Goal: Task Accomplishment & Management: Manage account settings

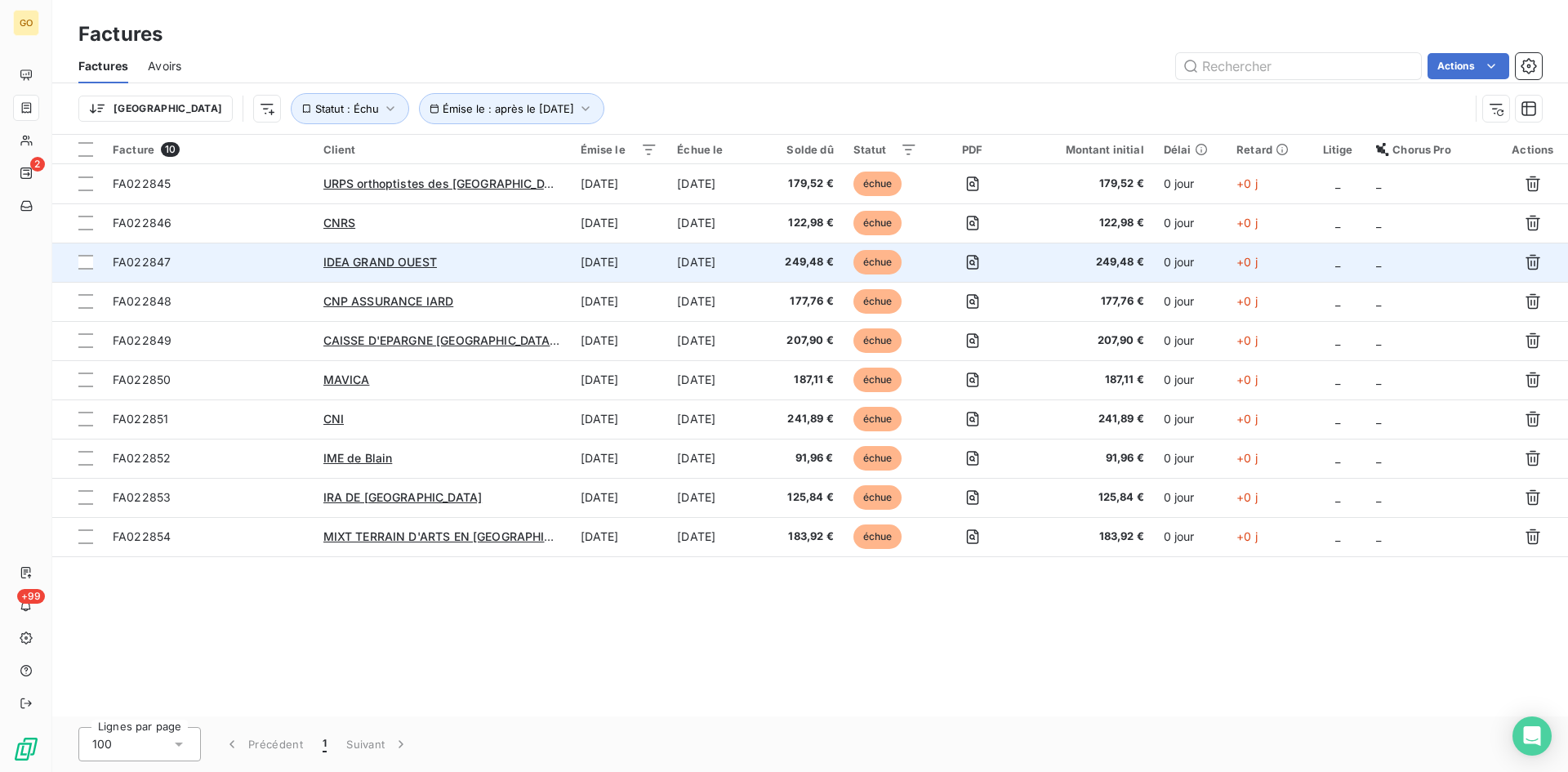
click at [347, 274] on td "IDEA GRAND OUEST" at bounding box center [442, 262] width 257 height 39
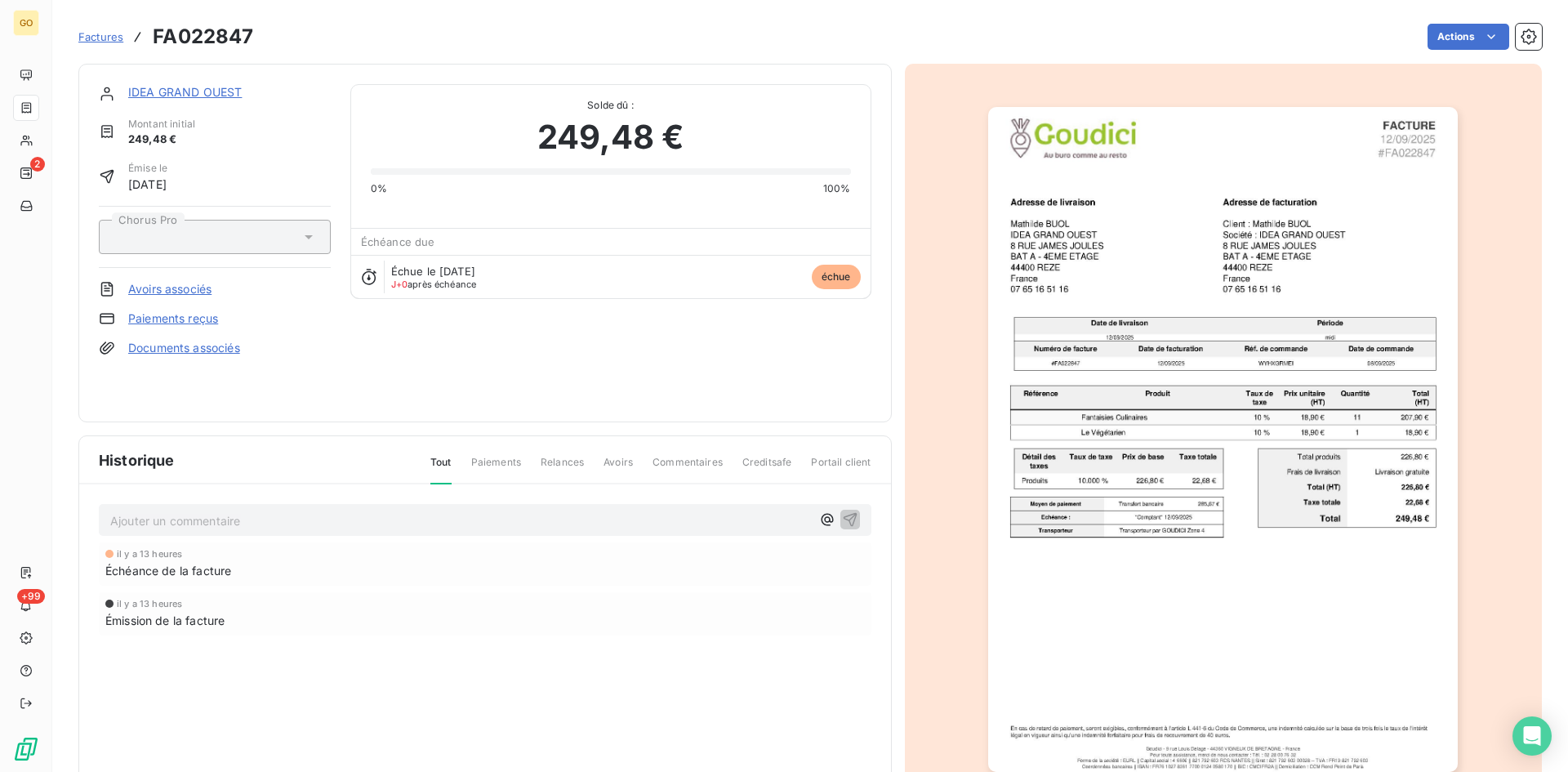
click at [179, 95] on link "IDEA GRAND OUEST" at bounding box center [185, 91] width 113 height 14
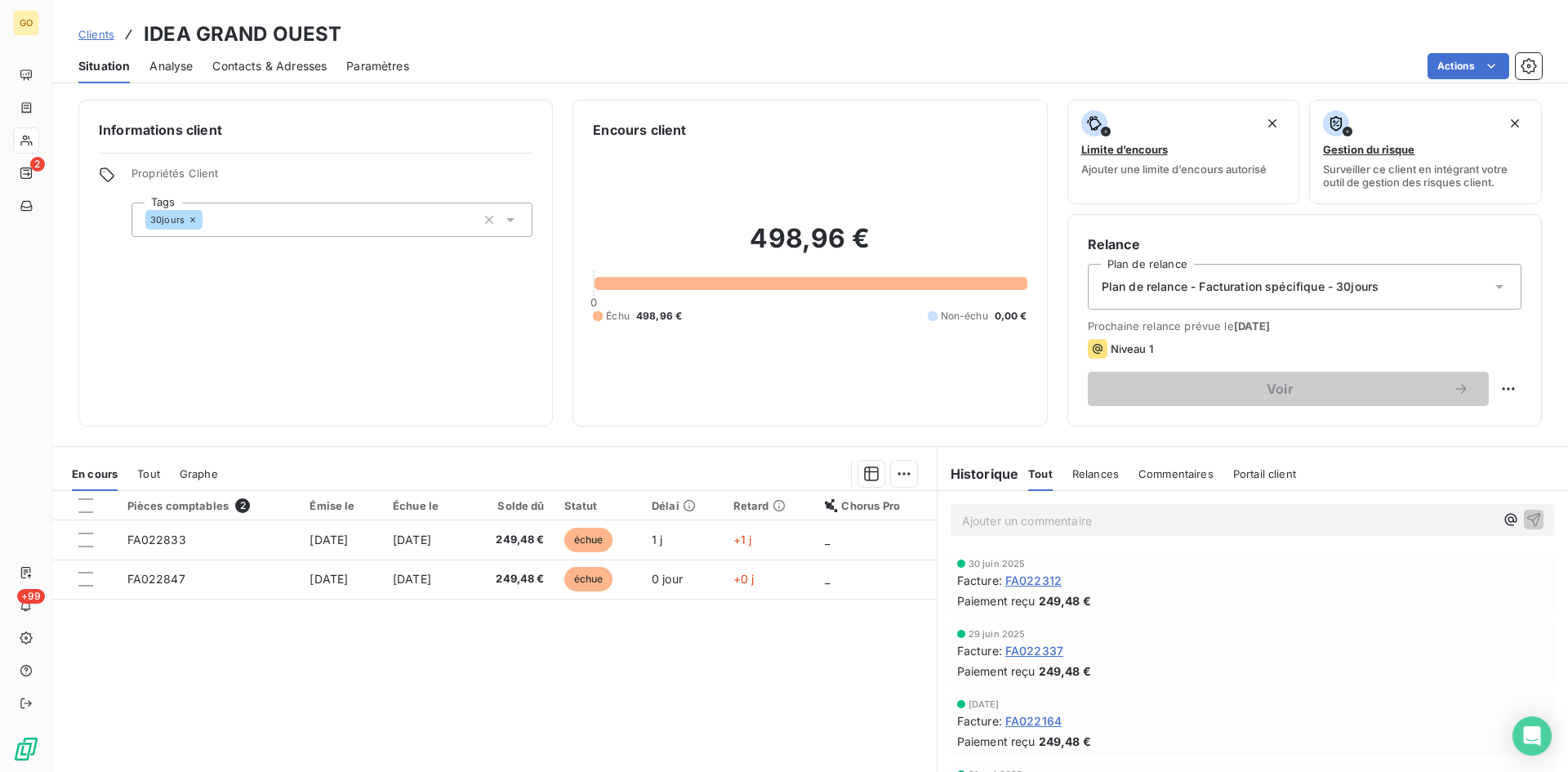
click at [163, 65] on span "Analyse" at bounding box center [171, 67] width 44 height 16
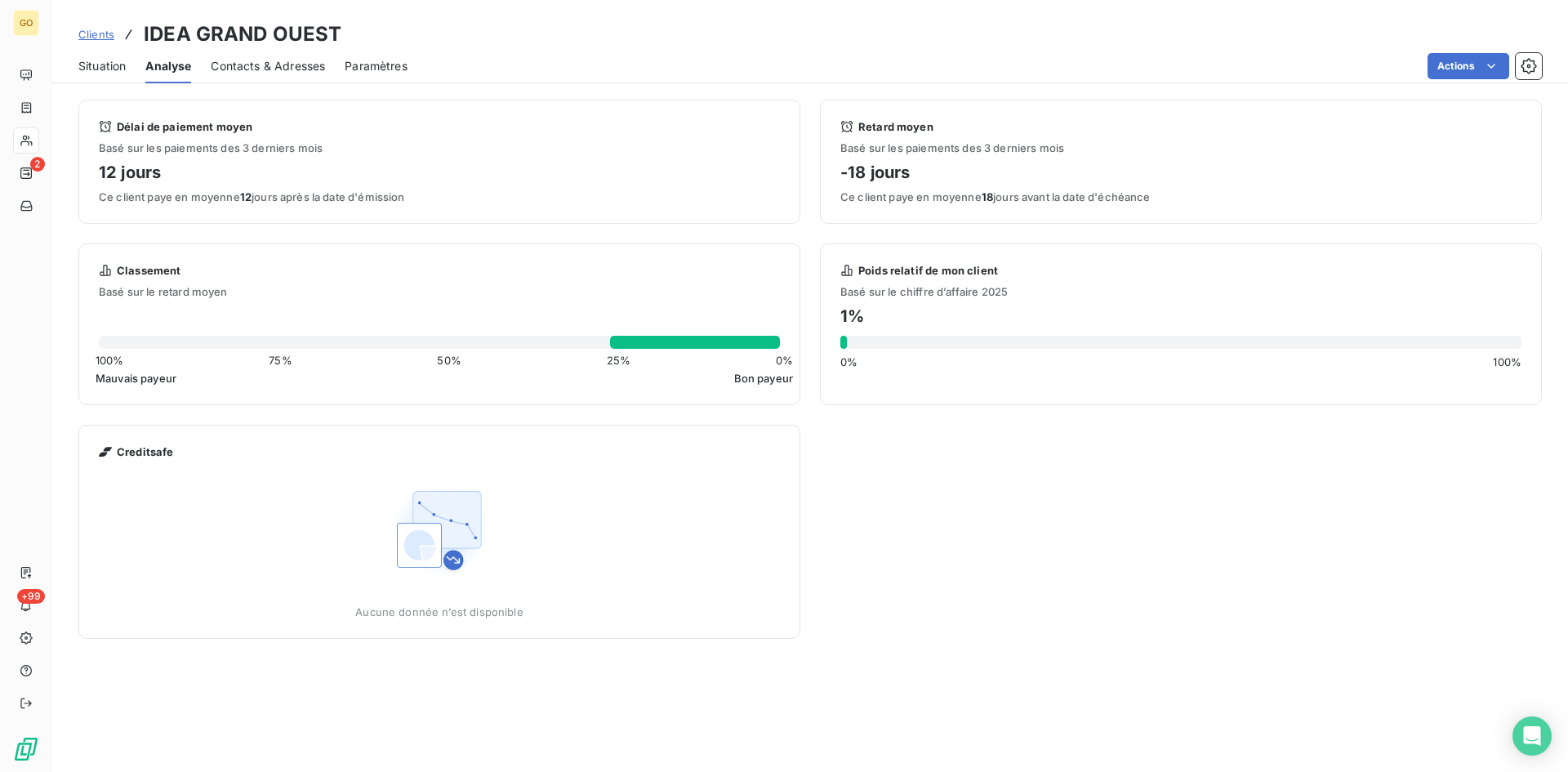
click at [270, 67] on span "Contacts & Adresses" at bounding box center [268, 67] width 114 height 16
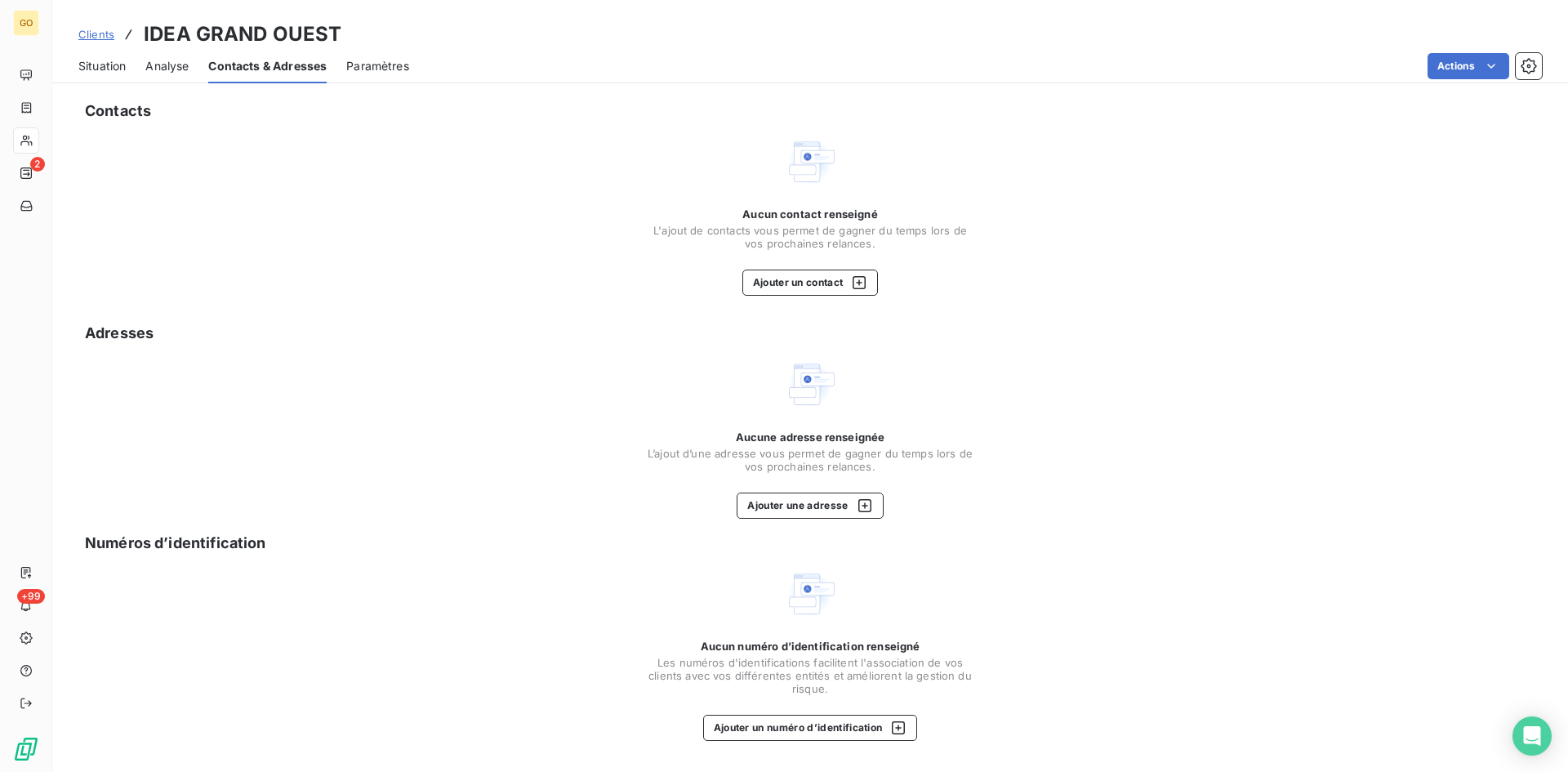
click at [395, 71] on span "Paramètres" at bounding box center [378, 67] width 63 height 16
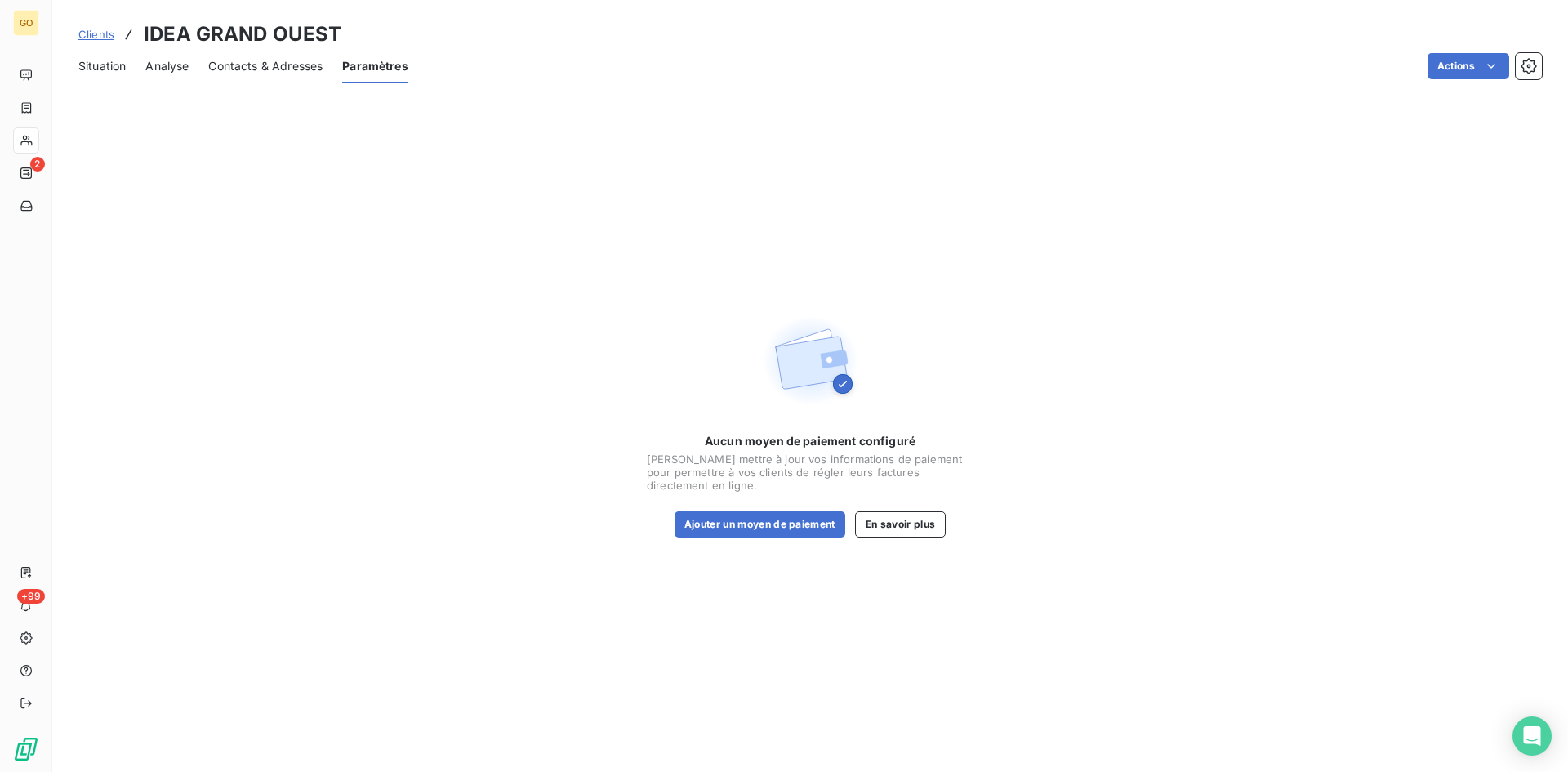
click at [86, 64] on span "Situation" at bounding box center [102, 67] width 48 height 16
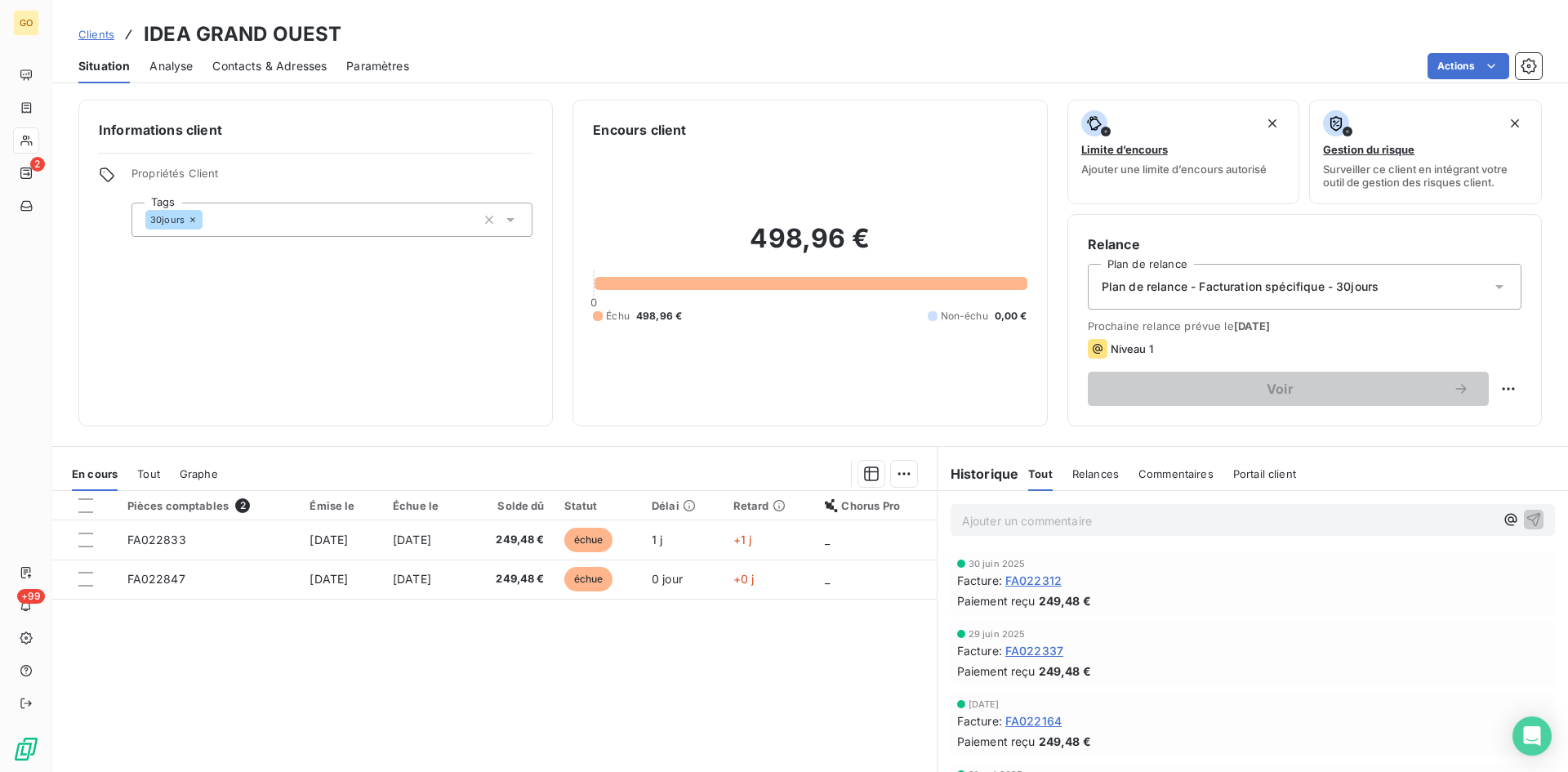
click at [172, 69] on span "Analyse" at bounding box center [171, 67] width 44 height 16
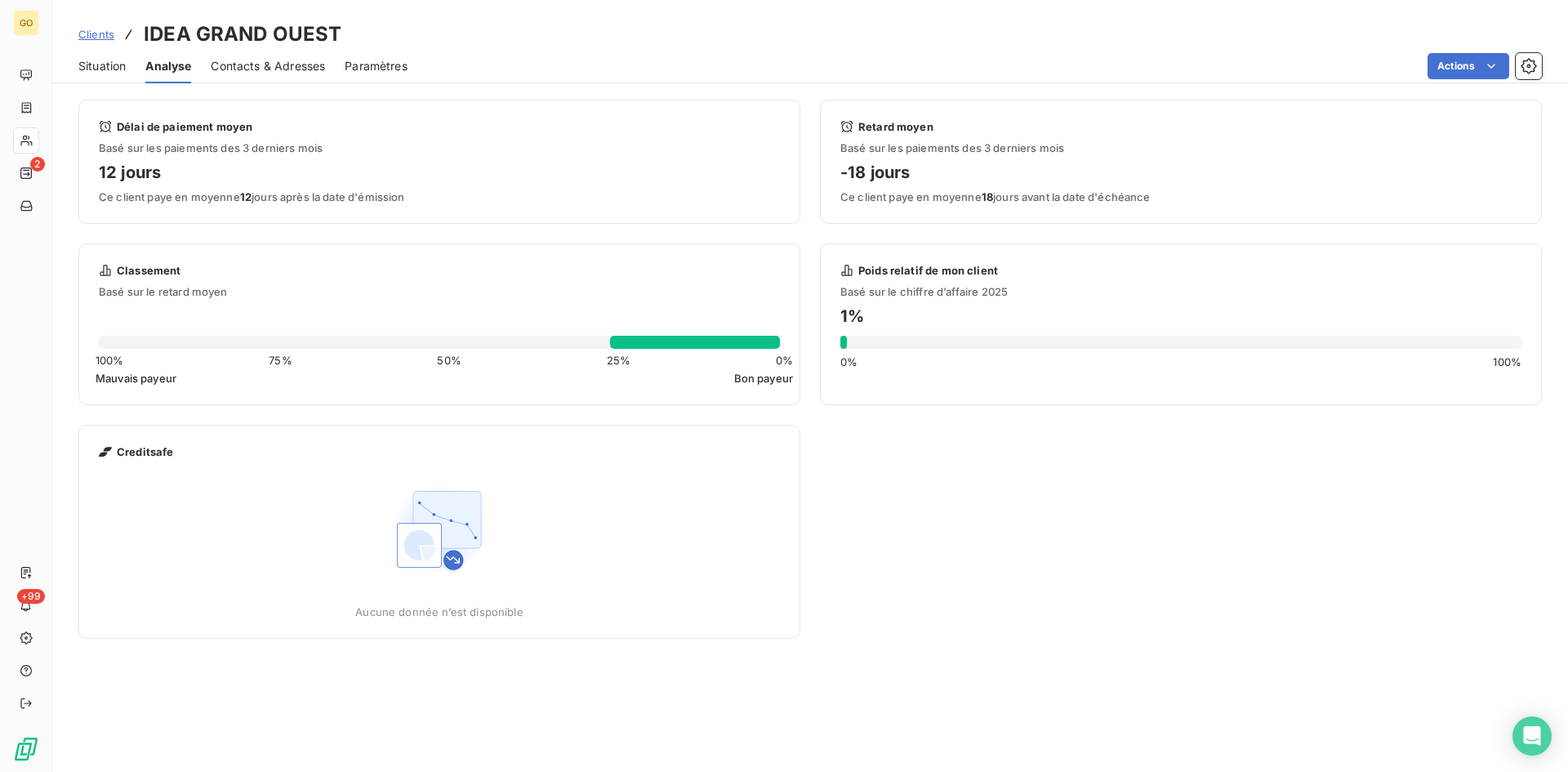
click at [117, 65] on span "Situation" at bounding box center [102, 67] width 48 height 16
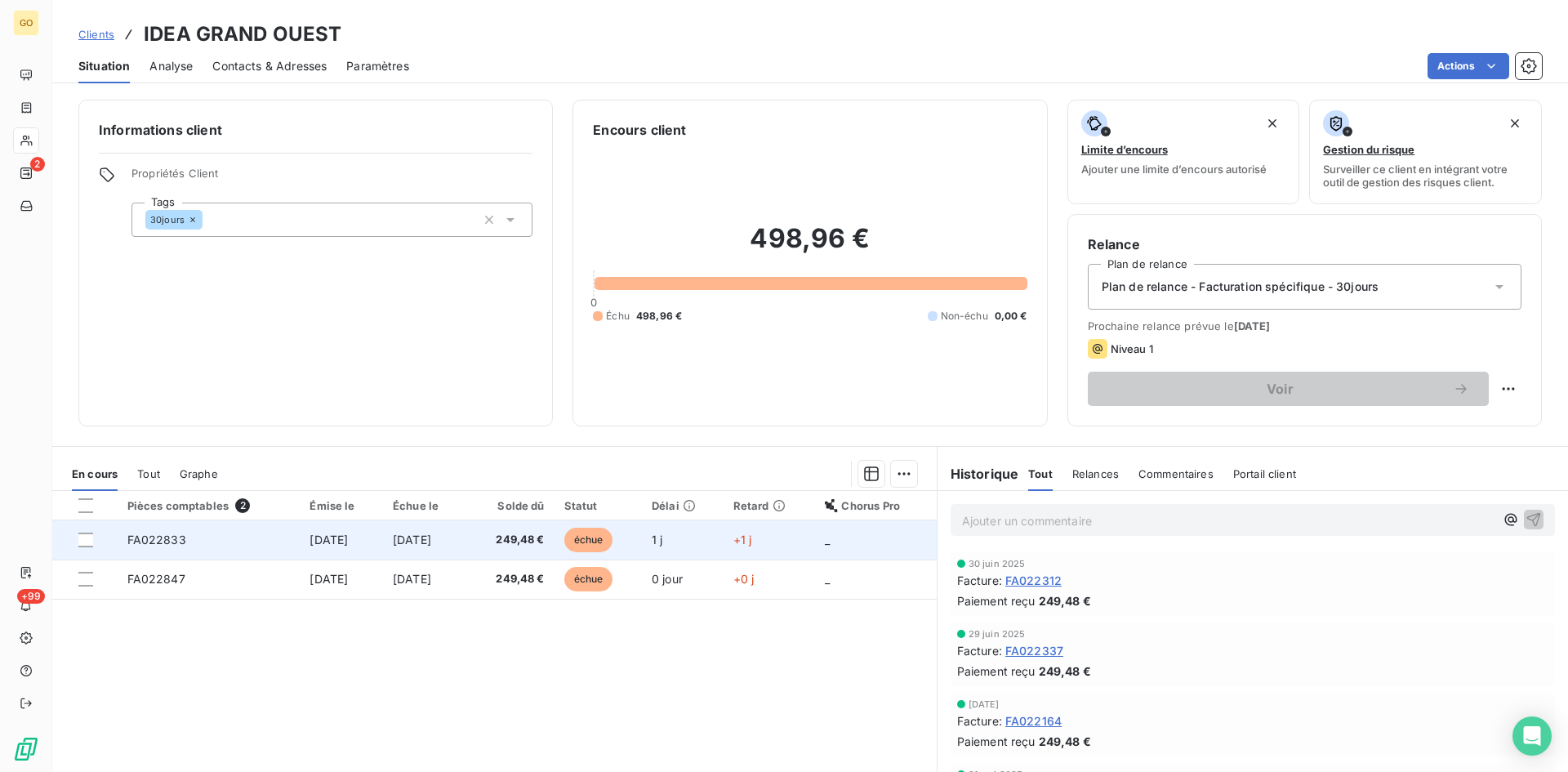
click at [170, 535] on span "FA022833" at bounding box center [157, 539] width 59 height 14
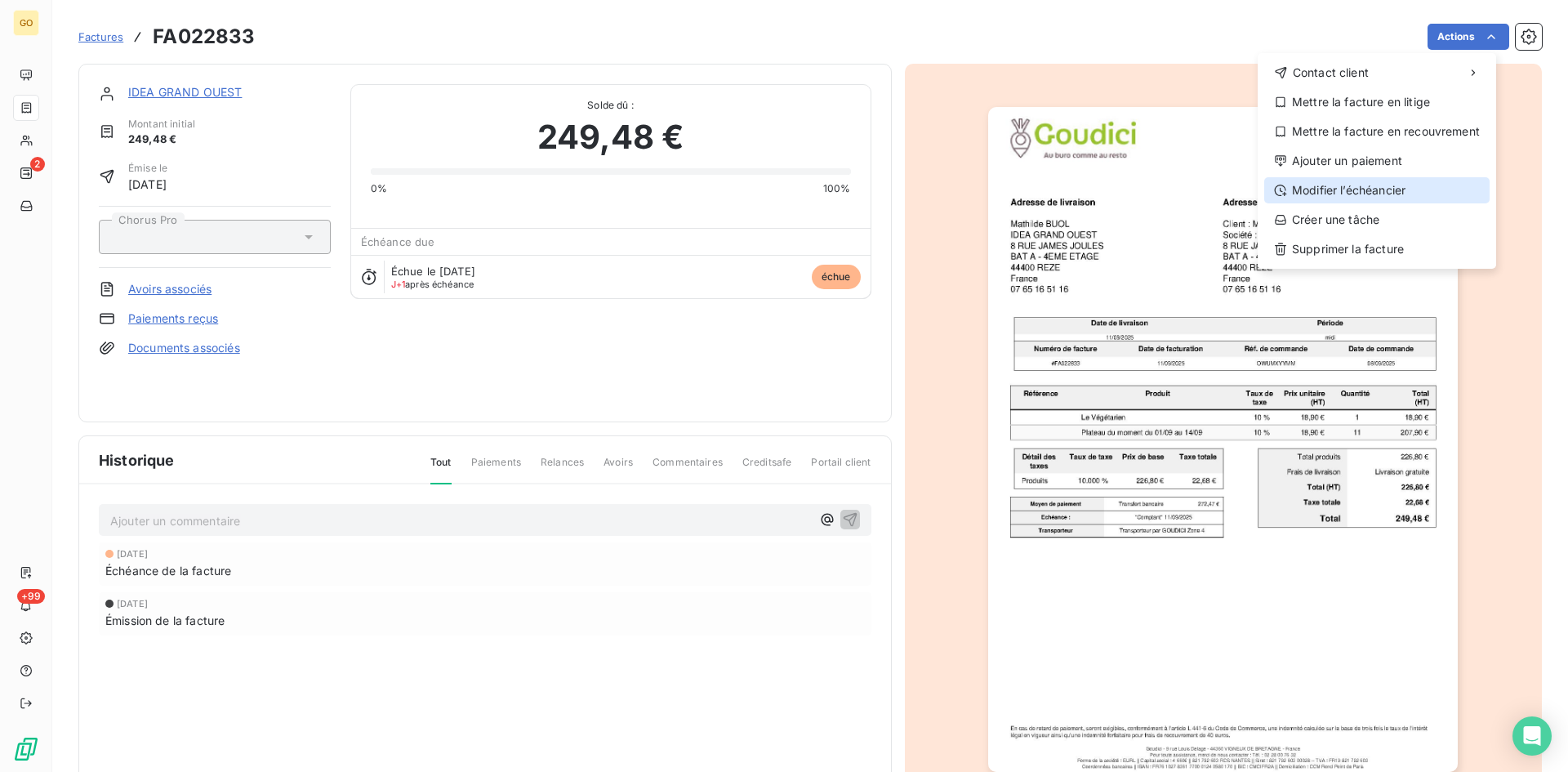
click at [1364, 193] on div "Modifier l’échéancier" at bounding box center [1377, 191] width 225 height 26
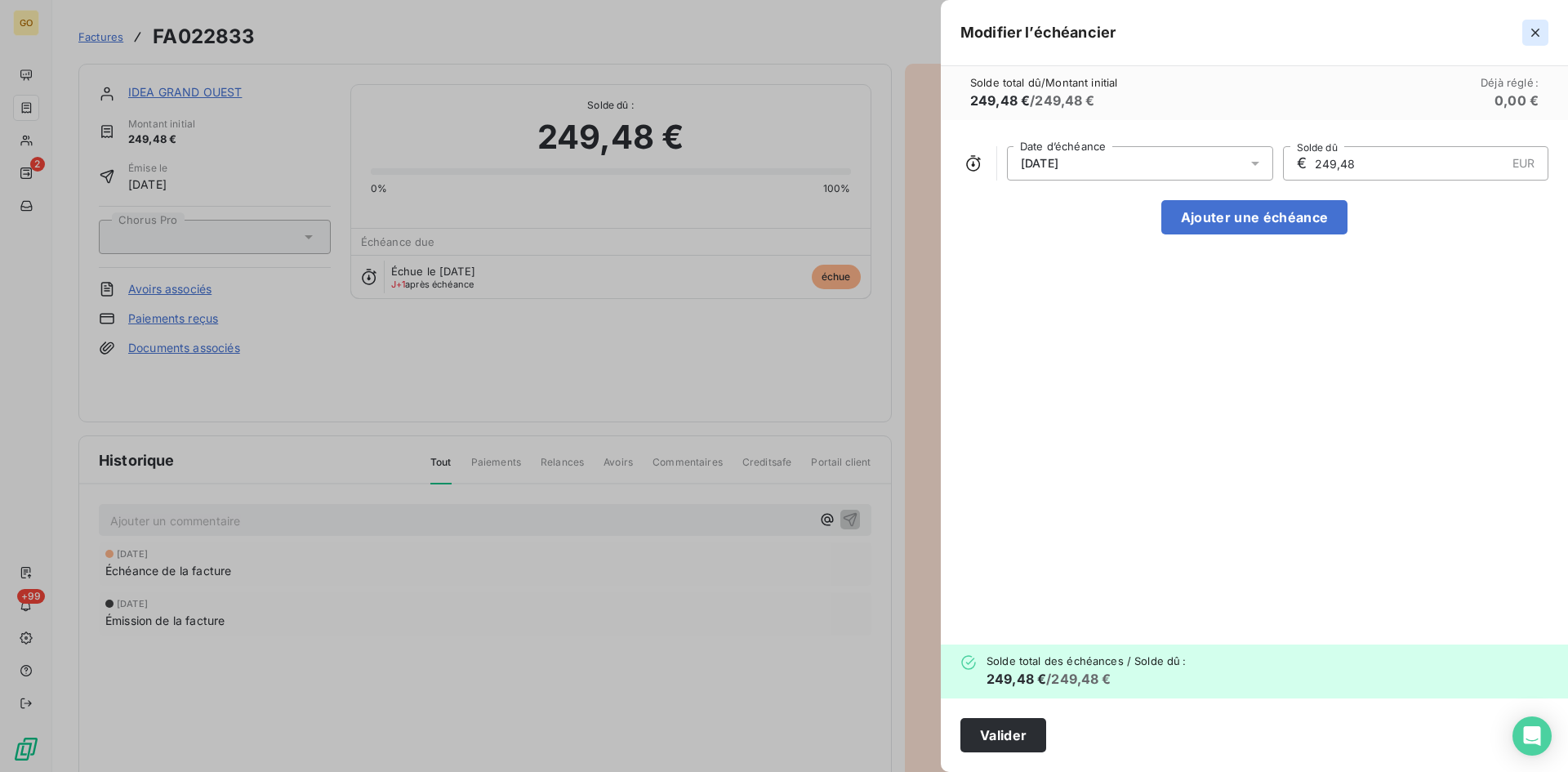
click at [1541, 38] on icon "button" at bounding box center [1536, 33] width 16 height 16
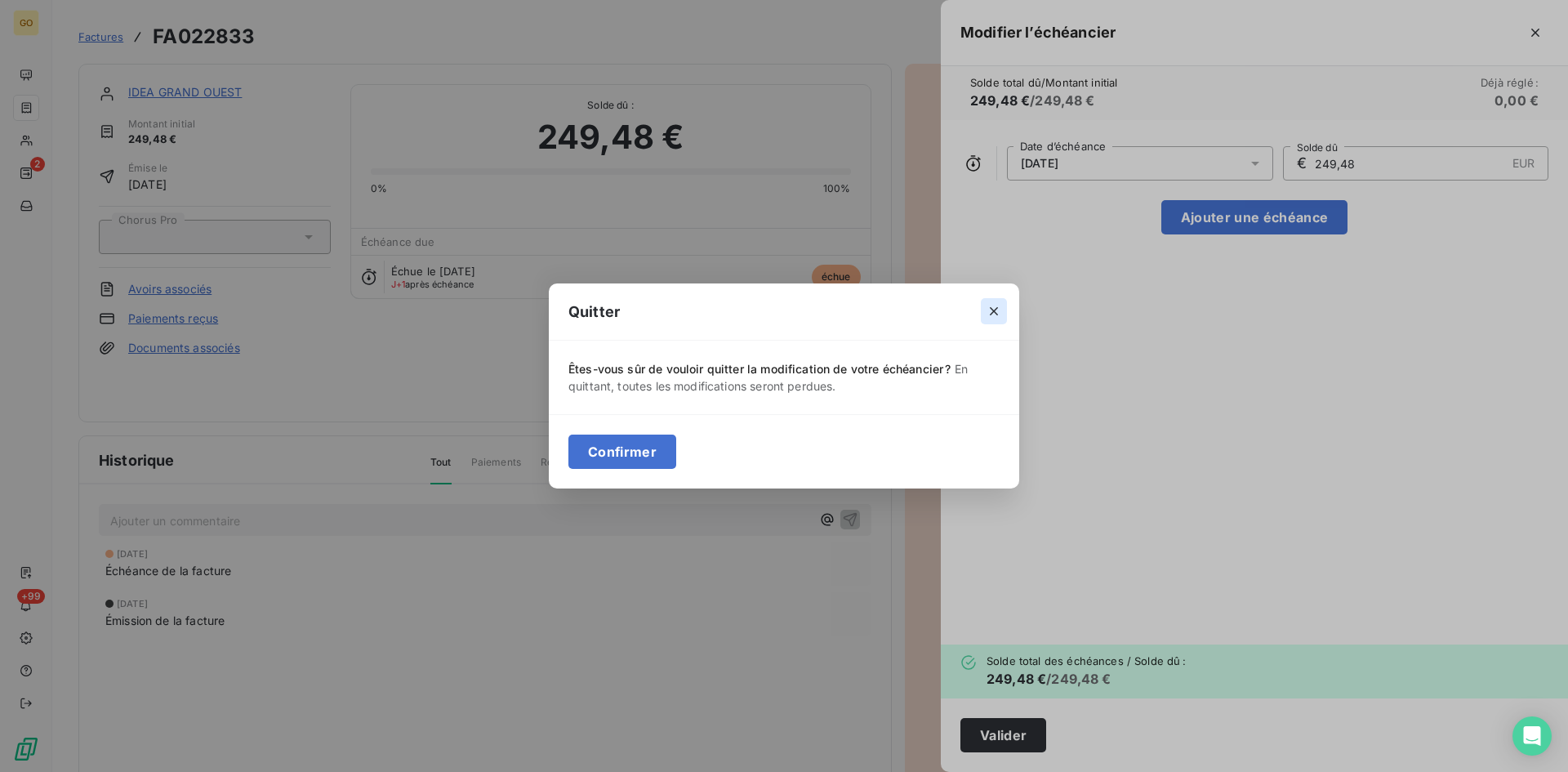
click at [998, 316] on icon "button" at bounding box center [994, 311] width 16 height 16
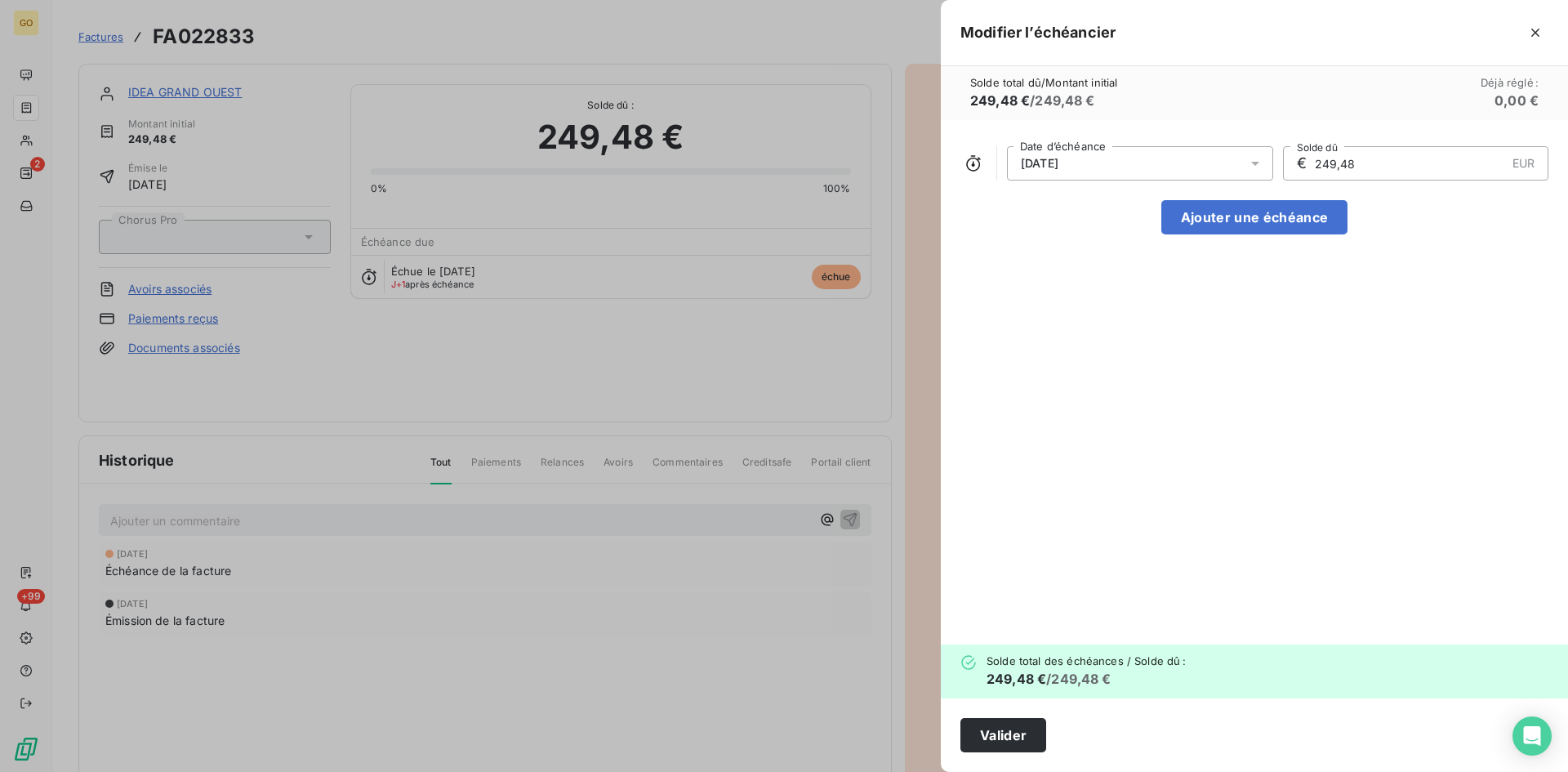
click at [327, 384] on div at bounding box center [784, 386] width 1568 height 772
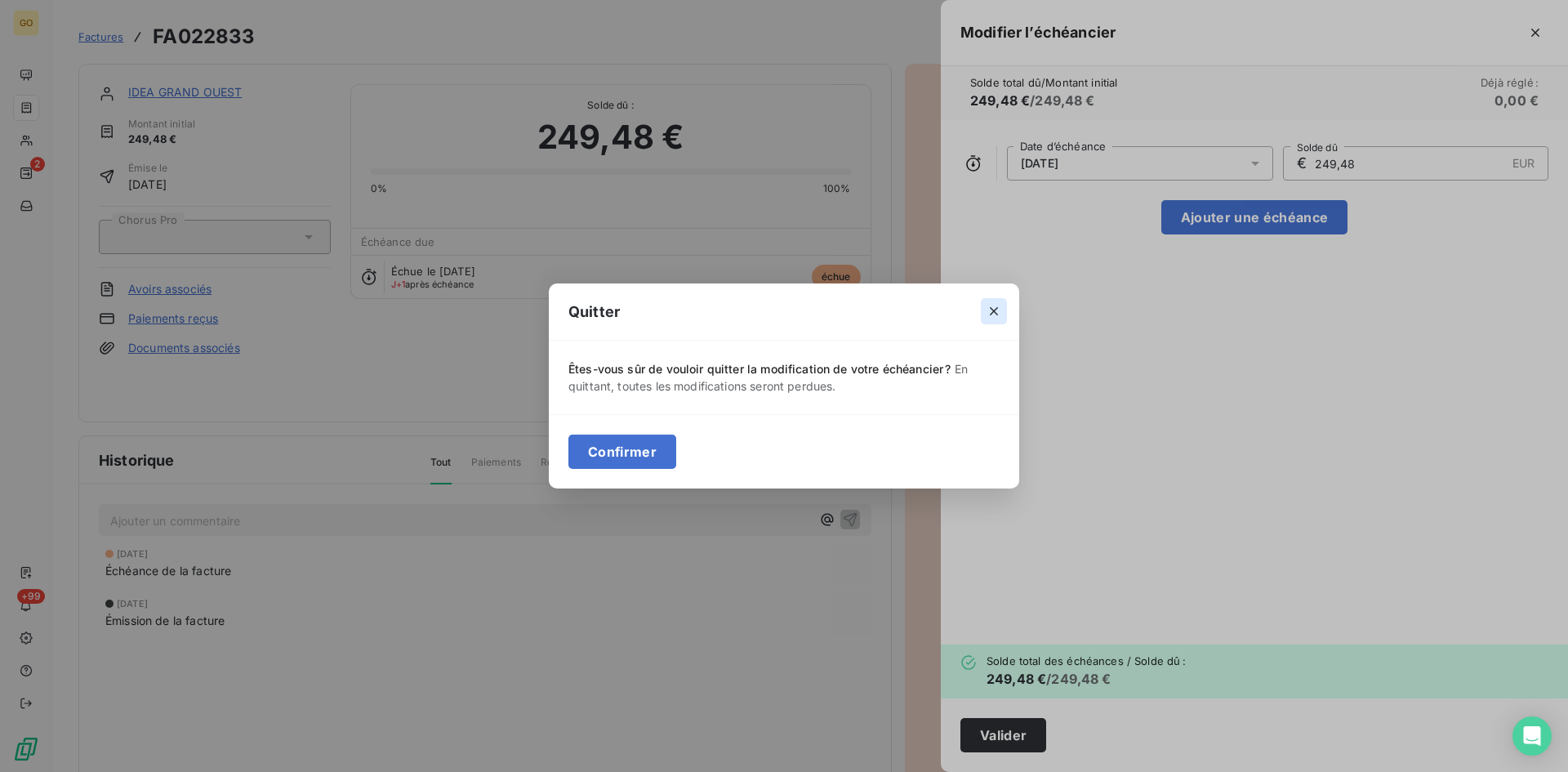
click at [998, 319] on icon "button" at bounding box center [994, 311] width 16 height 16
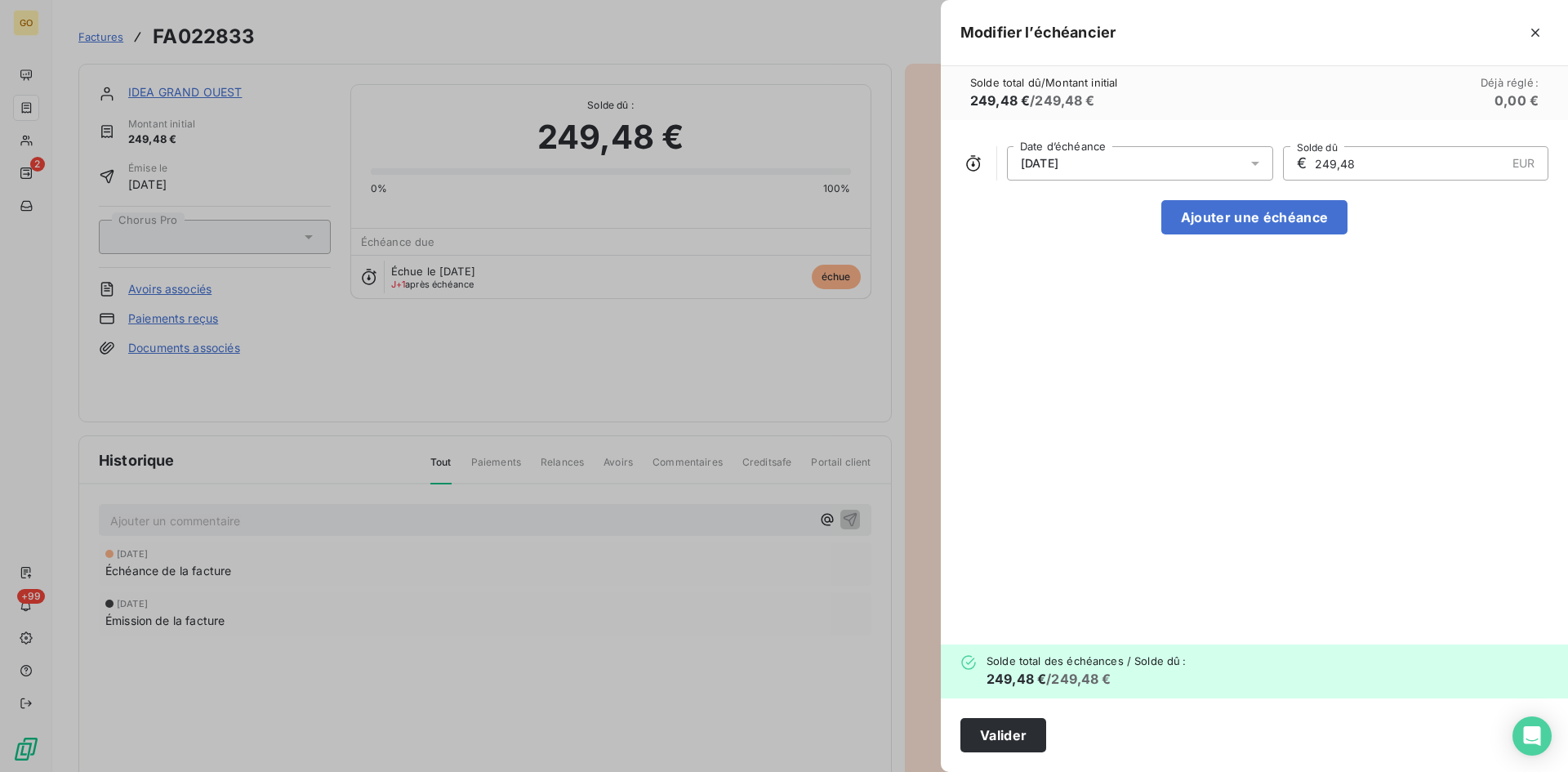
click at [29, 176] on div at bounding box center [784, 386] width 1568 height 772
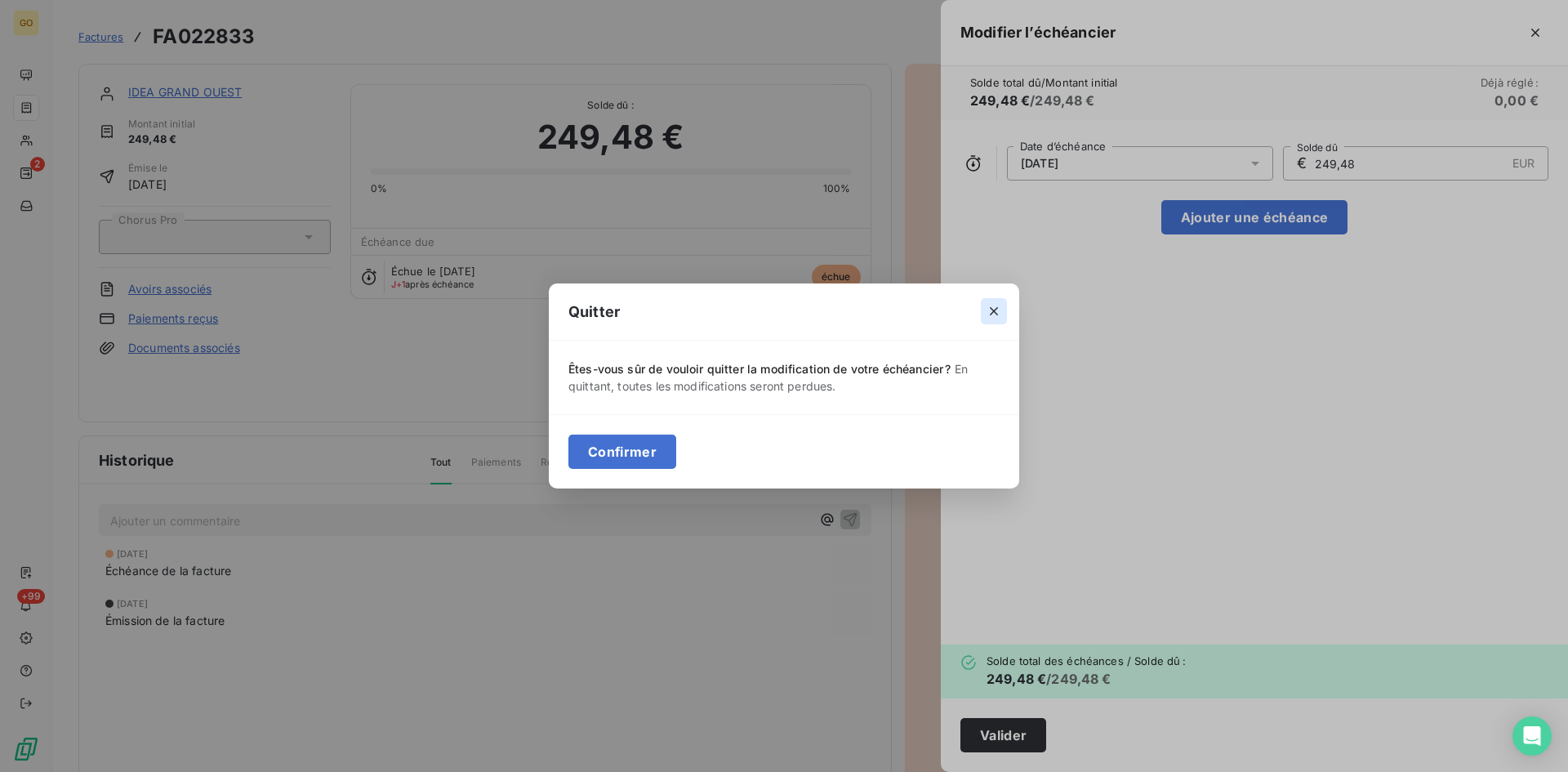
click at [995, 313] on icon "button" at bounding box center [994, 312] width 8 height 8
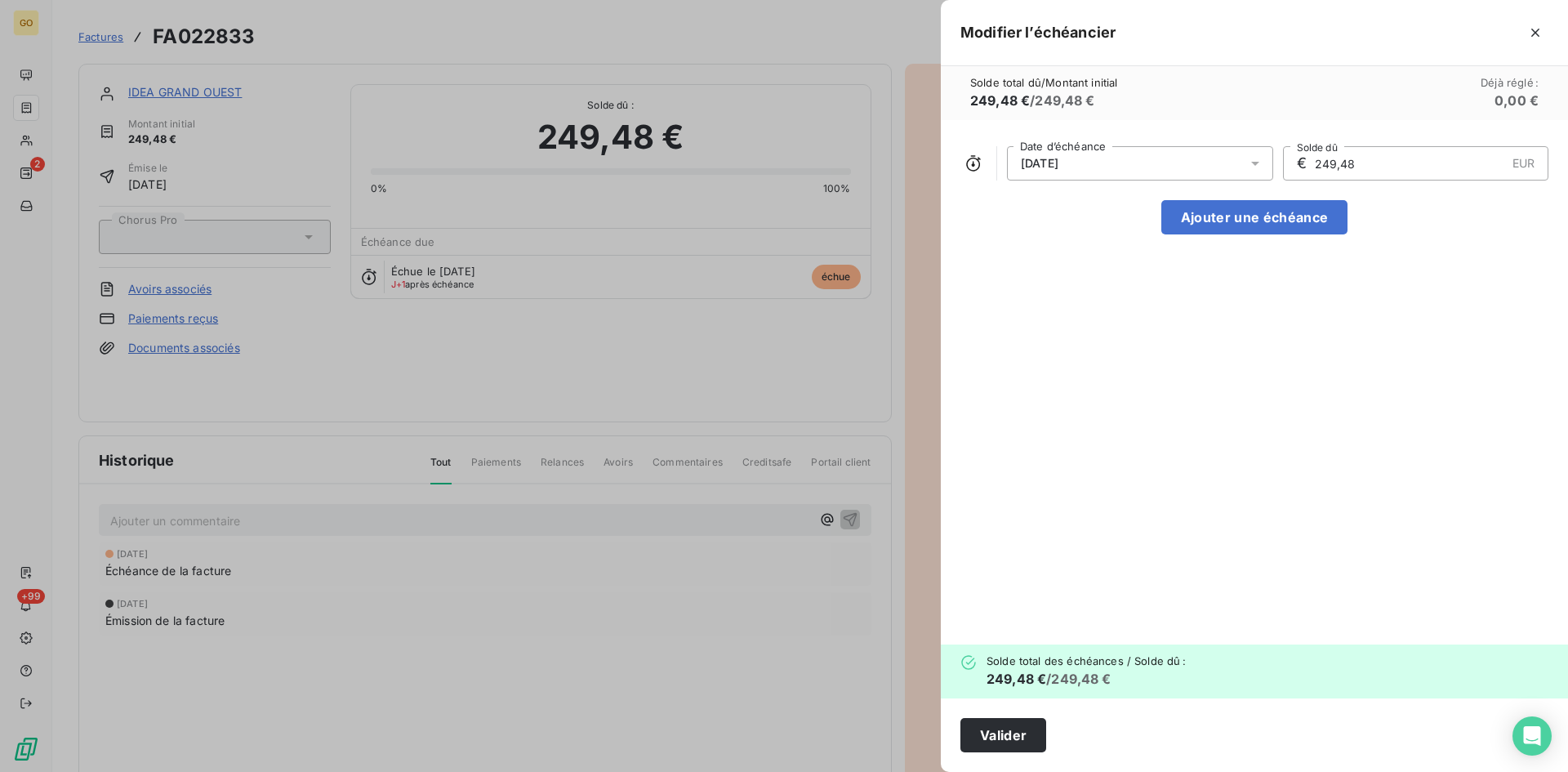
click at [151, 88] on div at bounding box center [784, 386] width 1568 height 772
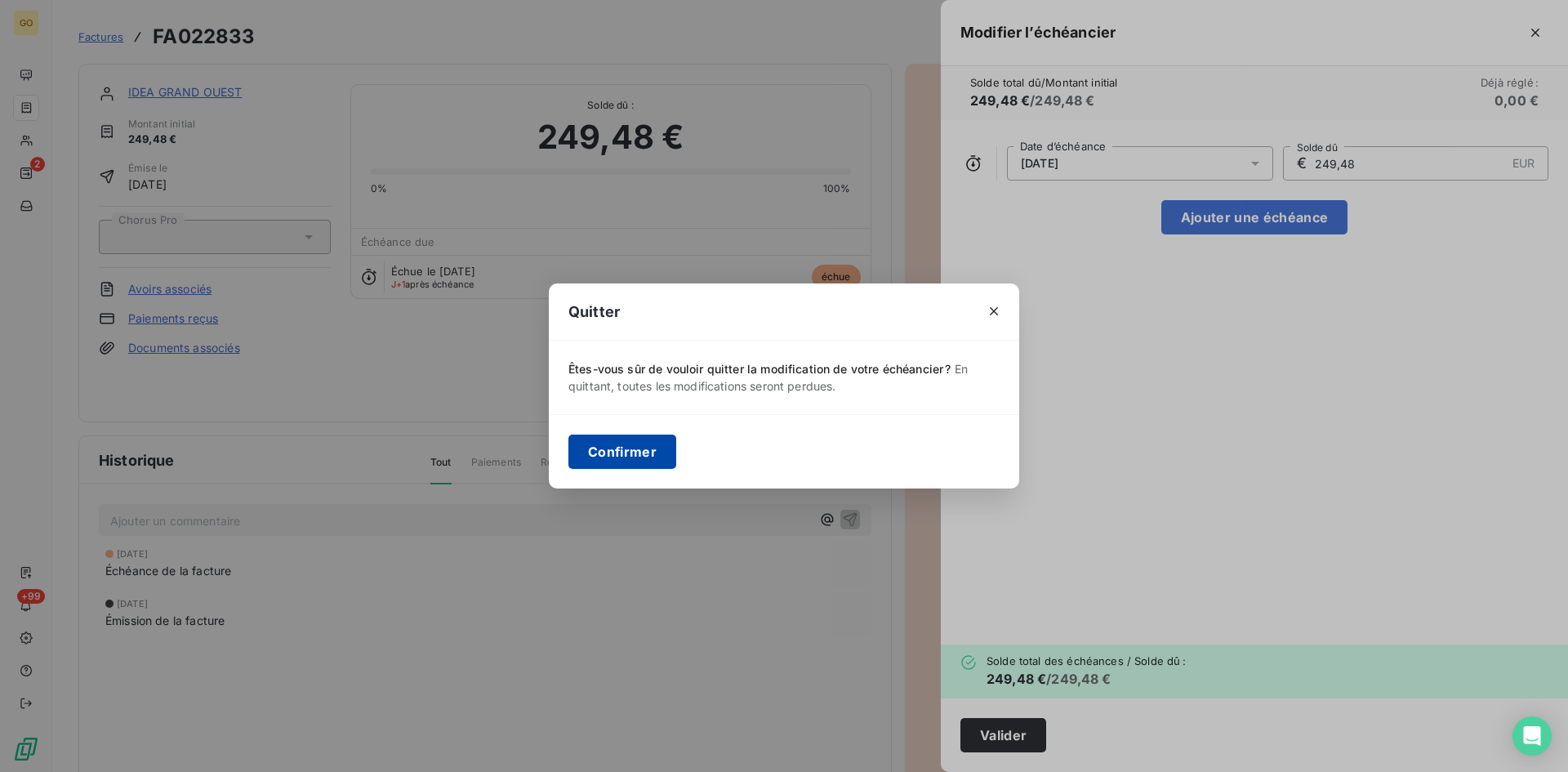
click at [618, 454] on button "Confirmer" at bounding box center [622, 452] width 108 height 34
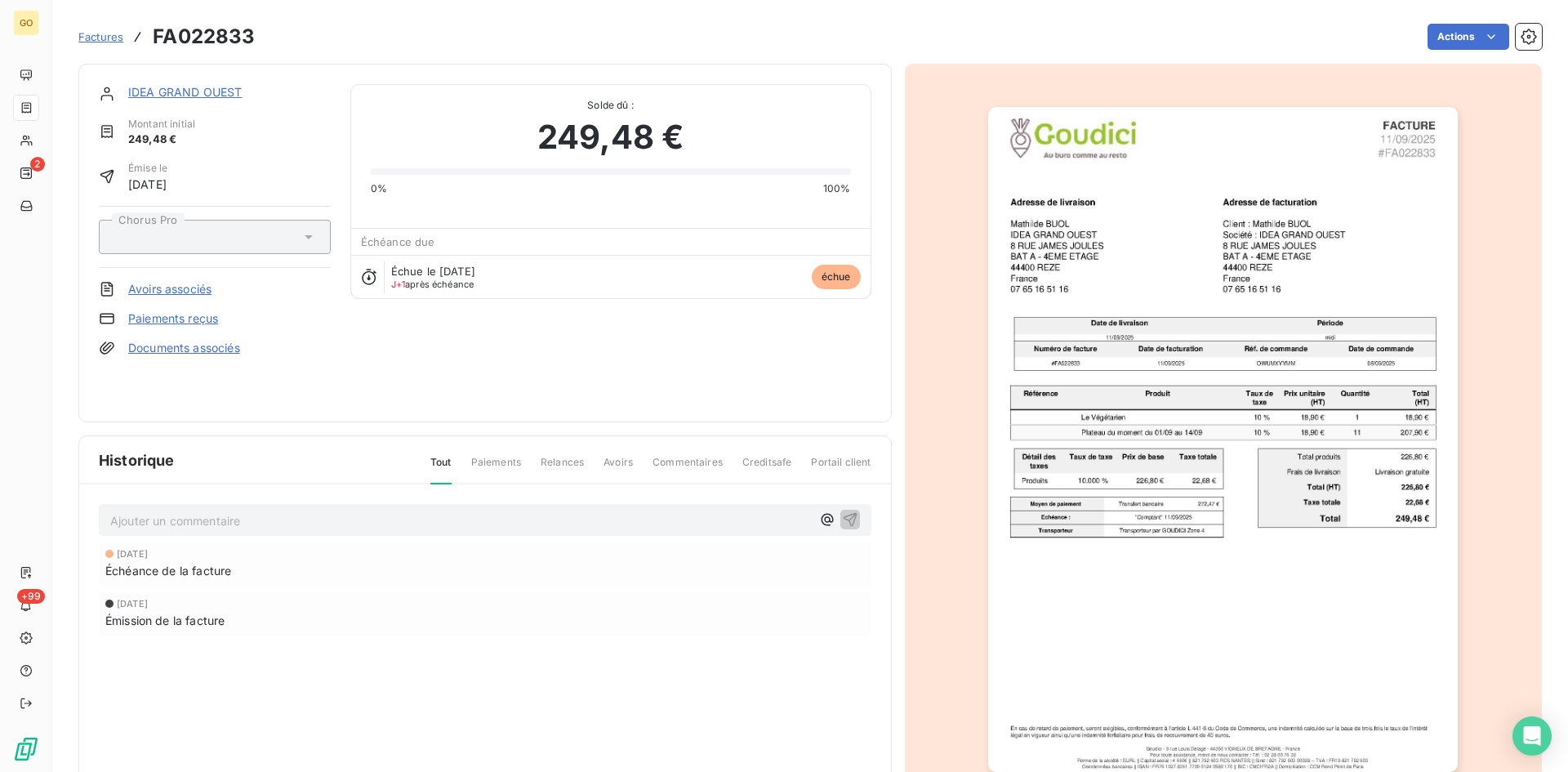
click at [159, 91] on link "IDEA GRAND OUEST" at bounding box center [185, 91] width 113 height 14
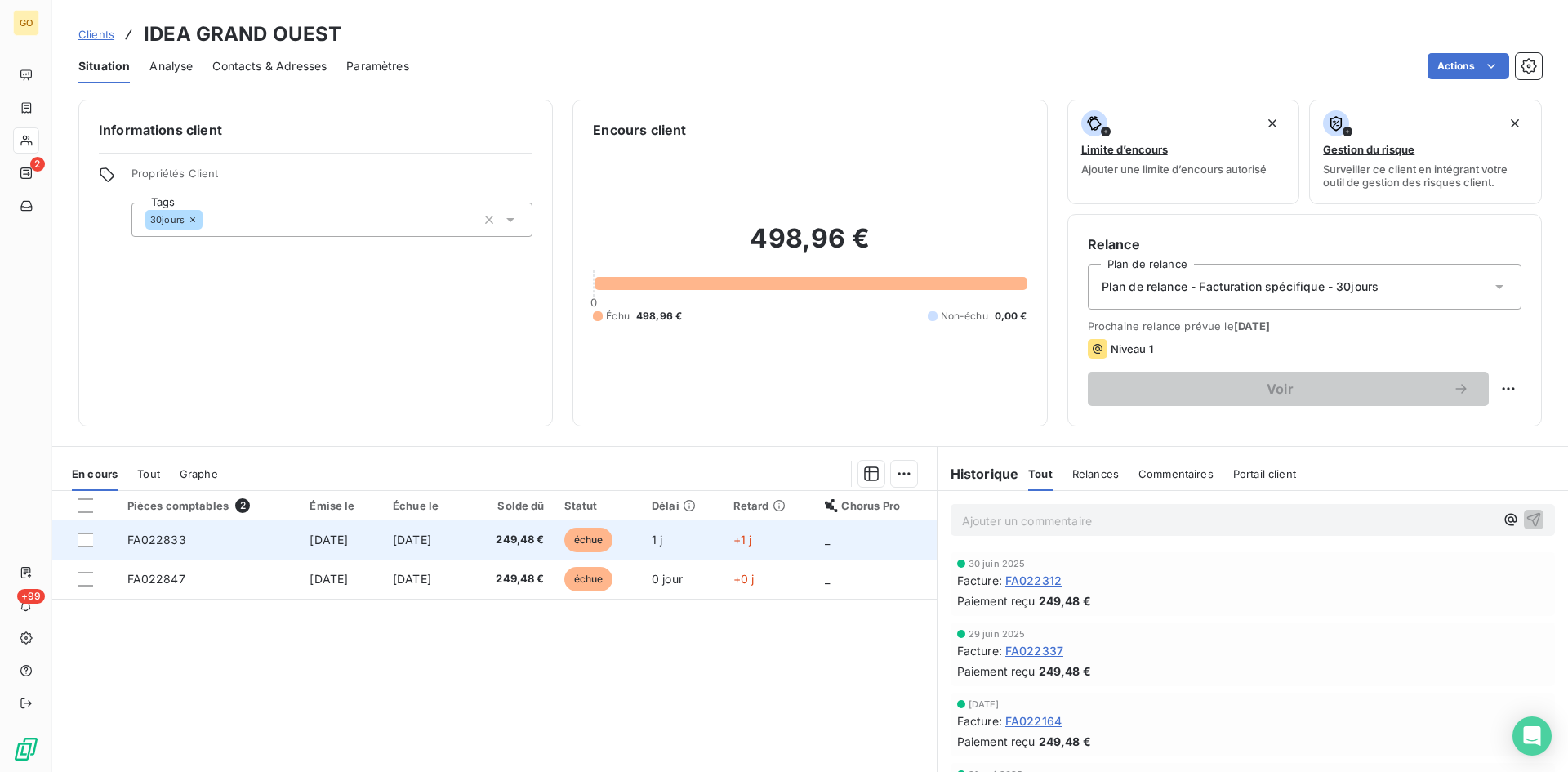
click at [152, 541] on span "FA022833" at bounding box center [157, 539] width 59 height 14
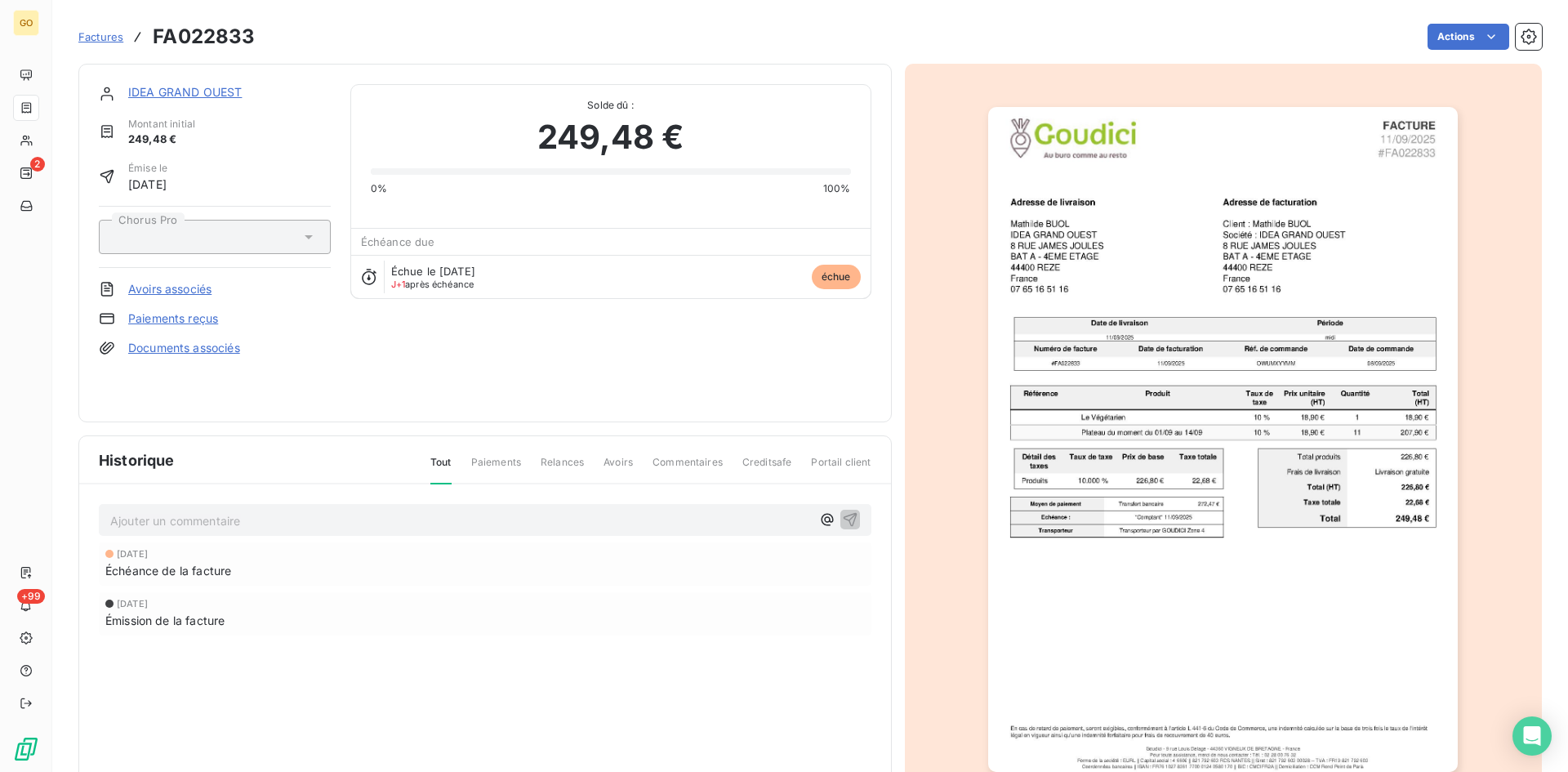
click at [209, 80] on div "IDEA GRAND OUEST Montant initial 249,48 € Émise le 11 sept. 2025 Chorus Pro Avo…" at bounding box center [485, 243] width 814 height 359
click at [210, 91] on link "IDEA GRAND OUEST" at bounding box center [185, 91] width 113 height 14
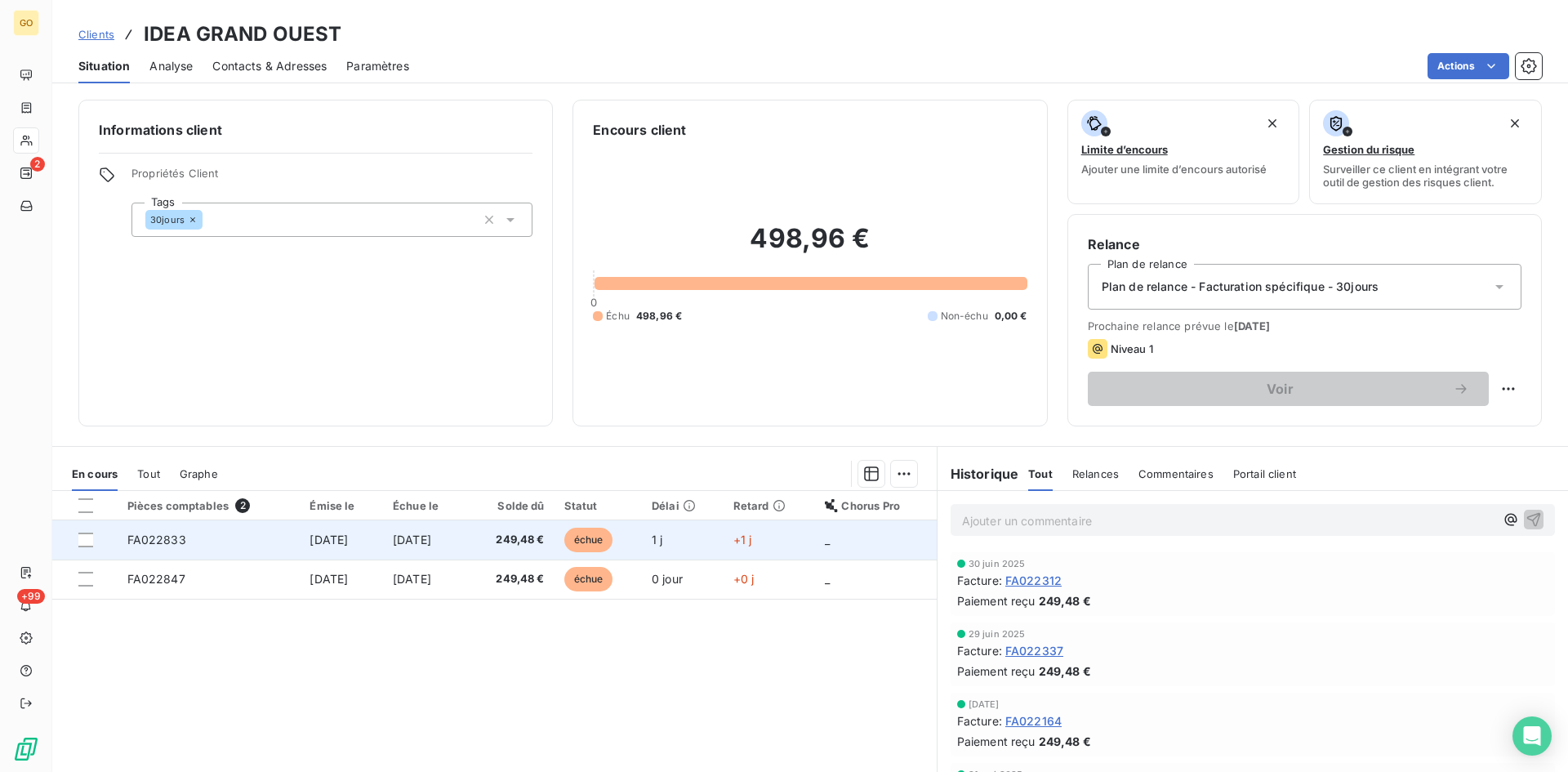
click at [155, 542] on span "FA022833" at bounding box center [157, 539] width 59 height 14
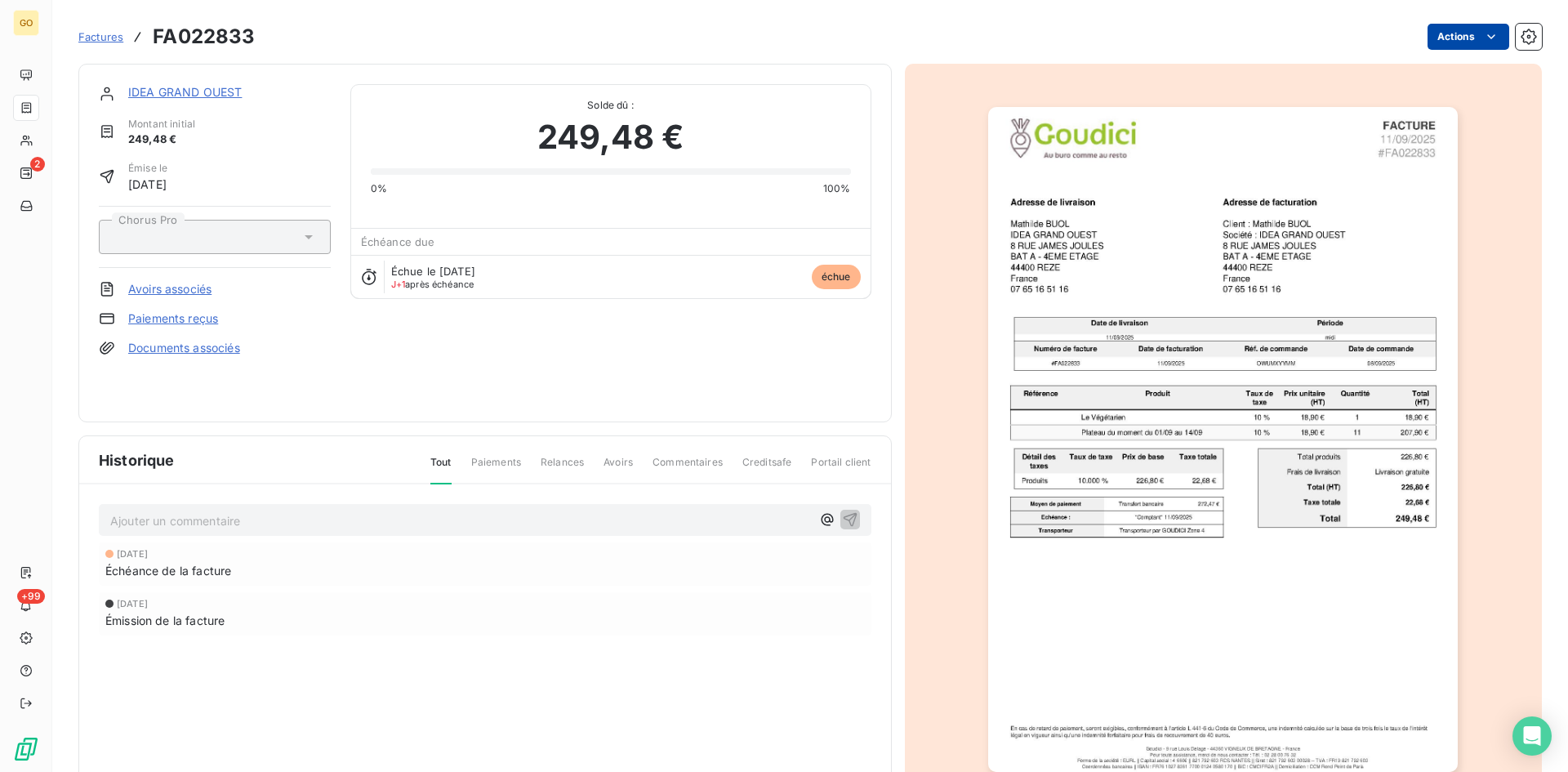
click at [1483, 46] on html "GO 2 +99 Factures FA022833 Actions IDEA GRAND OUEST Montant initial 249,48 € Ém…" at bounding box center [784, 386] width 1568 height 772
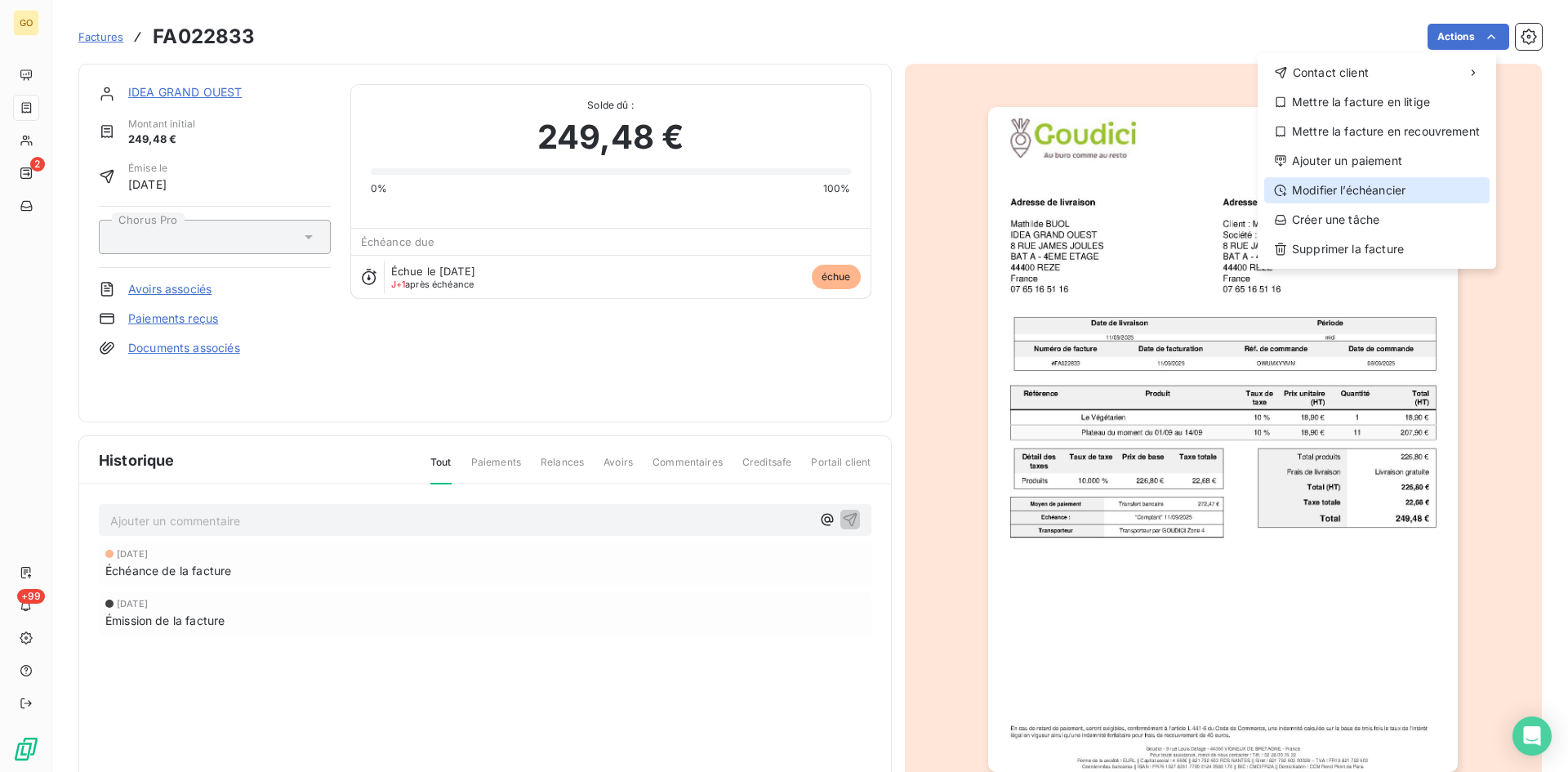
click at [1411, 191] on div "Modifier l’échéancier" at bounding box center [1377, 191] width 225 height 26
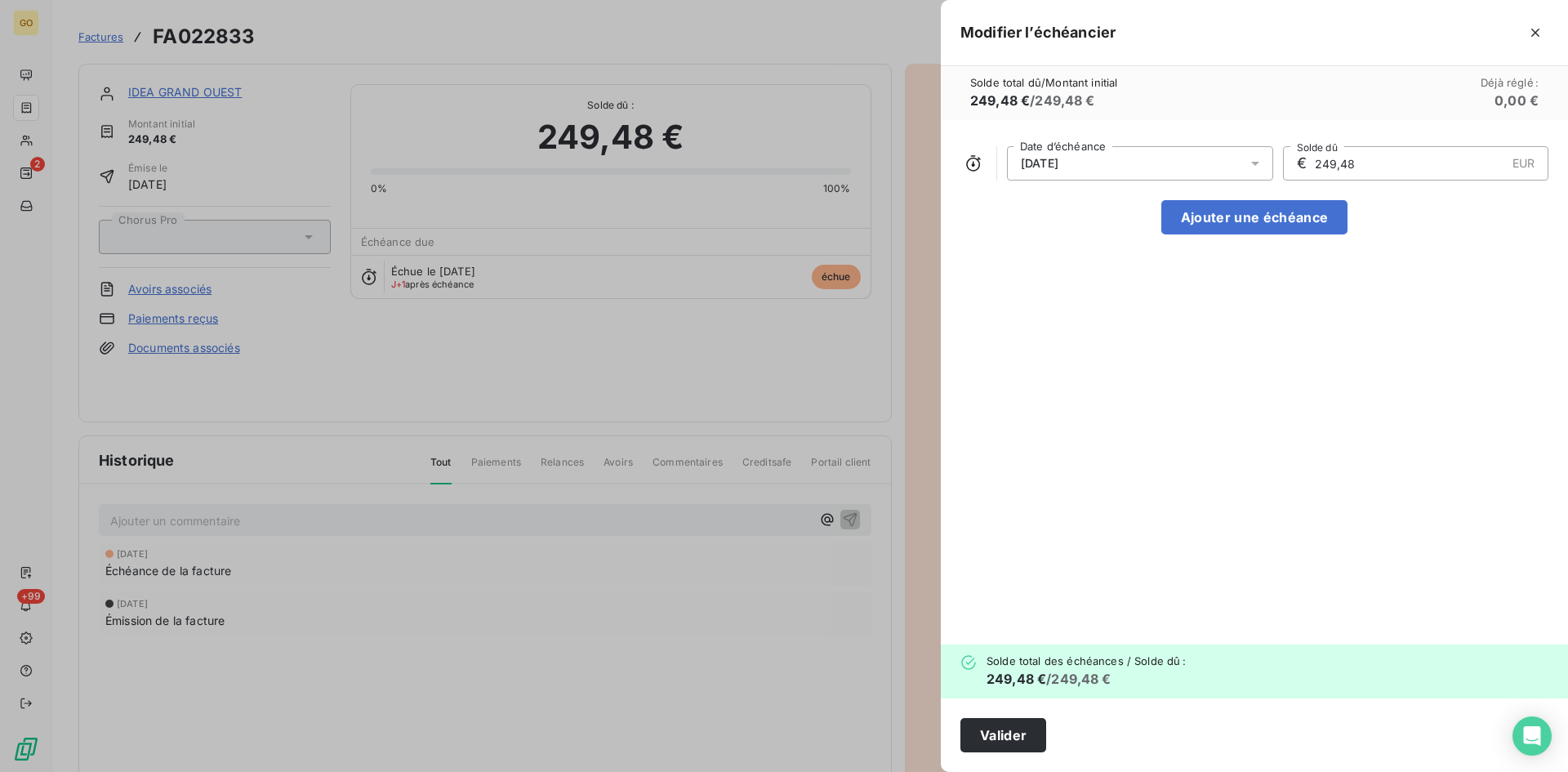
click at [1254, 169] on icon at bounding box center [1256, 163] width 16 height 16
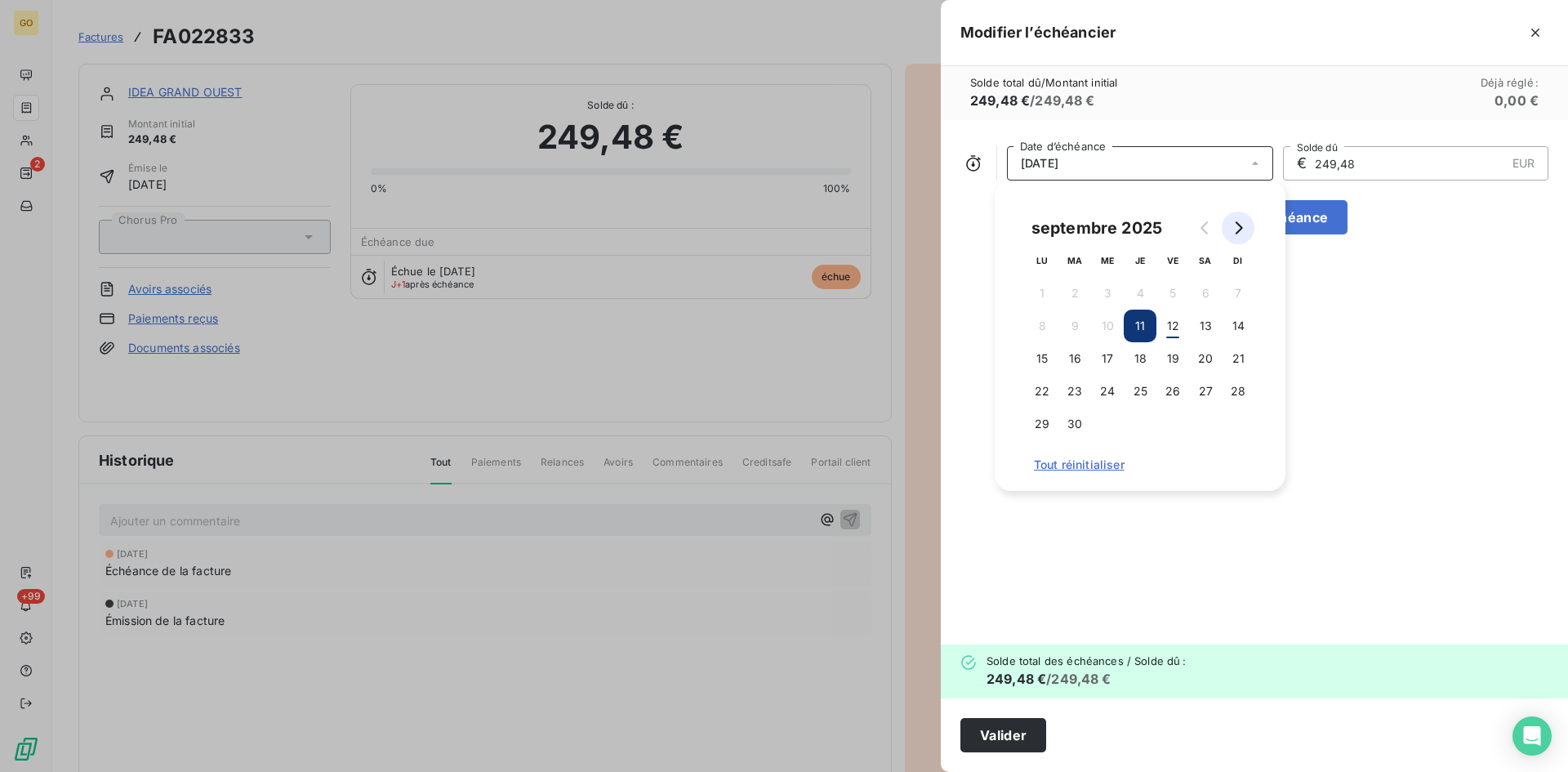
click at [1229, 234] on button "Go to next month" at bounding box center [1239, 228] width 33 height 33
click at [1202, 333] on button "11" at bounding box center [1206, 326] width 33 height 33
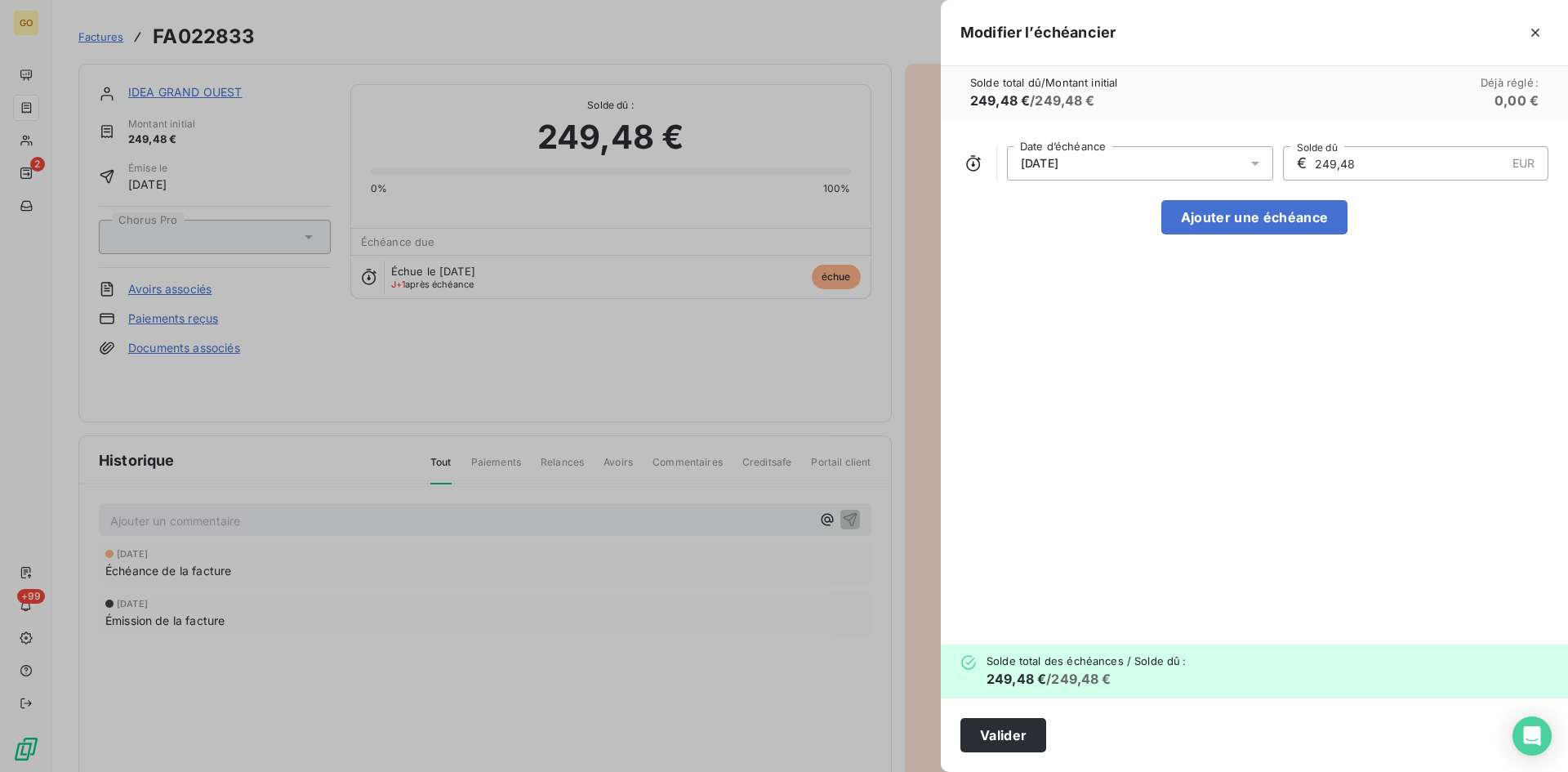
click at [1396, 485] on div "11/10/2025 Date d’échéance € 249,48 EUR Solde dû Ajouter une échéance" at bounding box center [1255, 382] width 628 height 524
click at [1023, 738] on button "Valider" at bounding box center [1004, 735] width 85 height 34
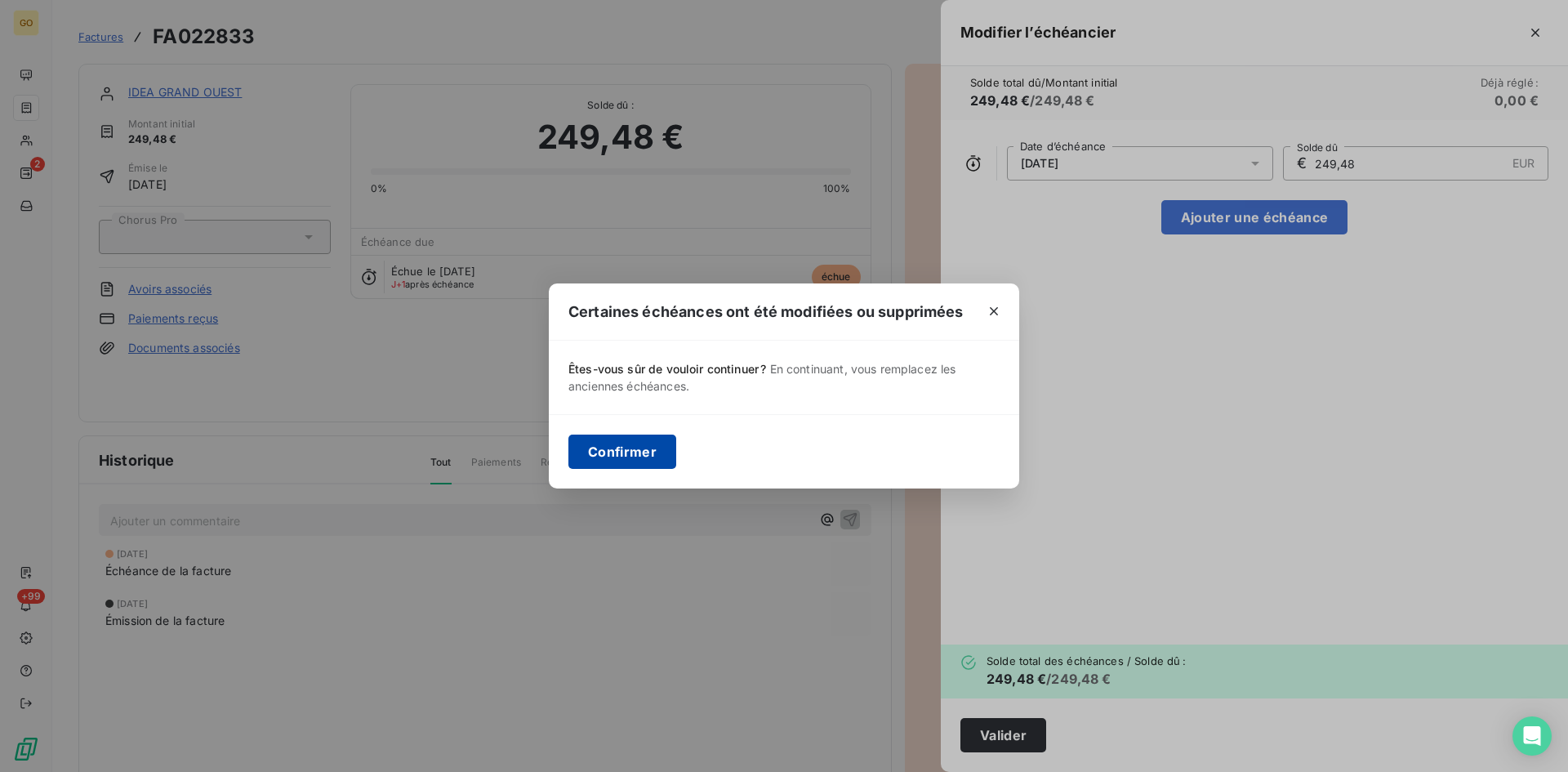
click at [633, 458] on button "Confirmer" at bounding box center [622, 452] width 108 height 34
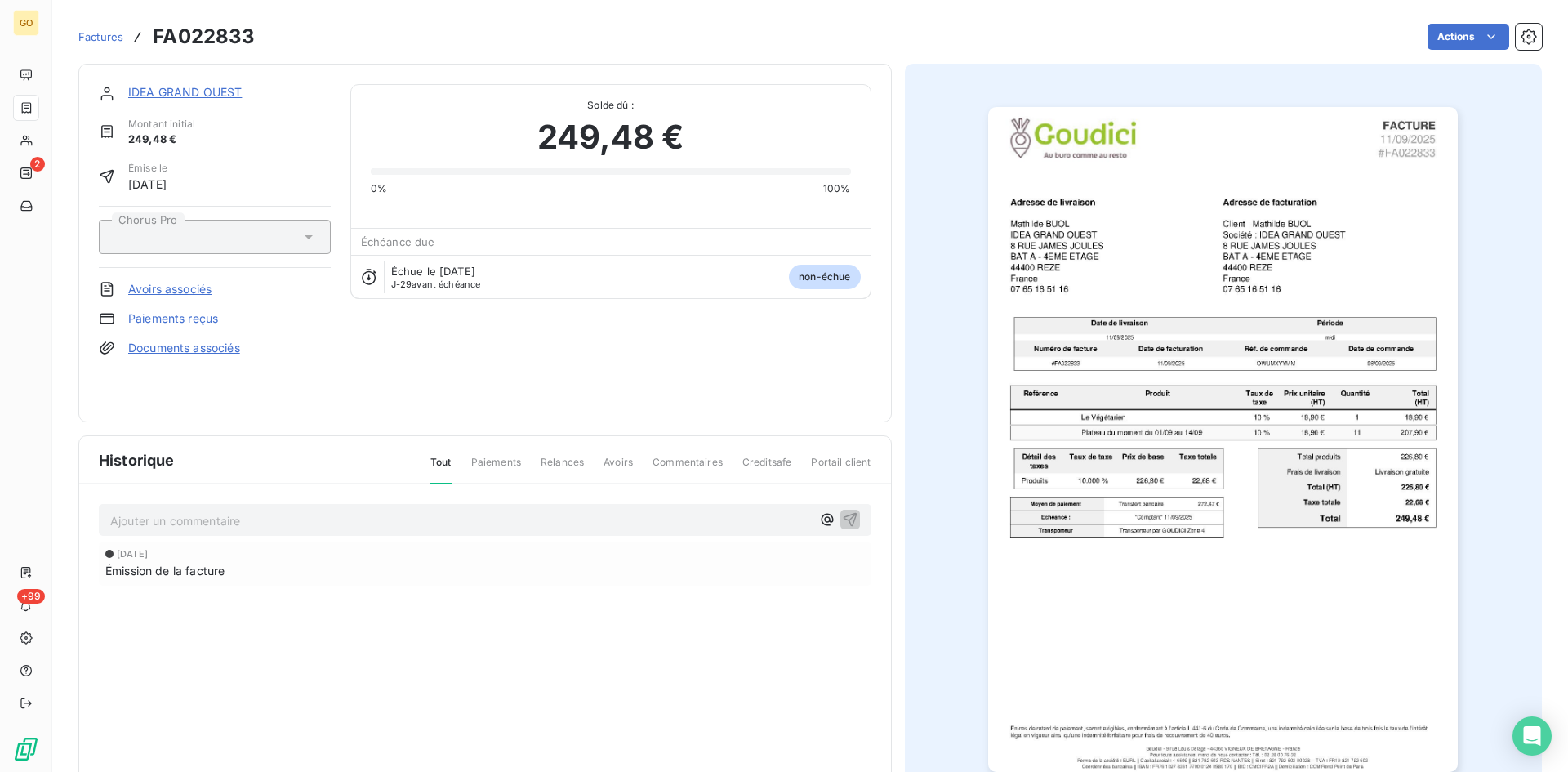
click at [165, 91] on link "IDEA GRAND OUEST" at bounding box center [185, 91] width 113 height 14
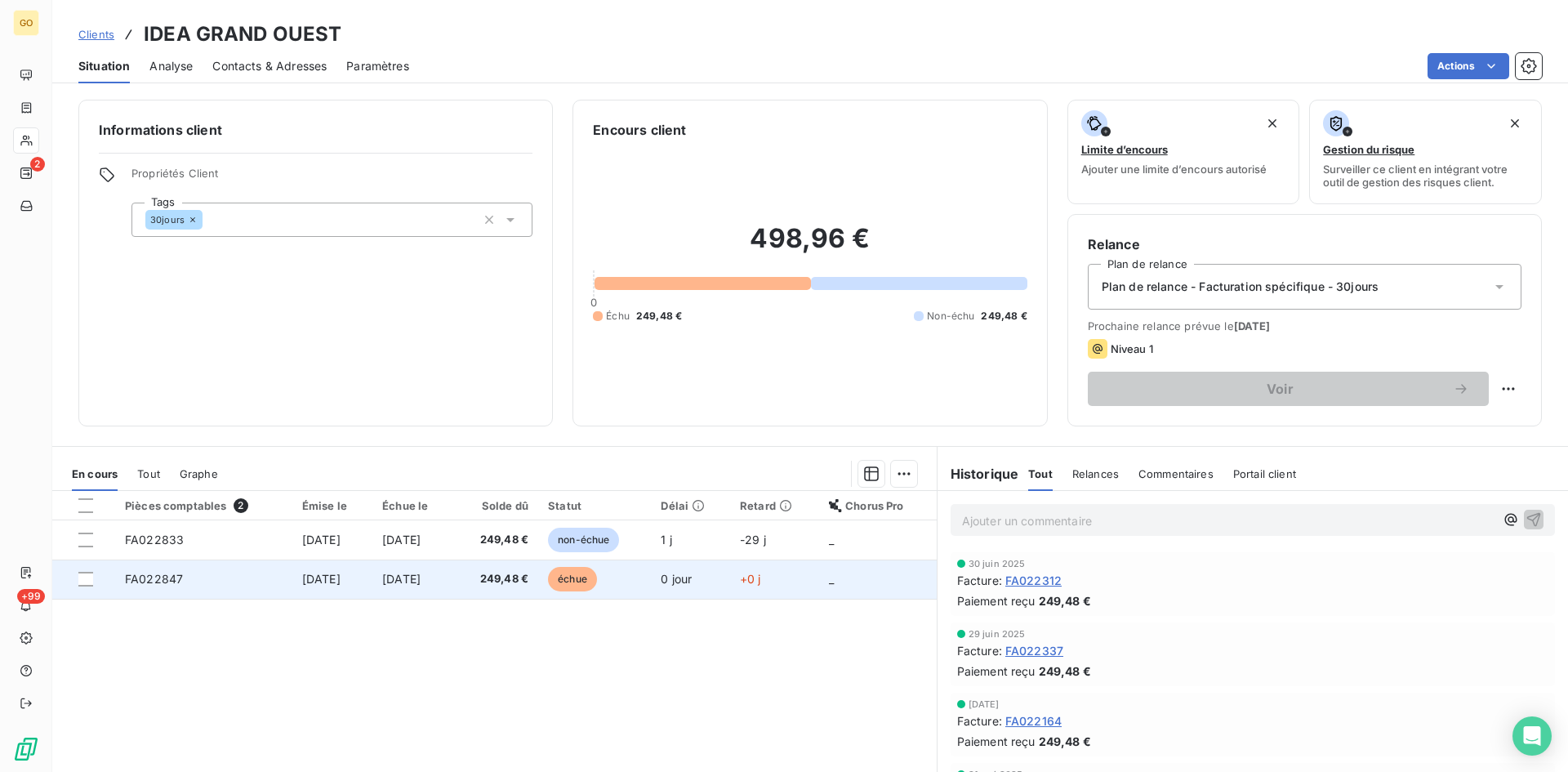
click at [302, 581] on span "[DATE]" at bounding box center [321, 578] width 39 height 14
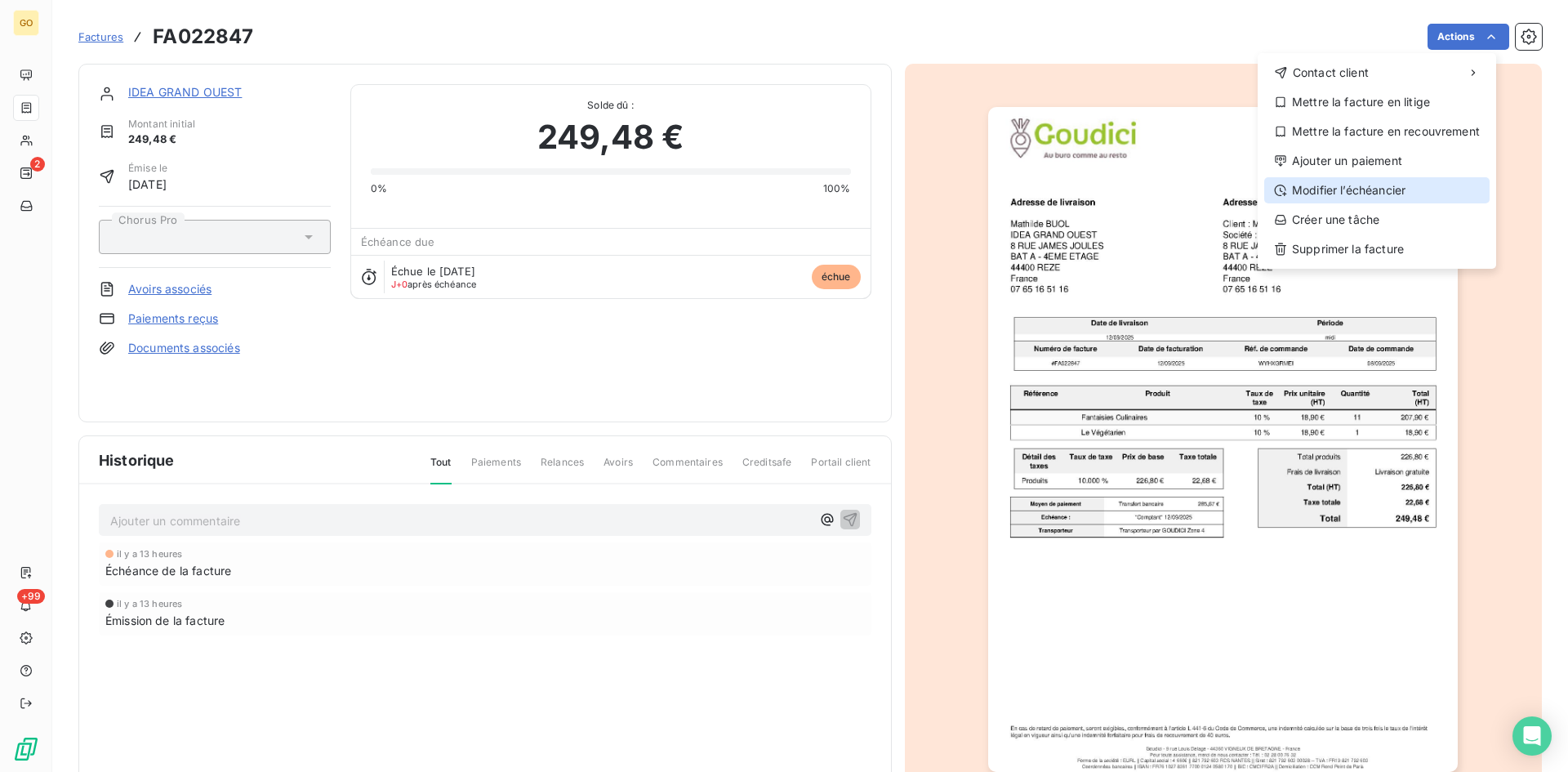
click at [1396, 193] on div "Modifier l’échéancier" at bounding box center [1377, 191] width 225 height 26
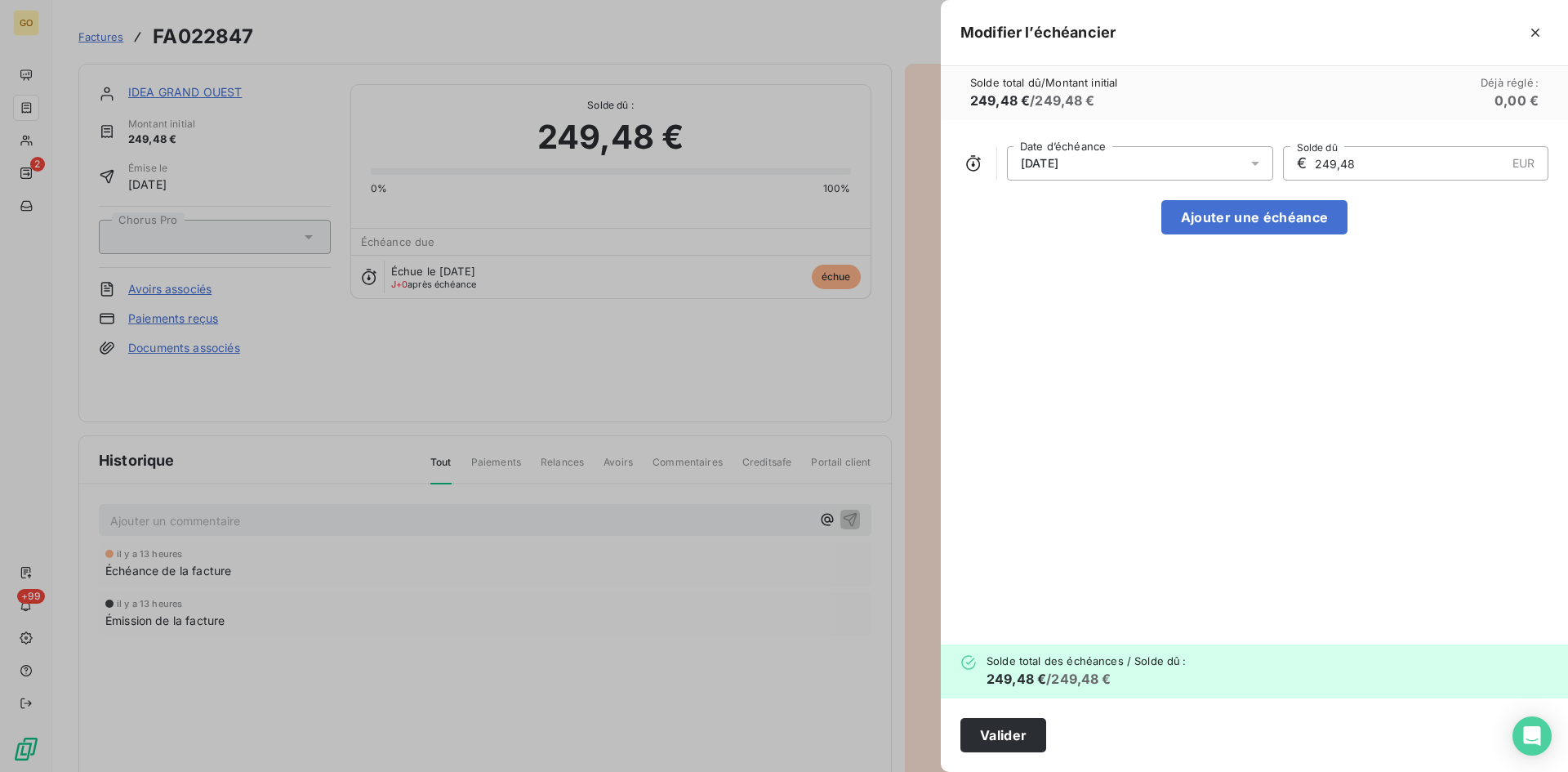
click at [1262, 168] on icon at bounding box center [1256, 163] width 16 height 16
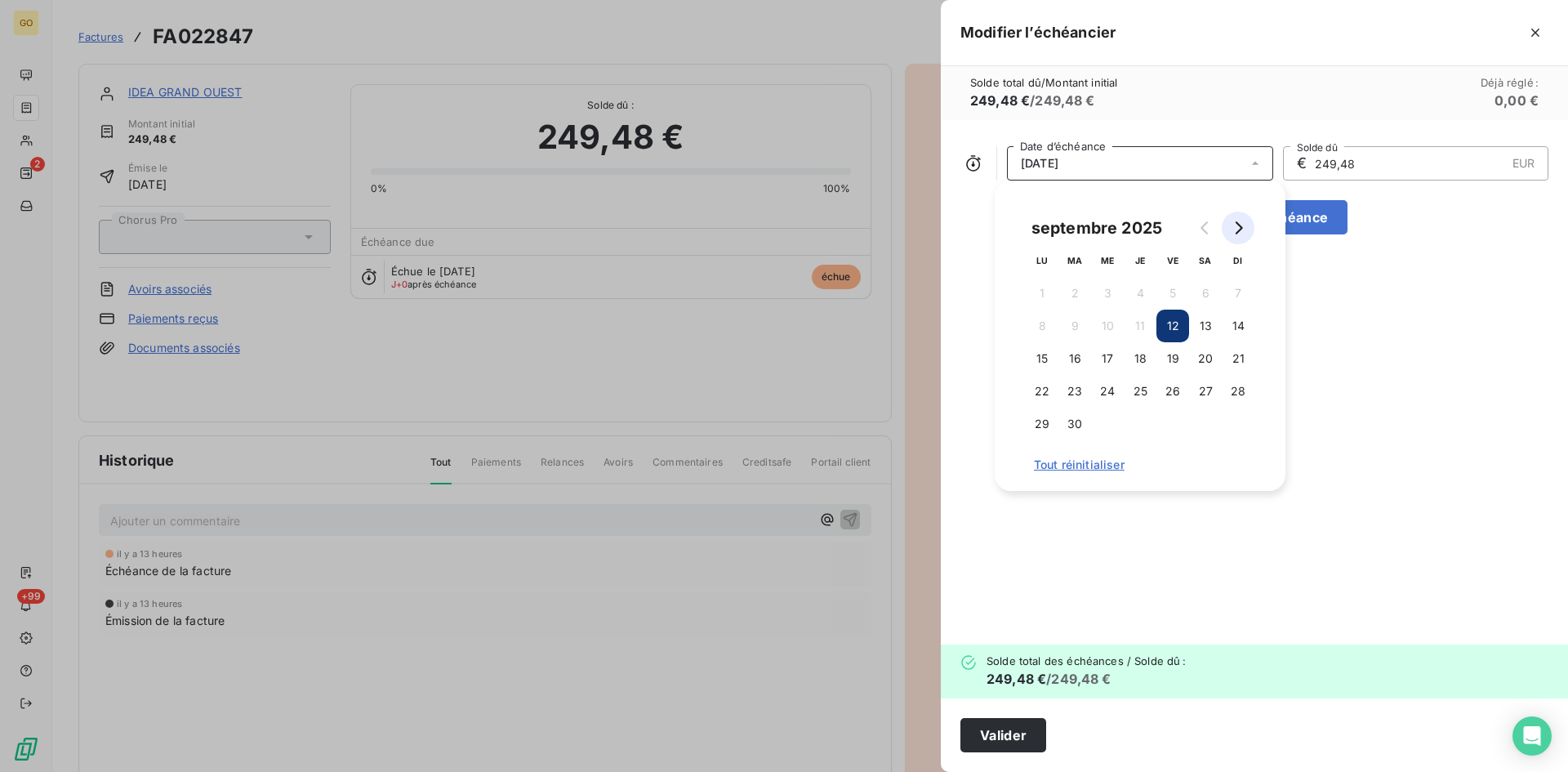
click at [1238, 226] on icon "Go to next month" at bounding box center [1239, 228] width 13 height 13
click at [1232, 325] on button "12" at bounding box center [1239, 326] width 33 height 33
click at [1352, 328] on div "12/10/2025 Date d’échéance € 249,48 EUR Solde dû Ajouter une échéance" at bounding box center [1255, 382] width 628 height 524
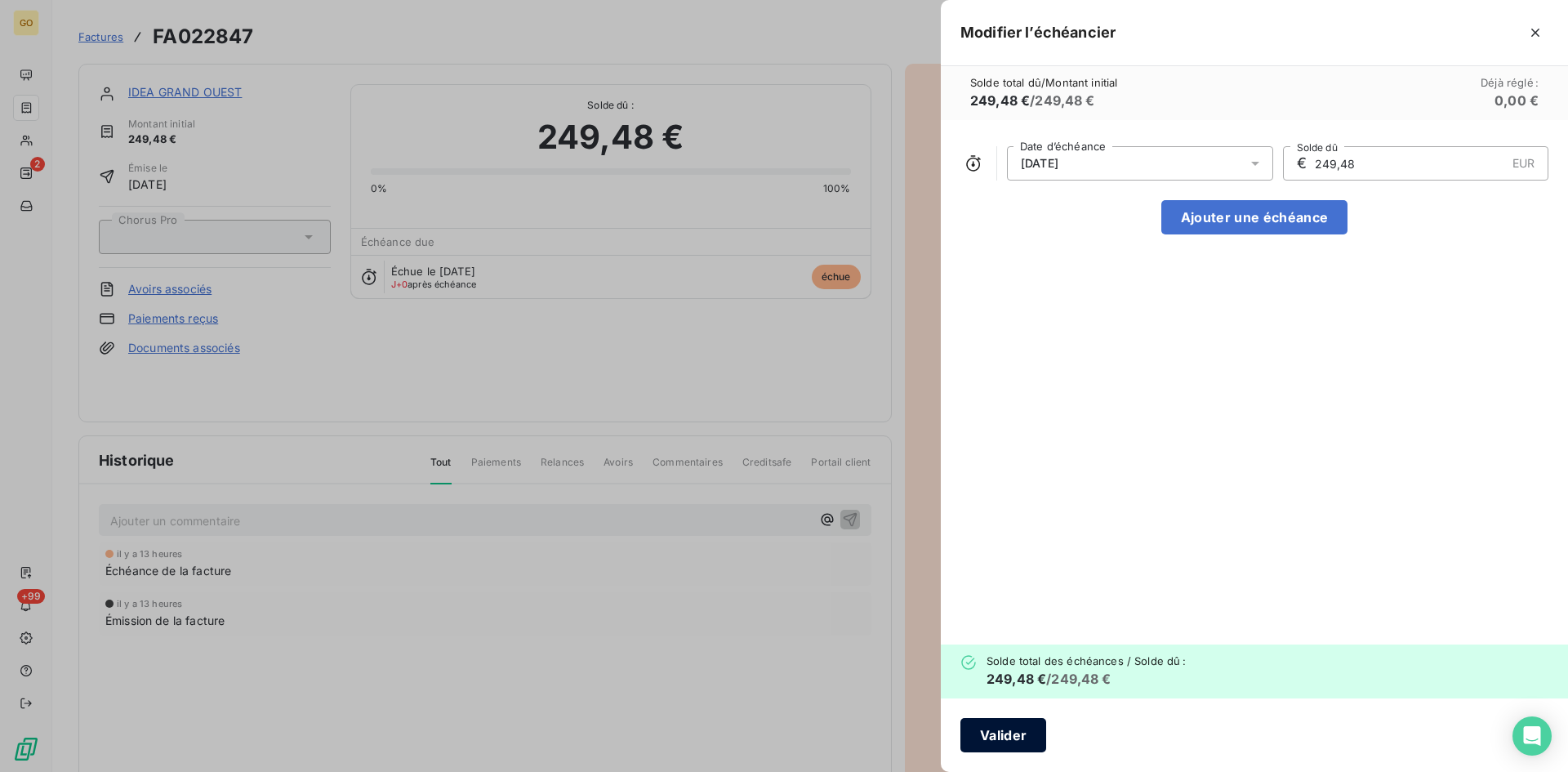
click at [1035, 736] on button "Valider" at bounding box center [1004, 735] width 85 height 34
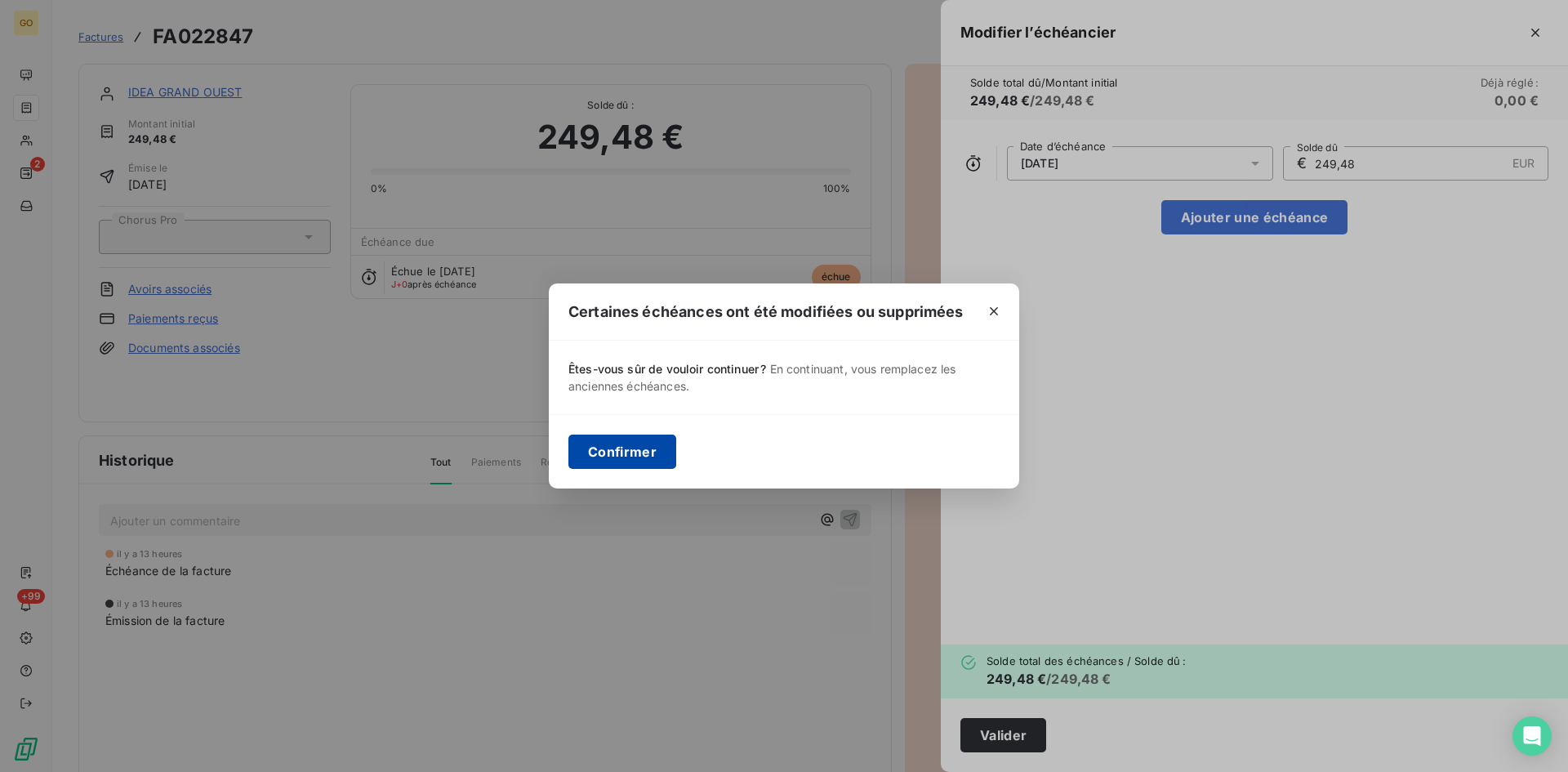
click at [667, 455] on button "Confirmer" at bounding box center [622, 452] width 108 height 34
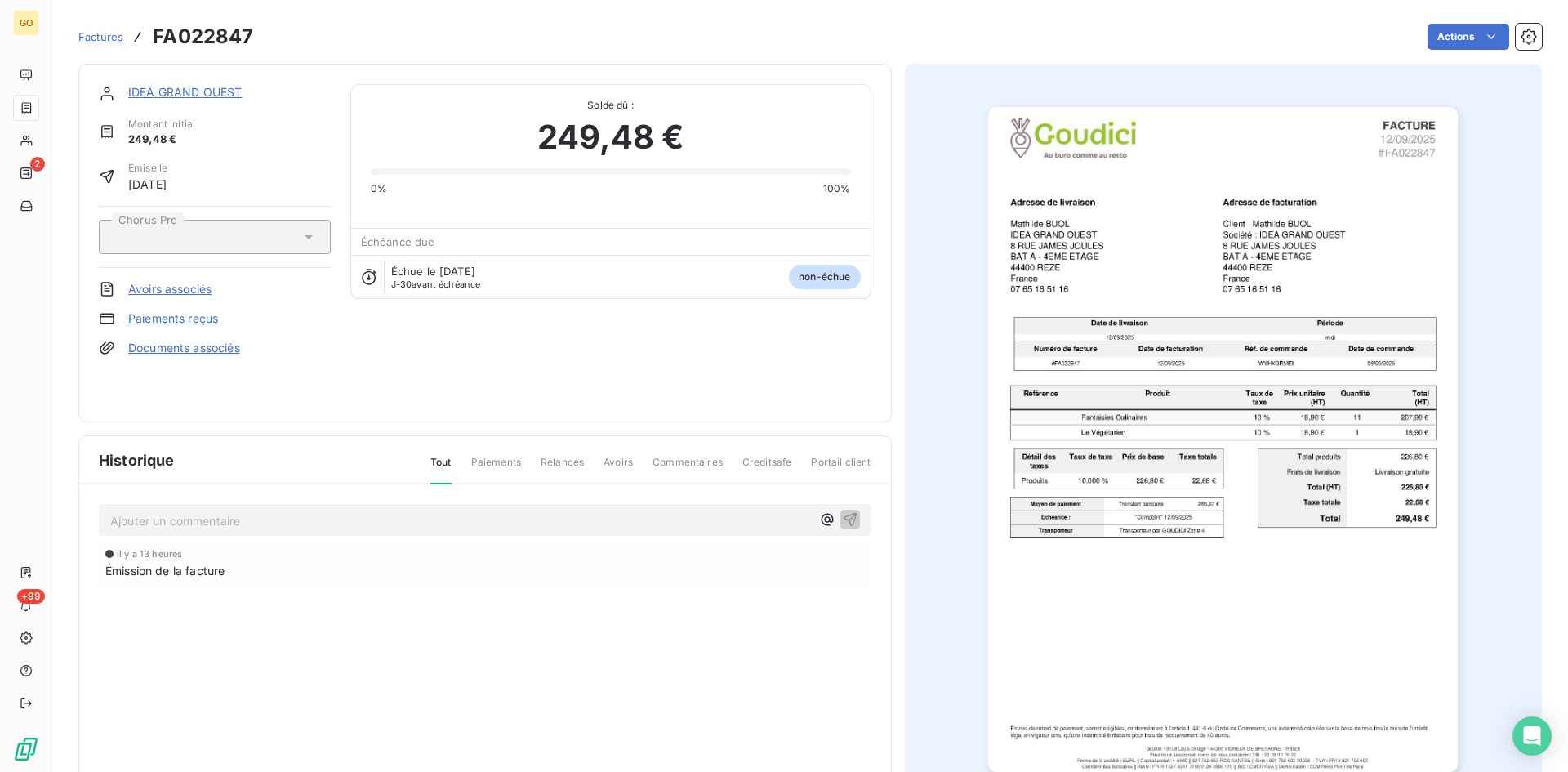
click at [147, 88] on link "IDEA GRAND OUEST" at bounding box center [185, 91] width 113 height 14
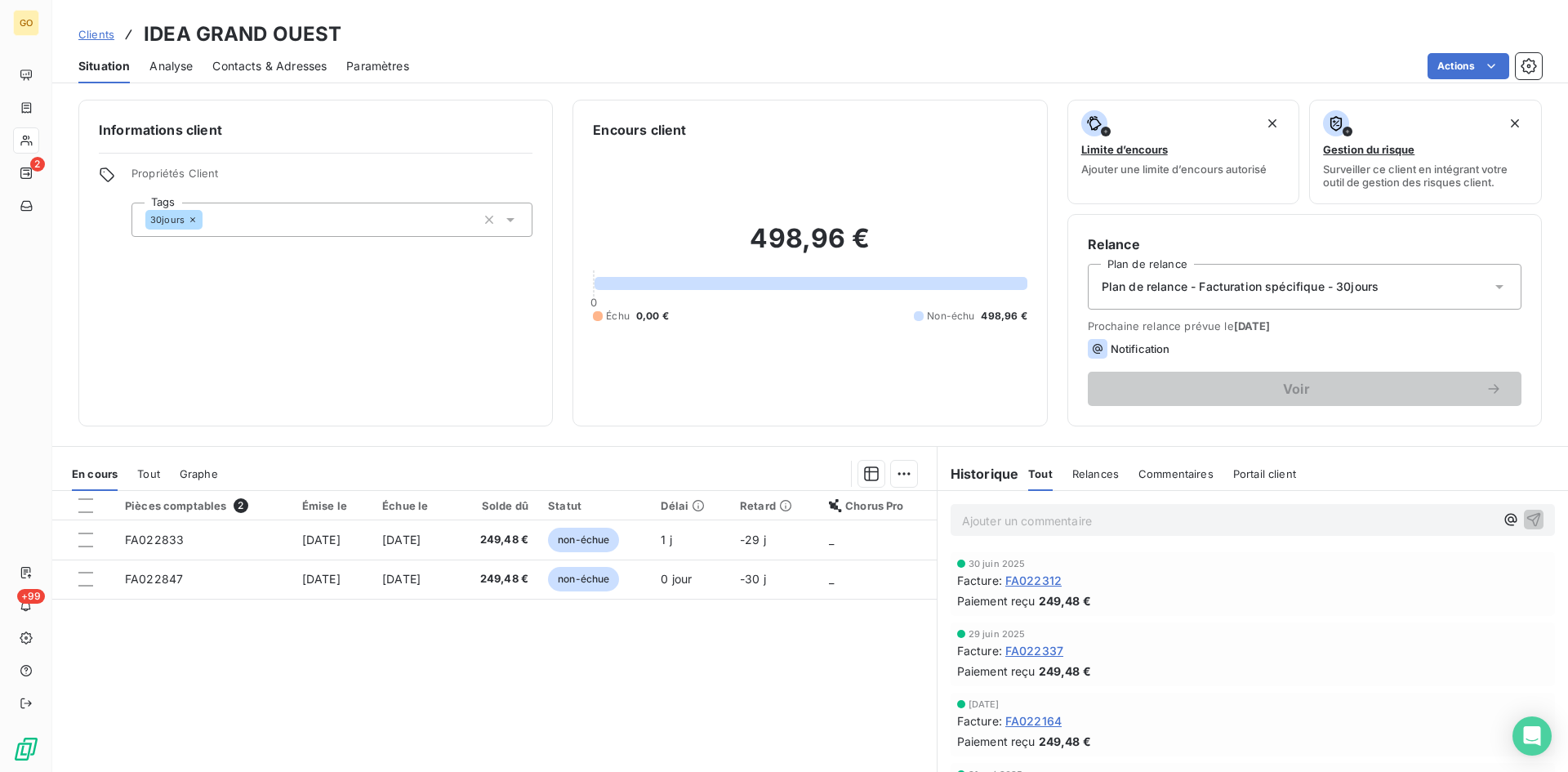
click at [159, 59] on span "Analyse" at bounding box center [171, 67] width 44 height 16
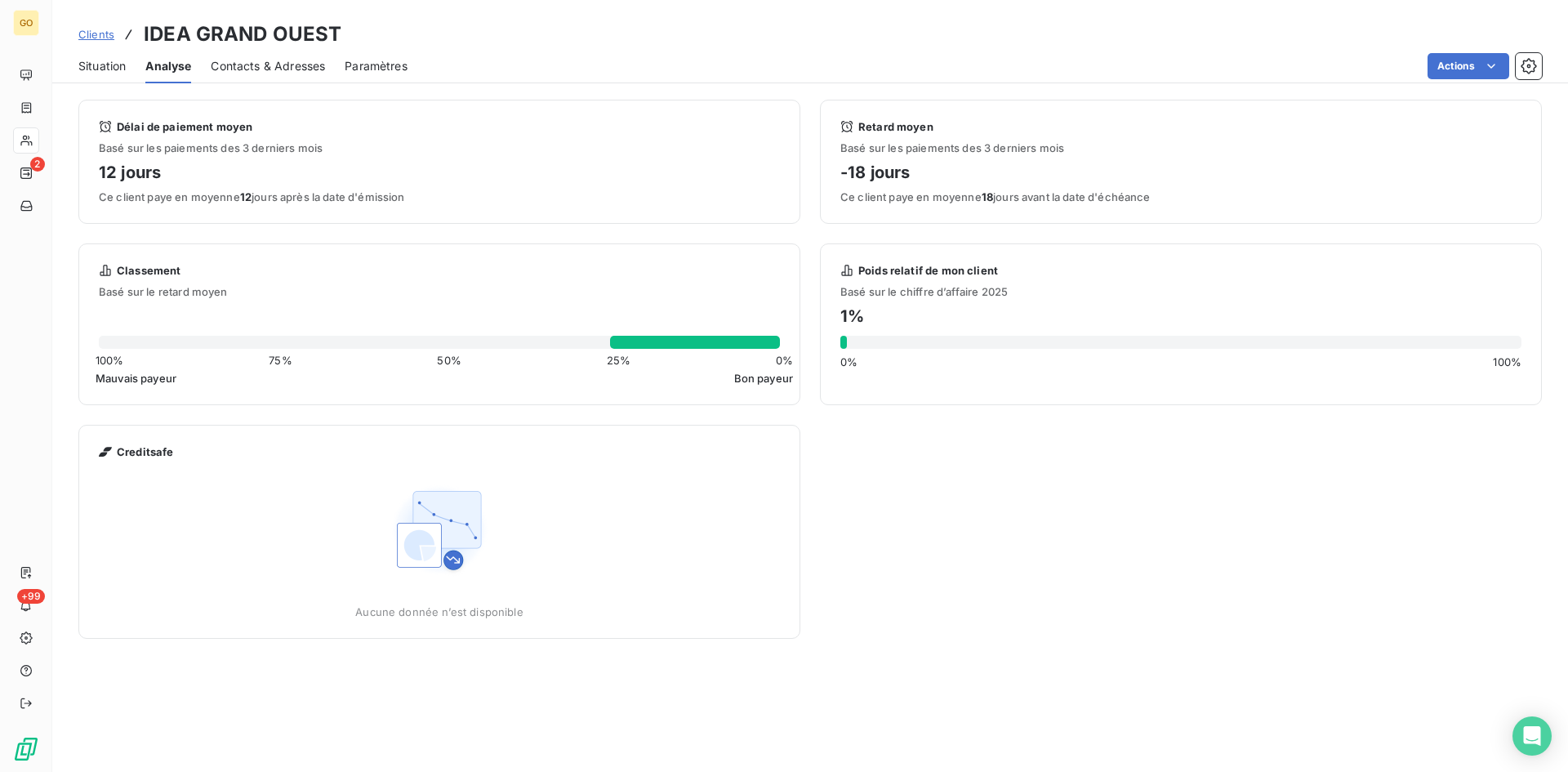
click at [255, 65] on span "Contacts & Adresses" at bounding box center [268, 67] width 114 height 16
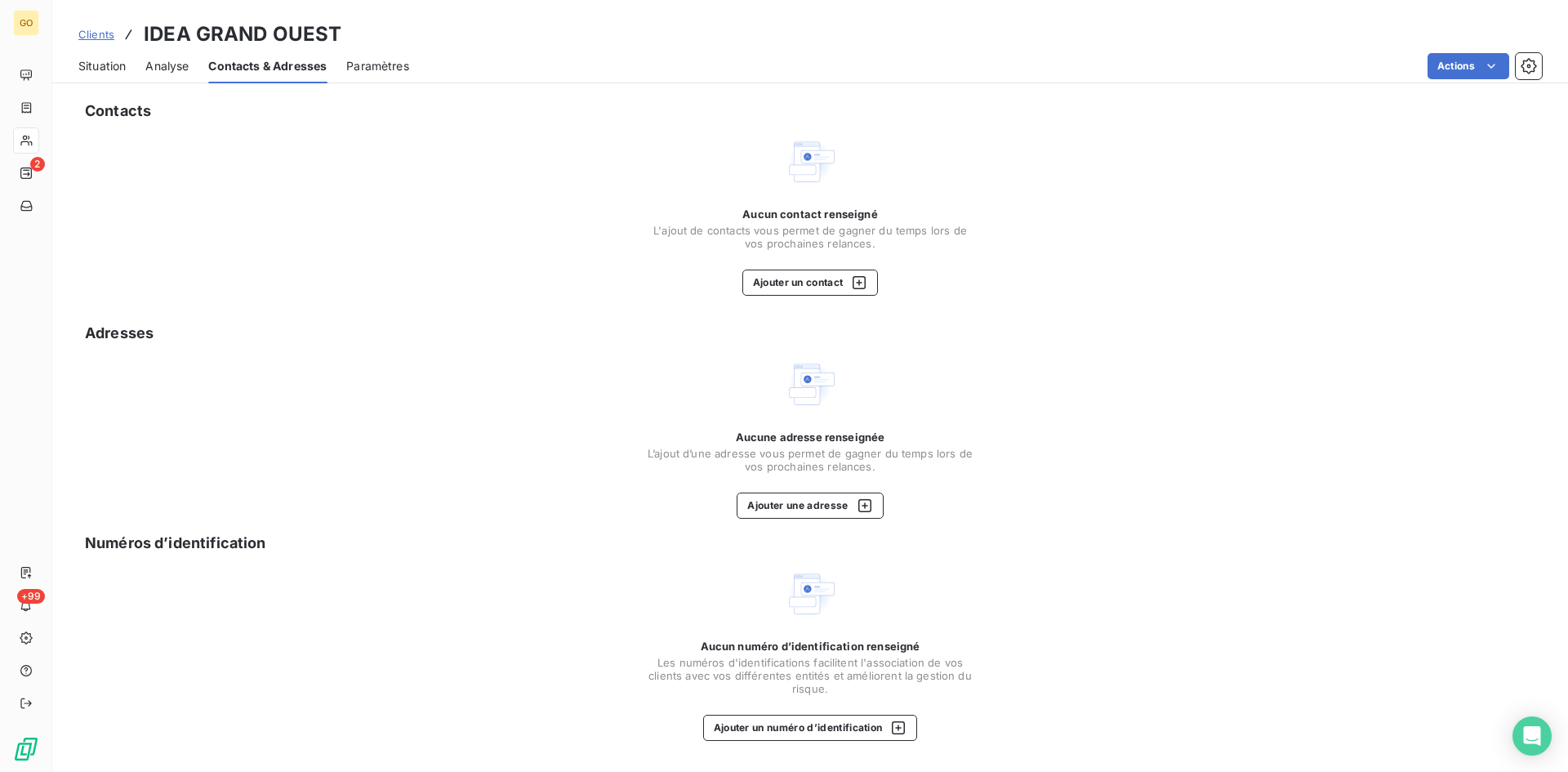
click at [103, 65] on span "Situation" at bounding box center [102, 67] width 48 height 16
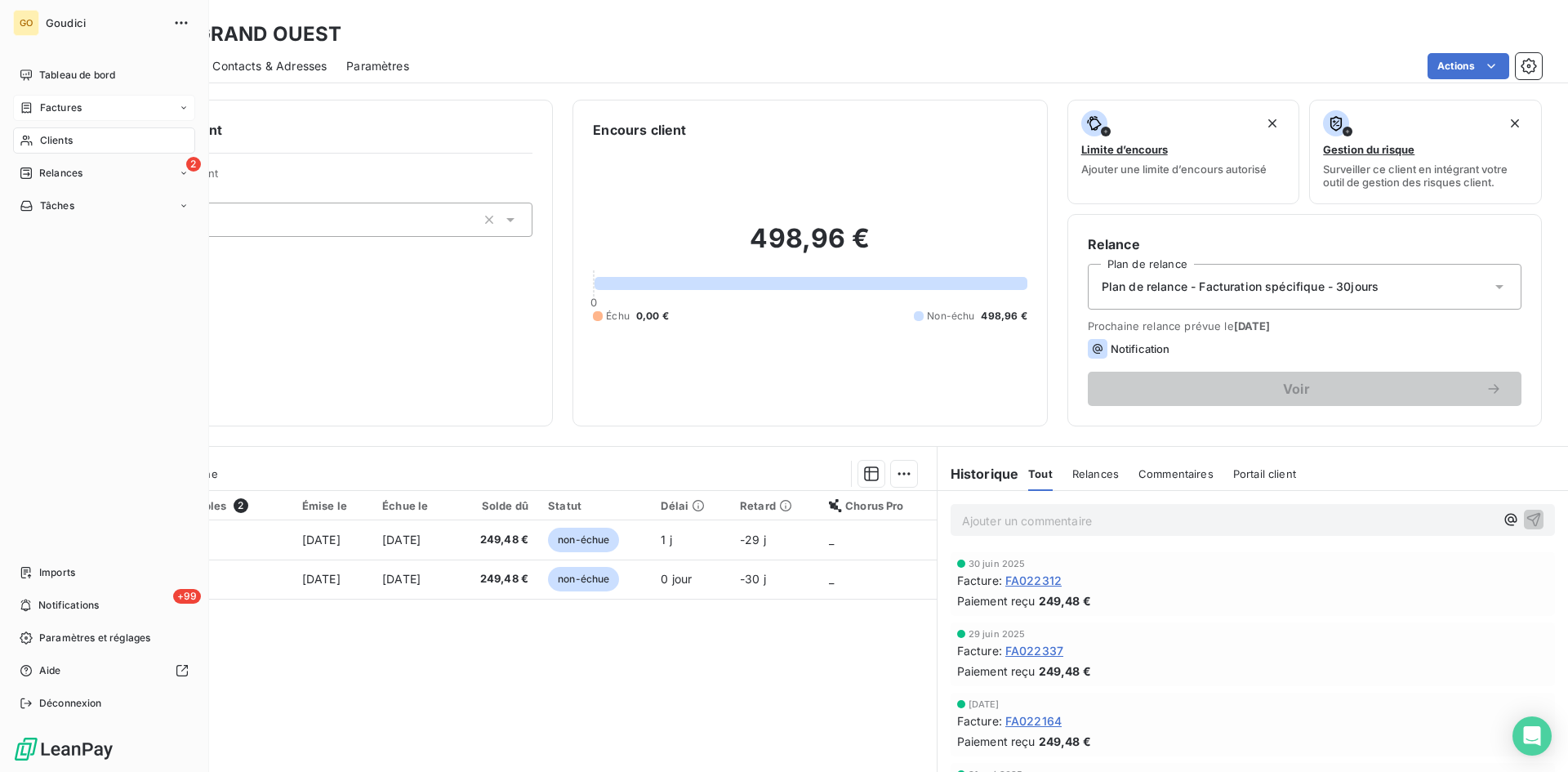
click at [53, 111] on span "Factures" at bounding box center [61, 108] width 42 height 15
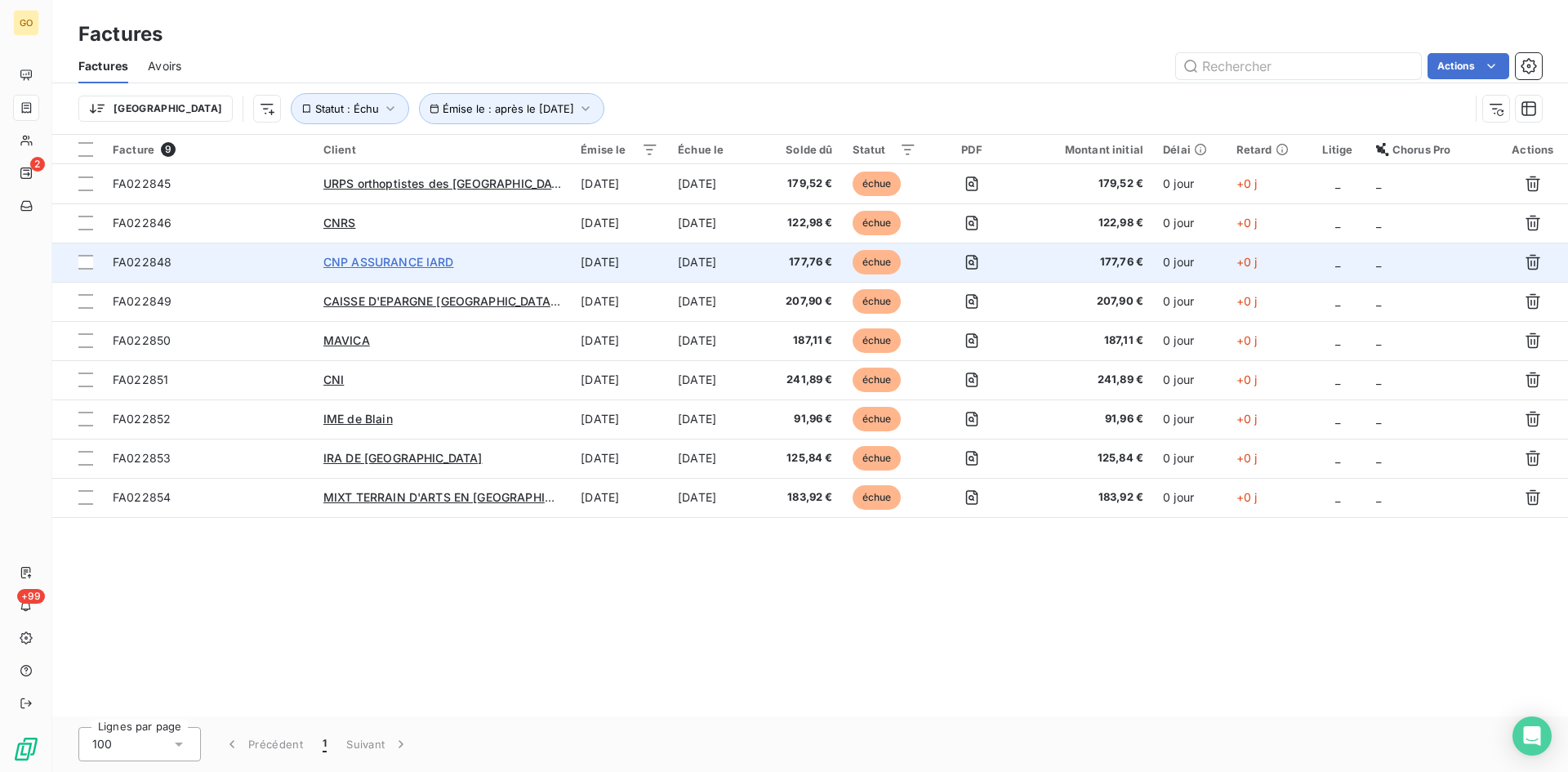
click at [401, 258] on span "CNP ASSURANCE IARD" at bounding box center [389, 261] width 131 height 14
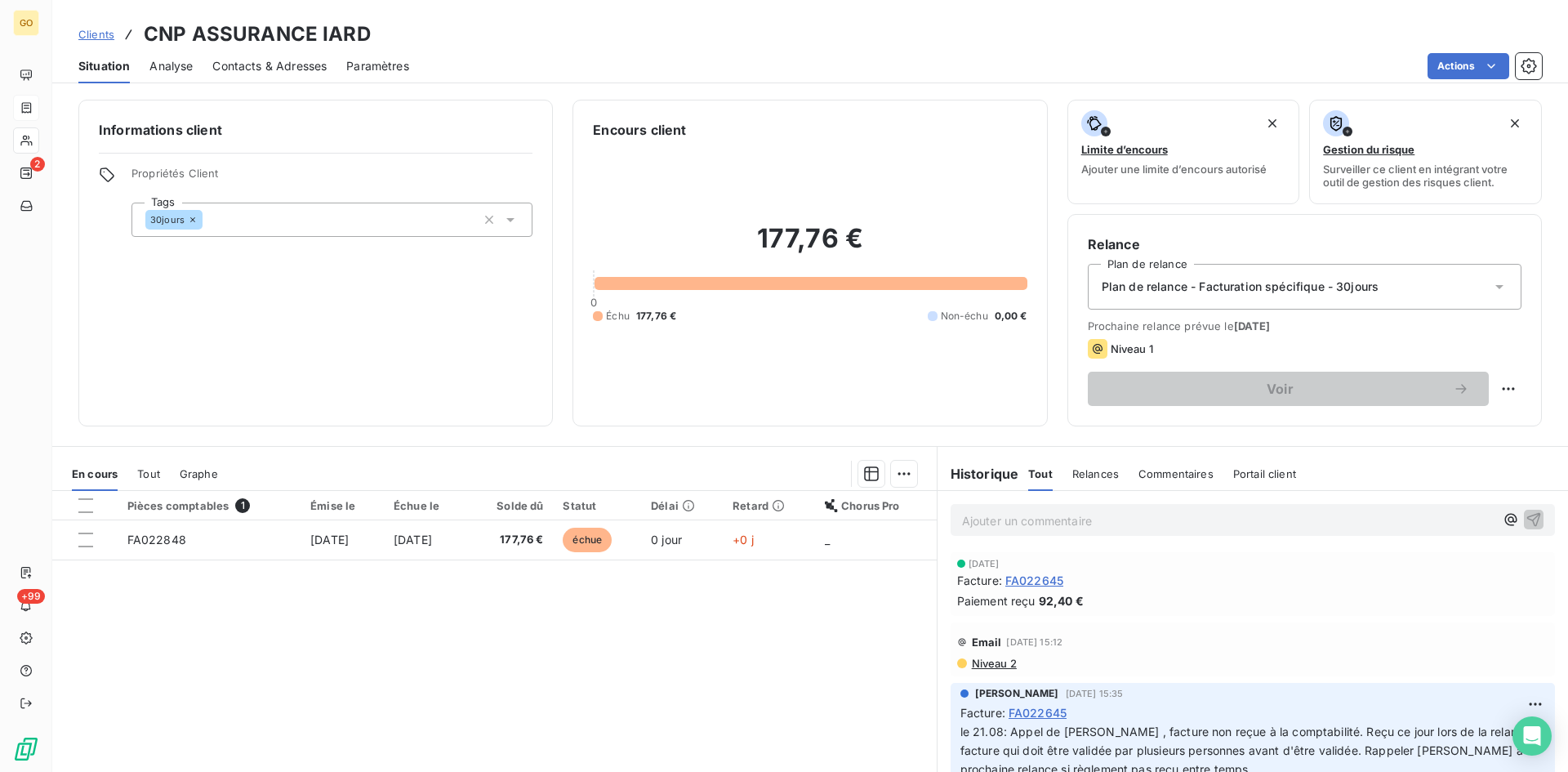
click at [162, 73] on span "Analyse" at bounding box center [171, 67] width 44 height 16
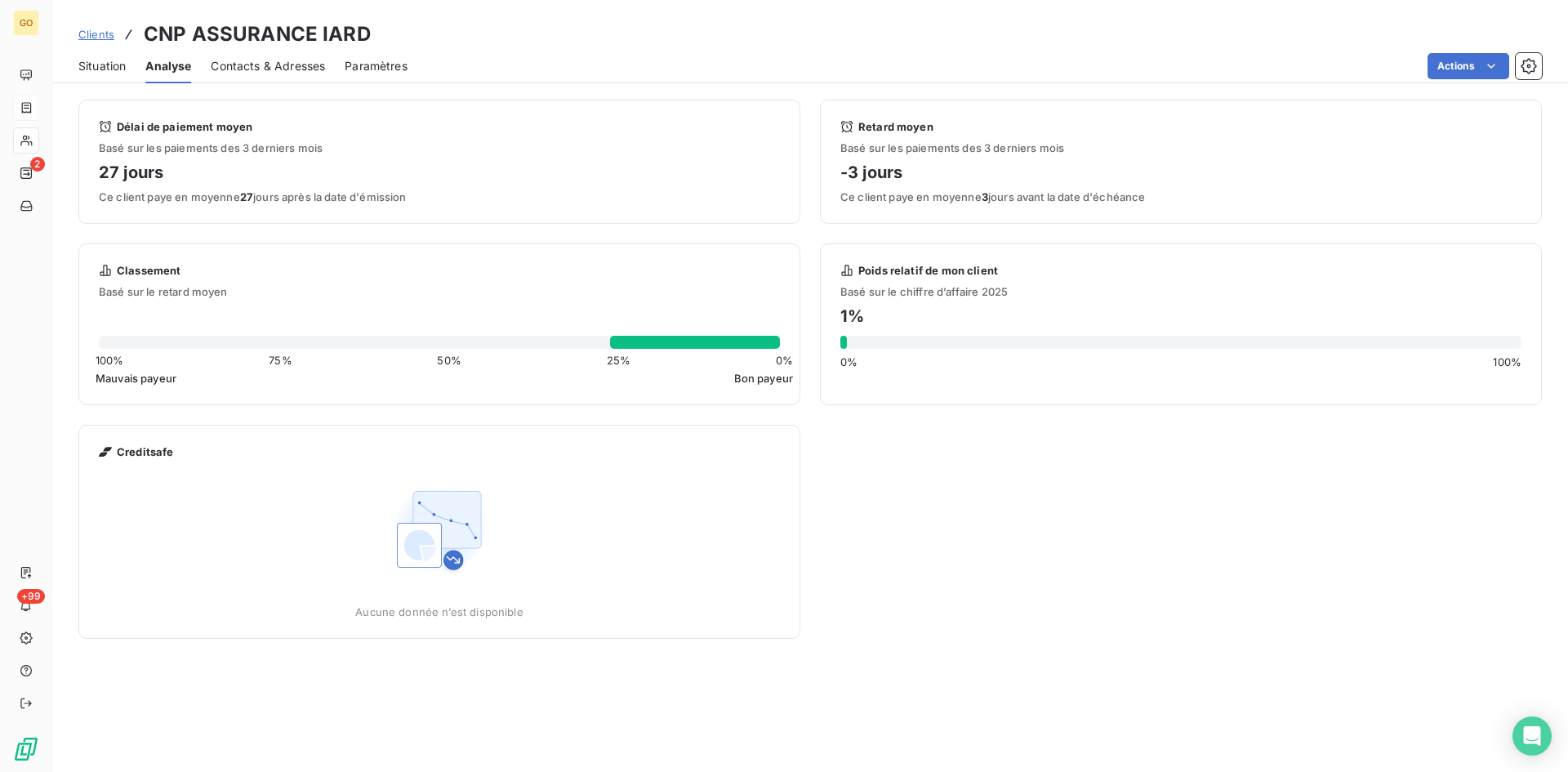
click at [281, 68] on span "Contacts & Adresses" at bounding box center [268, 67] width 114 height 16
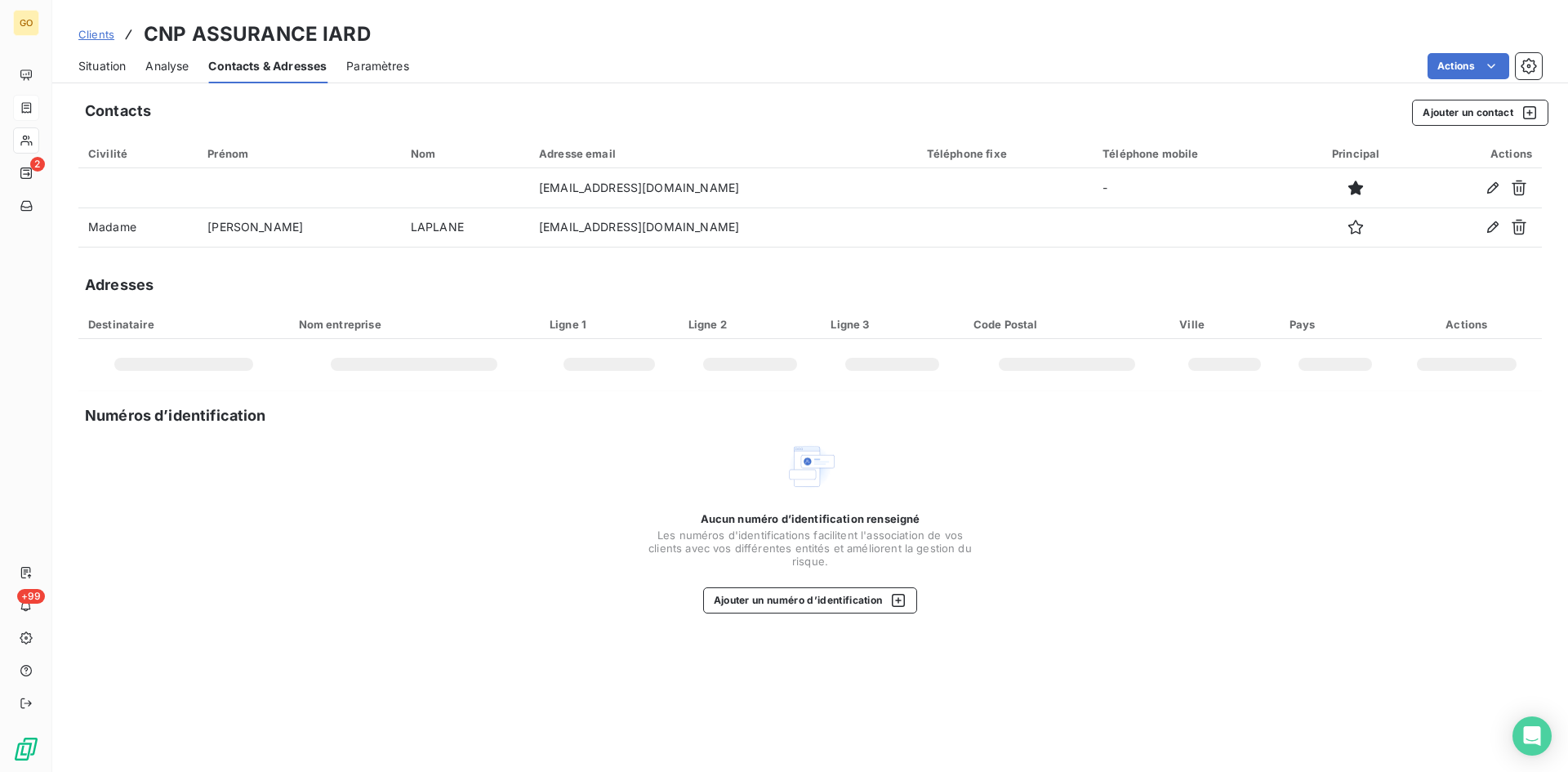
click at [379, 57] on div "Paramètres" at bounding box center [378, 67] width 63 height 34
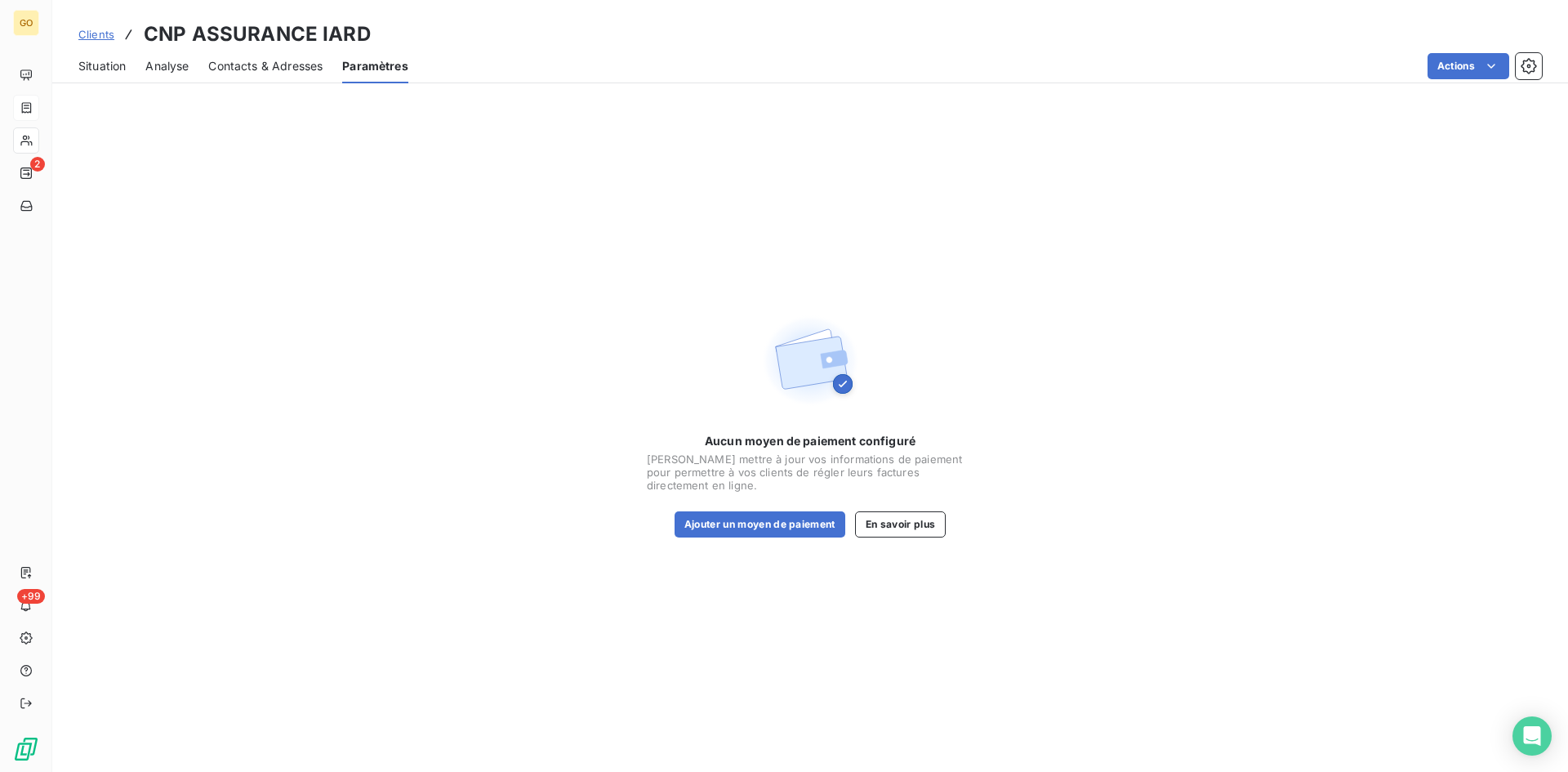
click at [81, 62] on span "Situation" at bounding box center [102, 67] width 48 height 16
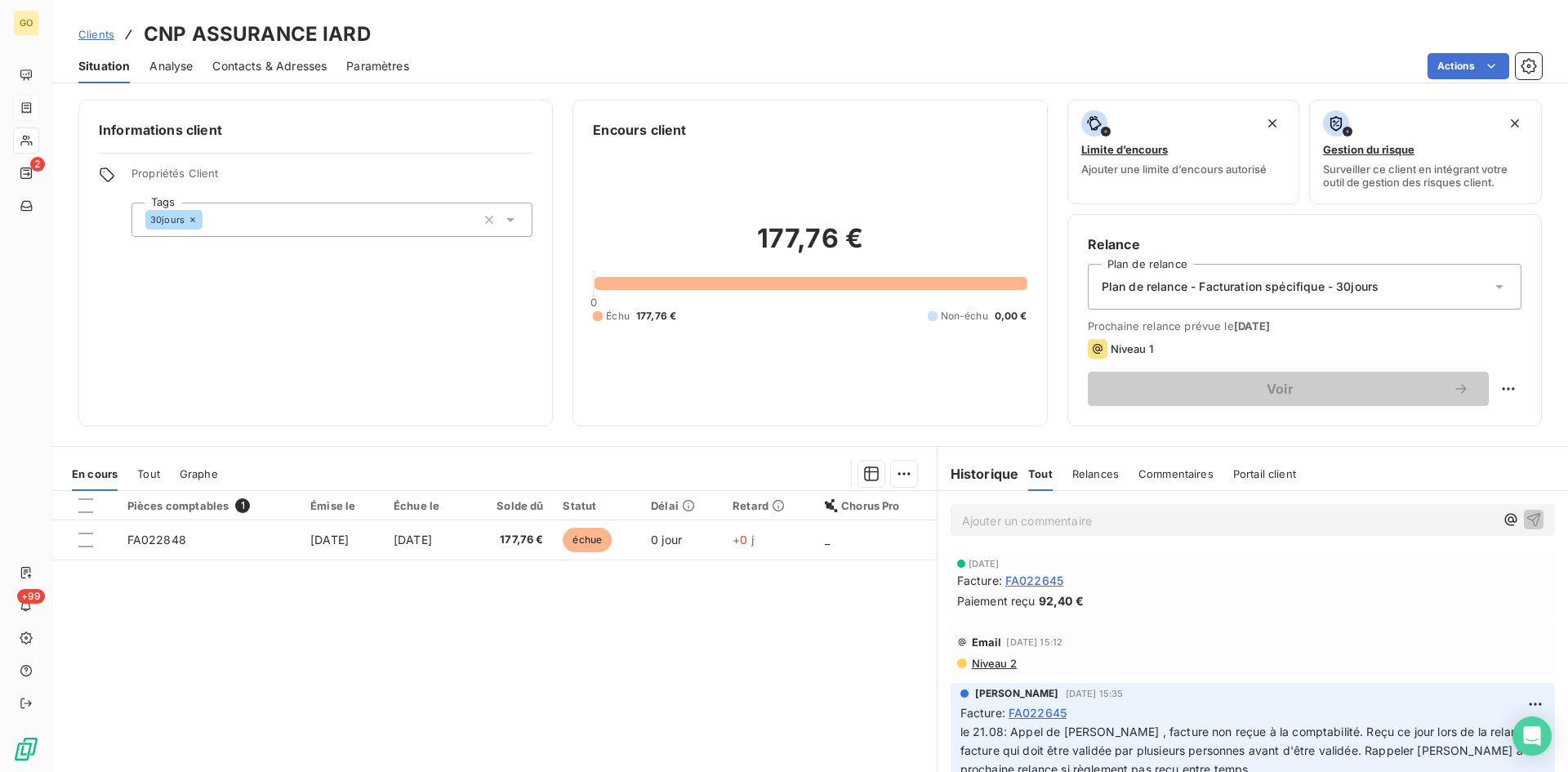
click at [337, 546] on html "GO 2 +99 Clients CNP ASSURANCE IARD Situation Analyse Contacts & Adresses Param…" at bounding box center [784, 386] width 1568 height 772
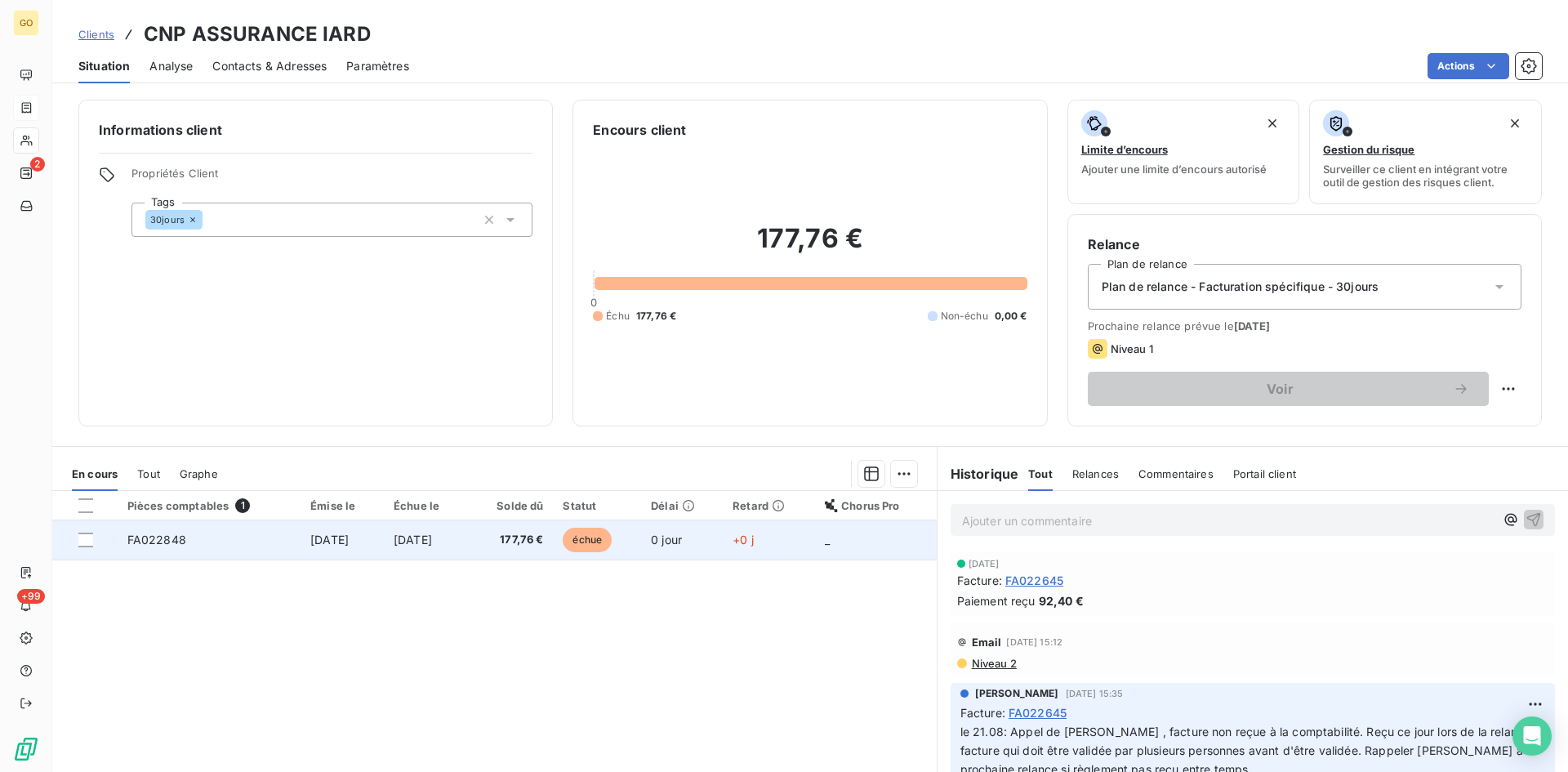
click at [336, 546] on td "[DATE]" at bounding box center [342, 540] width 83 height 39
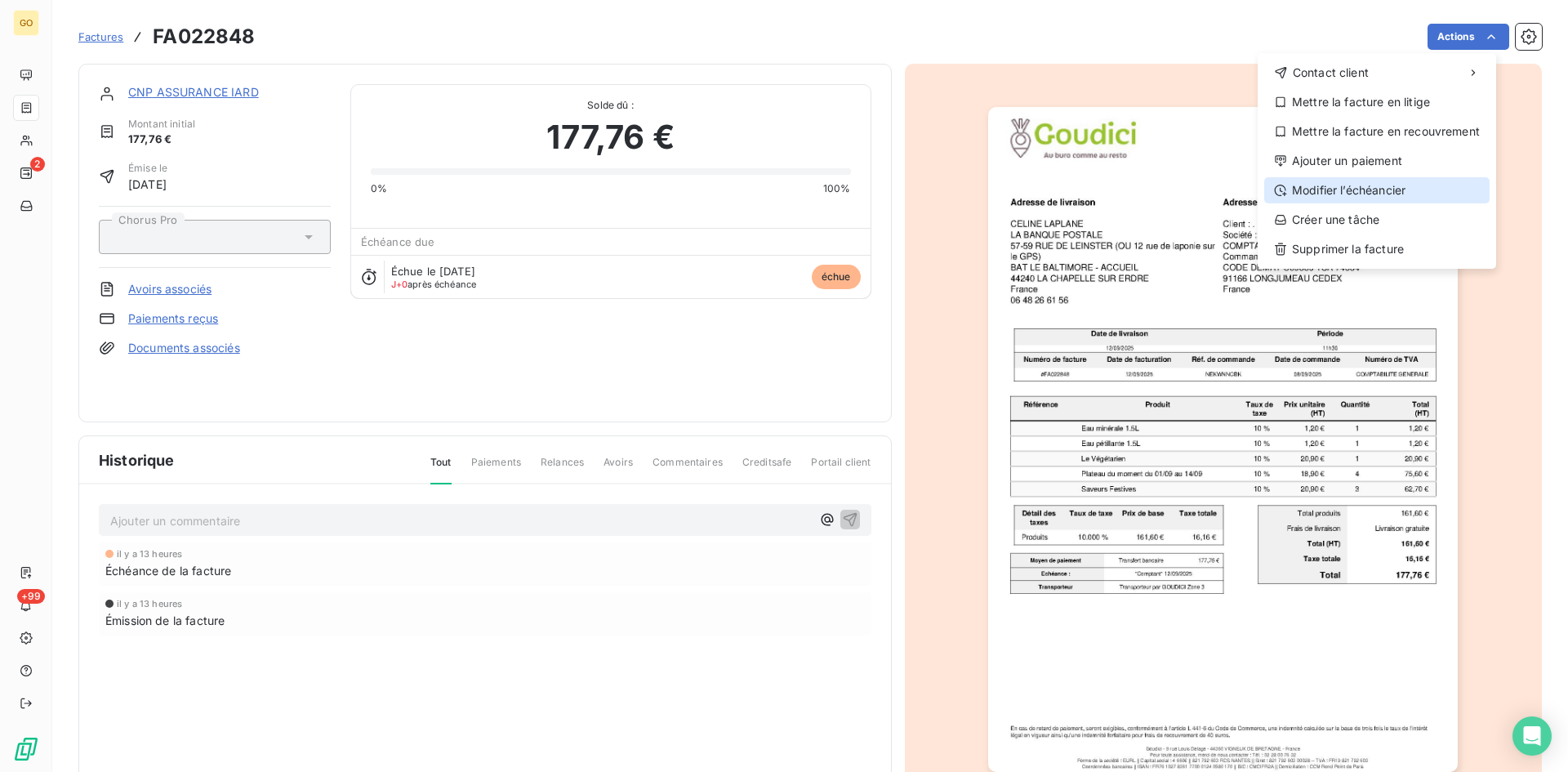
click at [1283, 192] on icon at bounding box center [1281, 191] width 13 height 13
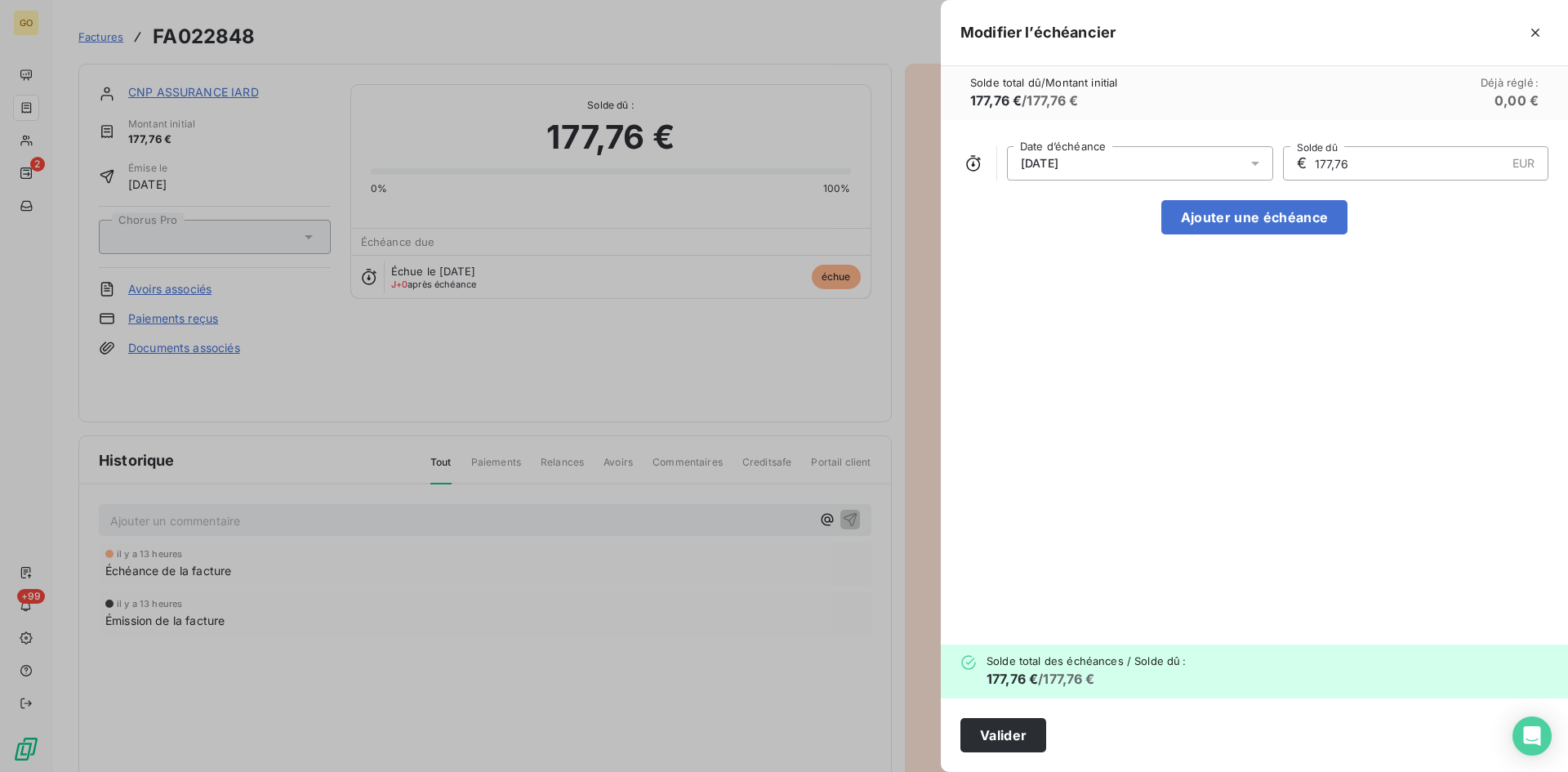
click at [1266, 164] on div at bounding box center [1261, 163] width 26 height 34
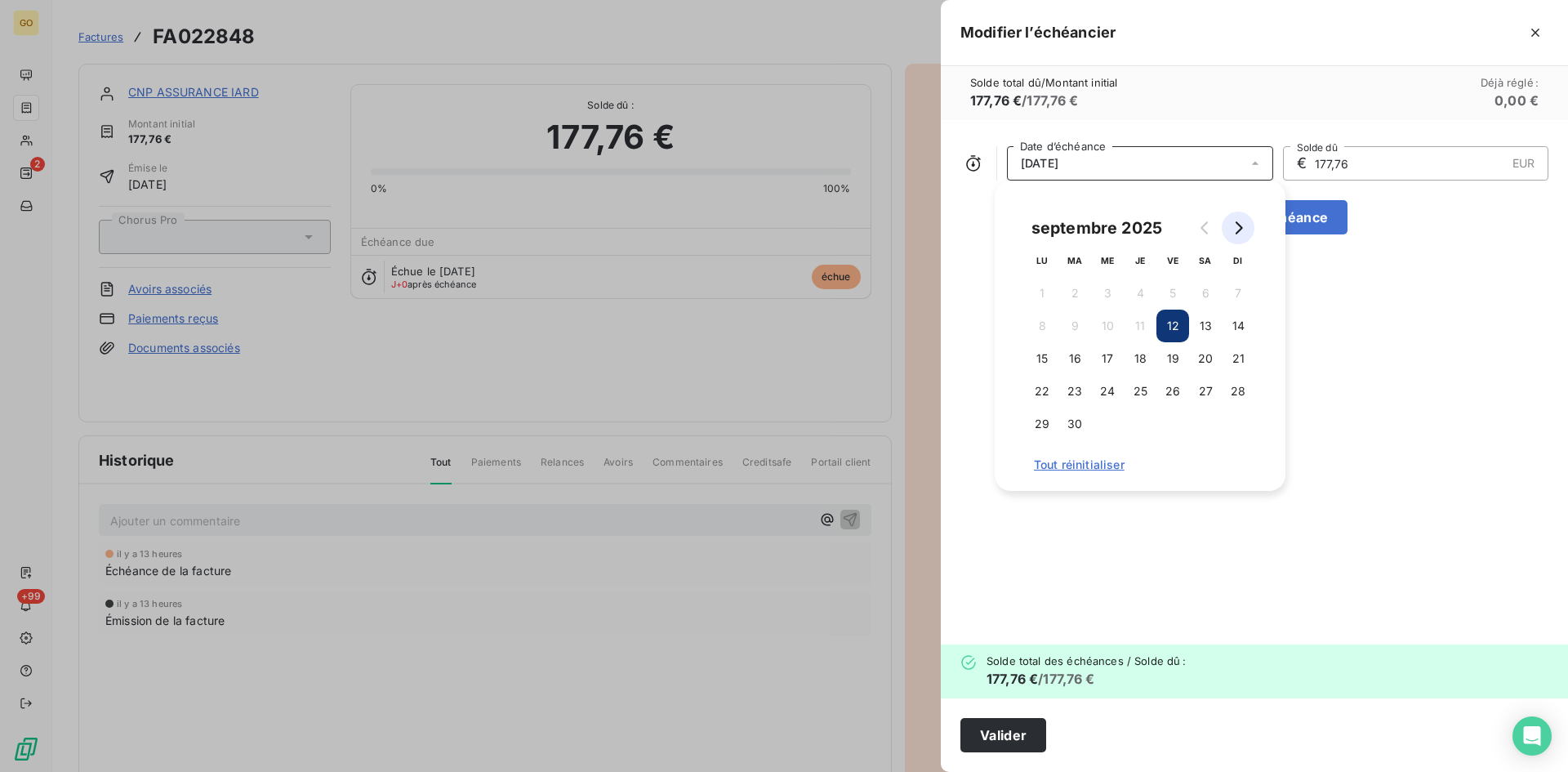
click at [1237, 231] on icon "Go to next month" at bounding box center [1239, 228] width 13 height 13
click at [1235, 322] on button "12" at bounding box center [1239, 326] width 33 height 33
click at [1461, 411] on div "12/10/2025 Date d’échéance € 177,76 EUR Solde dû Ajouter une échéance" at bounding box center [1255, 382] width 628 height 524
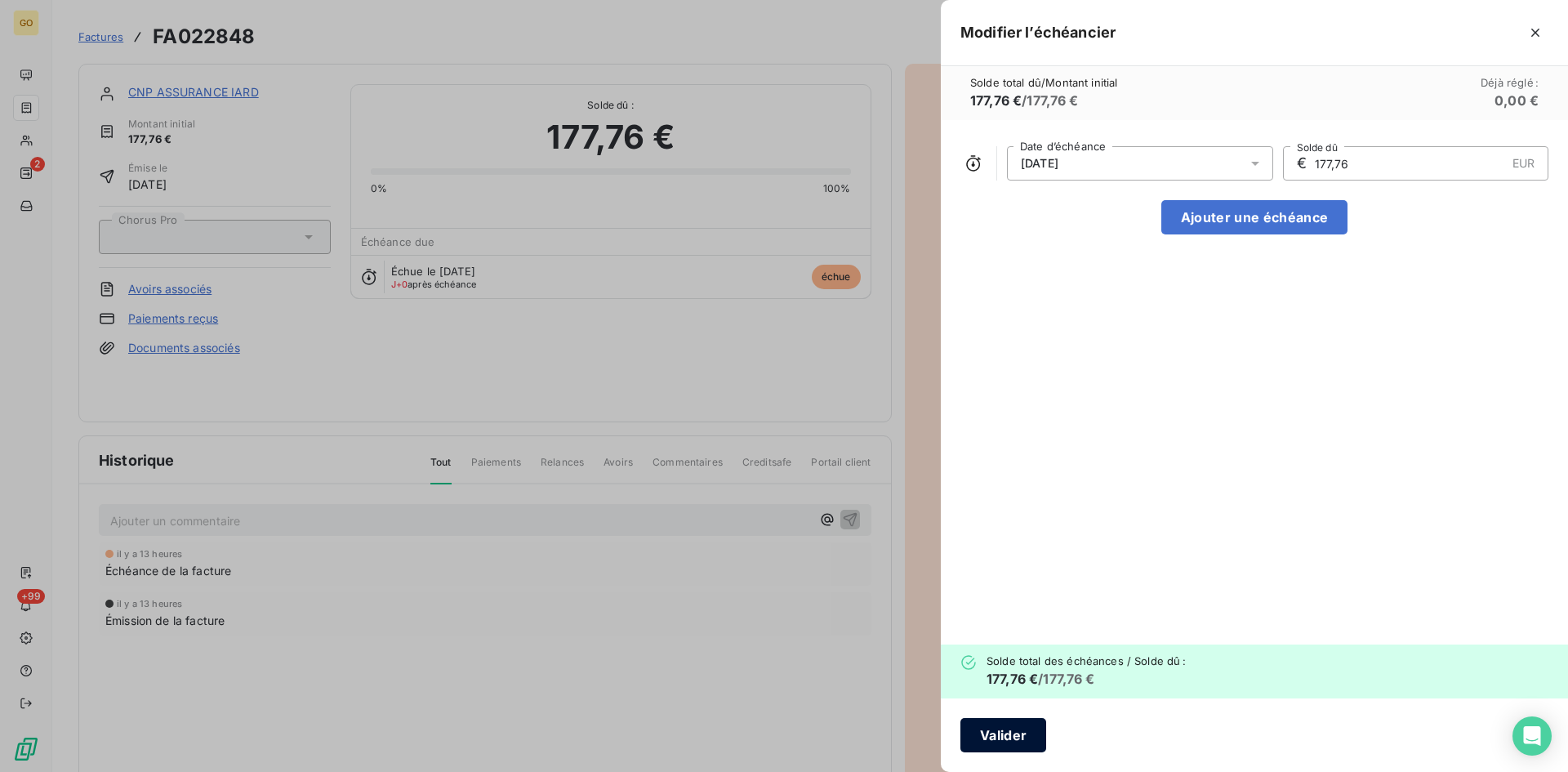
click at [995, 733] on button "Valider" at bounding box center [1004, 735] width 85 height 34
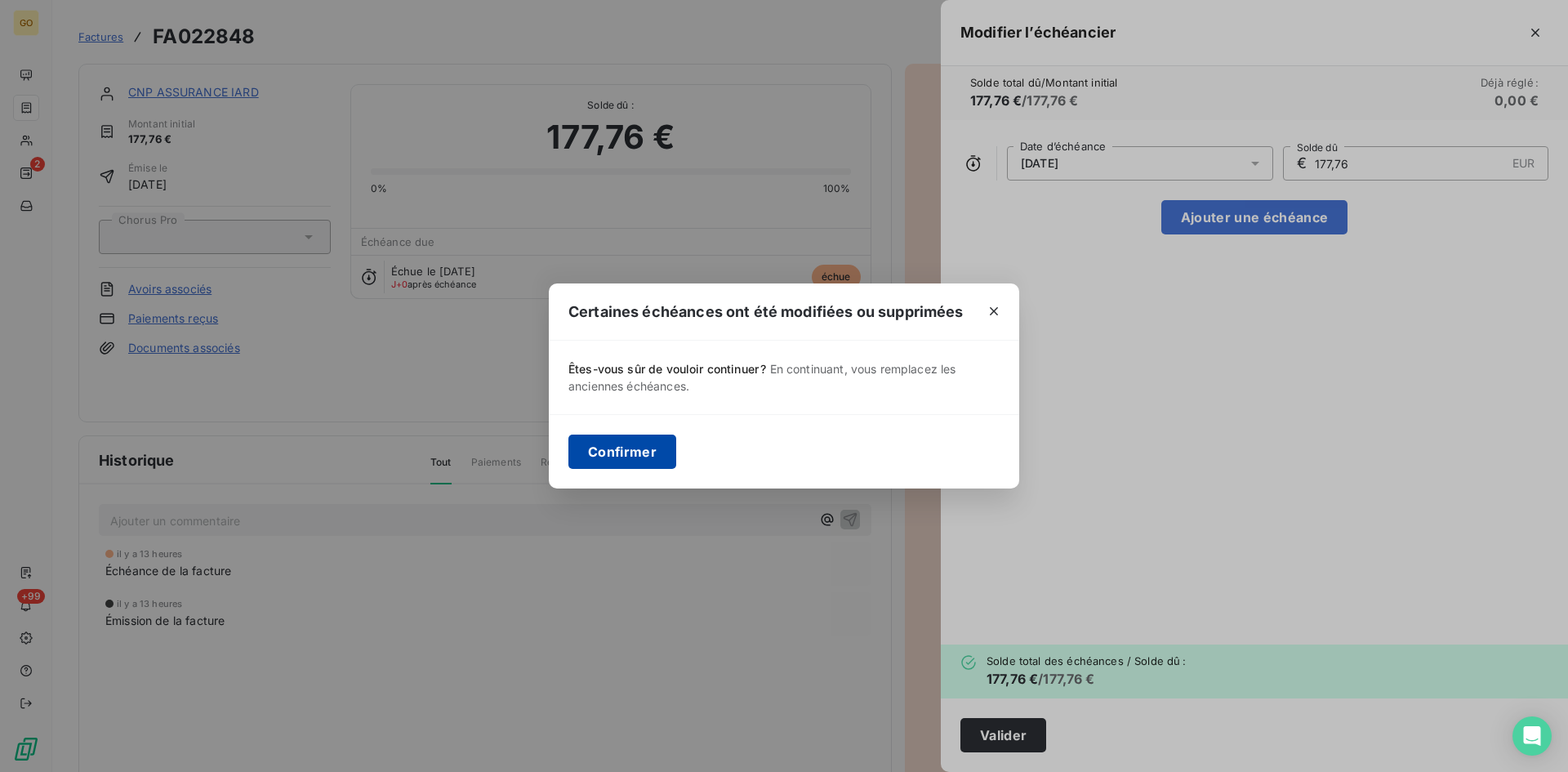
click at [660, 453] on button "Confirmer" at bounding box center [622, 452] width 108 height 34
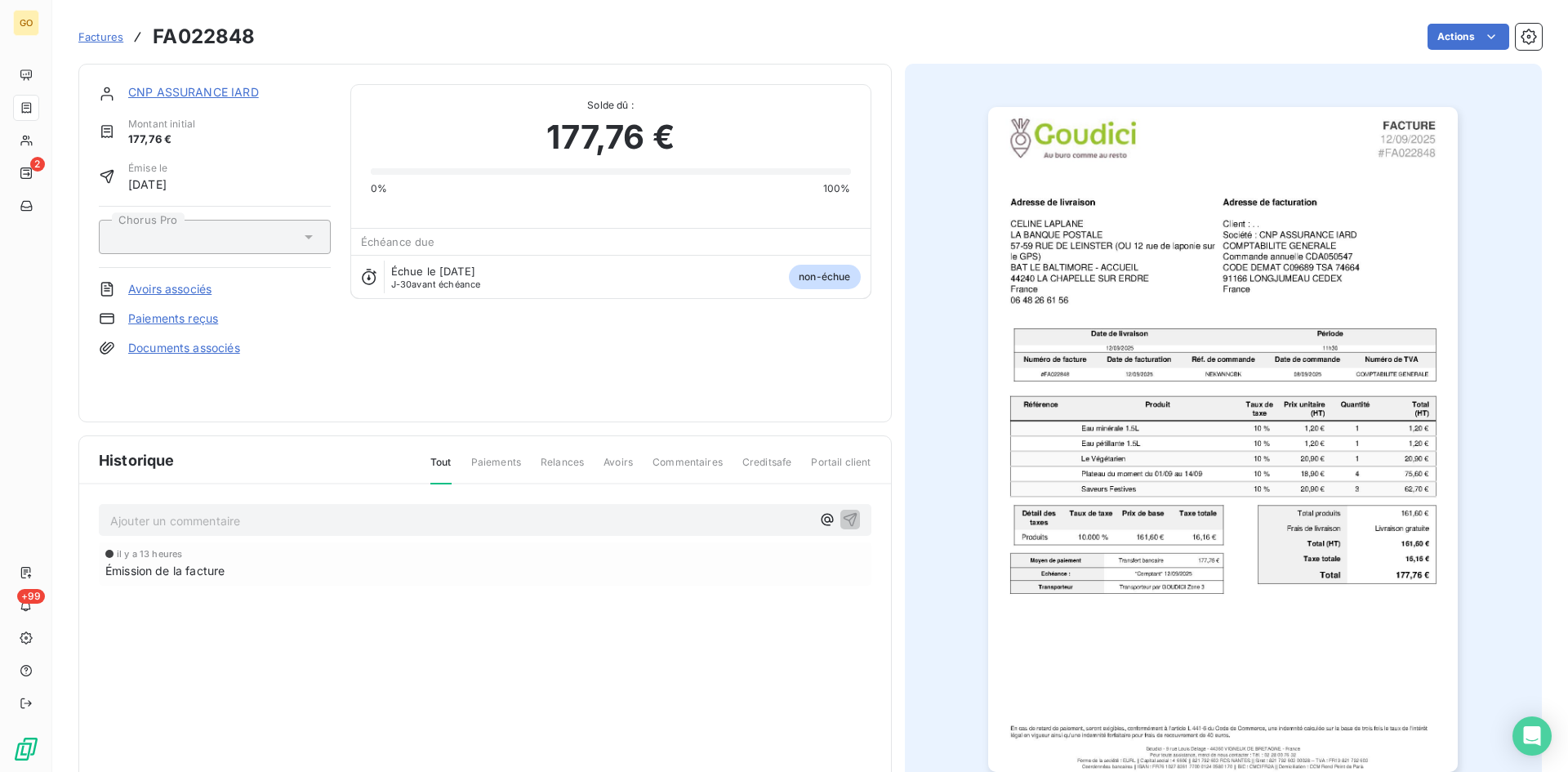
click at [95, 36] on span "Factures" at bounding box center [100, 37] width 45 height 13
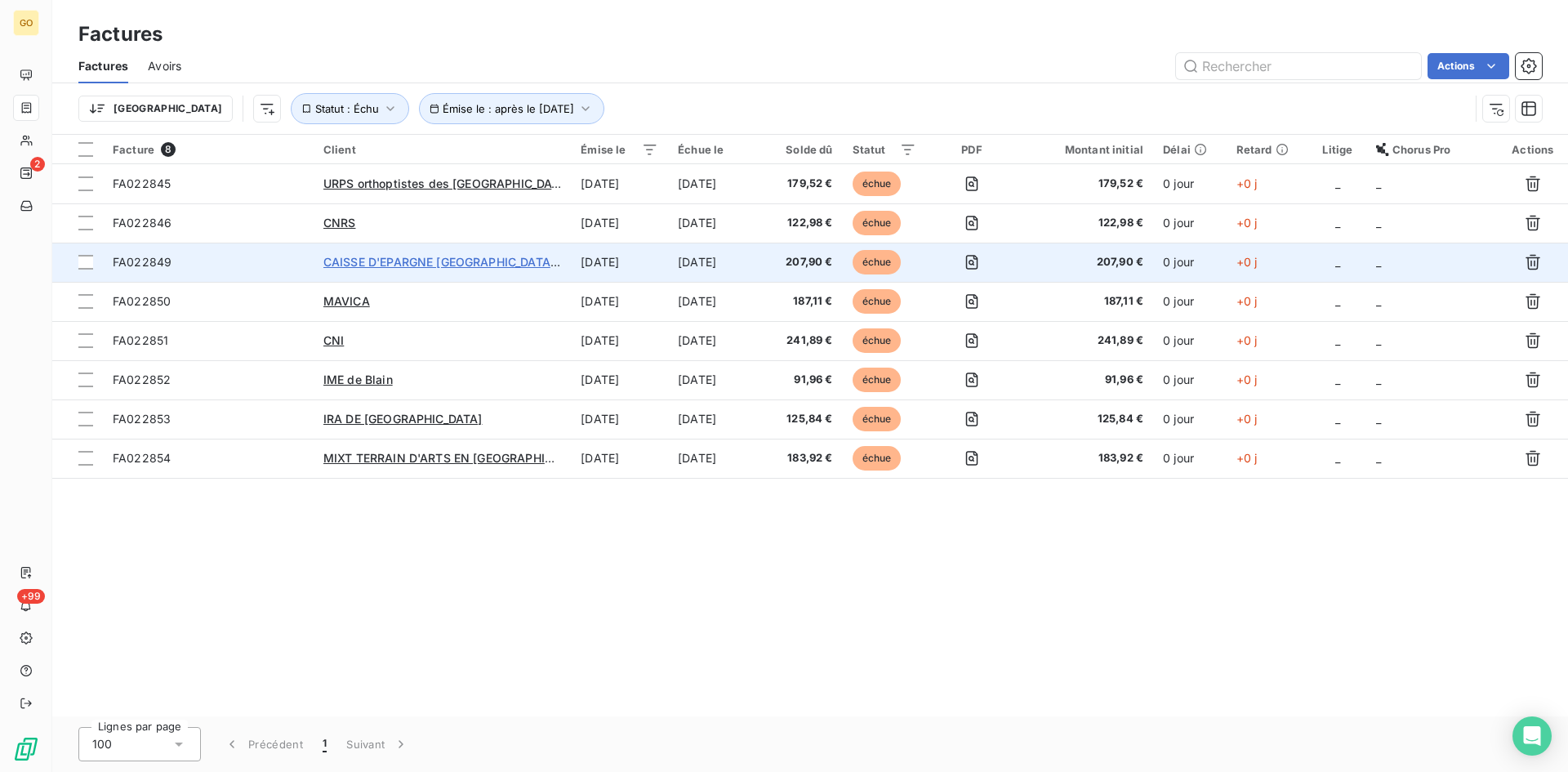
click at [366, 260] on span "CAISSE D'EPARGNE [GEOGRAPHIC_DATA] PAYS DE" at bounding box center [465, 261] width 283 height 14
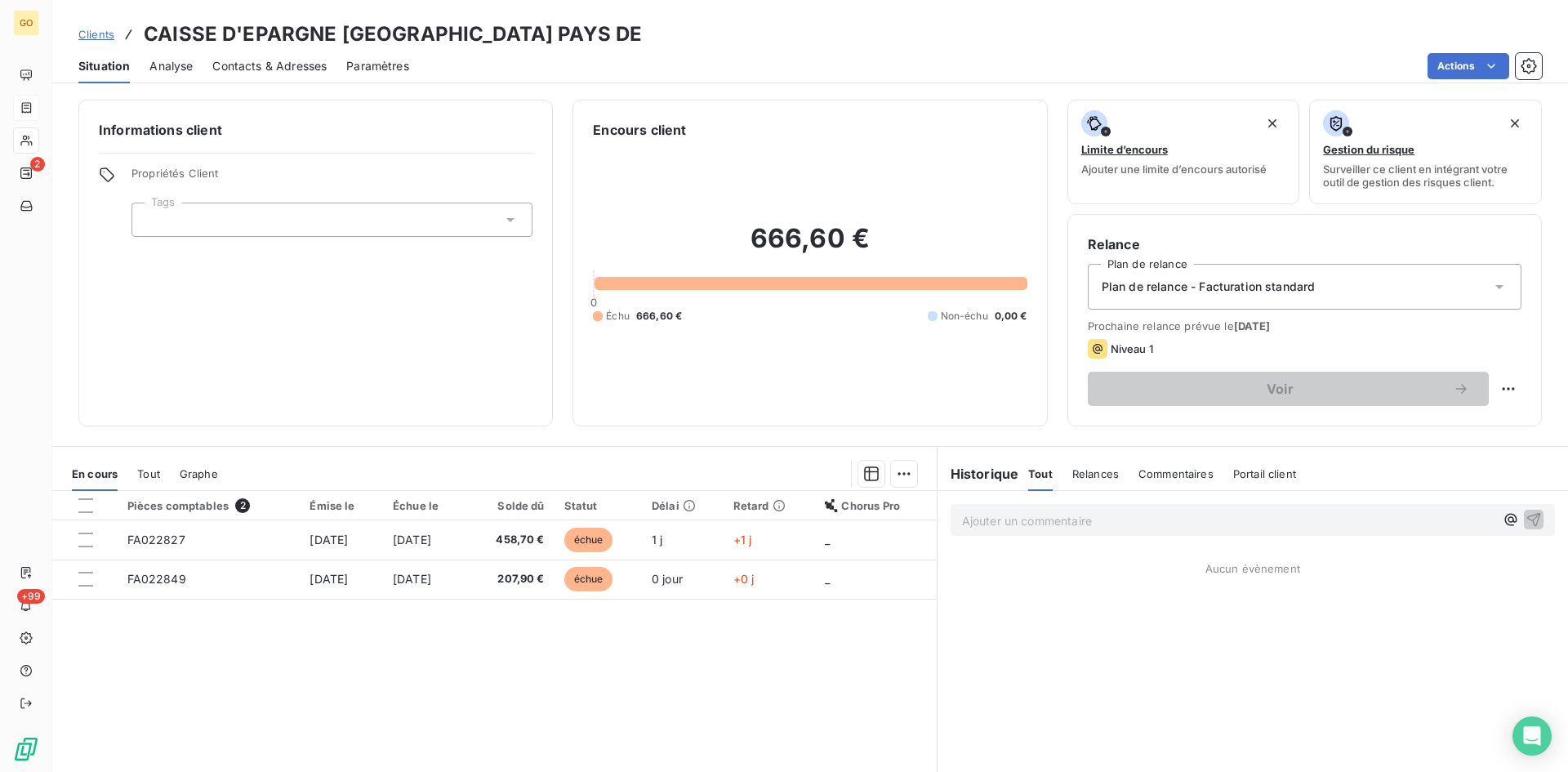
click at [165, 68] on span "Analyse" at bounding box center [171, 67] width 44 height 16
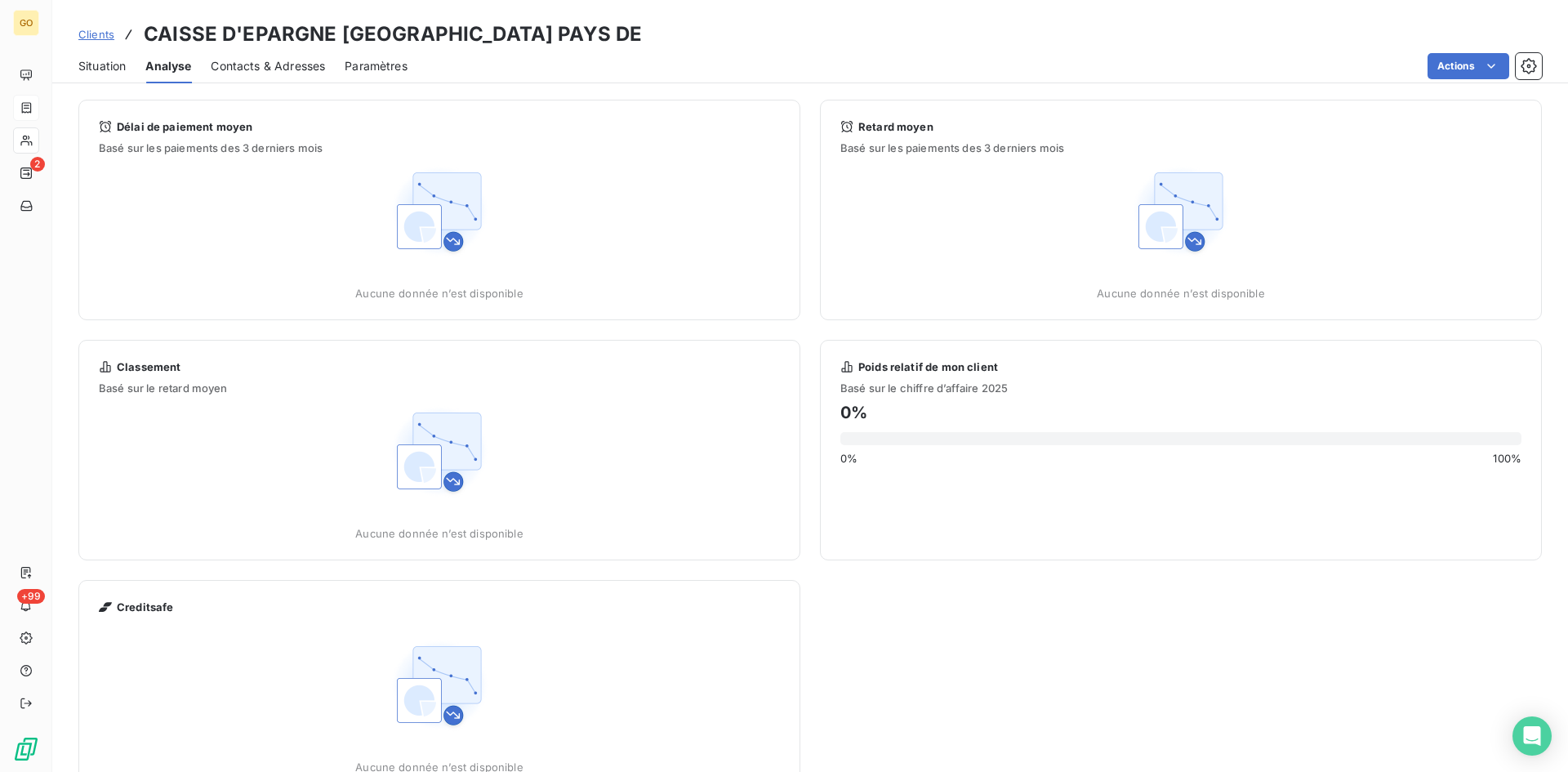
click at [297, 69] on span "Contacts & Adresses" at bounding box center [268, 67] width 114 height 16
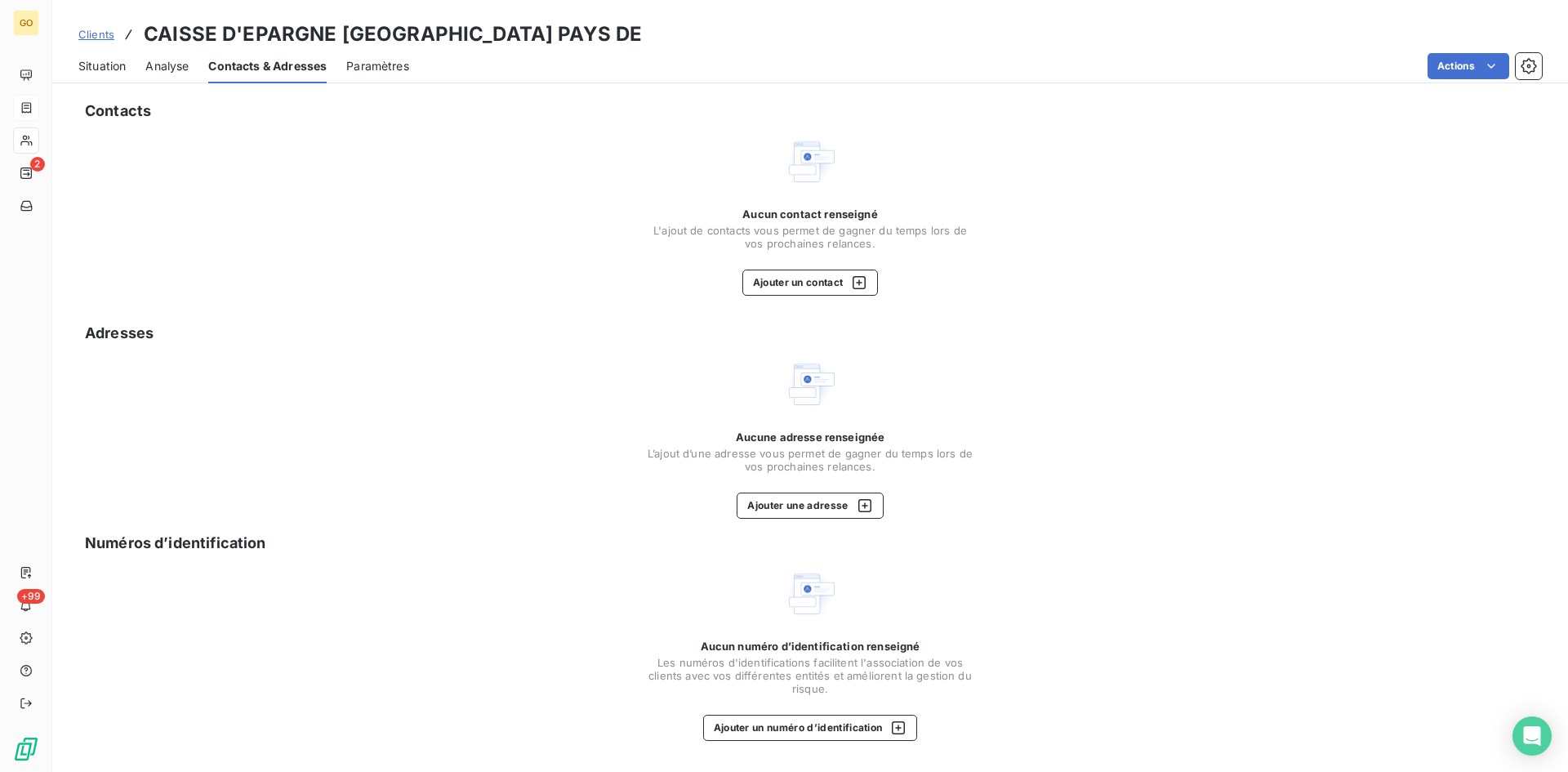
click at [386, 69] on span "Paramètres" at bounding box center [378, 67] width 63 height 16
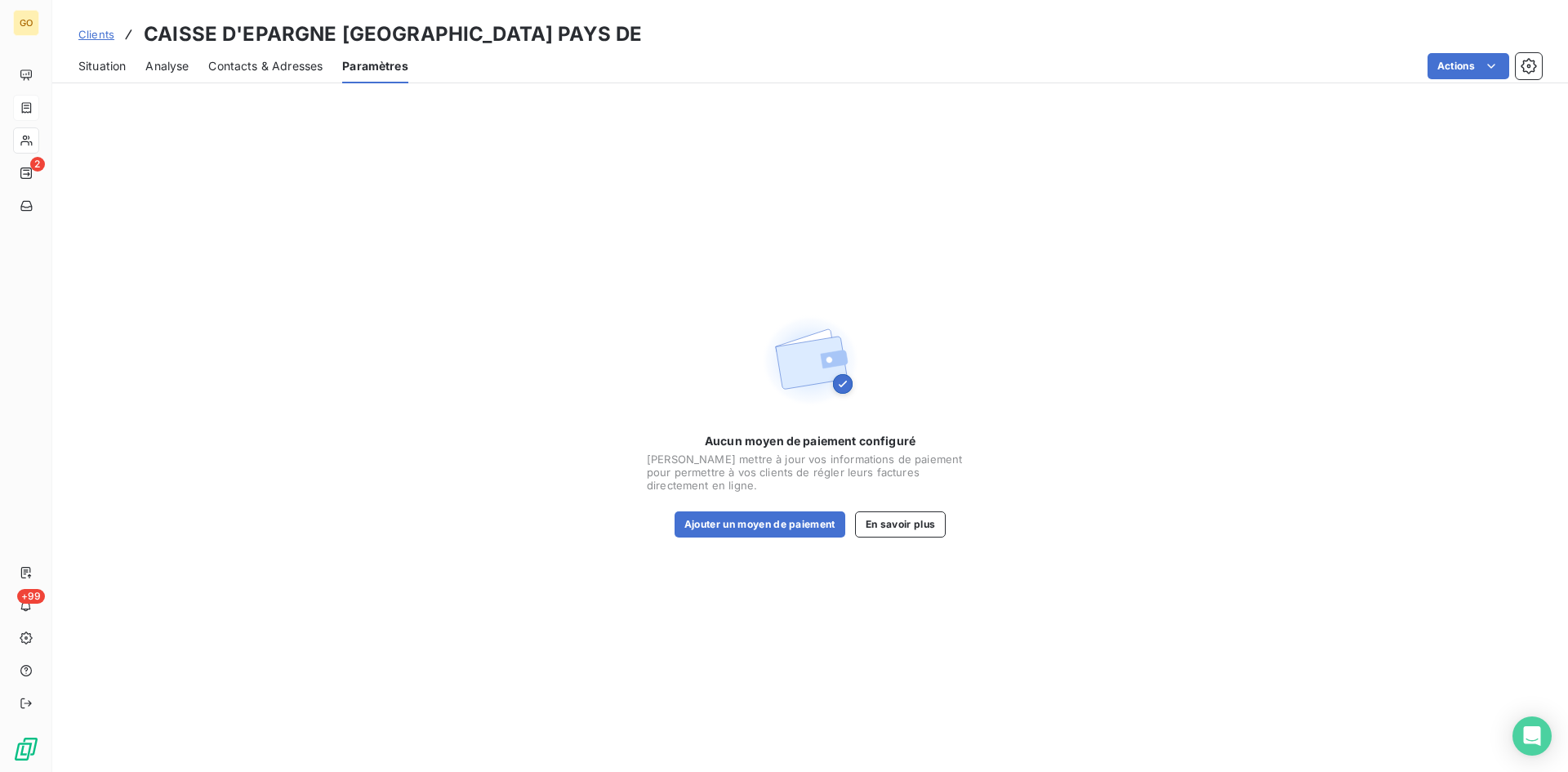
click at [94, 65] on span "Situation" at bounding box center [102, 67] width 48 height 16
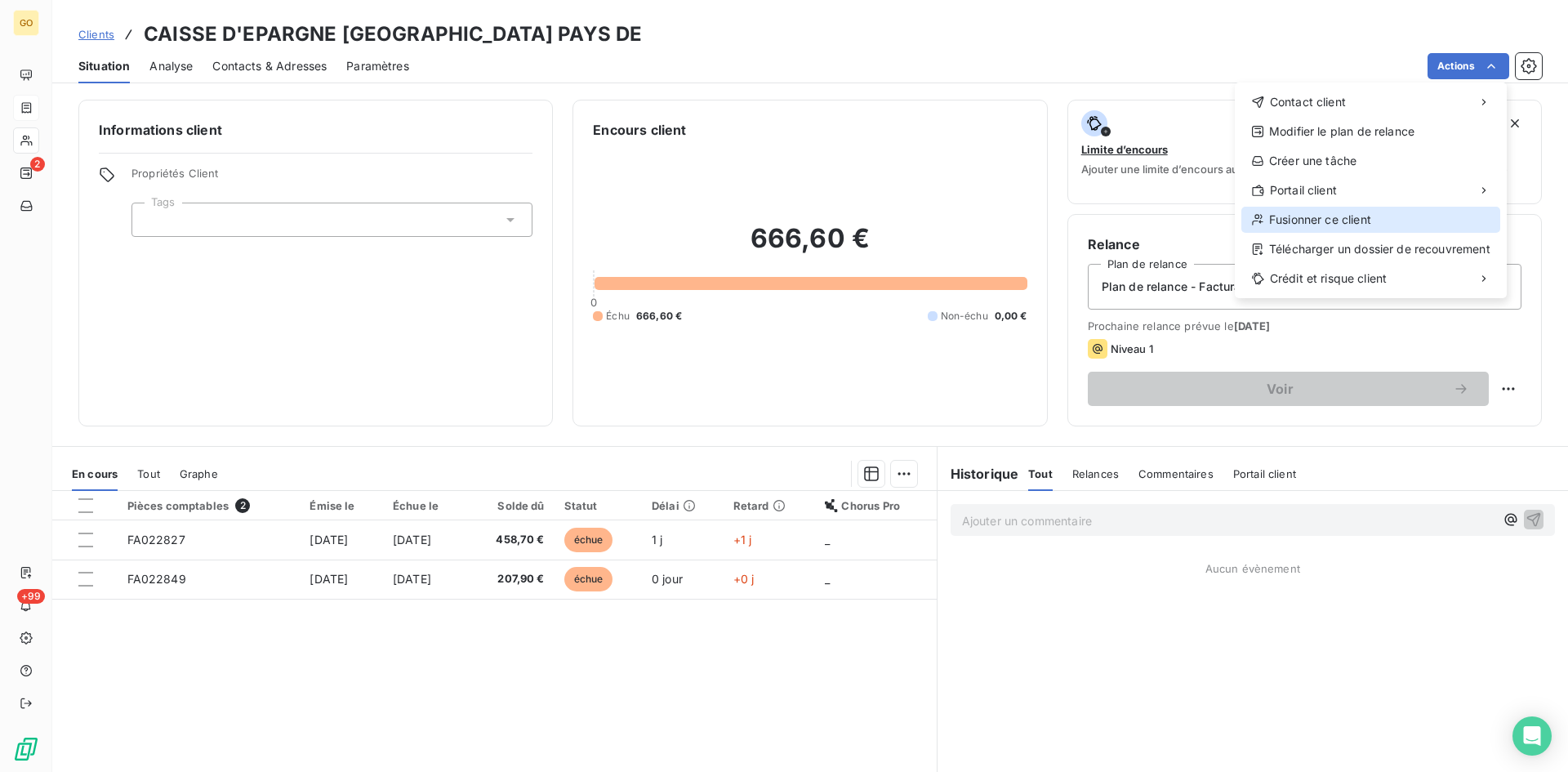
click at [1344, 219] on div "Fusionner ce client" at bounding box center [1371, 220] width 259 height 26
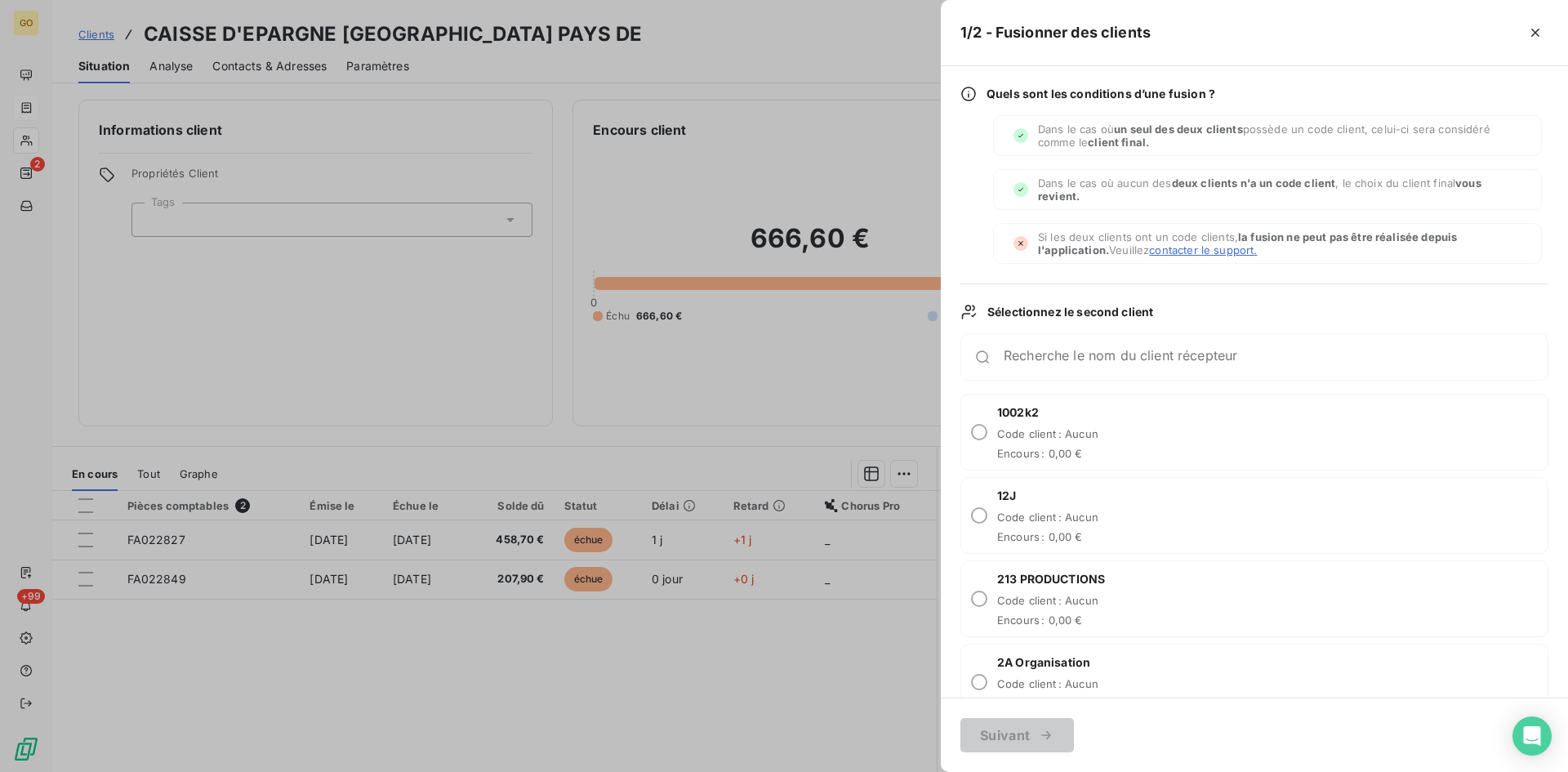
click at [1111, 366] on div "Recherche le nom du client récepteur" at bounding box center [1255, 357] width 588 height 48
click at [1114, 357] on input "Recherche le nom du client récepteur" at bounding box center [1276, 364] width 544 height 16
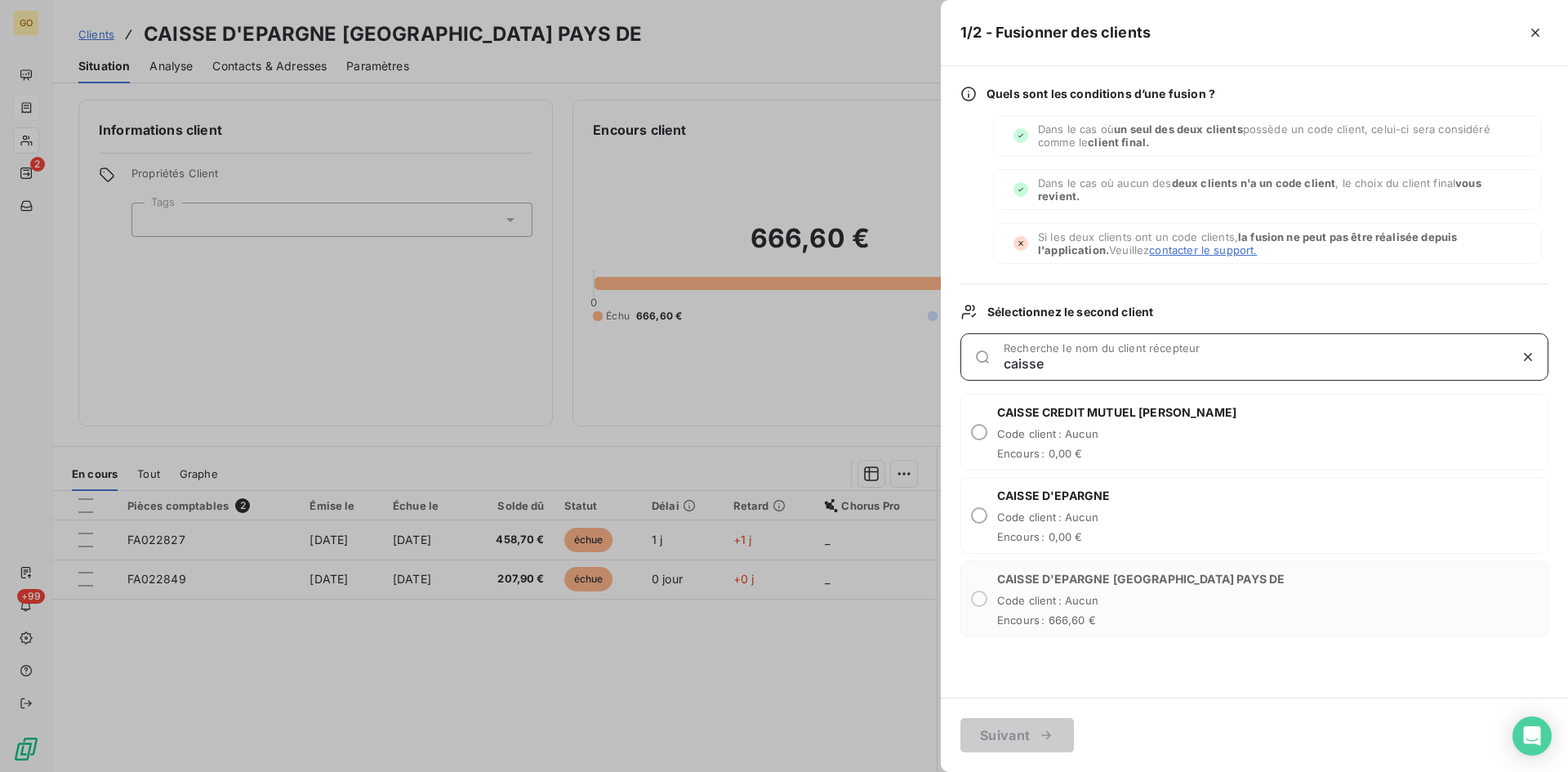
type input "caisse"
click at [285, 319] on div at bounding box center [784, 386] width 1568 height 772
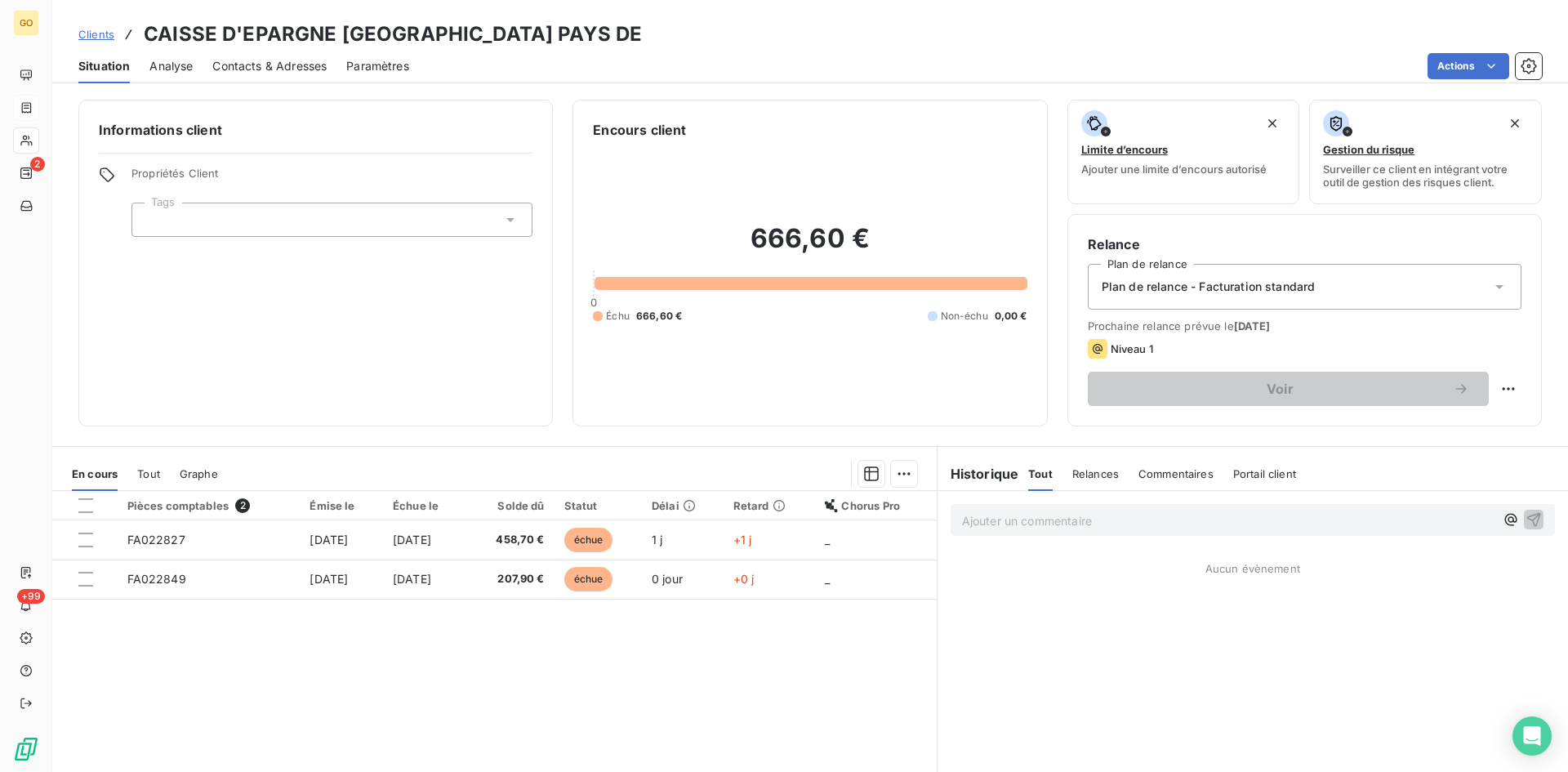
click at [161, 71] on span "Analyse" at bounding box center [171, 67] width 44 height 16
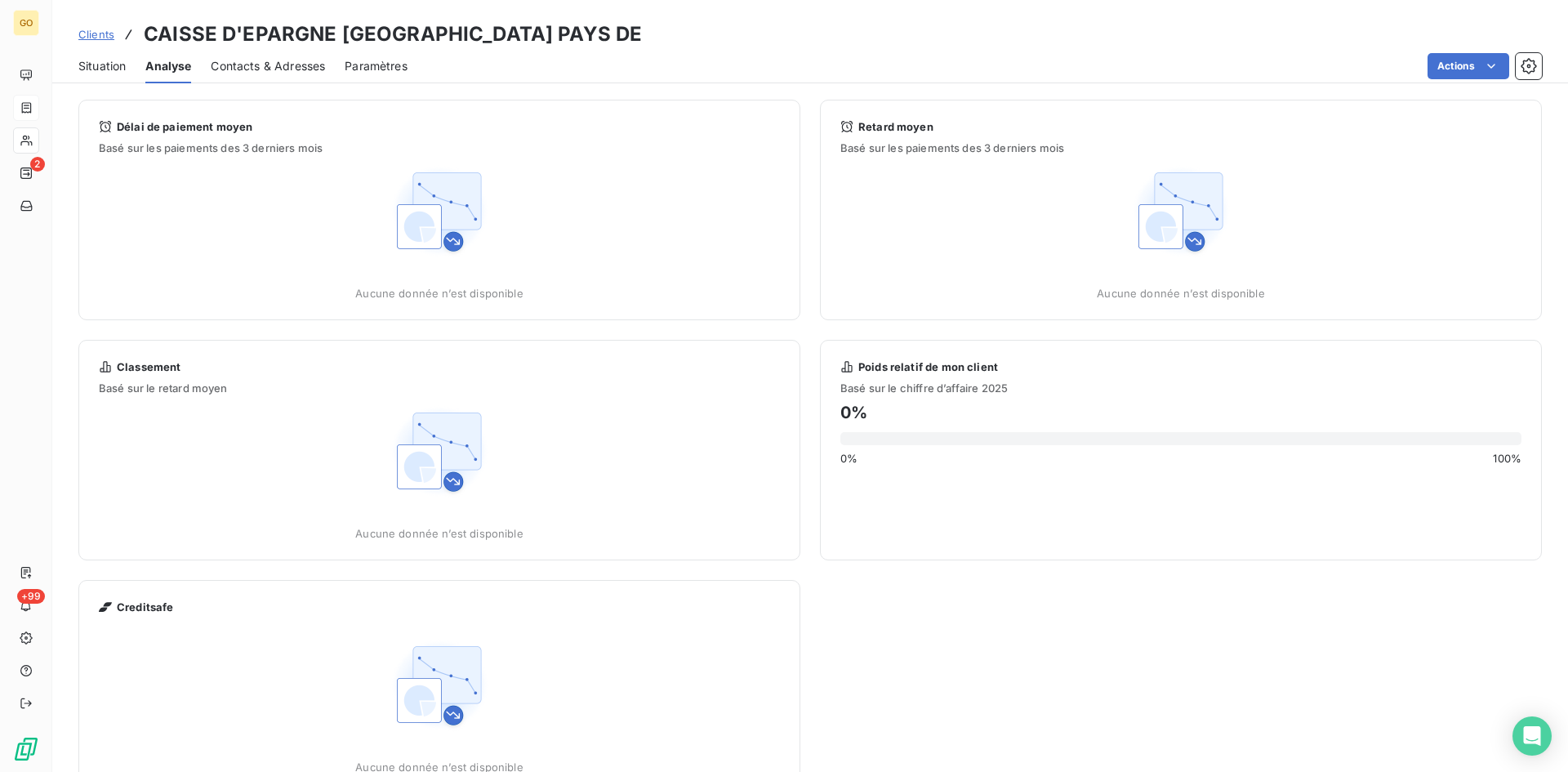
click at [265, 64] on span "Contacts & Adresses" at bounding box center [268, 67] width 114 height 16
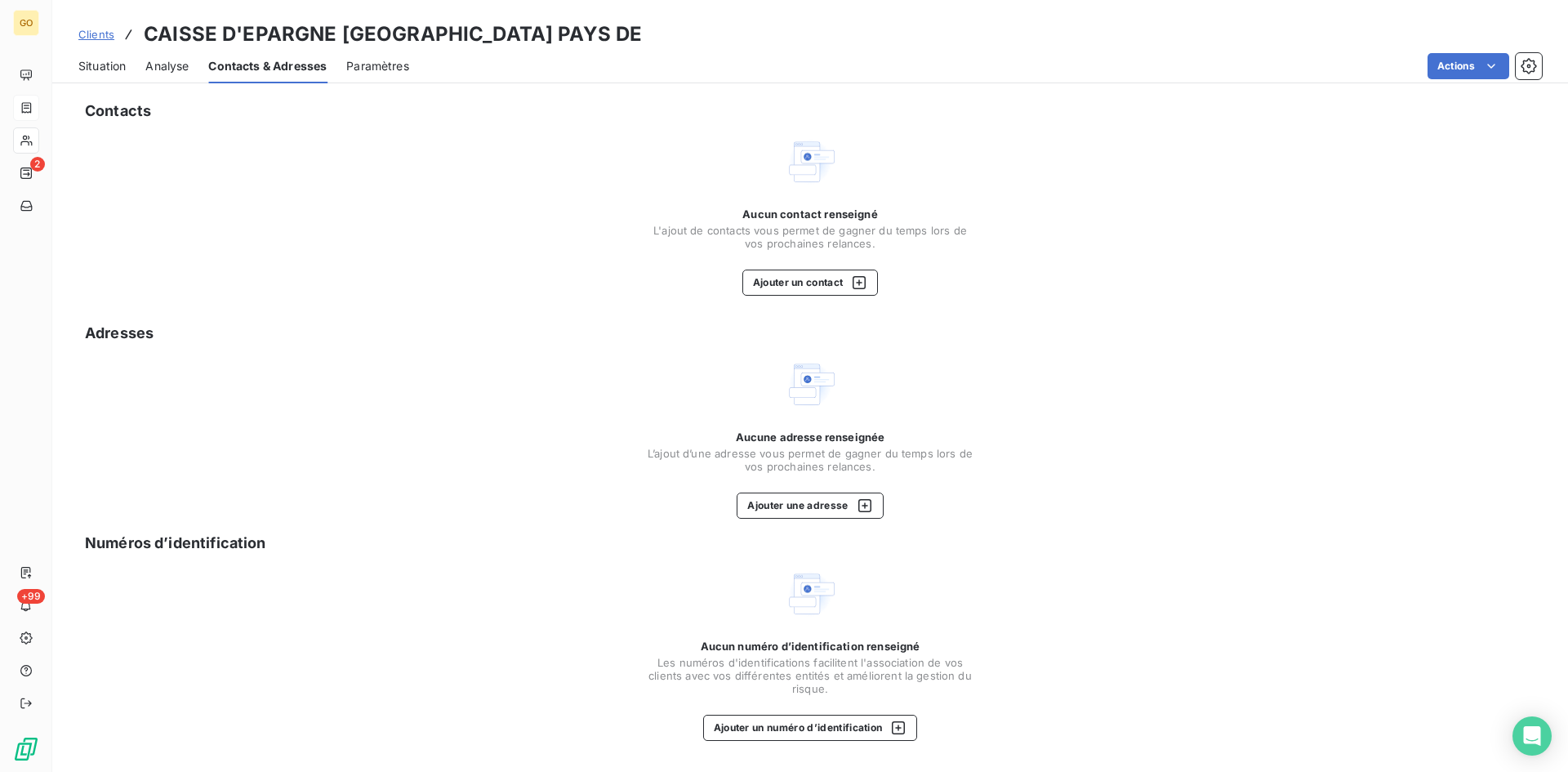
click at [385, 62] on span "Paramètres" at bounding box center [378, 67] width 63 height 16
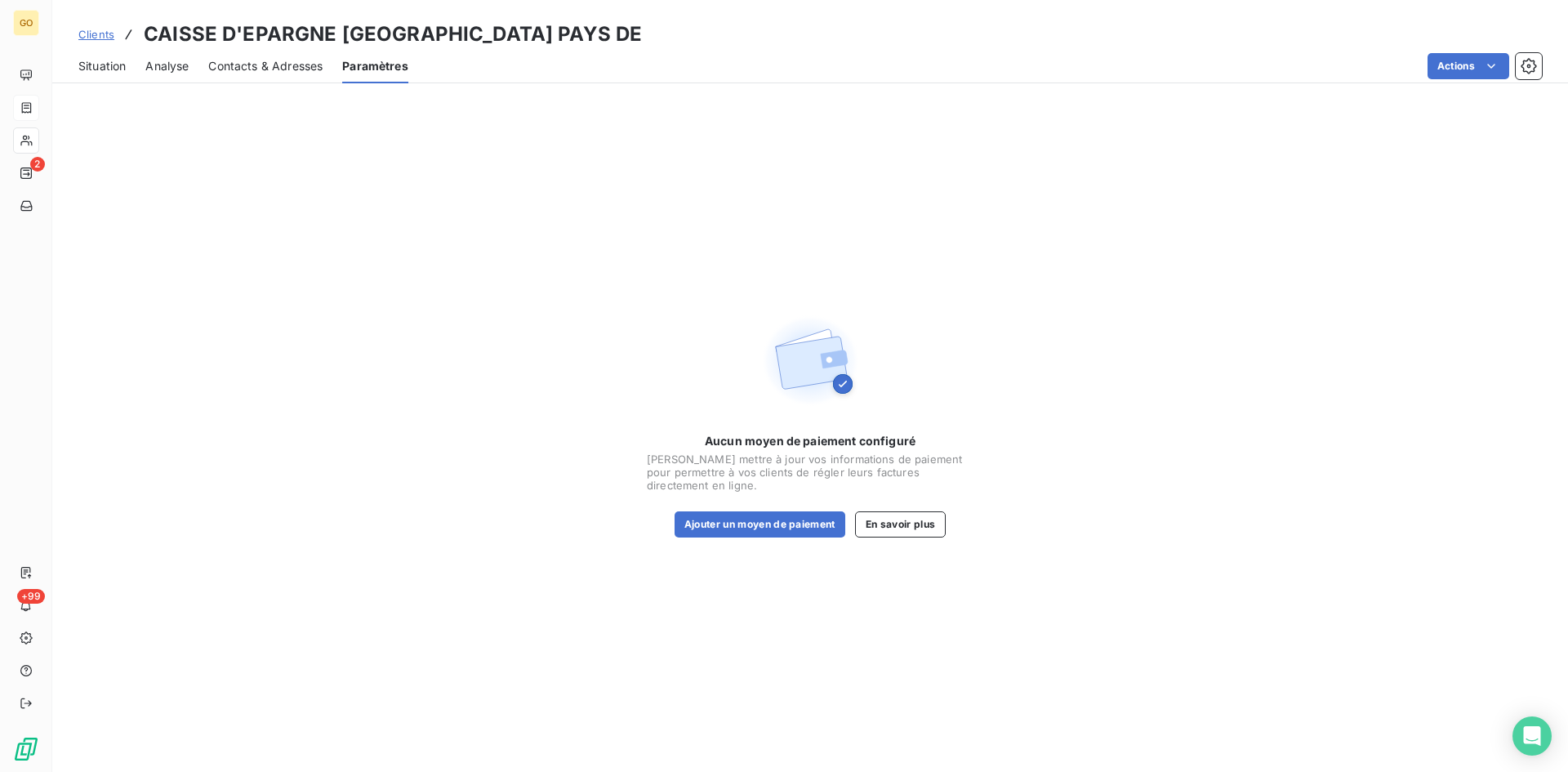
click at [120, 68] on span "Situation" at bounding box center [102, 67] width 48 height 16
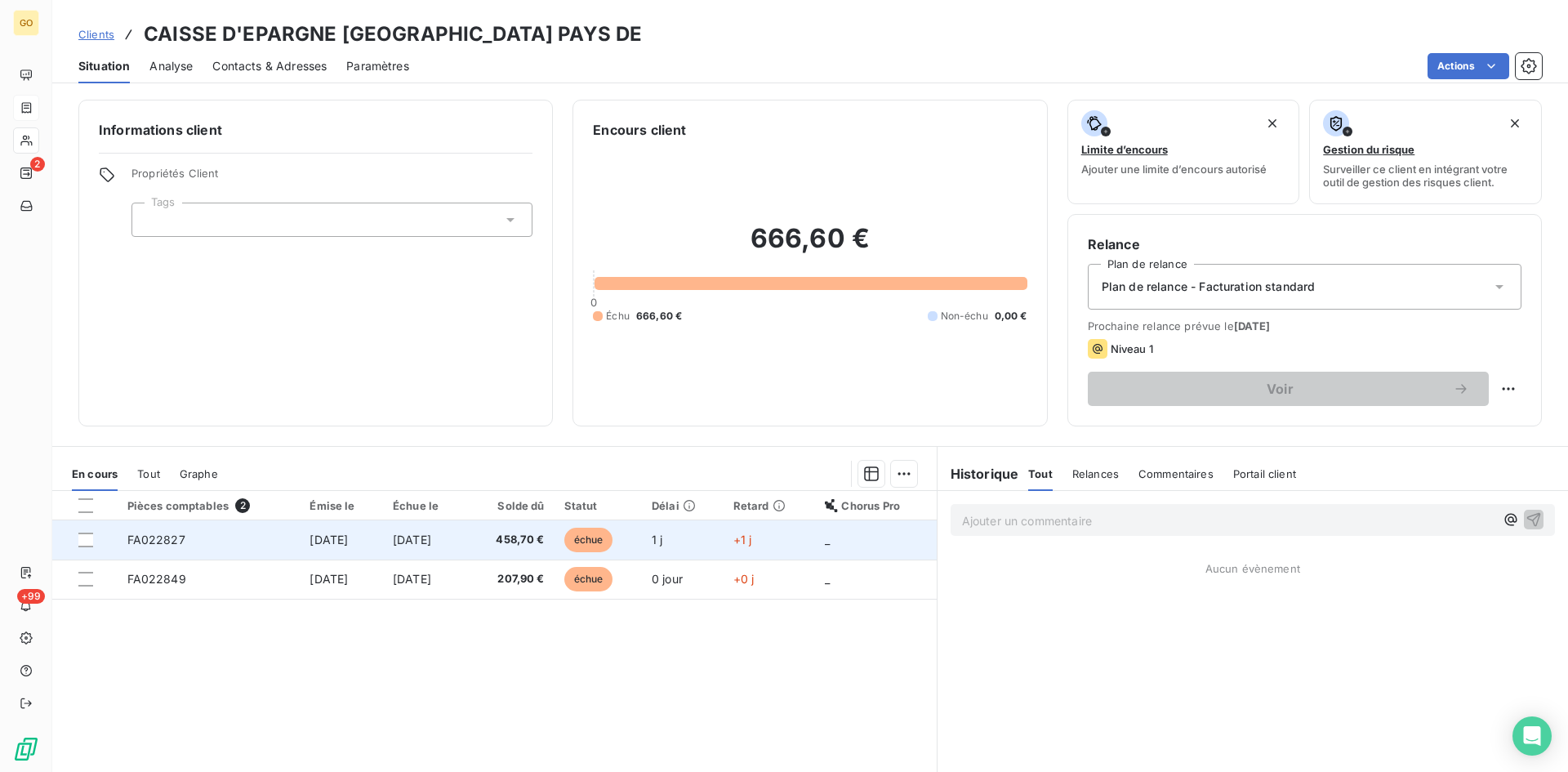
click at [159, 542] on span "FA022827" at bounding box center [156, 539] width 58 height 14
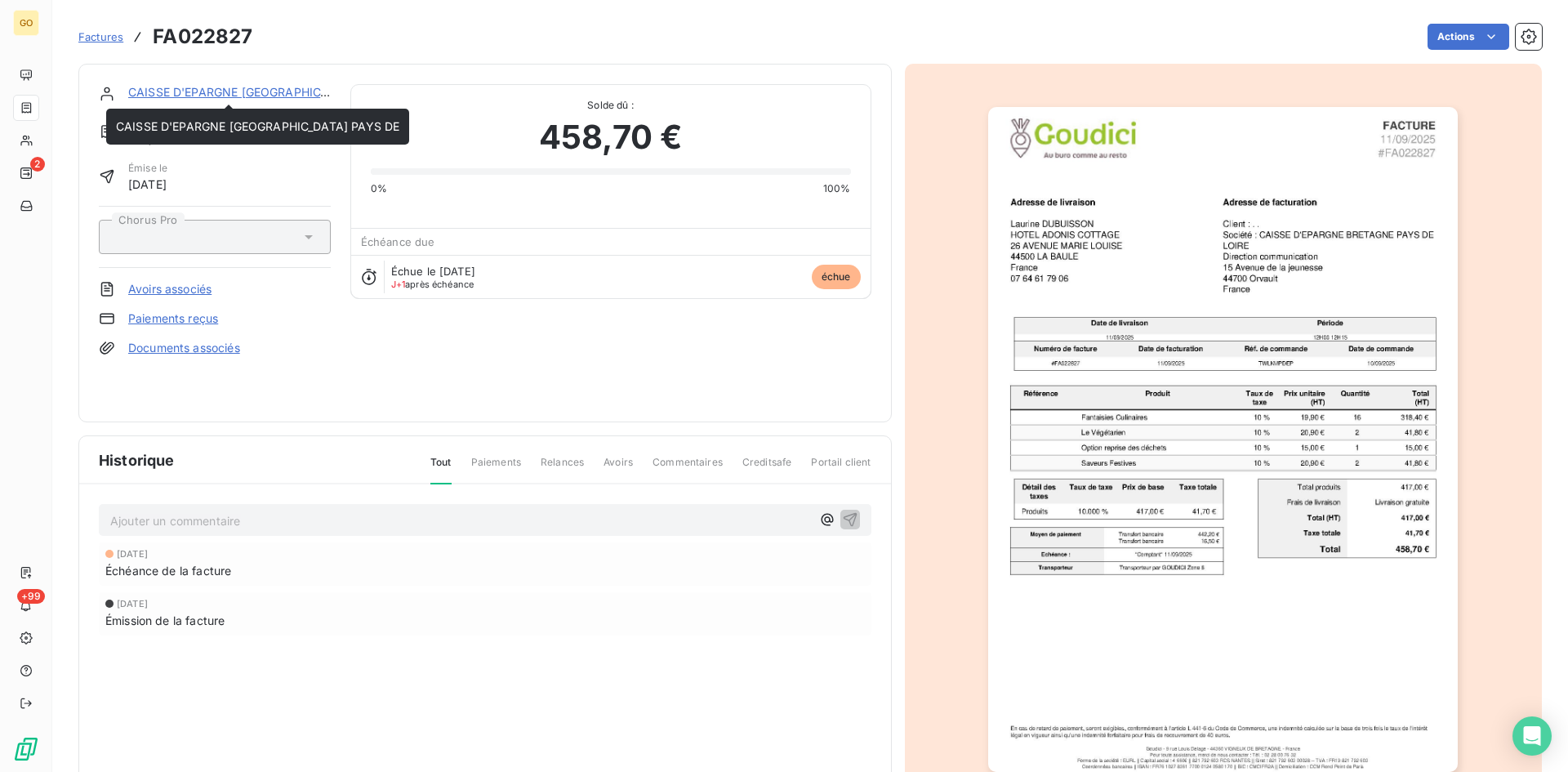
click at [228, 91] on link "CAISSE D'EPARGNE [GEOGRAPHIC_DATA] PAYS DE" at bounding box center [269, 91] width 283 height 14
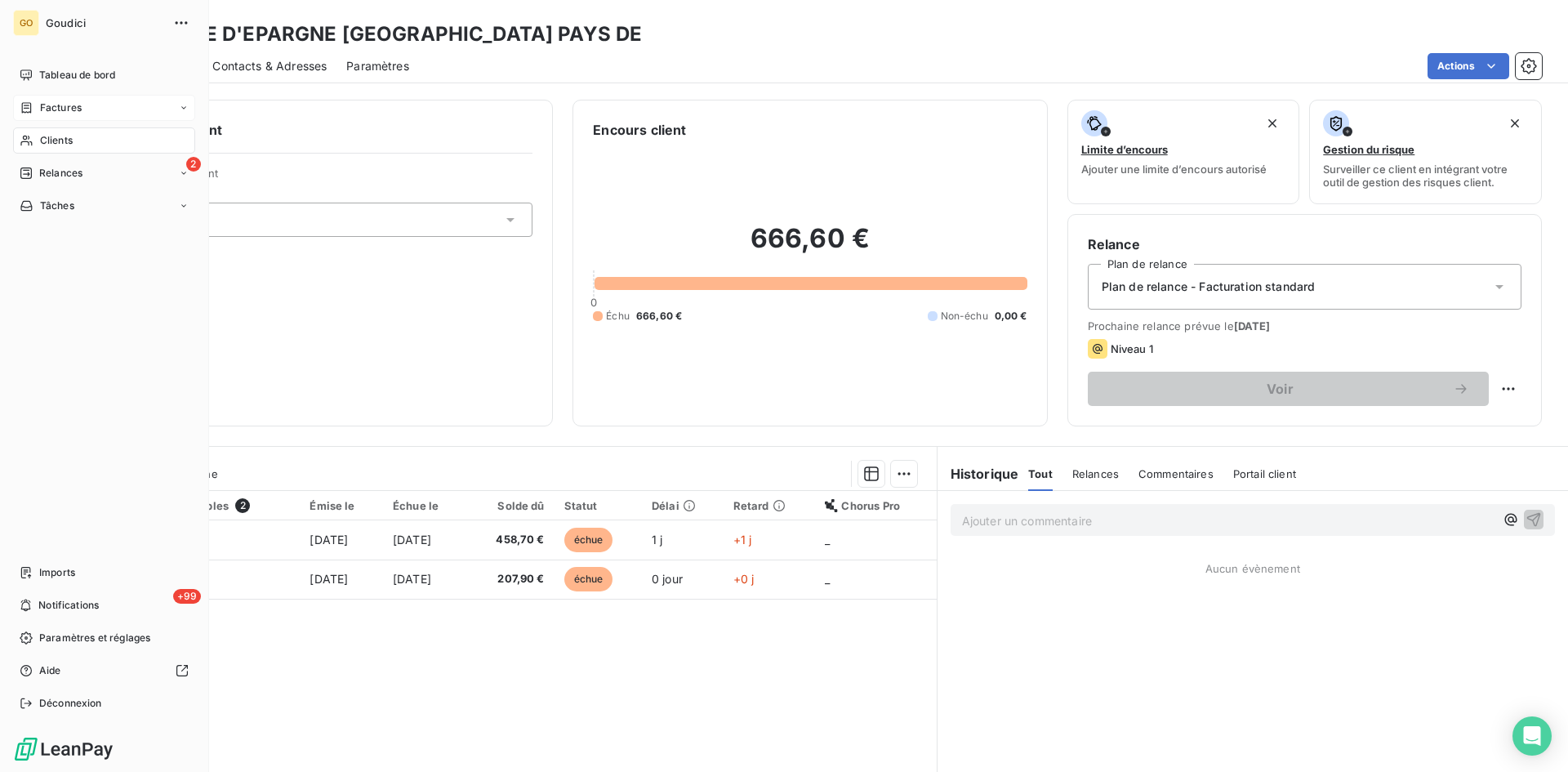
click at [58, 112] on span "Factures" at bounding box center [61, 108] width 42 height 15
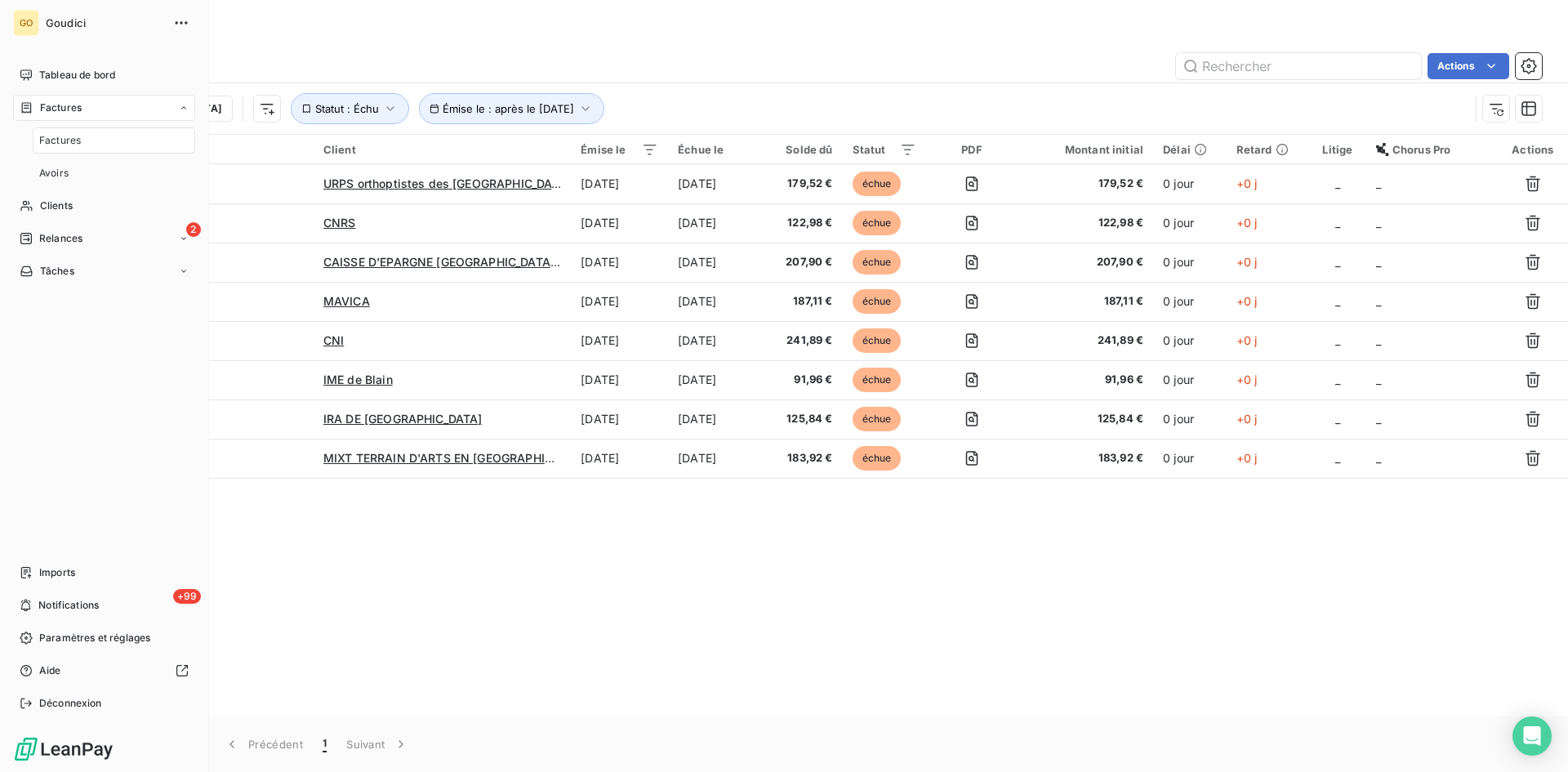
click at [63, 139] on span "Factures" at bounding box center [60, 140] width 42 height 15
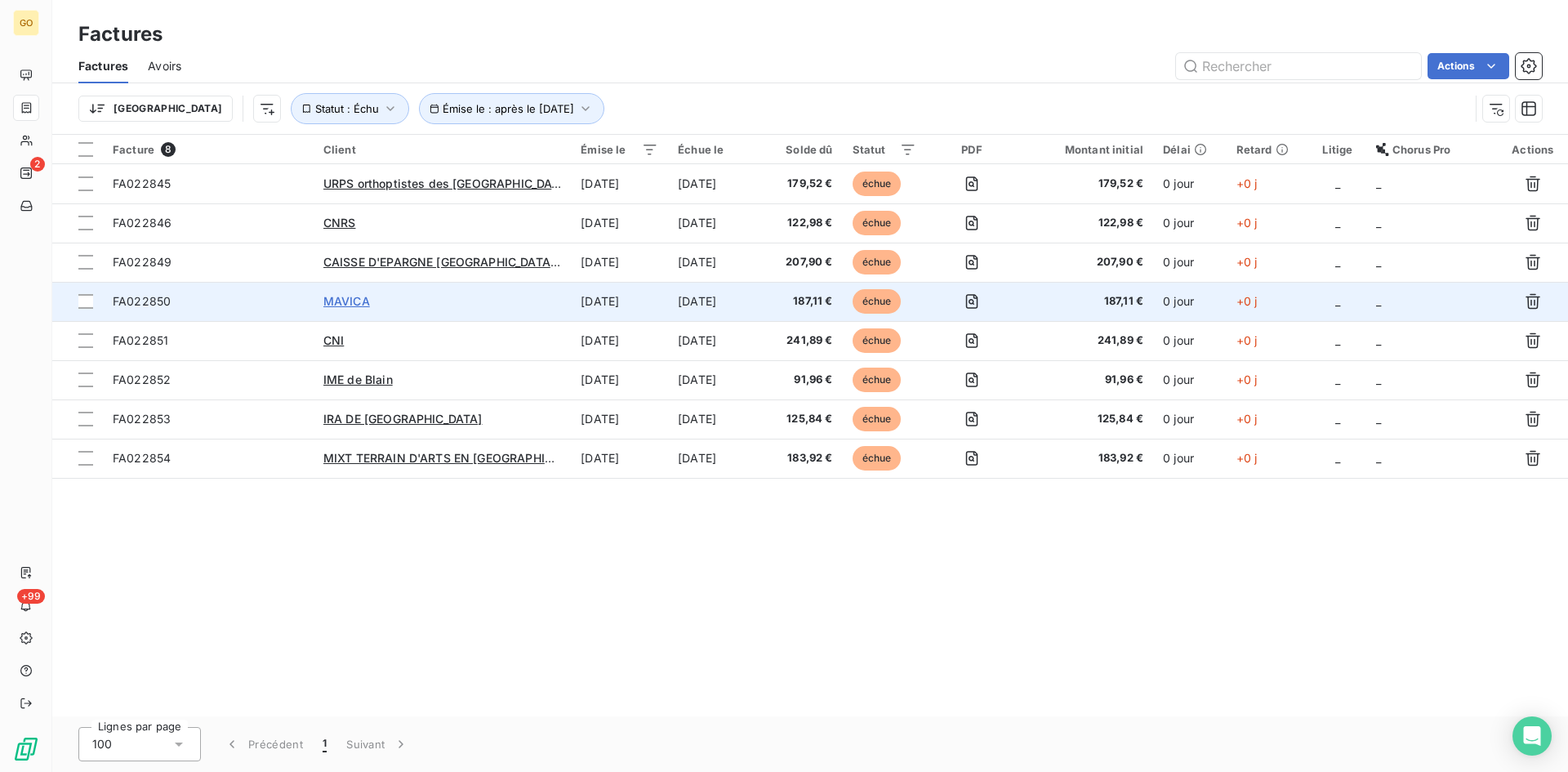
click at [325, 300] on span "MAVICA" at bounding box center [347, 301] width 47 height 14
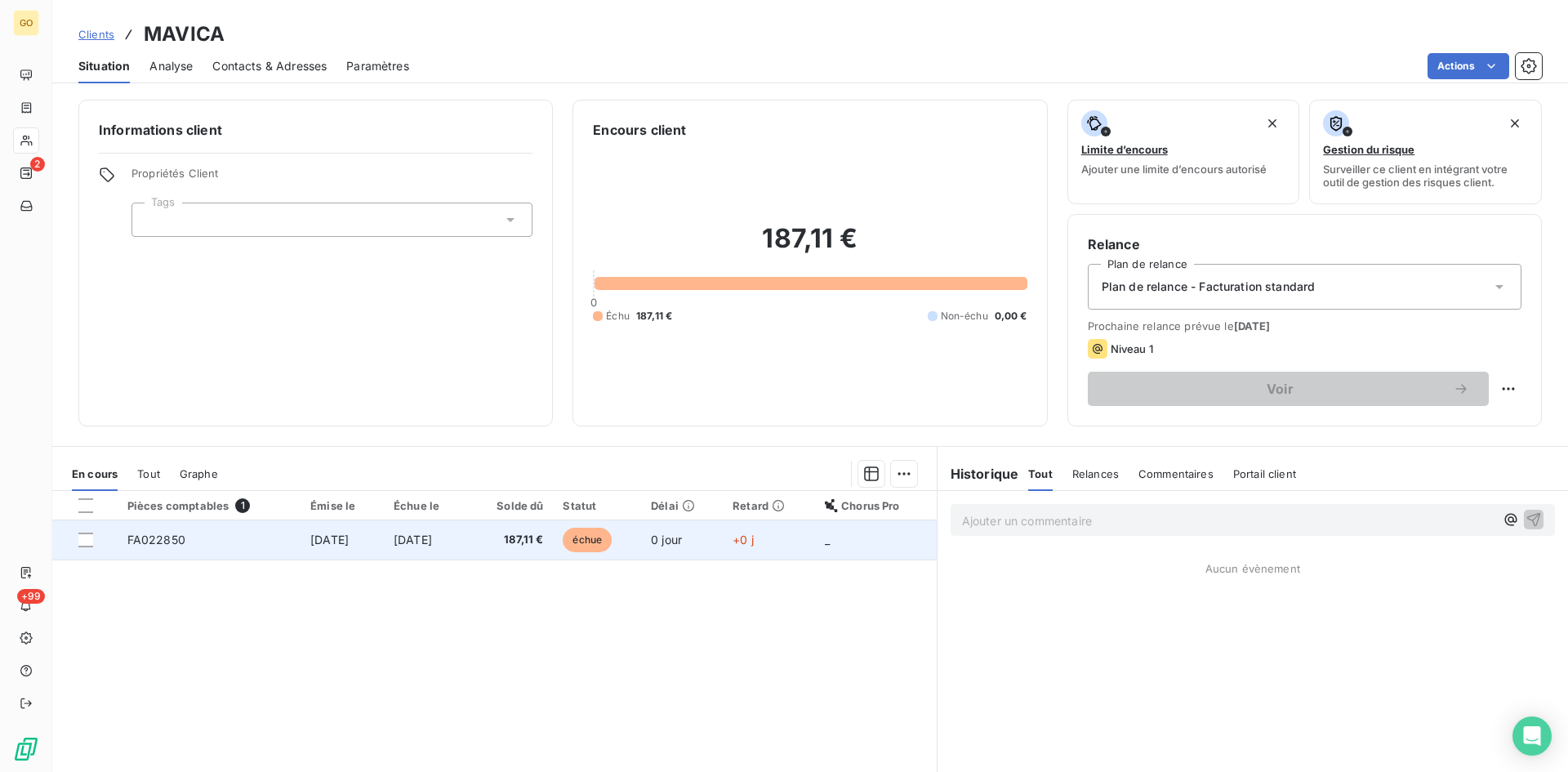
click at [138, 537] on span "FA022850" at bounding box center [156, 539] width 58 height 14
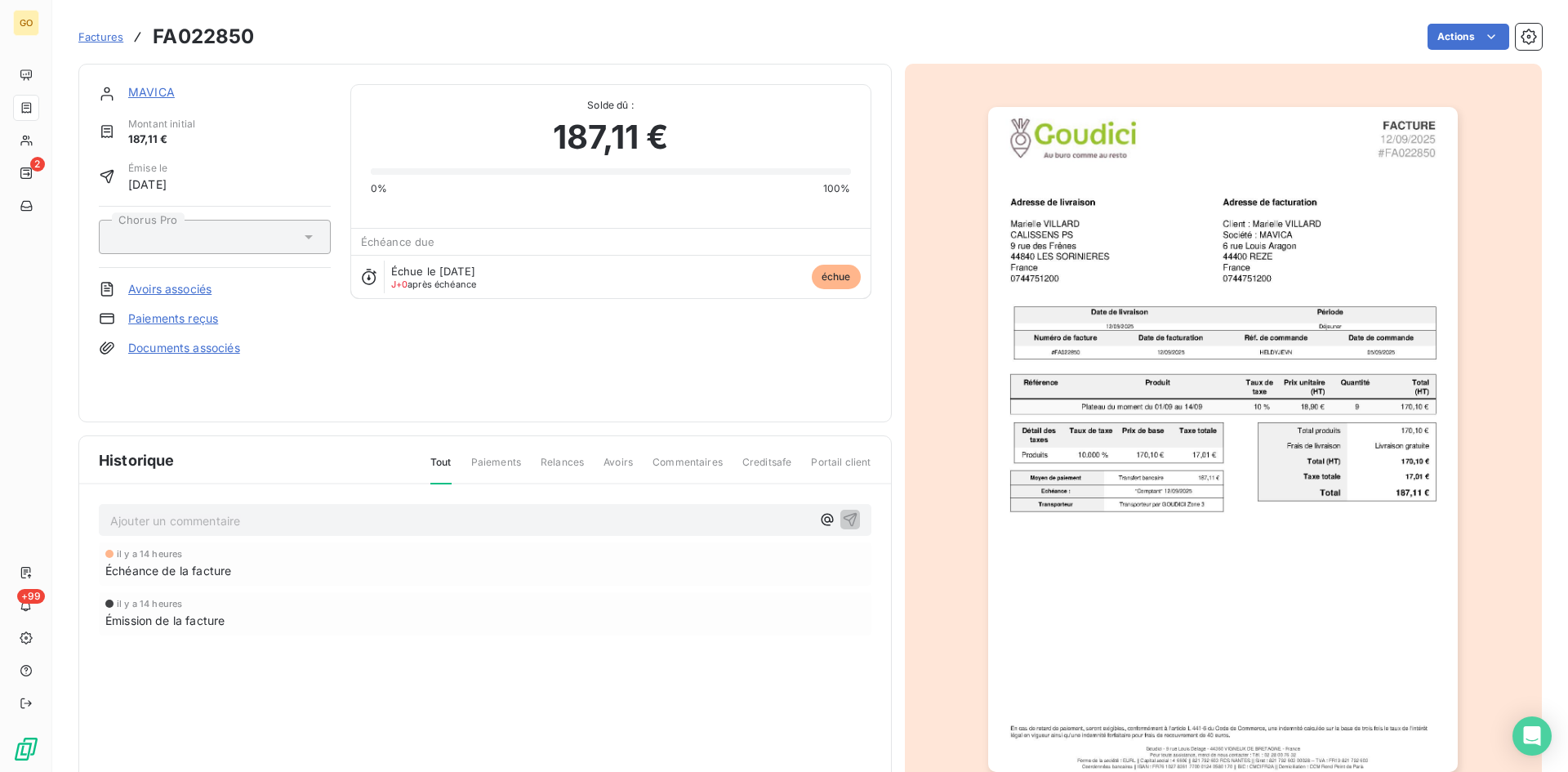
click at [99, 36] on span "Factures" at bounding box center [100, 37] width 45 height 13
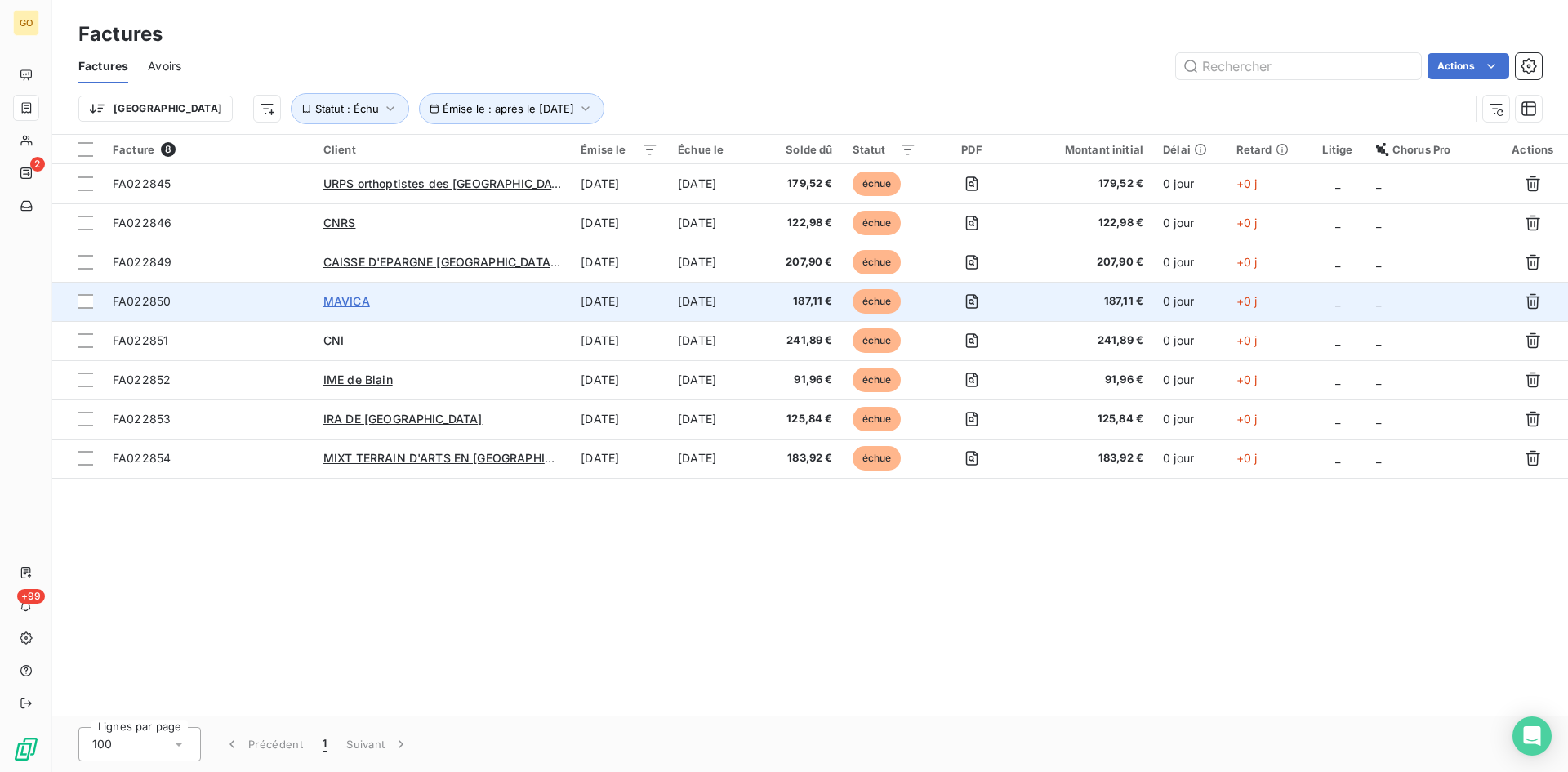
click at [347, 295] on span "MAVICA" at bounding box center [347, 301] width 47 height 14
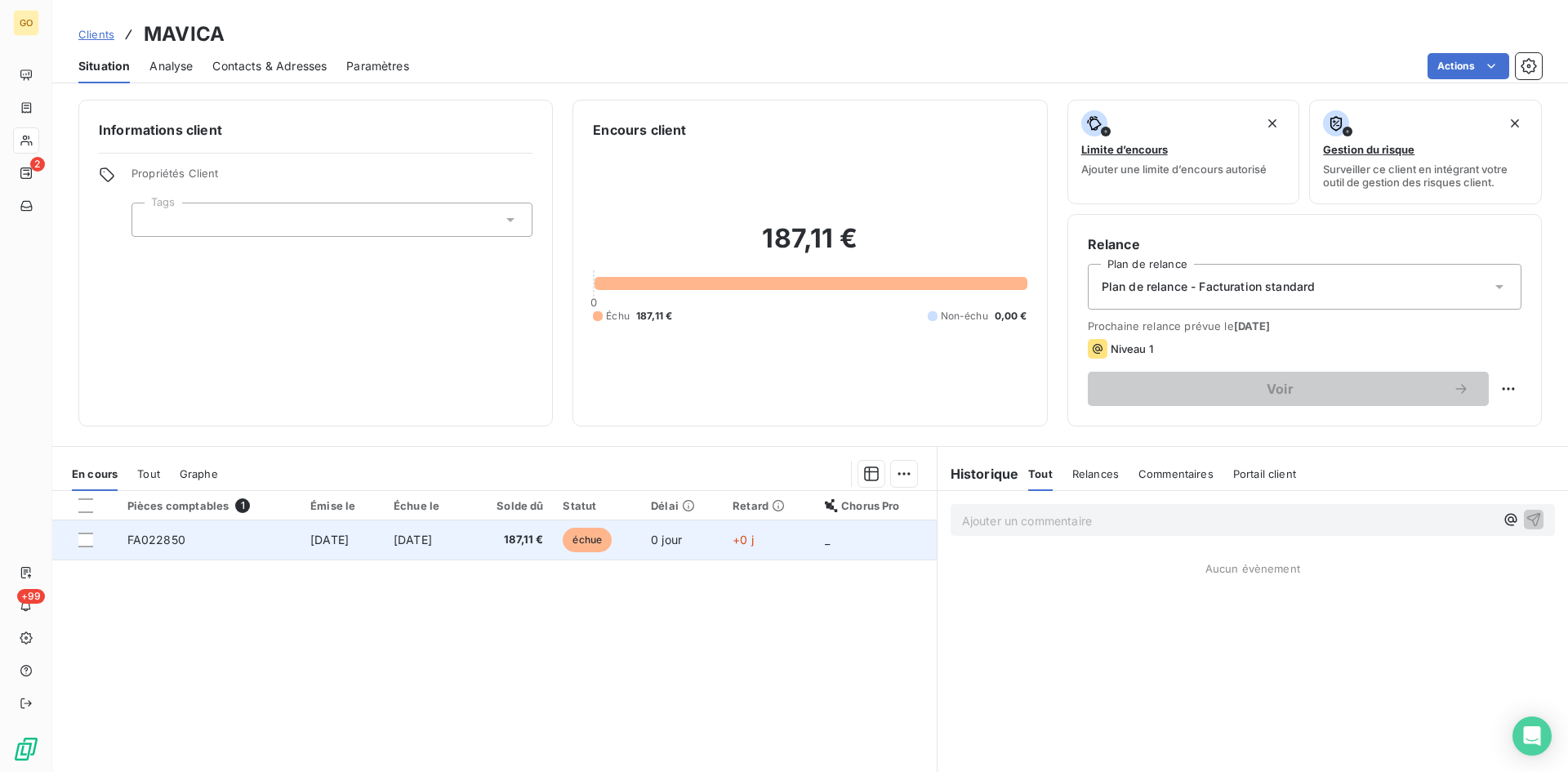
click at [121, 535] on td "FA022850" at bounding box center [209, 540] width 183 height 39
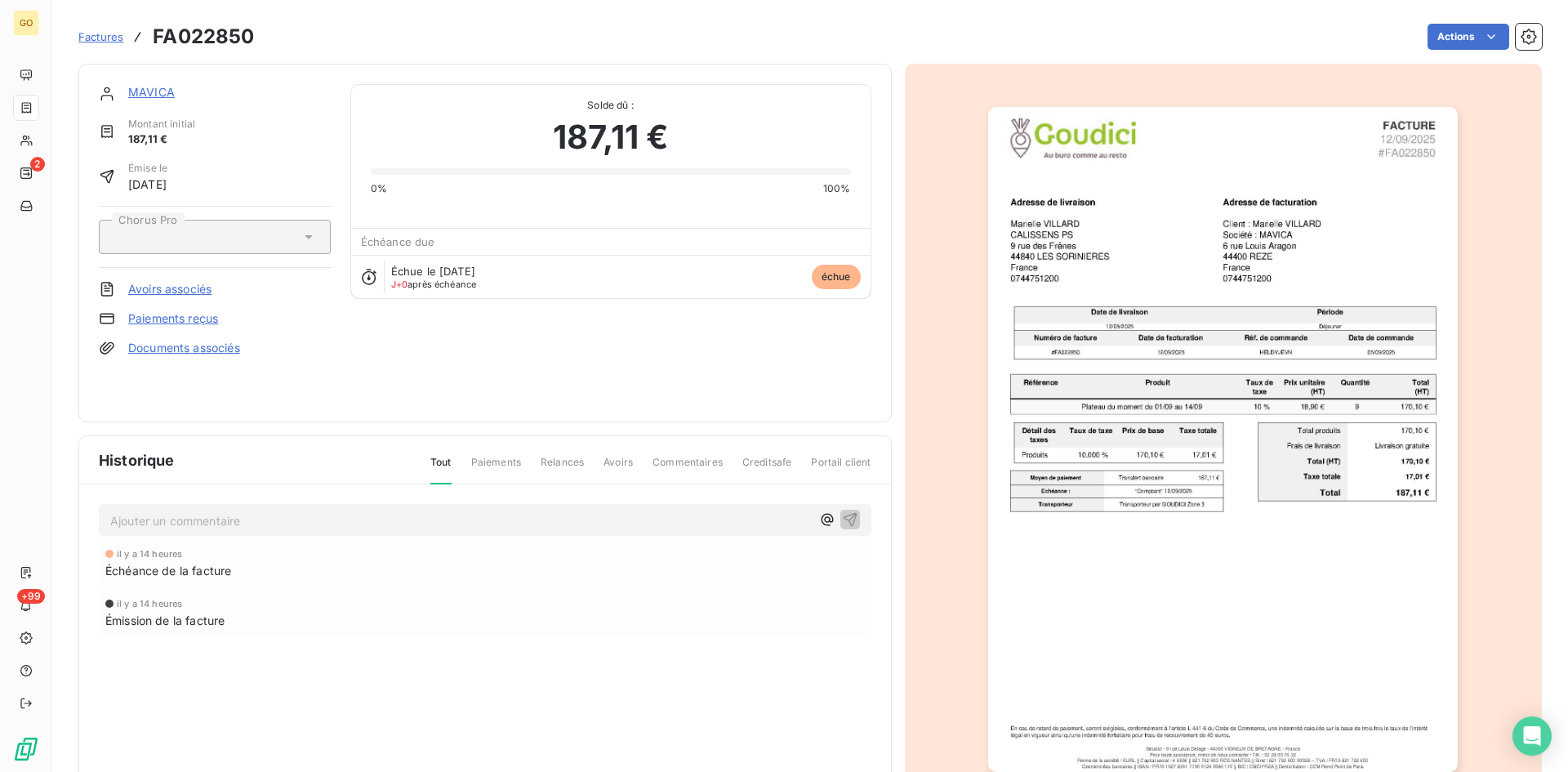
click at [85, 39] on span "Factures" at bounding box center [100, 37] width 45 height 13
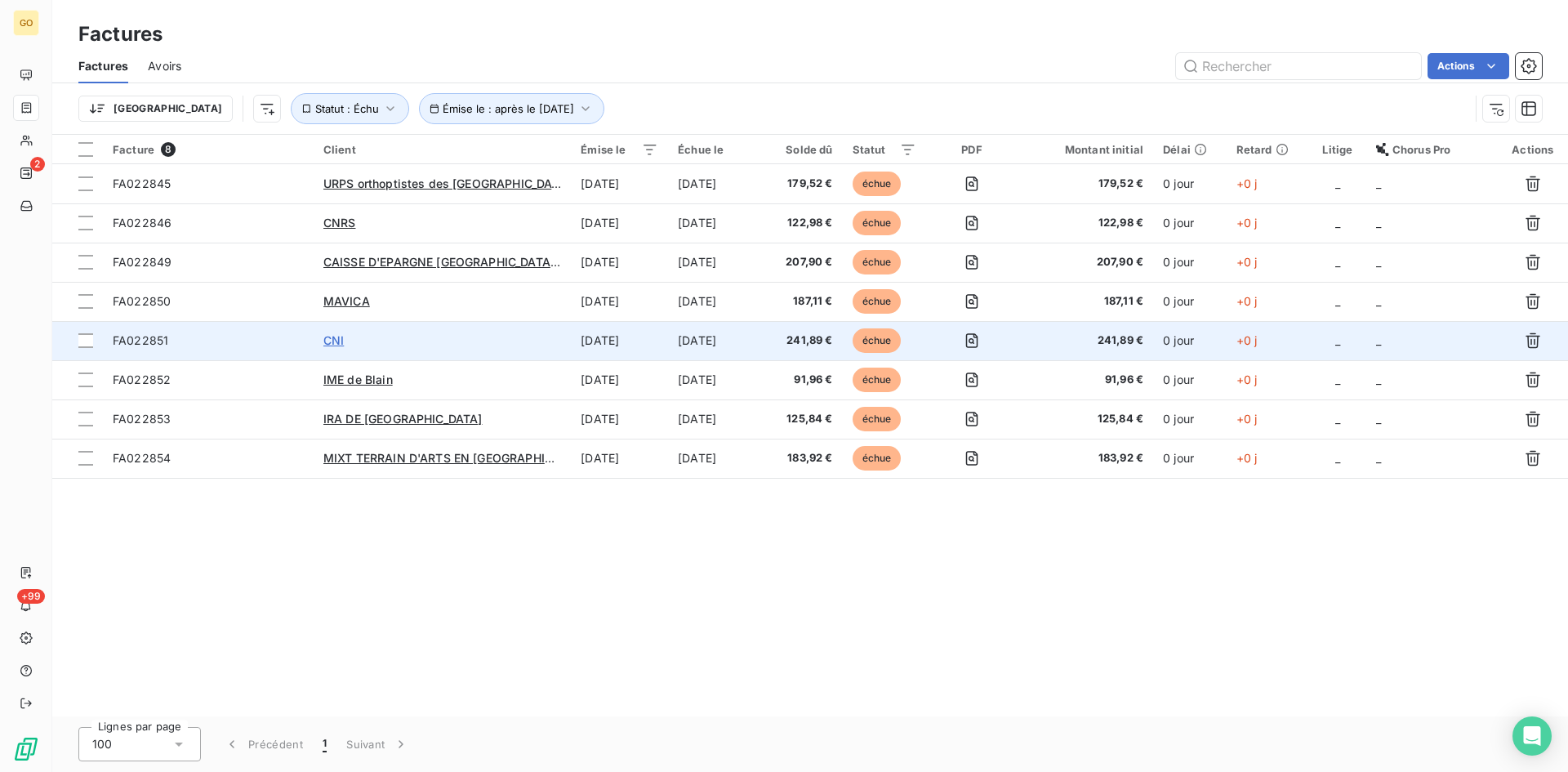
click at [334, 342] on span "CNI" at bounding box center [333, 340] width 21 height 14
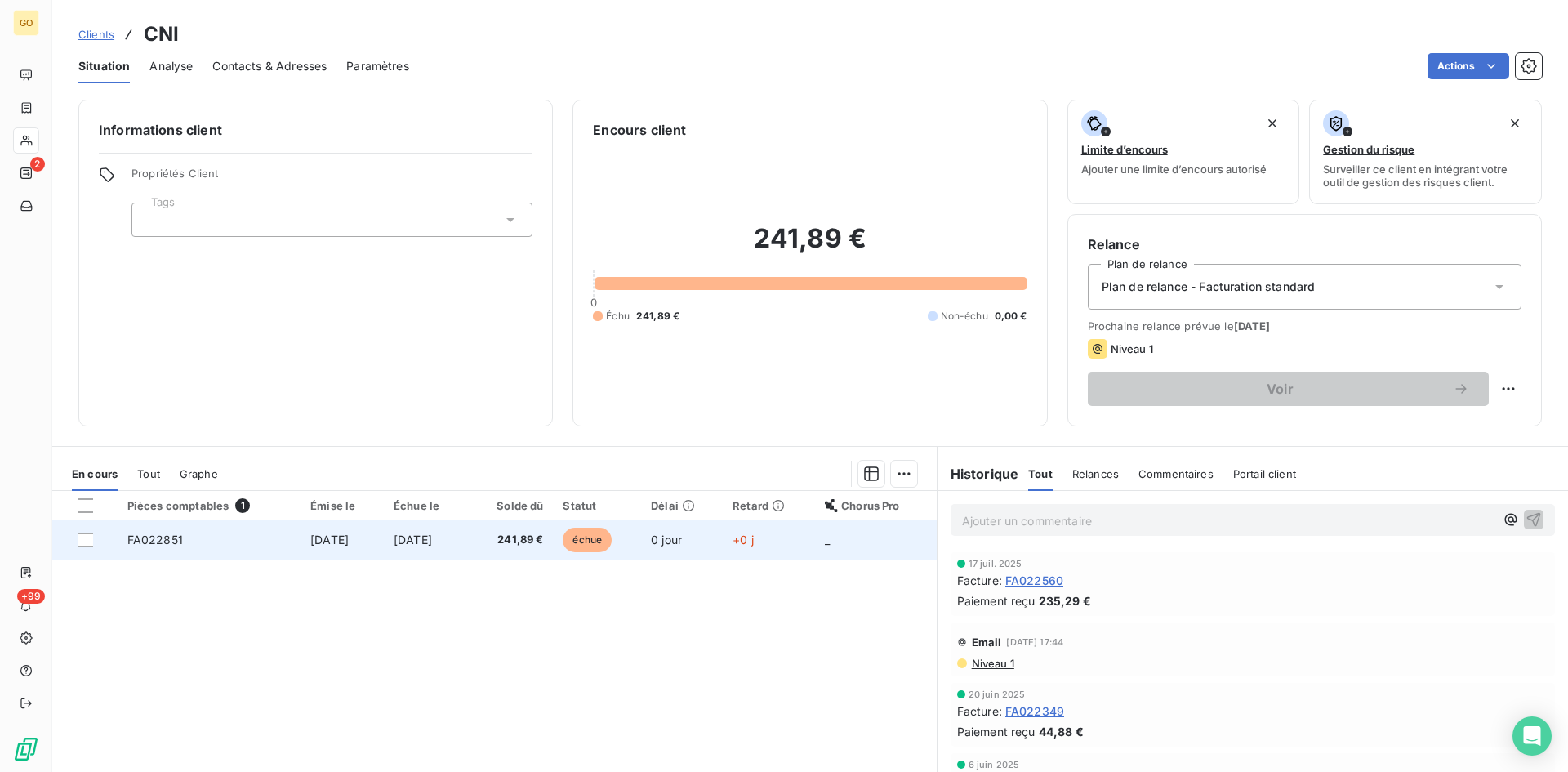
click at [144, 538] on span "FA022851" at bounding box center [155, 539] width 56 height 14
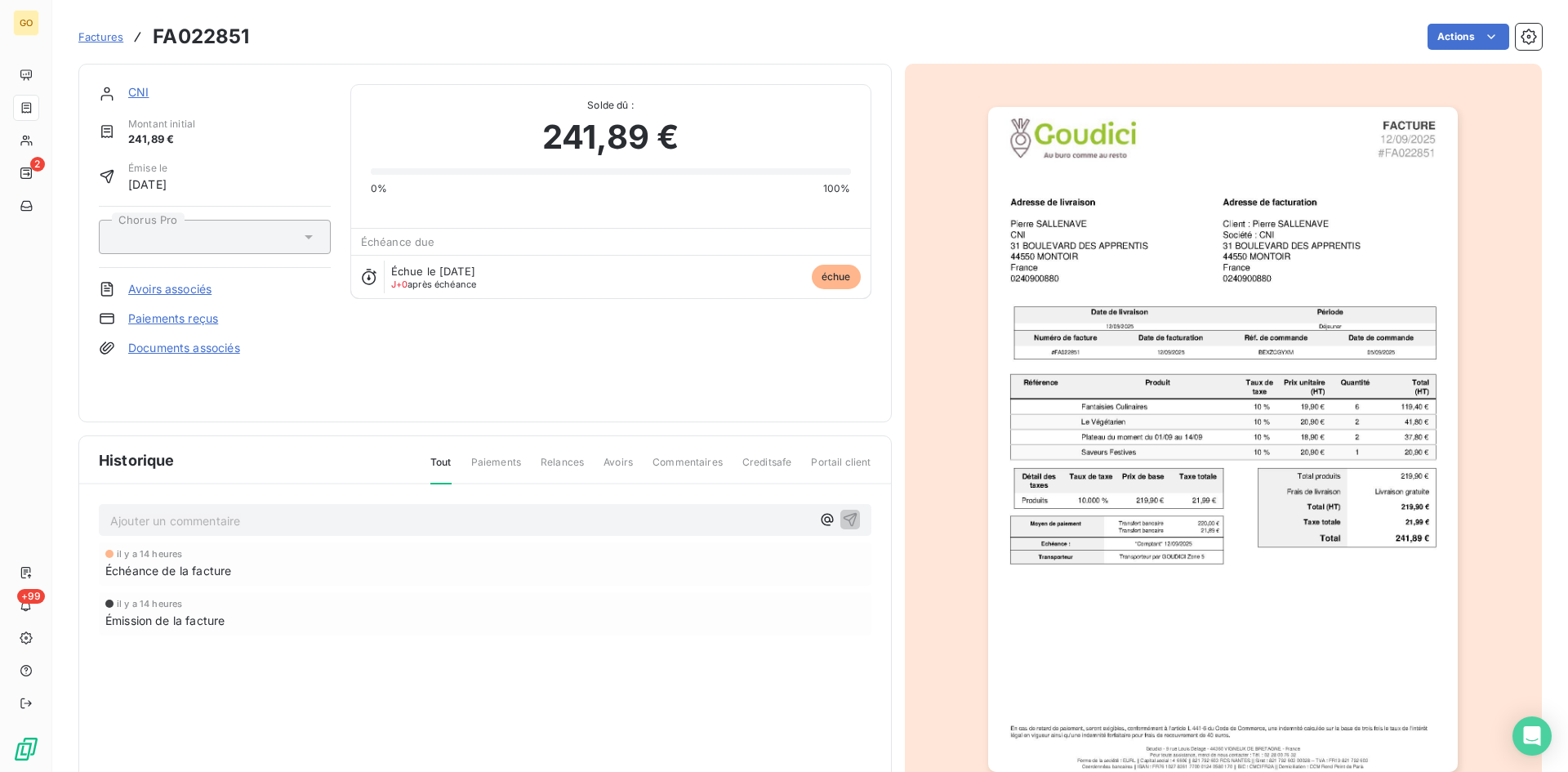
click at [135, 85] on link "CNI" at bounding box center [138, 91] width 21 height 14
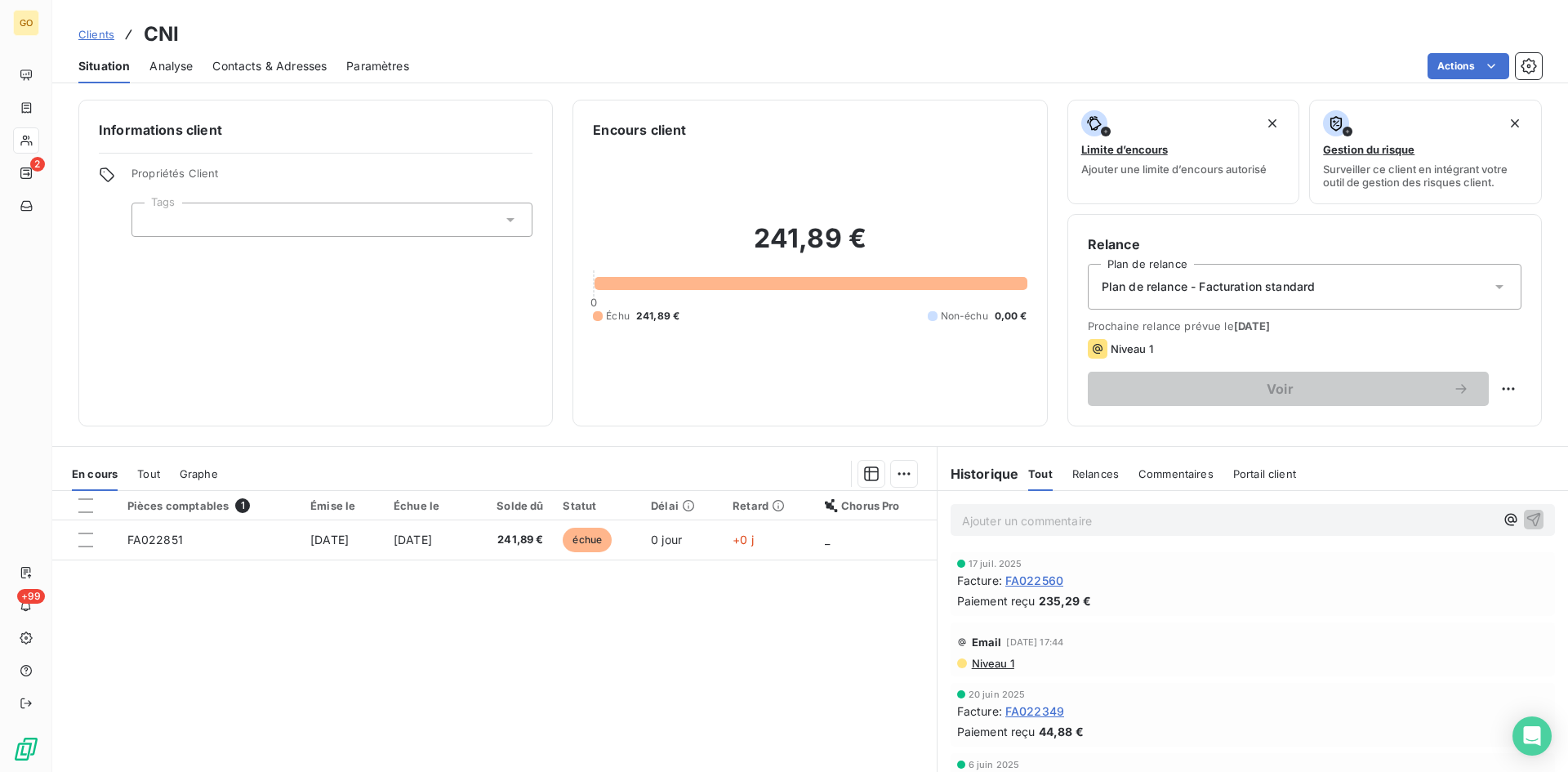
click at [172, 67] on span "Analyse" at bounding box center [171, 67] width 44 height 16
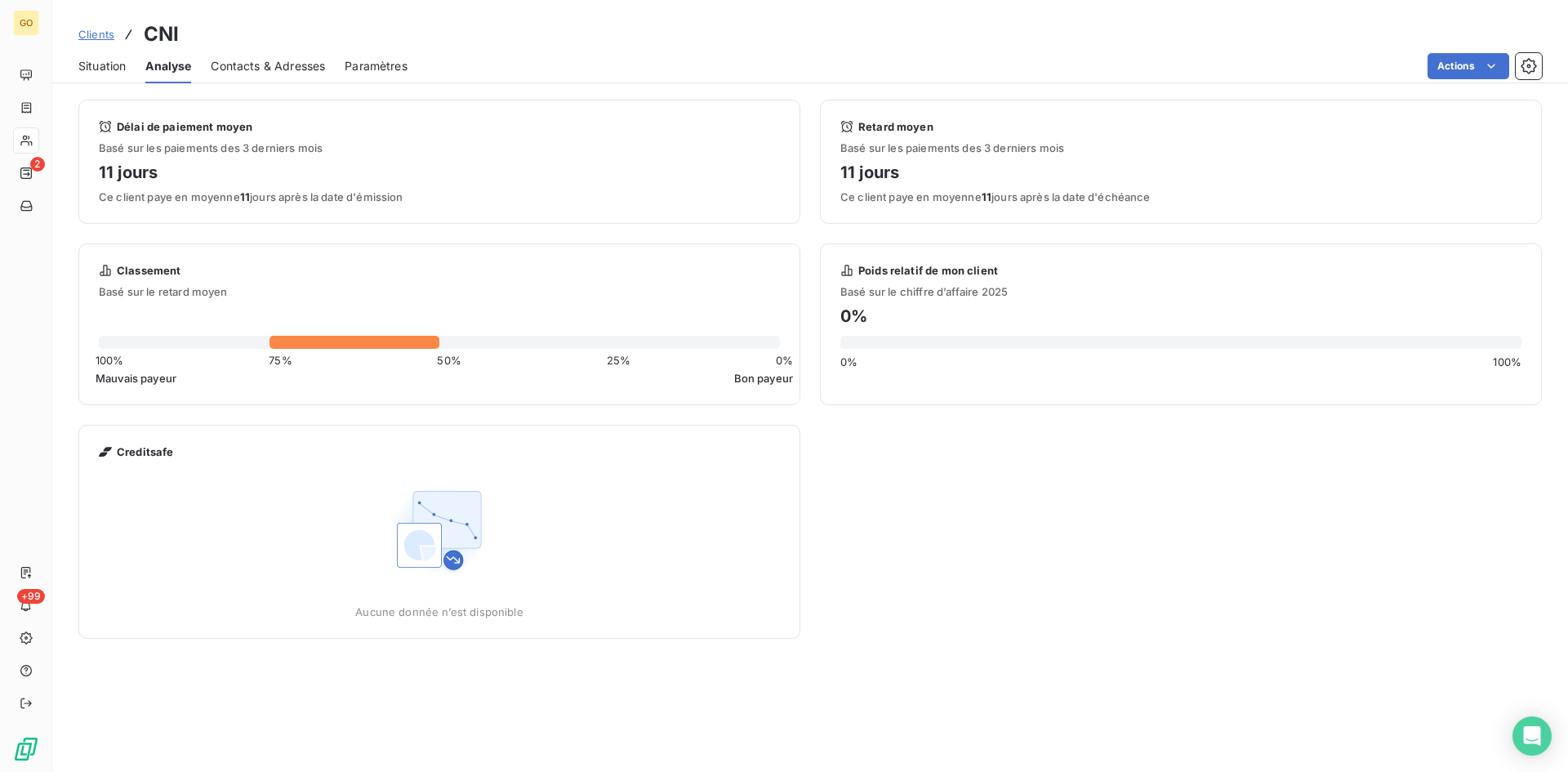
click at [255, 67] on span "Contacts & Adresses" at bounding box center [268, 67] width 114 height 16
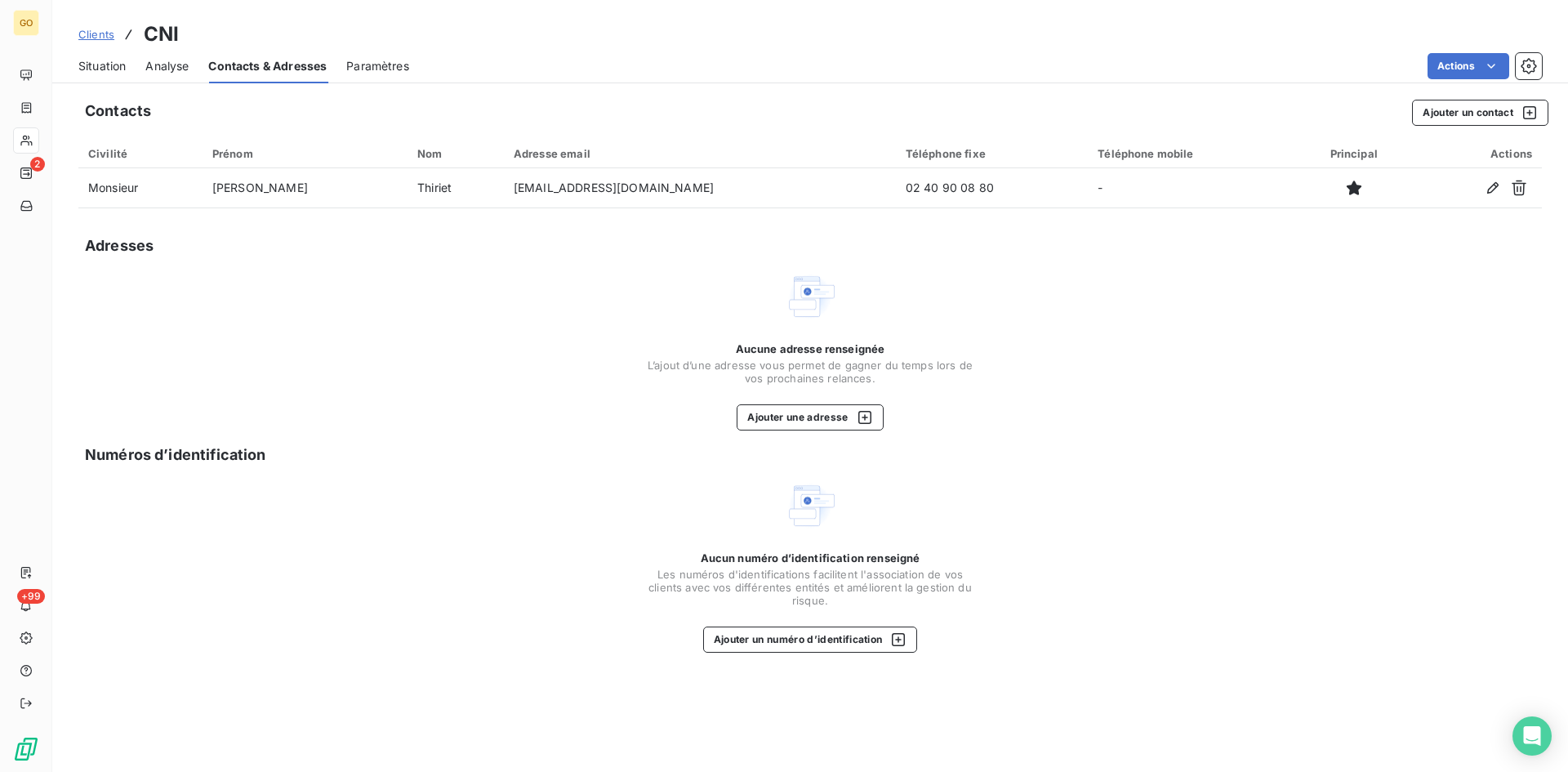
click at [362, 71] on span "Paramètres" at bounding box center [378, 67] width 63 height 16
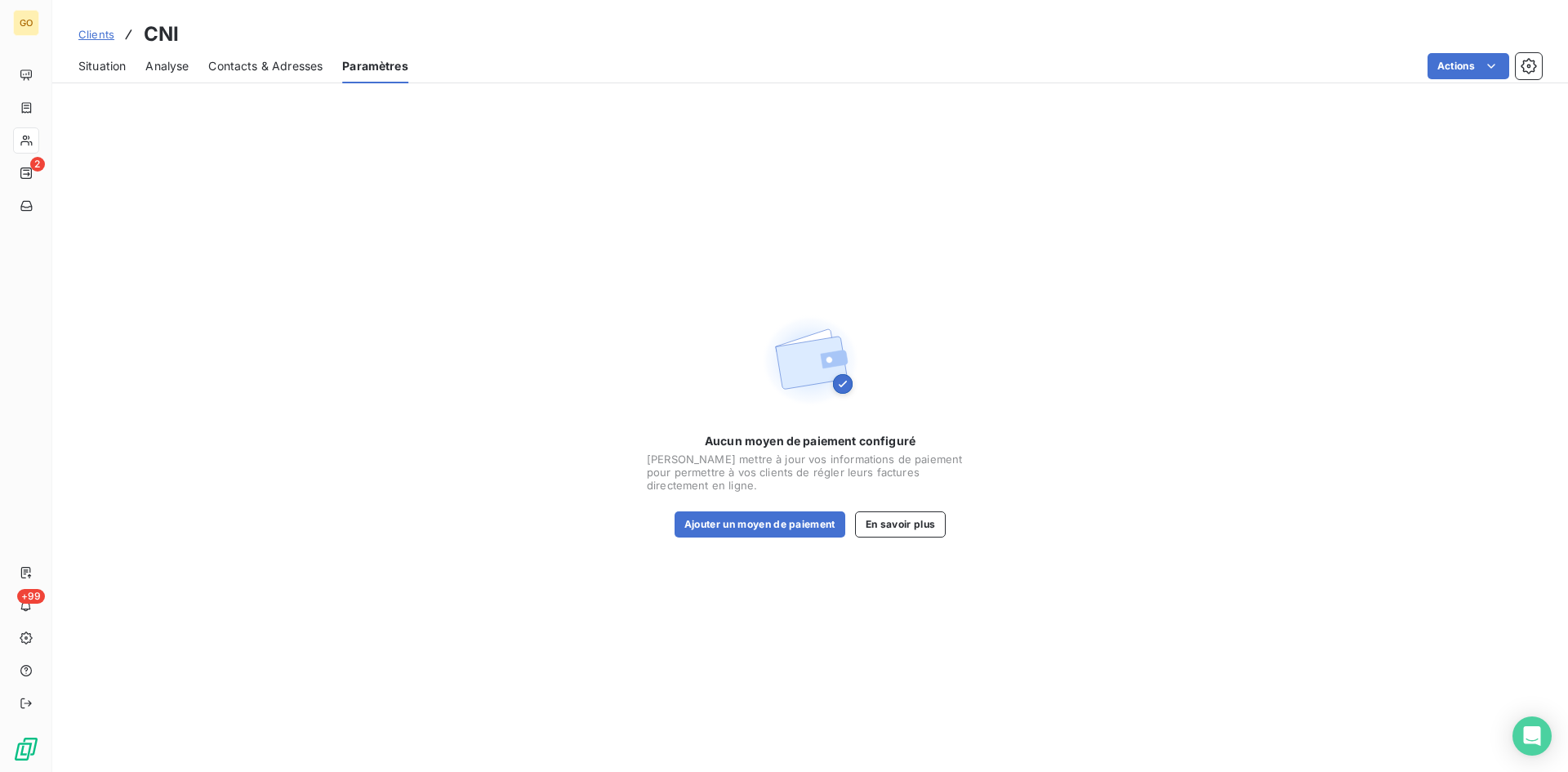
click at [100, 67] on span "Situation" at bounding box center [102, 67] width 48 height 16
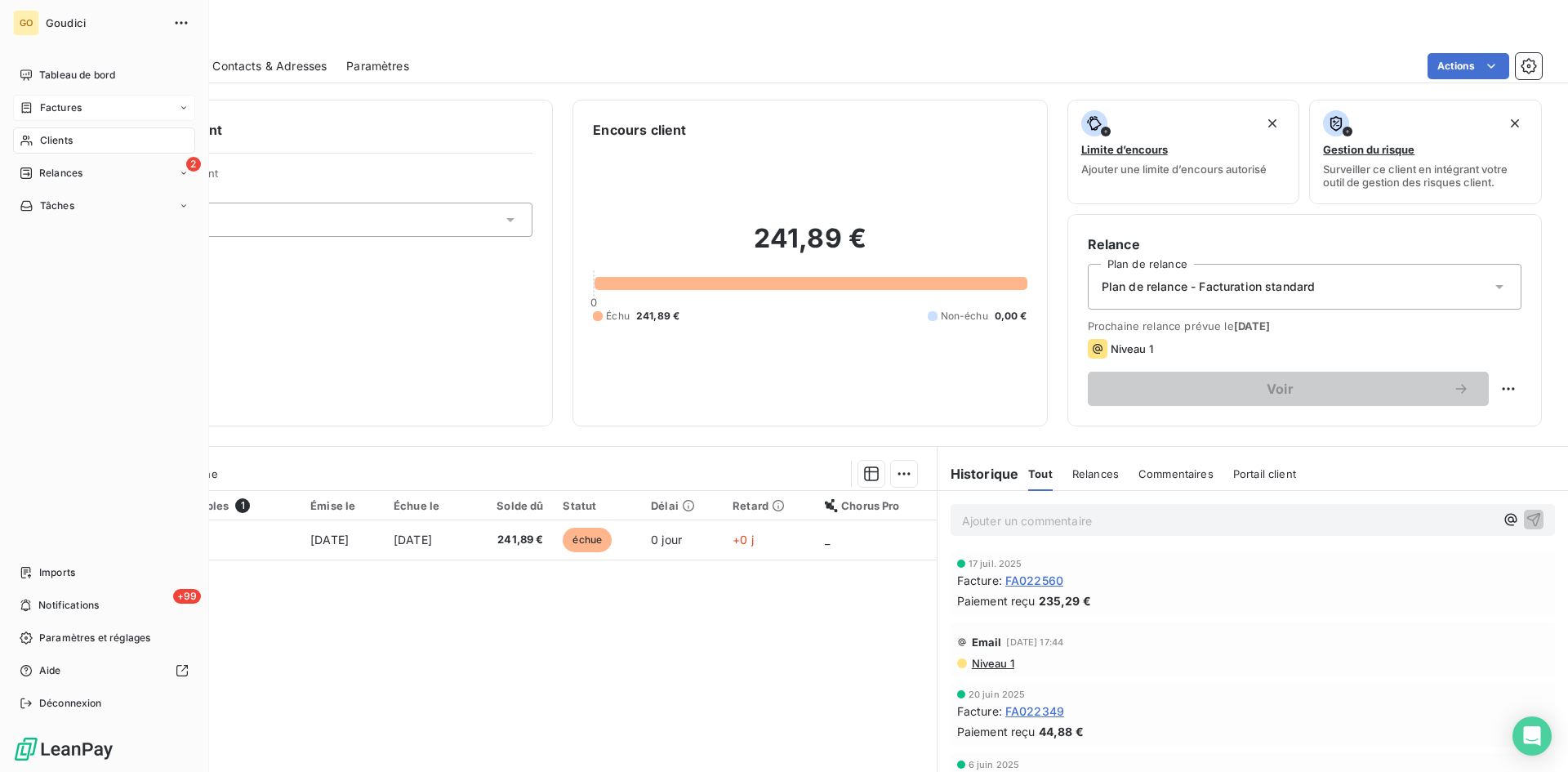
click at [45, 104] on span "Factures" at bounding box center [61, 108] width 42 height 15
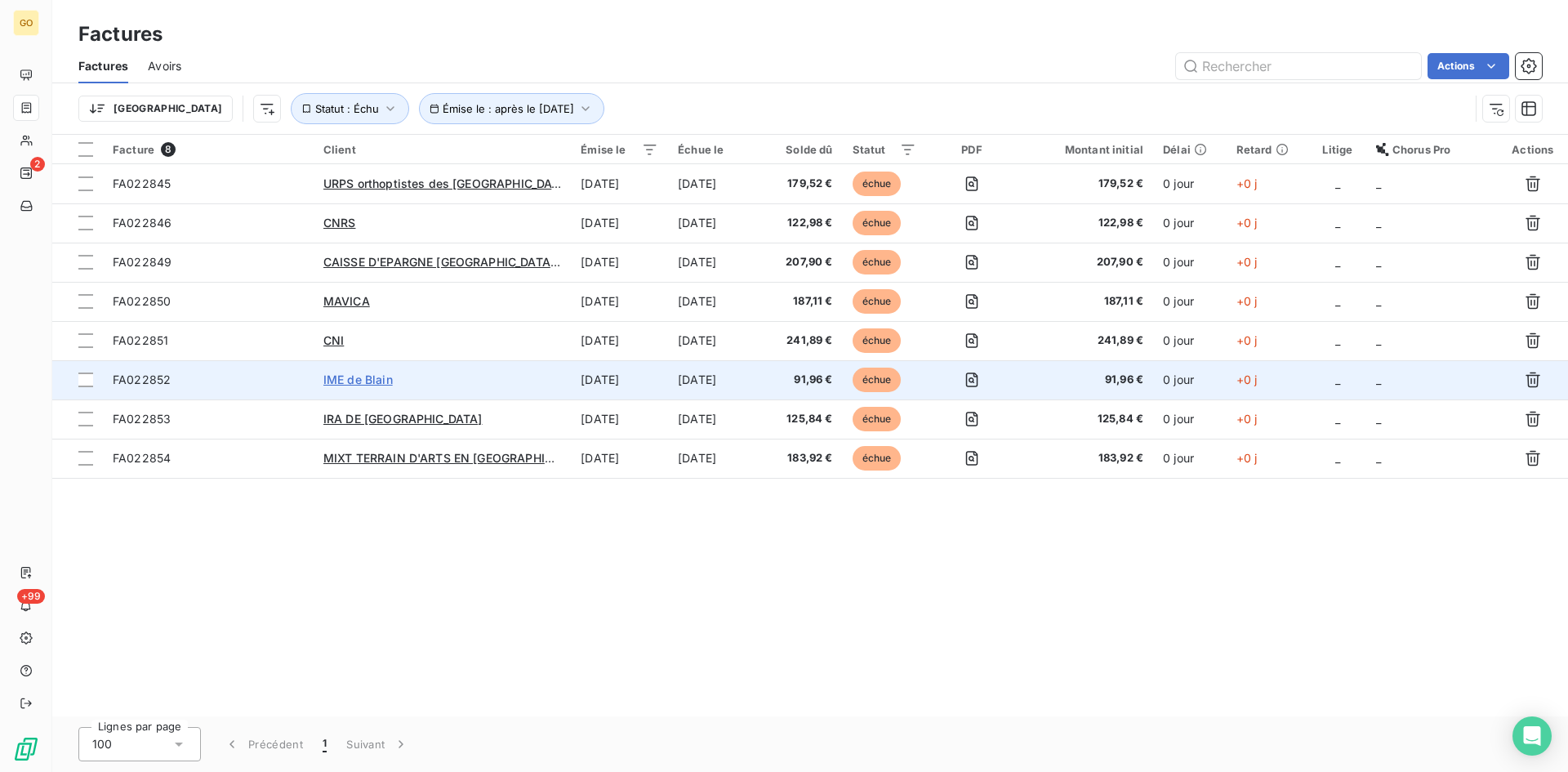
click at [333, 379] on span "IME de Blain" at bounding box center [358, 379] width 70 height 14
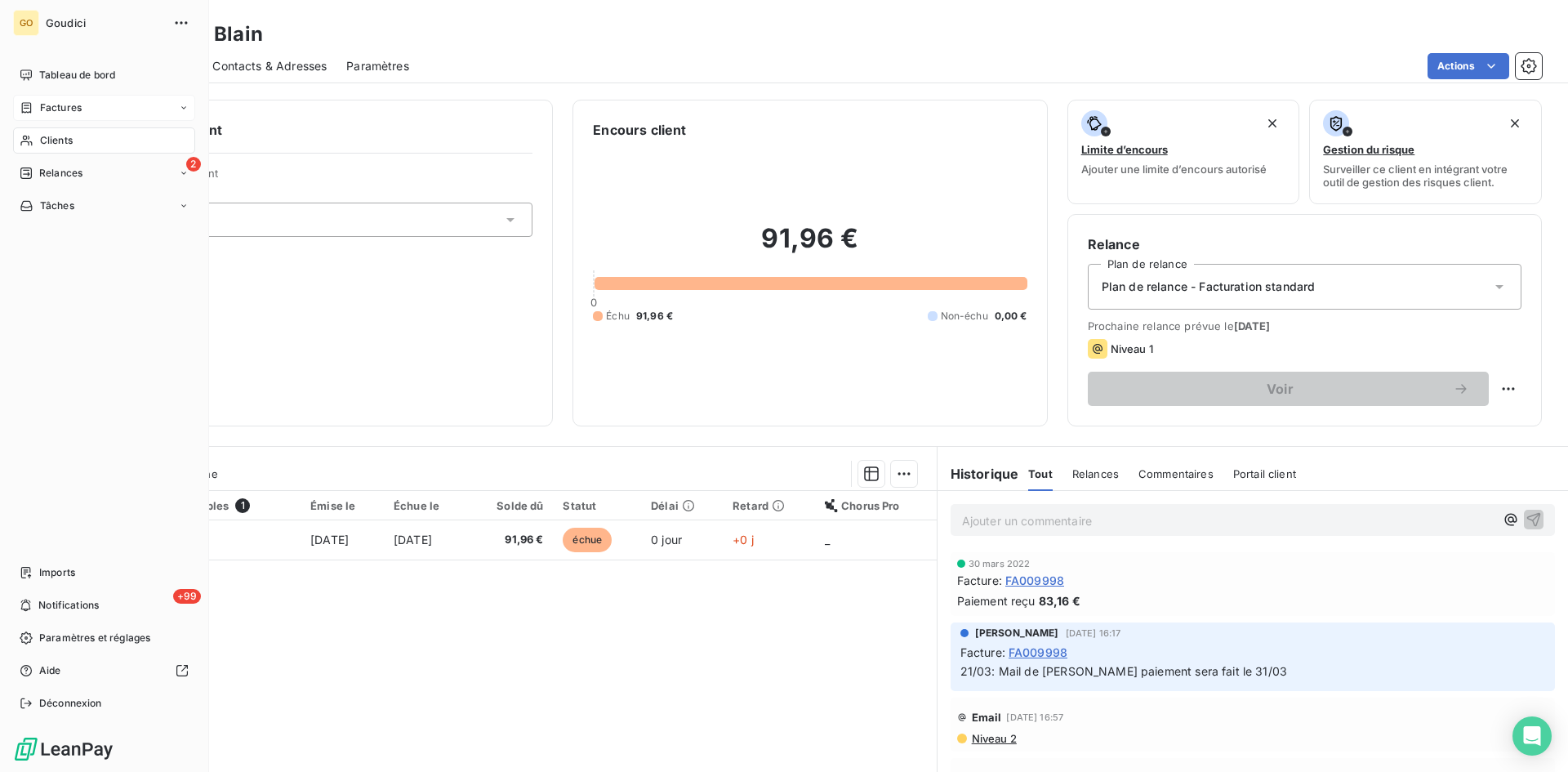
click at [57, 107] on span "Factures" at bounding box center [61, 108] width 42 height 15
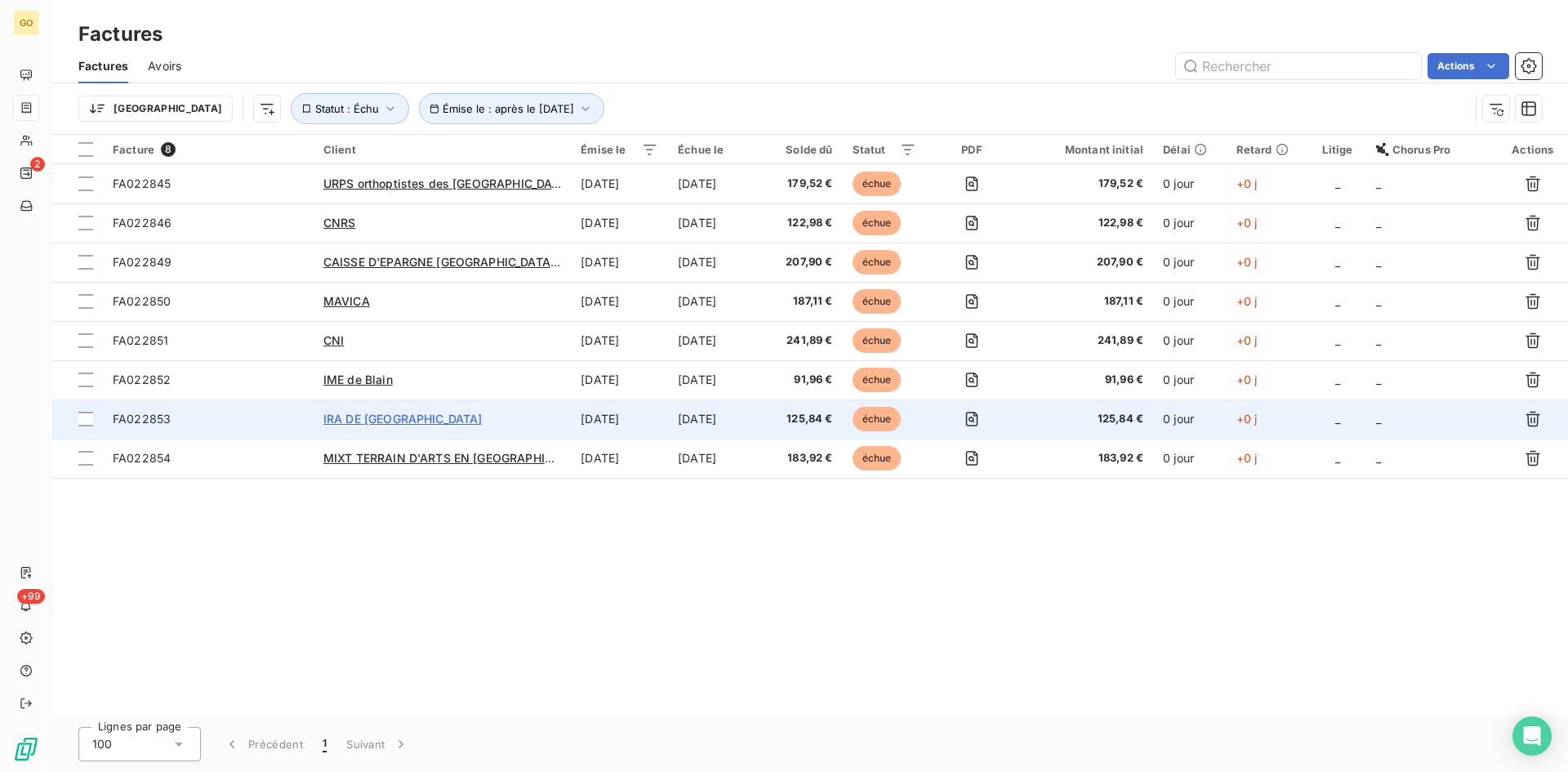
click at [369, 415] on span "IRA DE [GEOGRAPHIC_DATA]" at bounding box center [403, 418] width 159 height 14
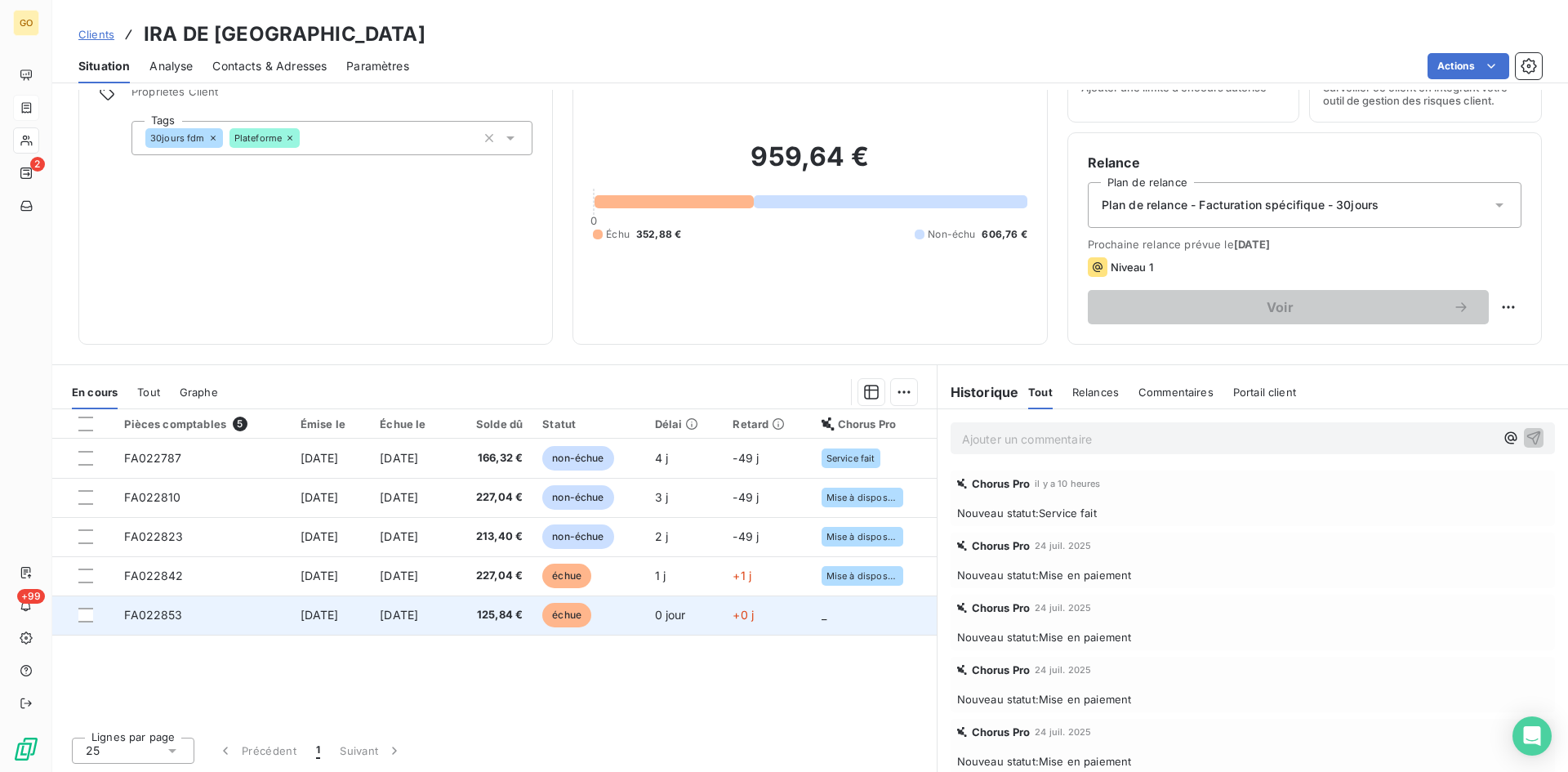
scroll to position [82, 0]
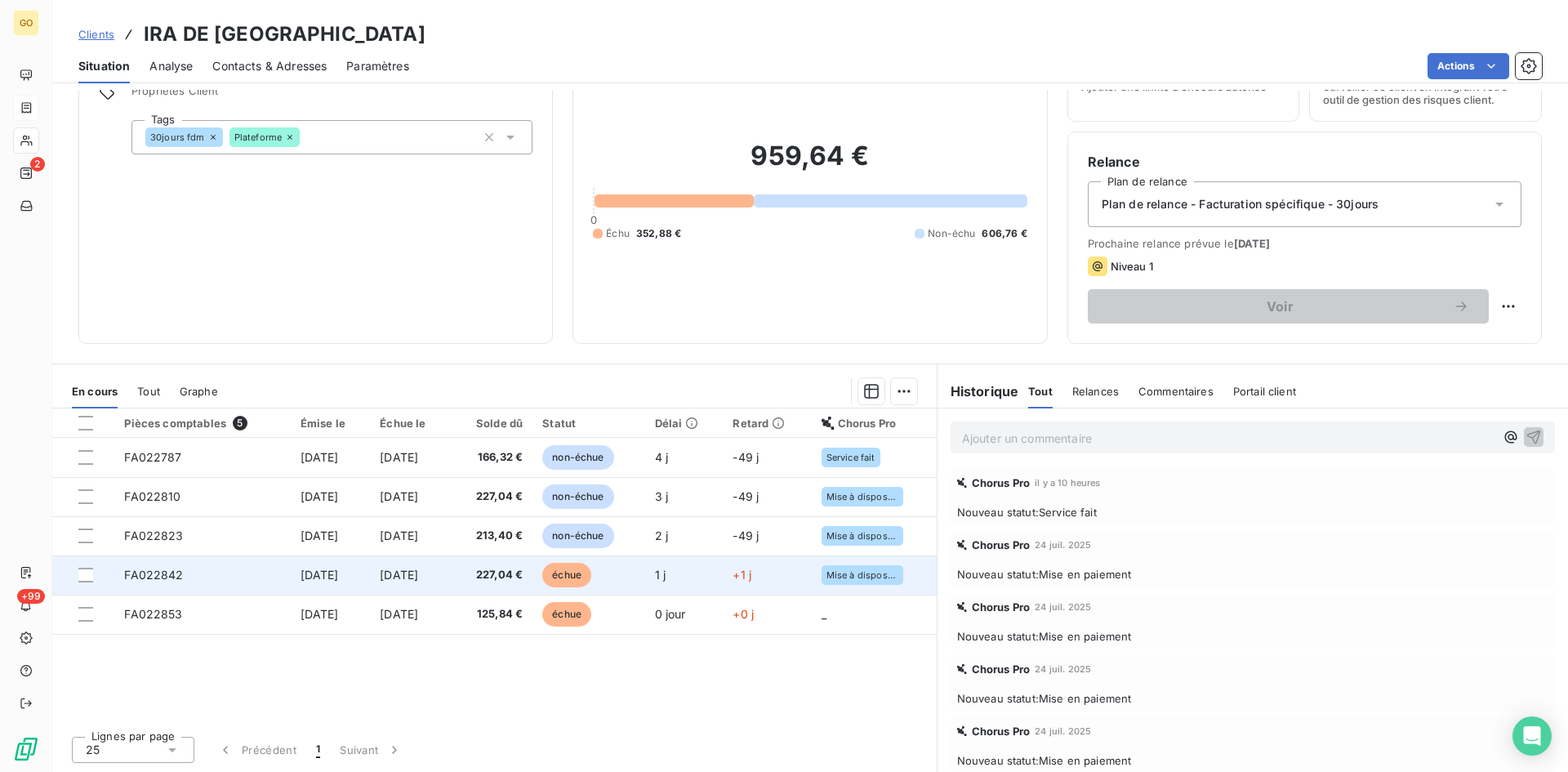
click at [326, 576] on span "[DATE]" at bounding box center [320, 574] width 39 height 14
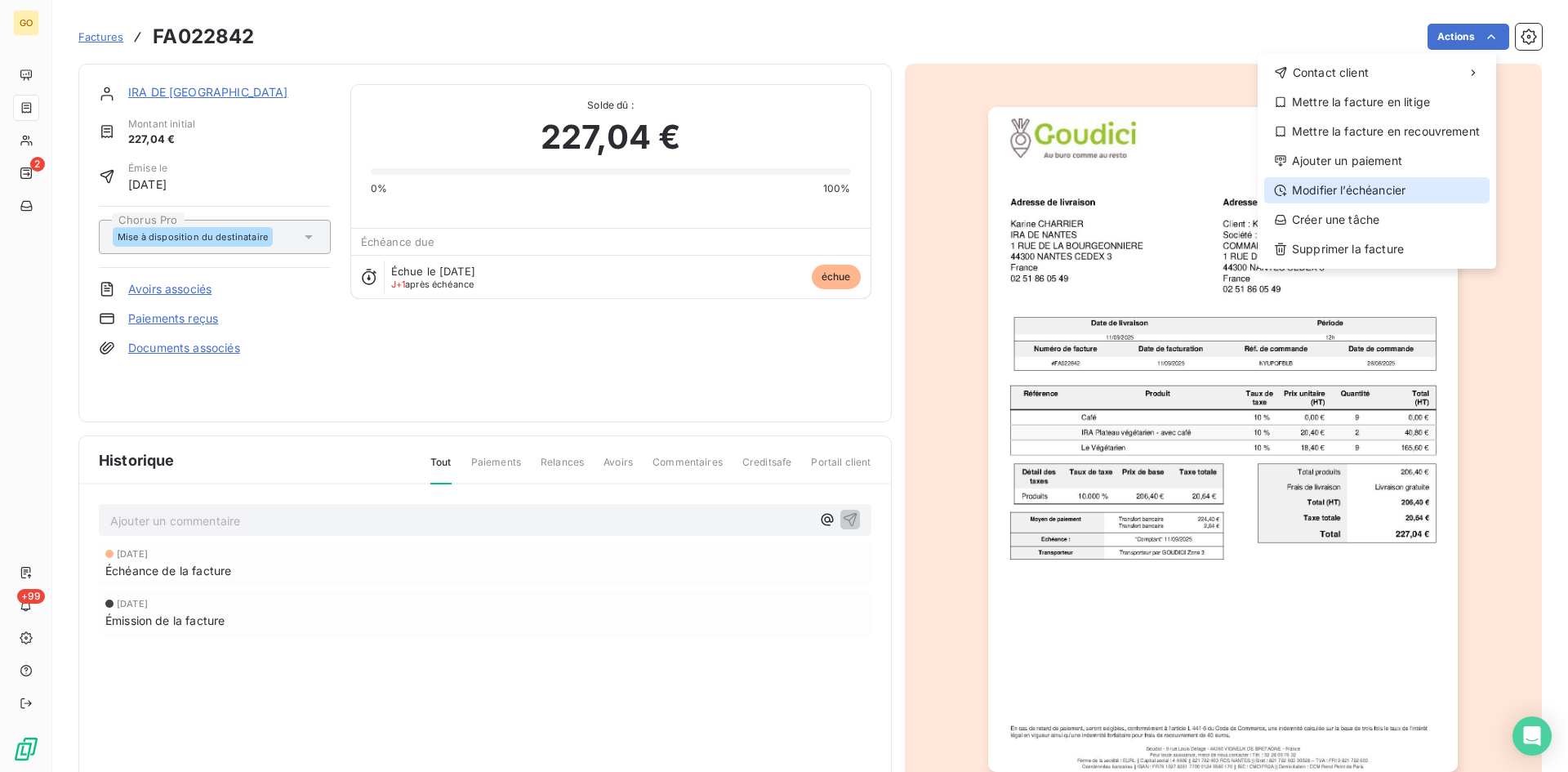
click at [1390, 188] on div "Modifier l’échéancier" at bounding box center [1377, 191] width 225 height 26
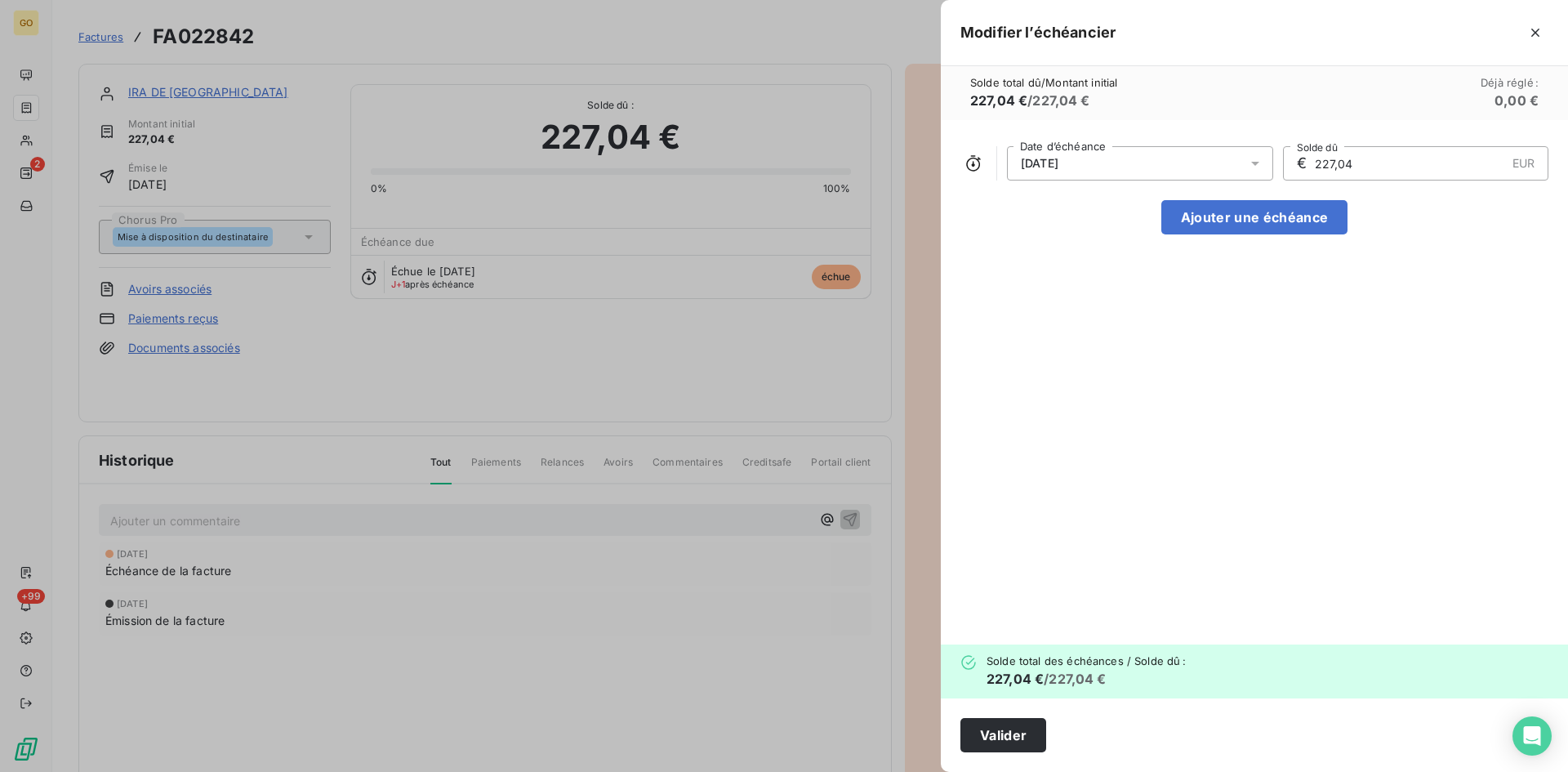
click at [1256, 170] on icon at bounding box center [1256, 163] width 16 height 16
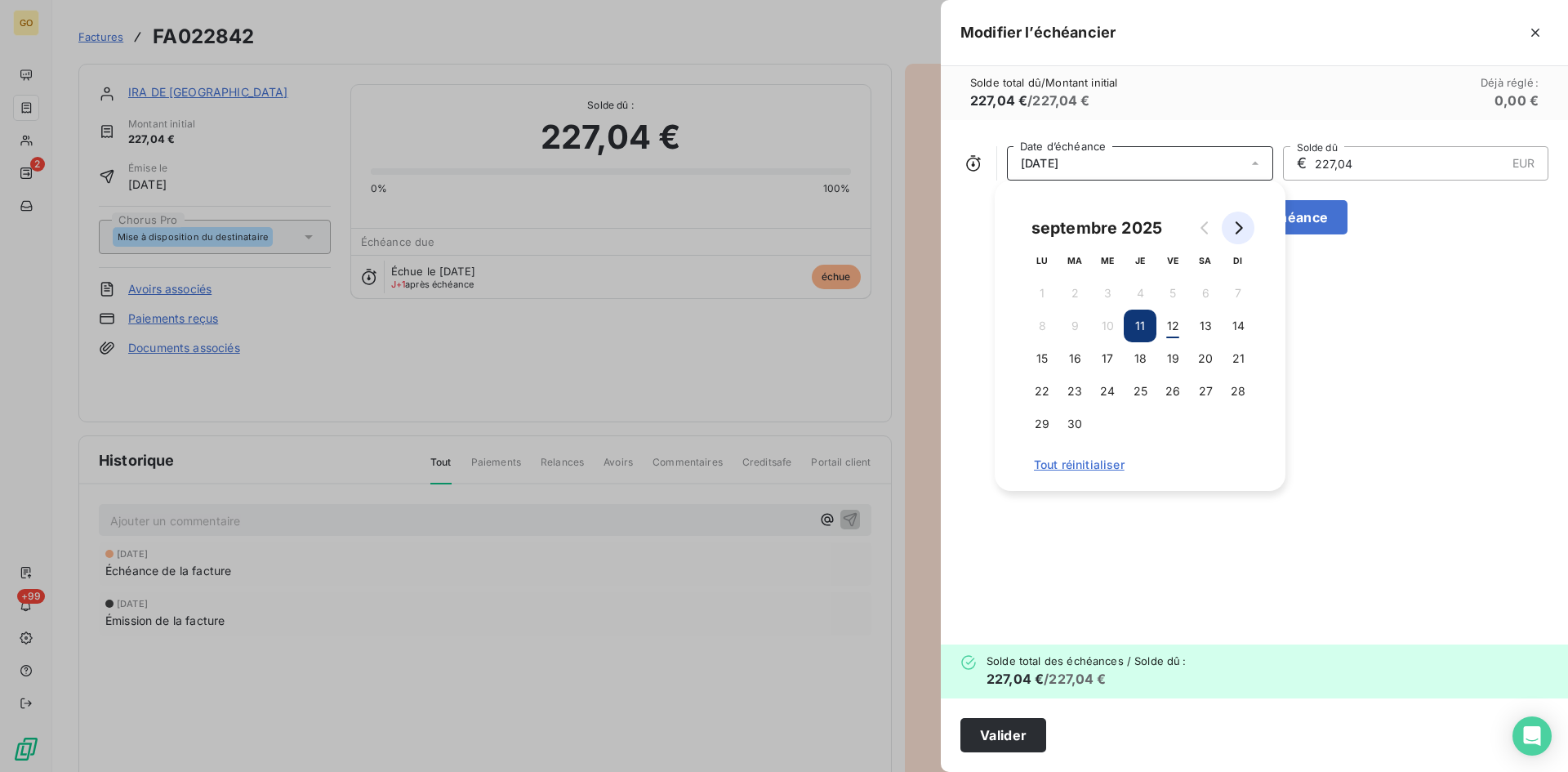
click at [1247, 227] on button "Go to next month" at bounding box center [1239, 228] width 33 height 33
click at [1177, 427] on button "31" at bounding box center [1173, 424] width 33 height 33
click at [1357, 414] on div "31/10/2025 Date d’échéance € 227,04 EUR Solde dû Ajouter une échéance" at bounding box center [1255, 382] width 628 height 524
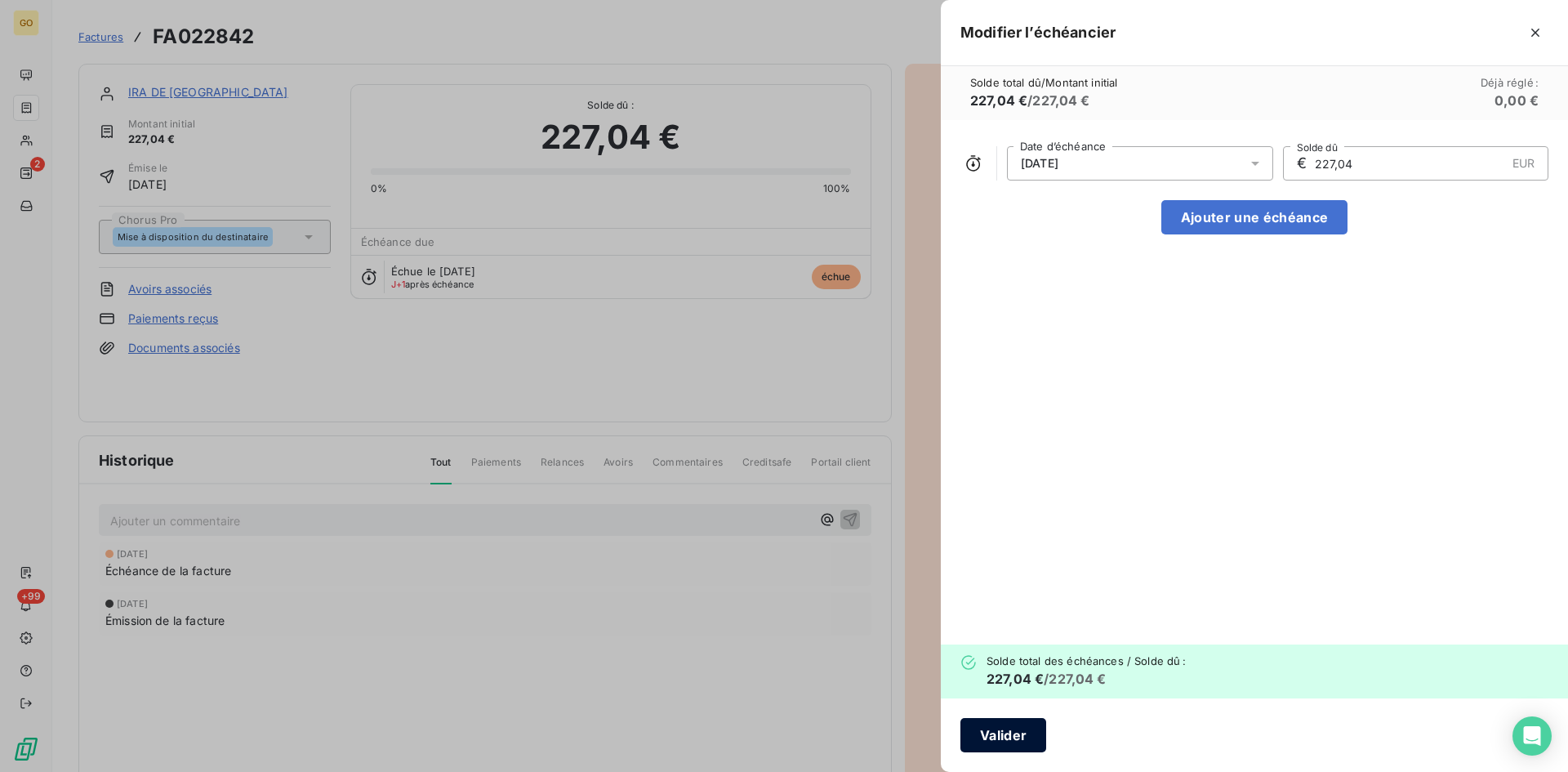
click at [1021, 734] on button "Valider" at bounding box center [1004, 735] width 85 height 34
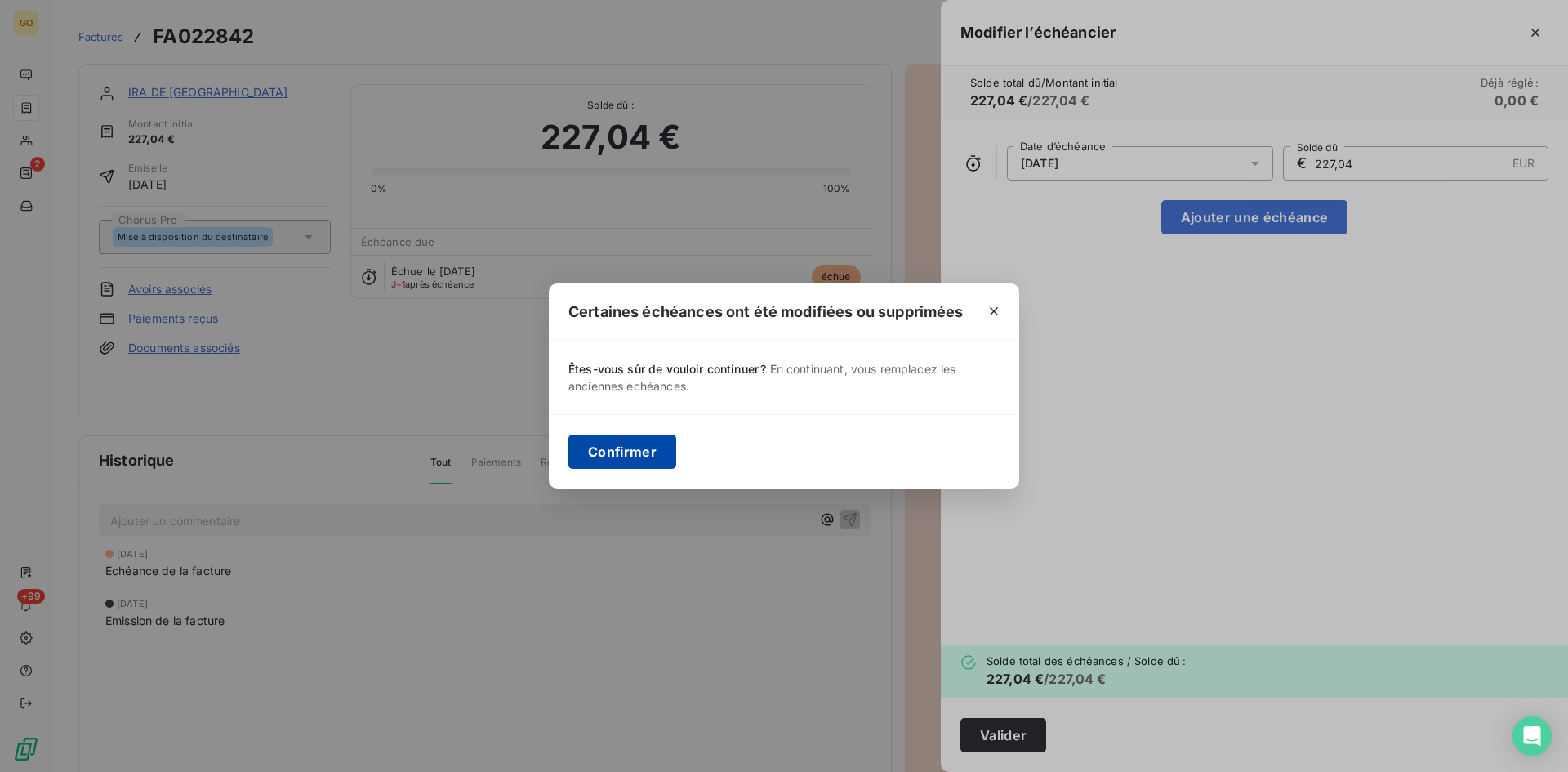
click at [637, 462] on button "Confirmer" at bounding box center [622, 452] width 108 height 34
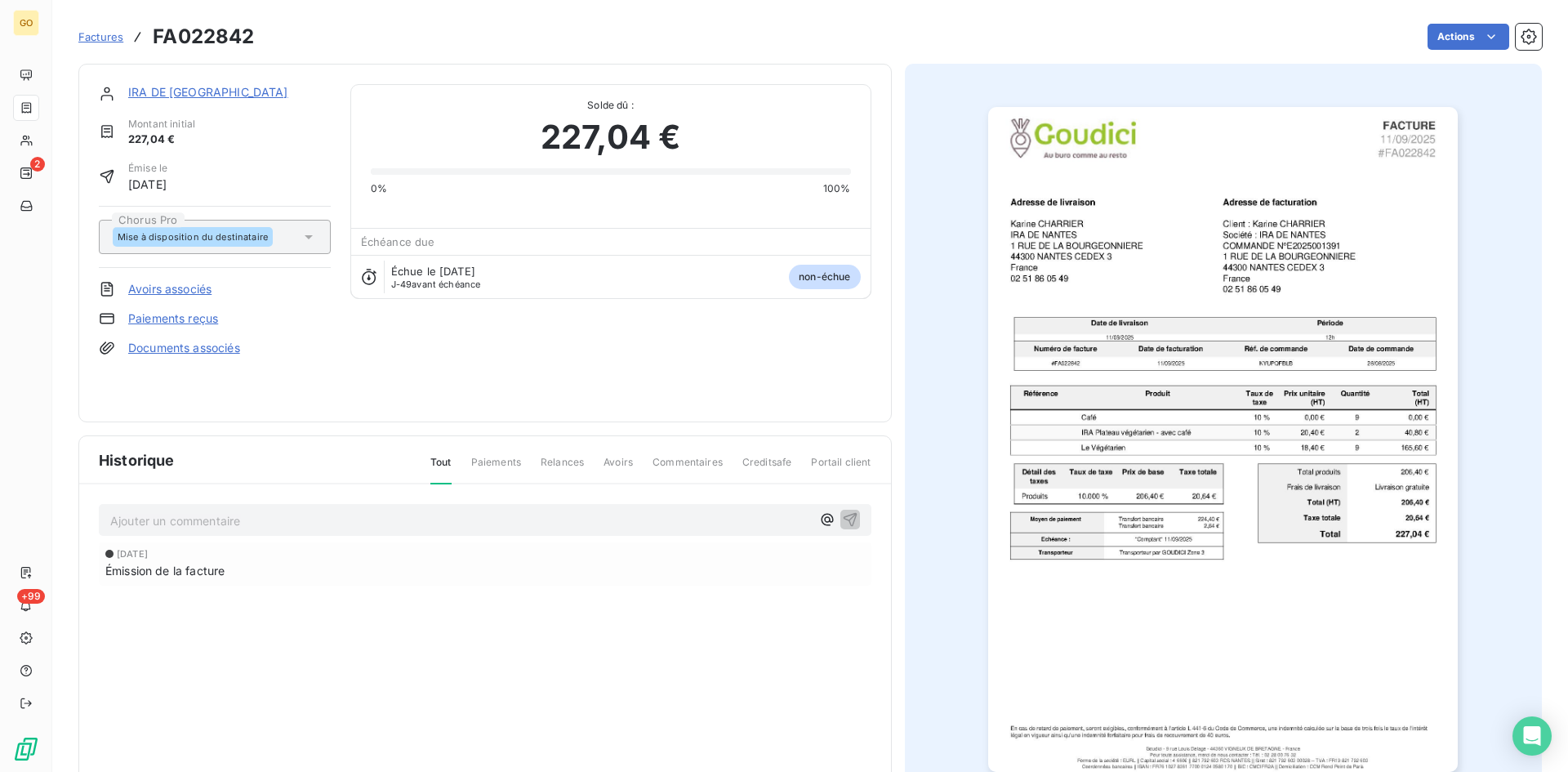
click at [154, 89] on link "IRA DE [GEOGRAPHIC_DATA]" at bounding box center [208, 91] width 160 height 14
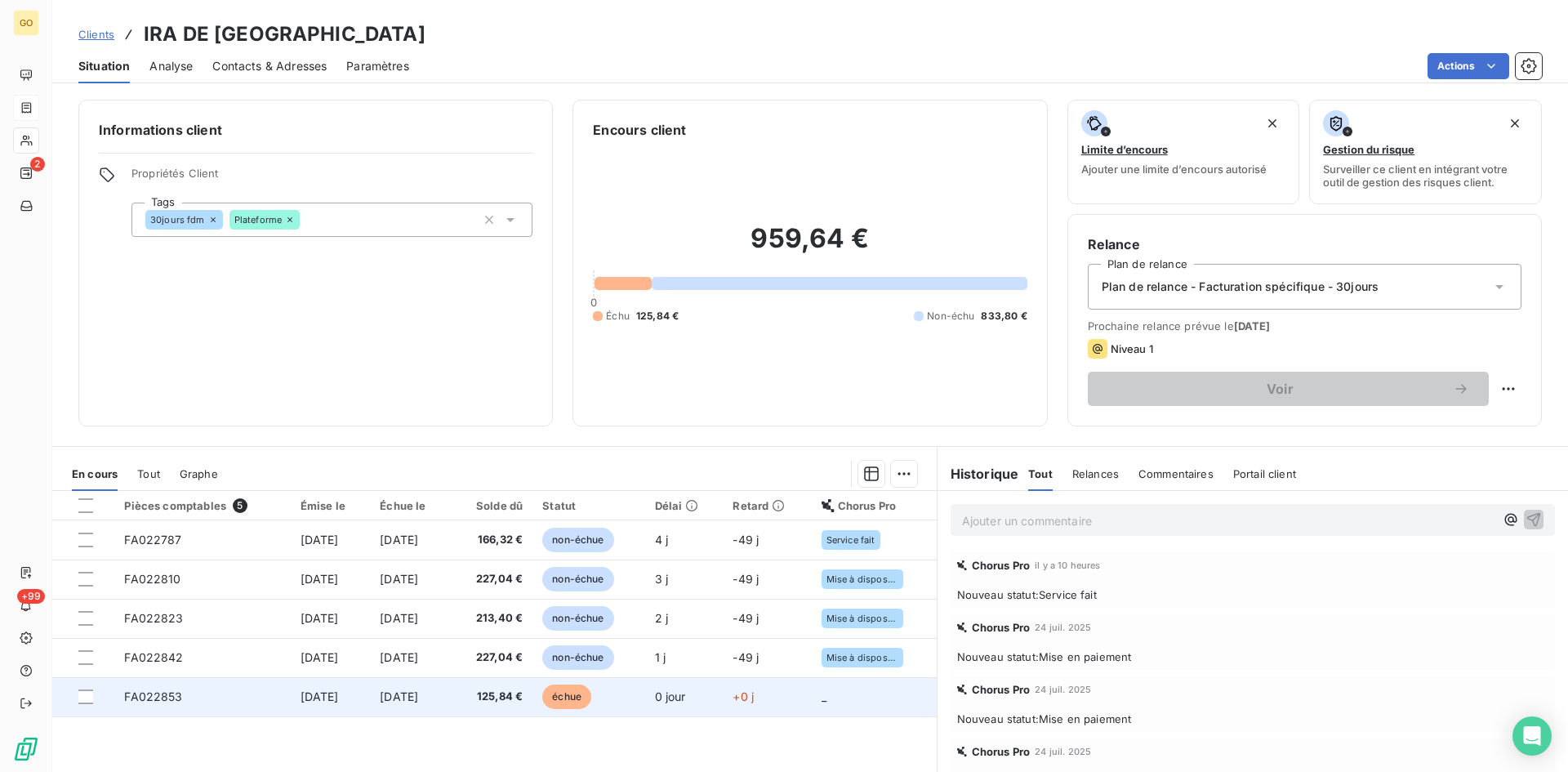
click at [331, 709] on td "[DATE]" at bounding box center [330, 696] width 80 height 39
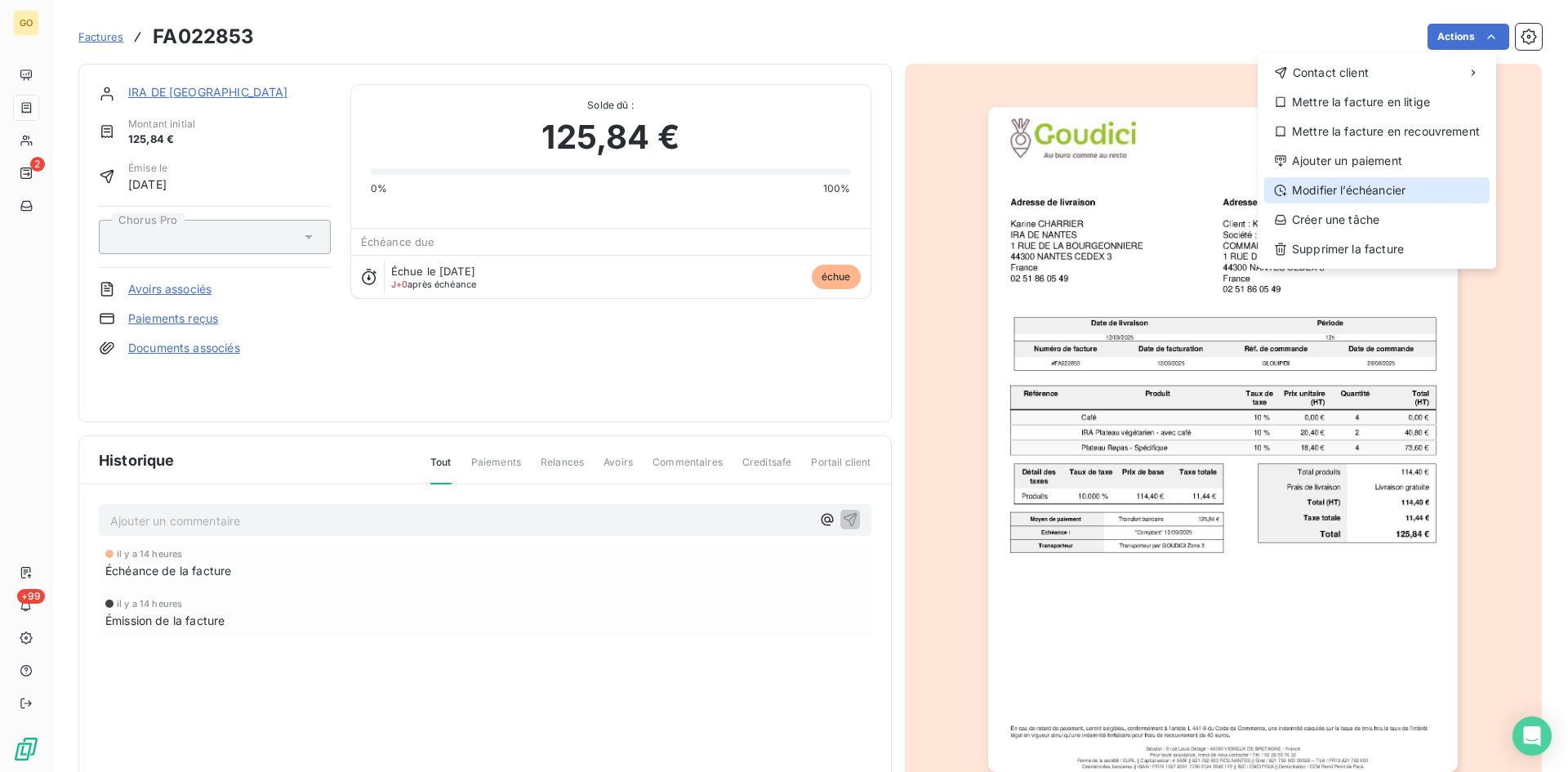
click at [1419, 187] on div "Modifier l’échéancier" at bounding box center [1377, 191] width 225 height 26
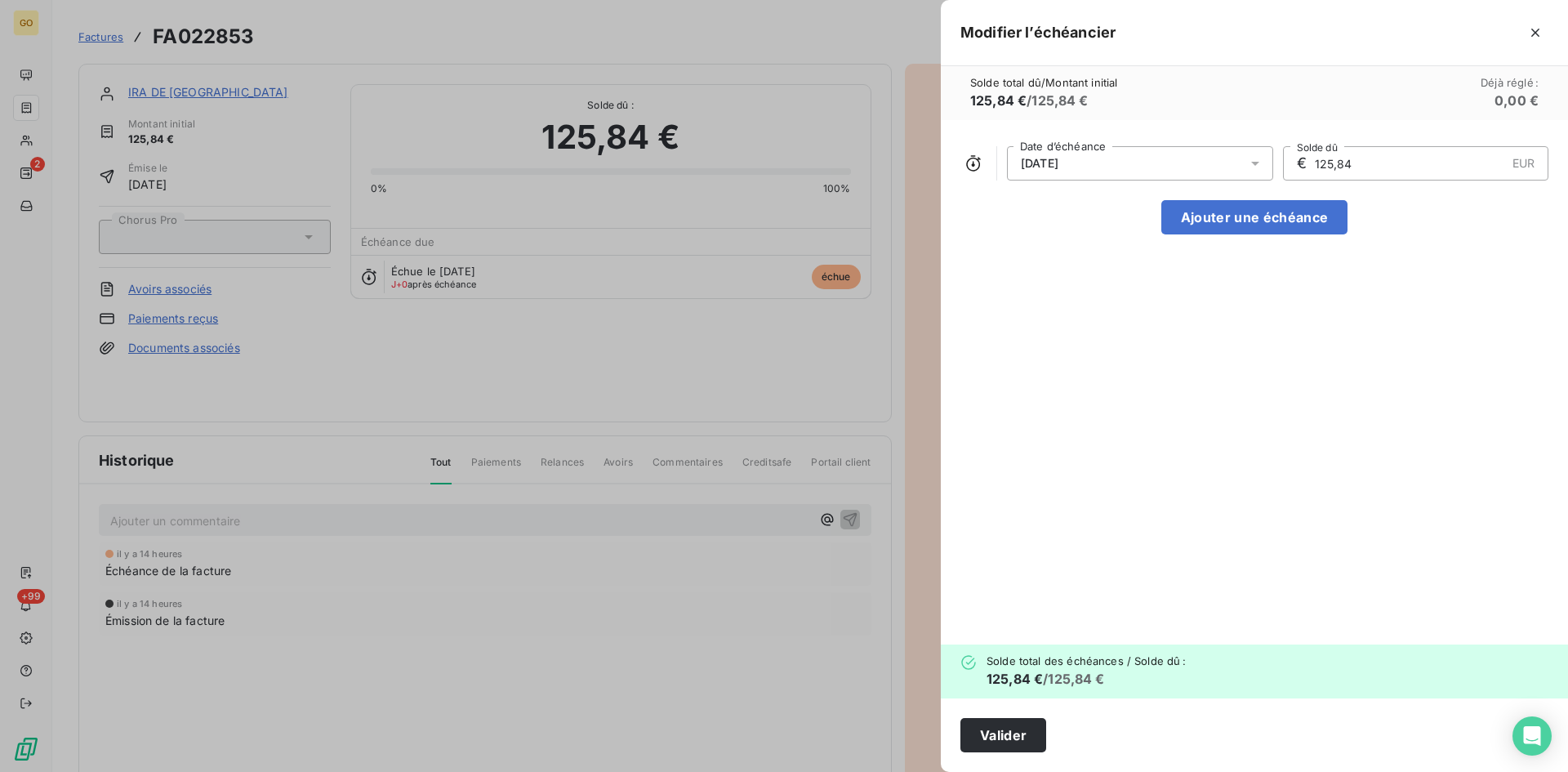
click at [1266, 170] on div at bounding box center [1261, 163] width 26 height 34
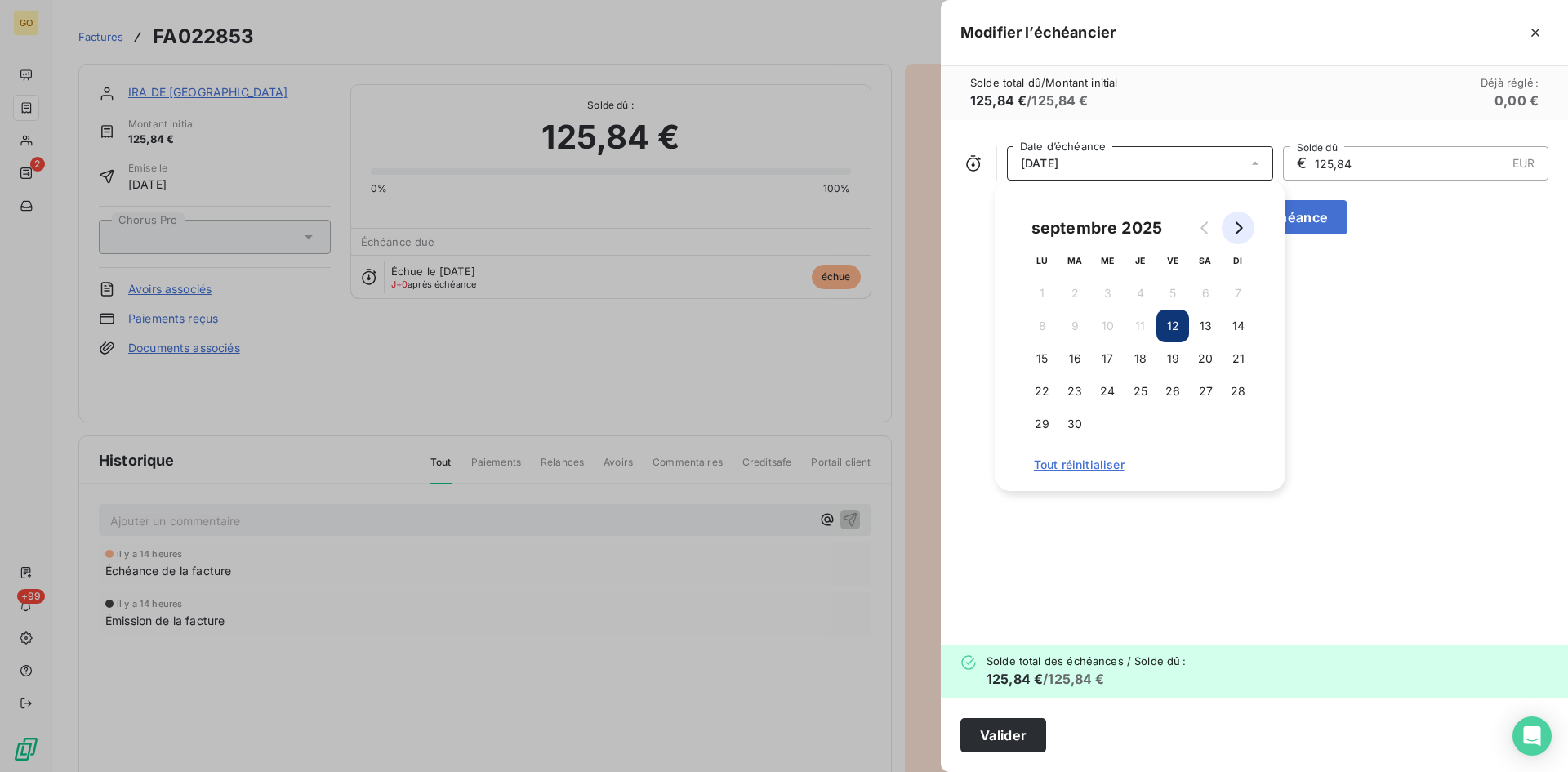
click at [1239, 230] on icon "Go to next month" at bounding box center [1239, 228] width 13 height 13
click at [1175, 434] on button "31" at bounding box center [1173, 424] width 33 height 33
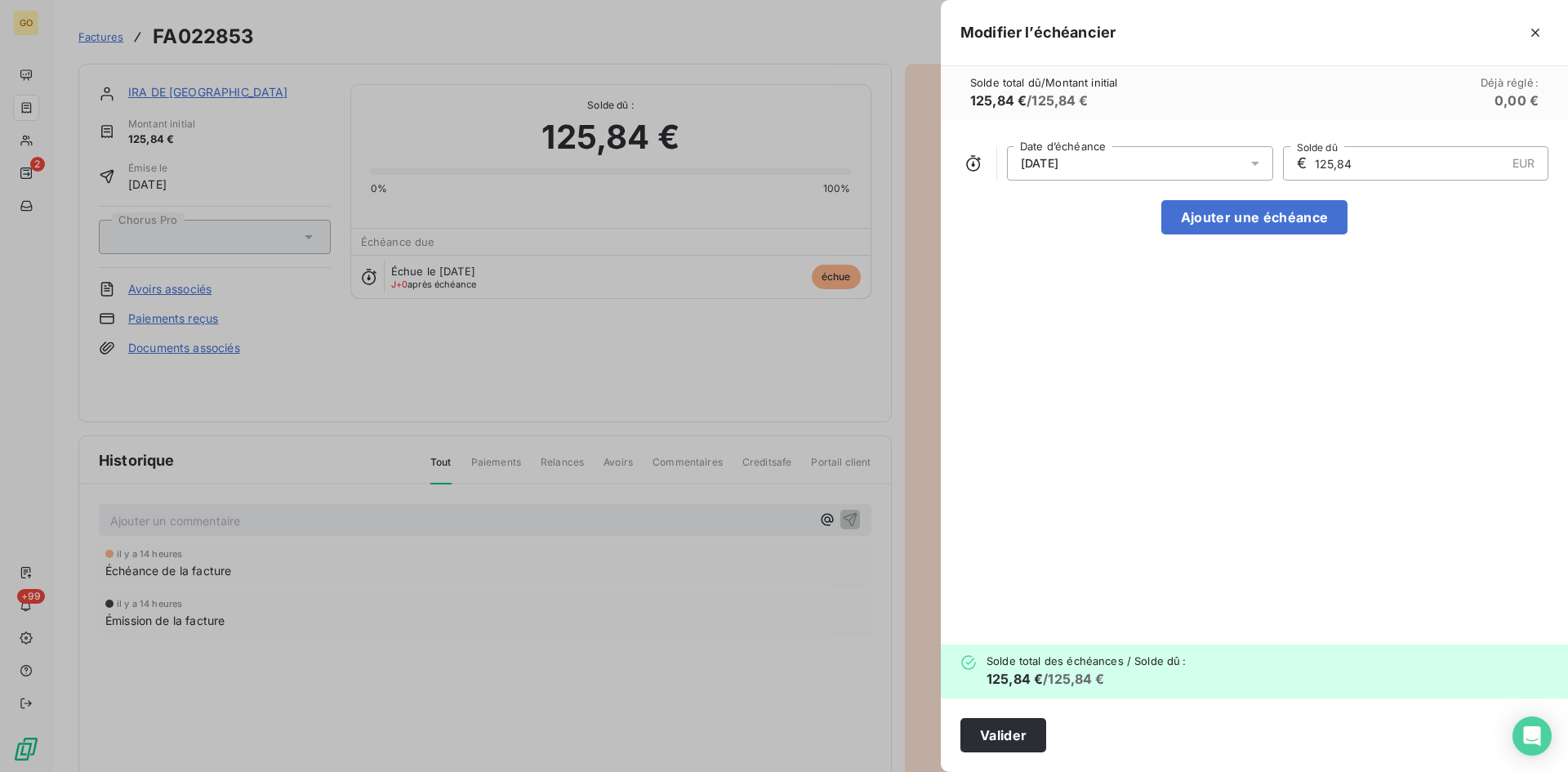
click at [1381, 448] on div "31/10/2025 Date d’échéance € 125,84 EUR Solde dû Ajouter une échéance" at bounding box center [1255, 382] width 628 height 524
click at [1011, 747] on button "Valider" at bounding box center [1004, 735] width 85 height 34
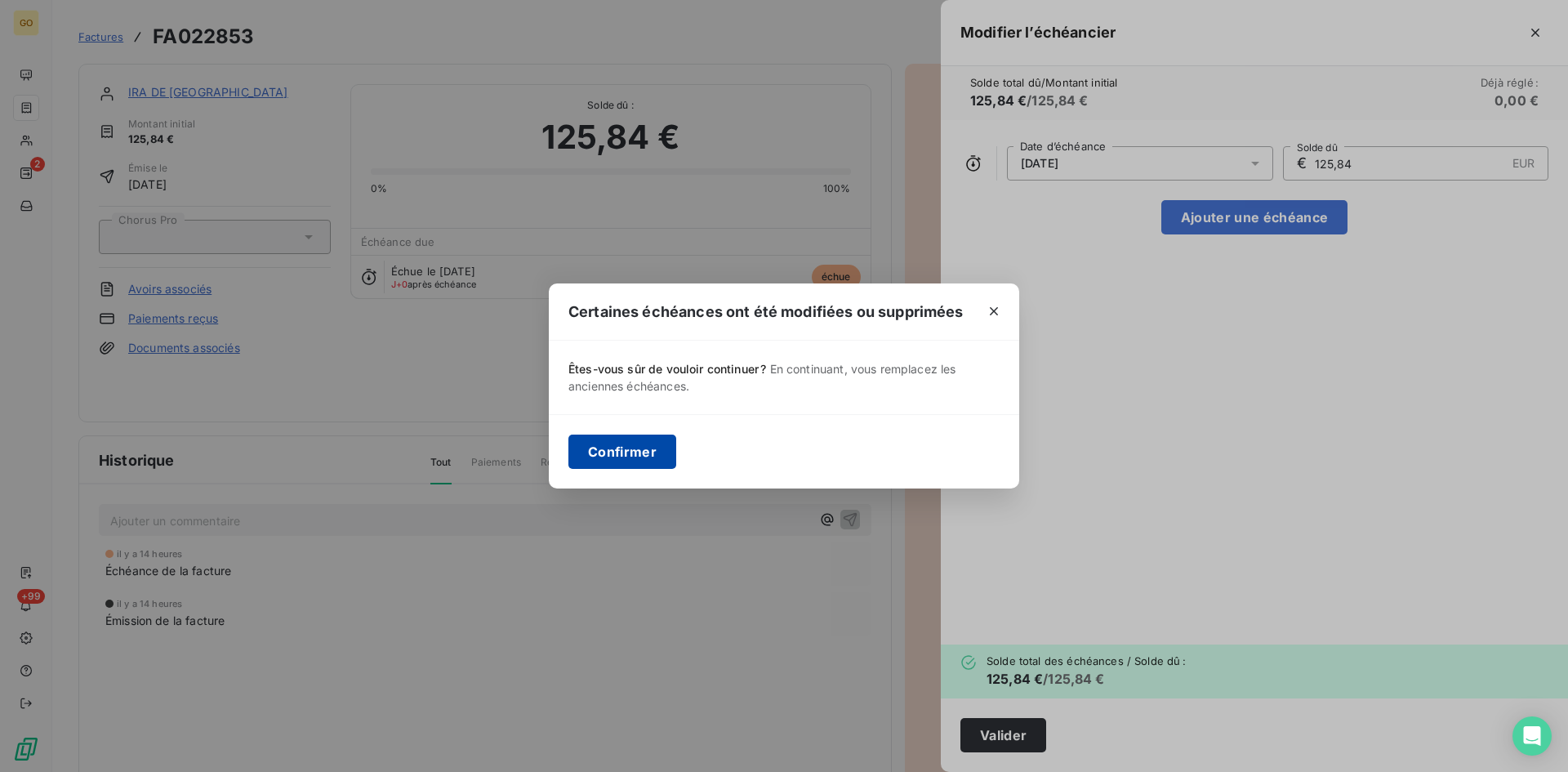
click at [624, 457] on button "Confirmer" at bounding box center [622, 452] width 108 height 34
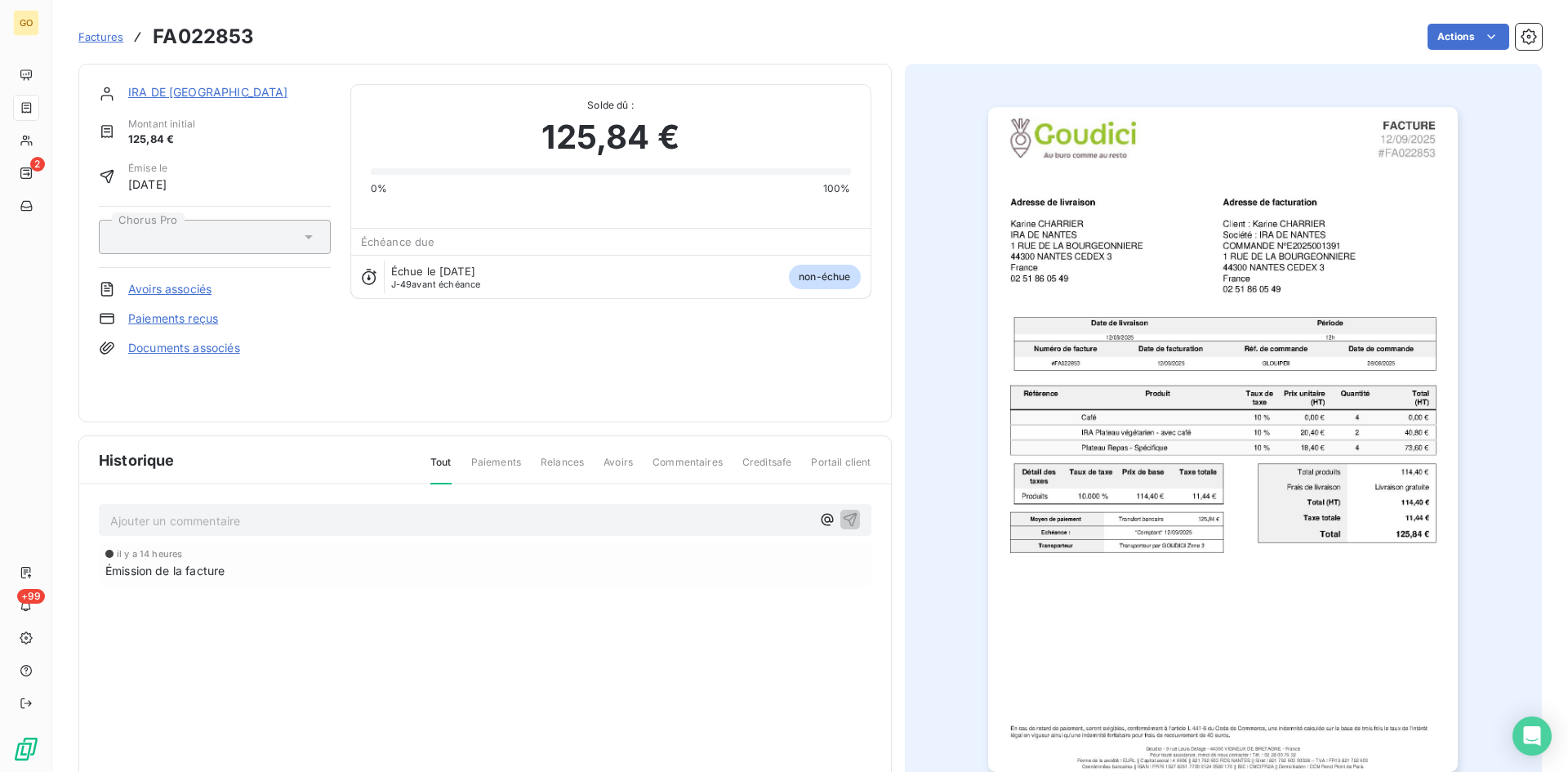
click at [94, 34] on span "Factures" at bounding box center [100, 37] width 45 height 13
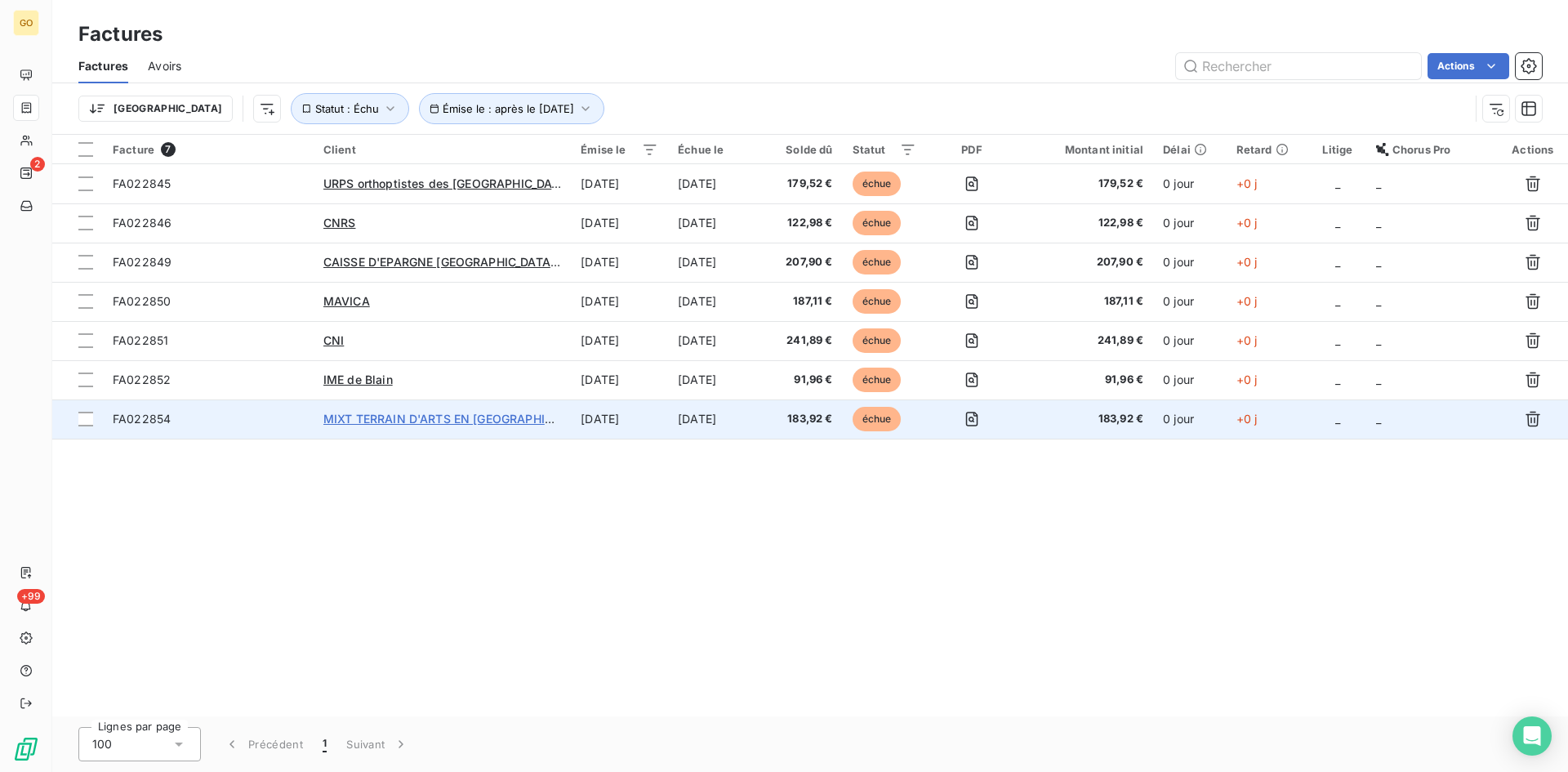
click at [367, 423] on span "MIXT TERRAIN D'ARTS EN [GEOGRAPHIC_DATA]" at bounding box center [458, 418] width 268 height 14
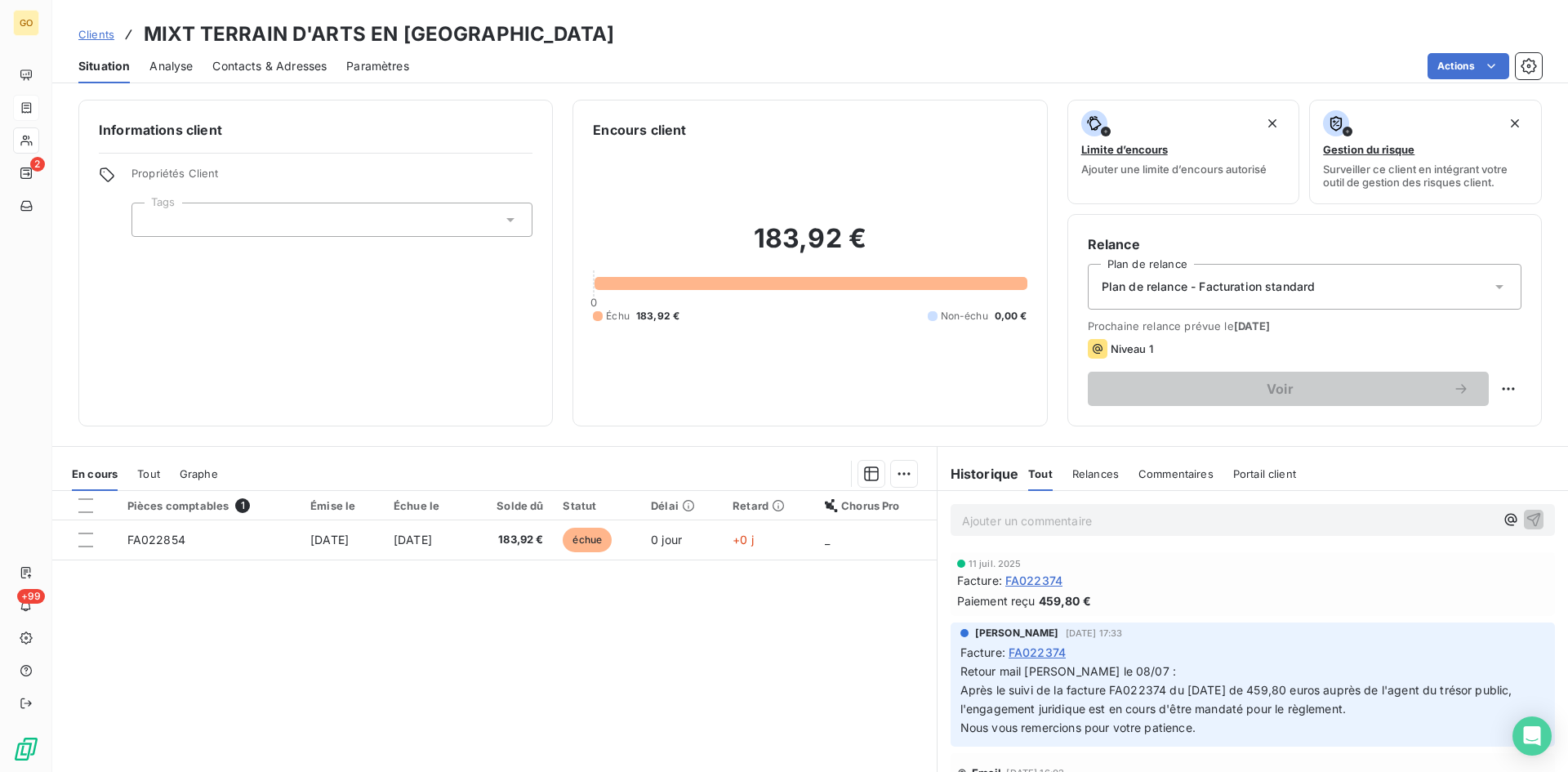
click at [175, 69] on span "Analyse" at bounding box center [171, 67] width 44 height 16
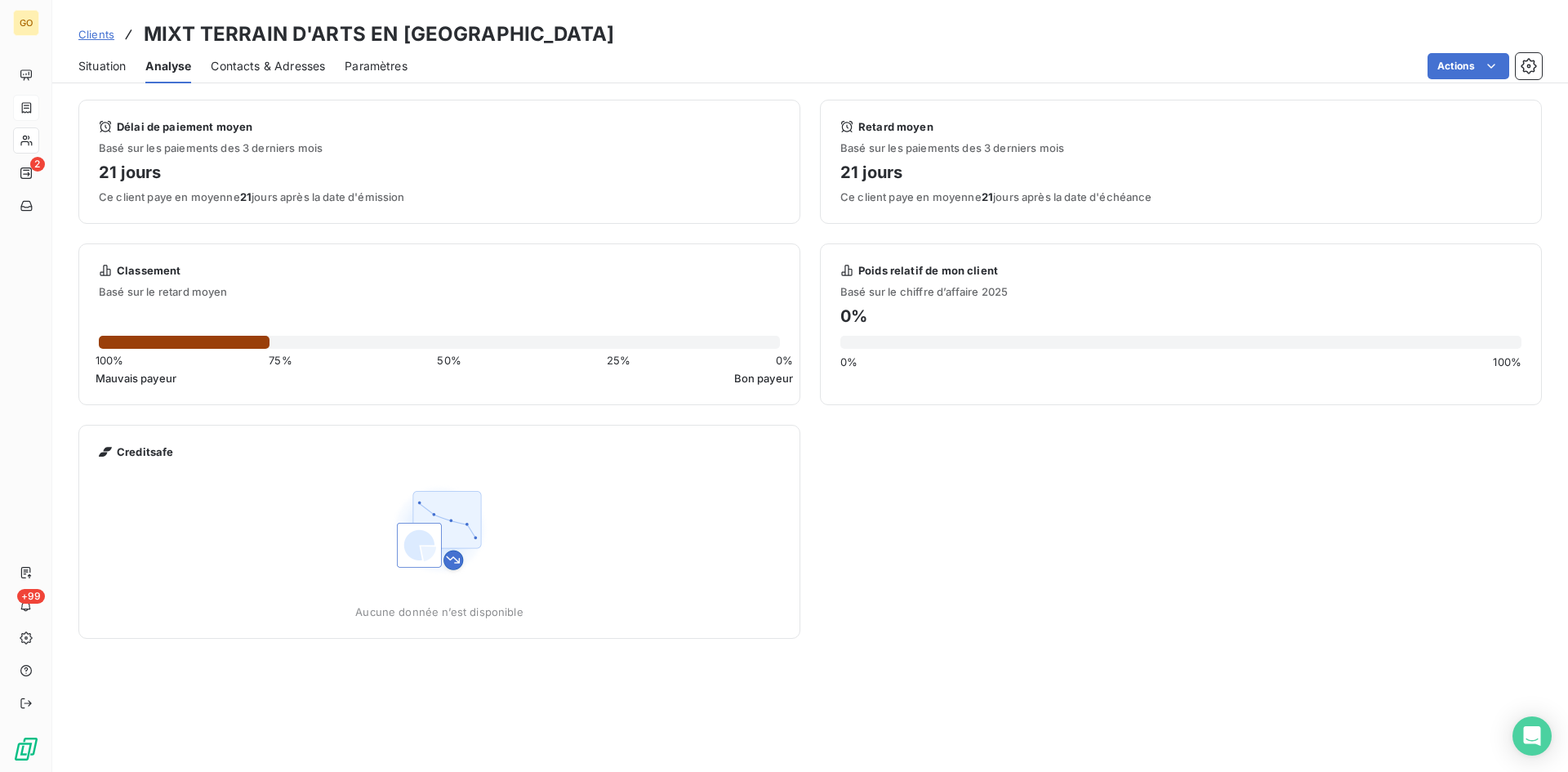
click at [90, 65] on span "Situation" at bounding box center [102, 67] width 48 height 16
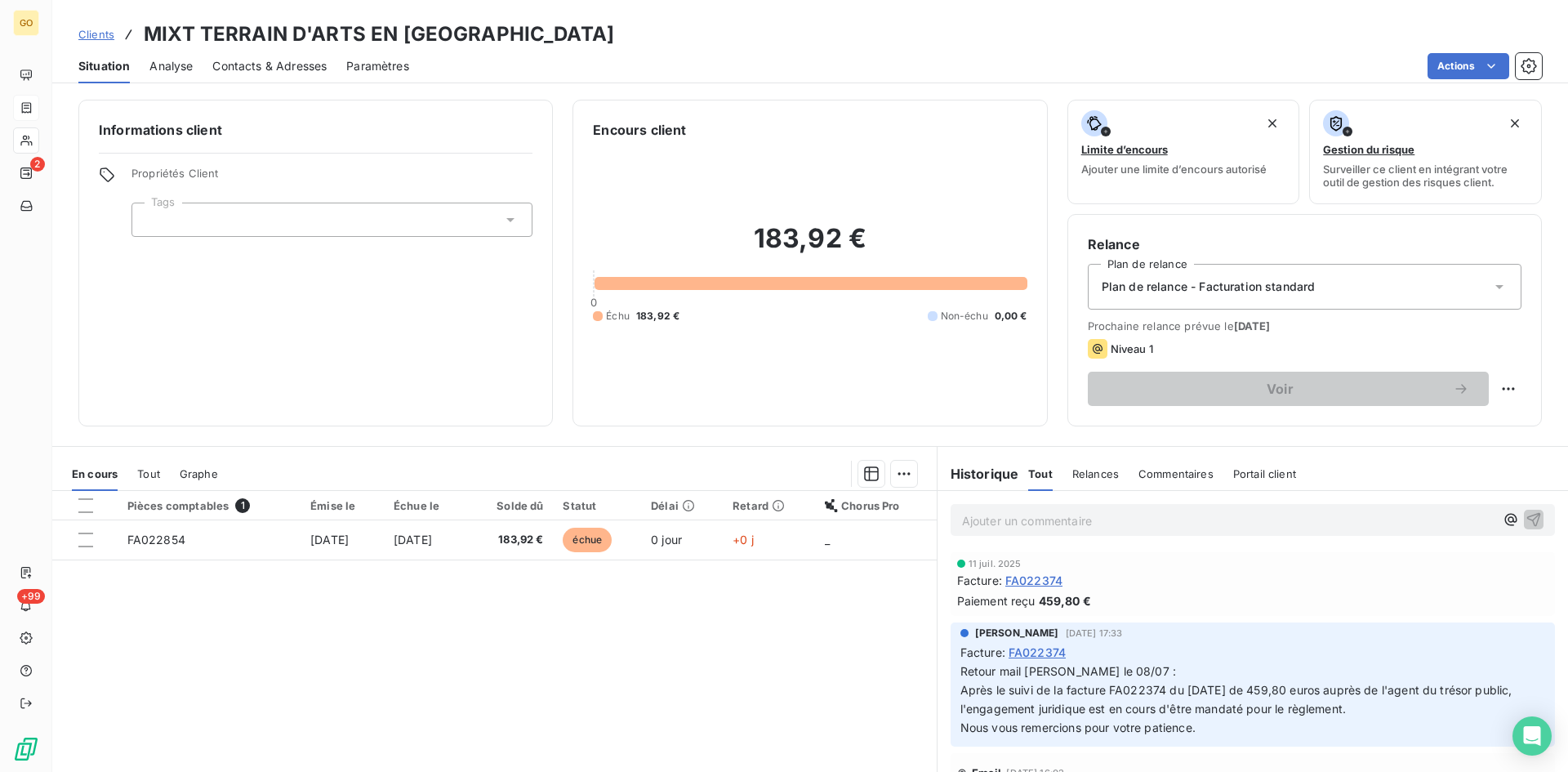
click at [174, 65] on span "Analyse" at bounding box center [171, 67] width 44 height 16
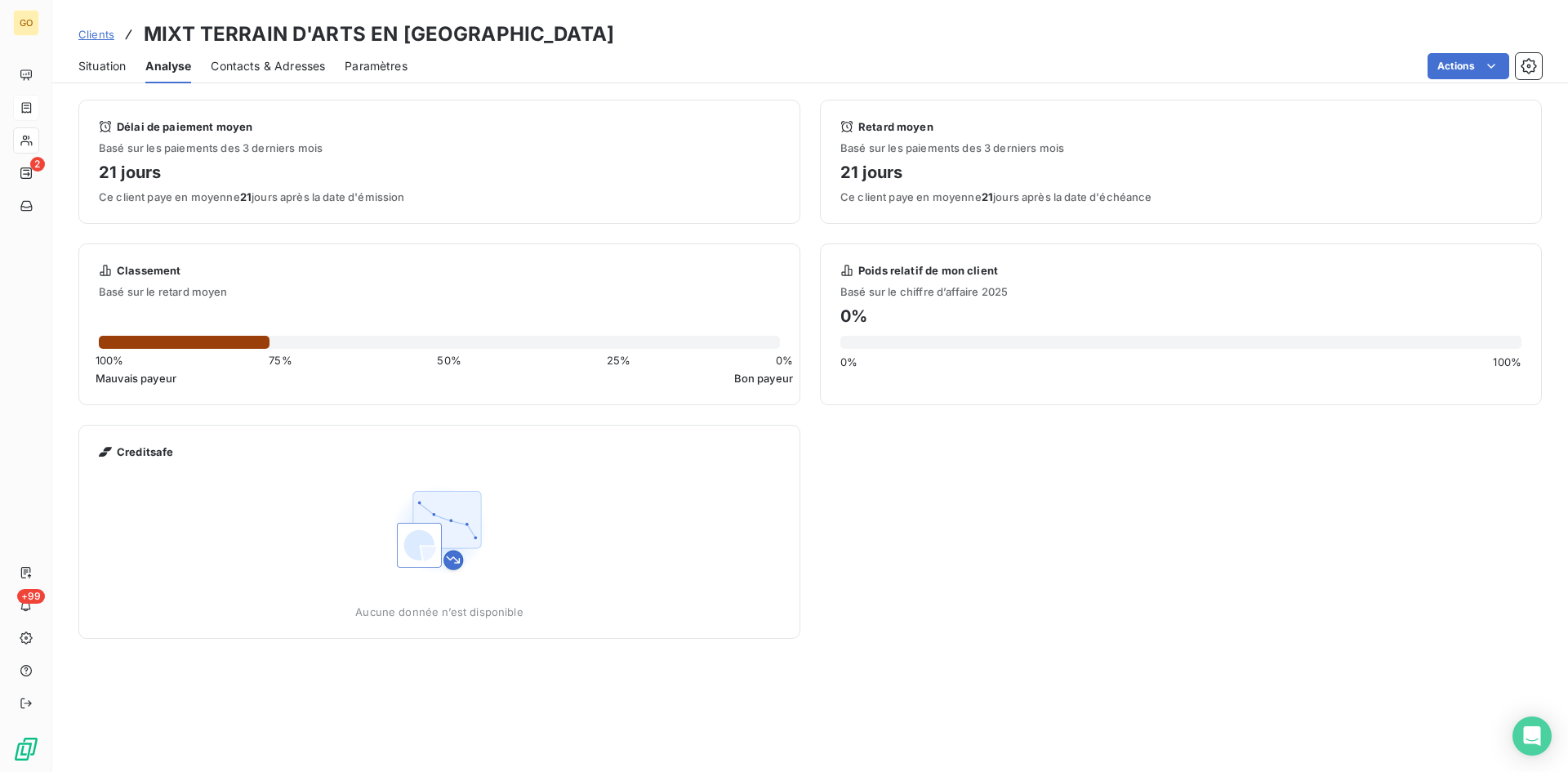
click at [220, 65] on span "Contacts & Adresses" at bounding box center [268, 67] width 114 height 16
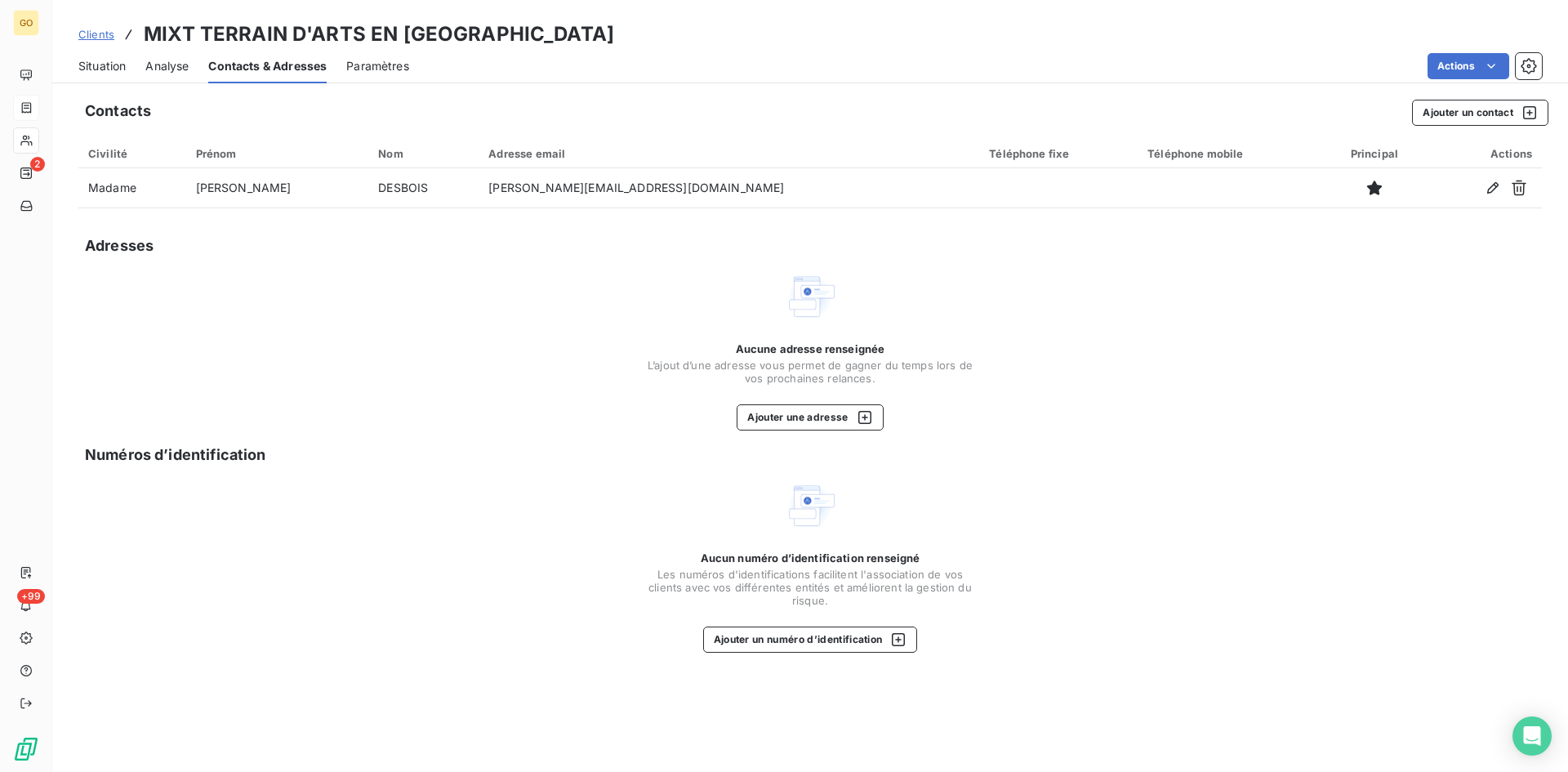
click at [392, 63] on span "Paramètres" at bounding box center [378, 67] width 63 height 16
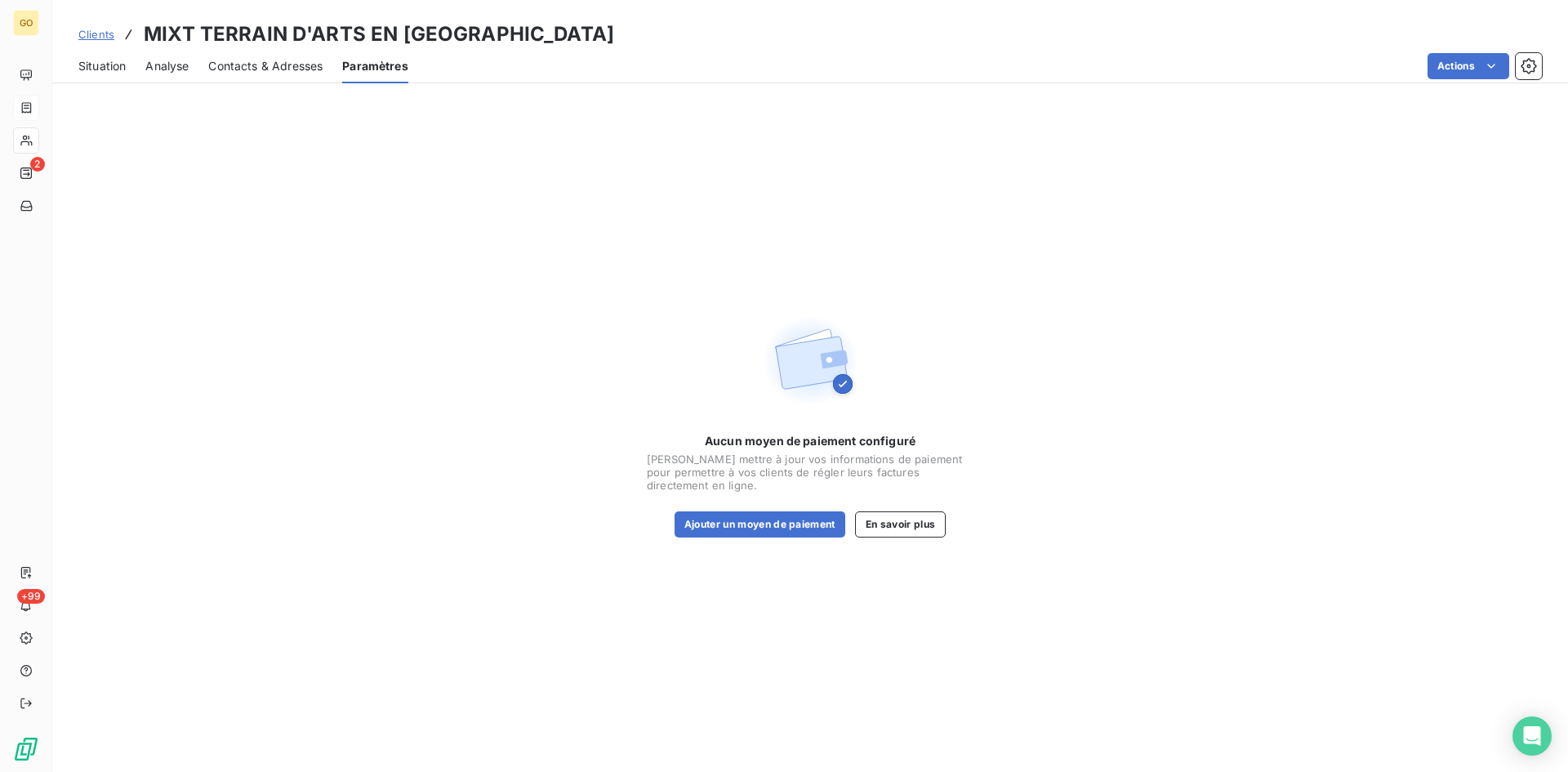
click at [108, 62] on span "Situation" at bounding box center [102, 67] width 48 height 16
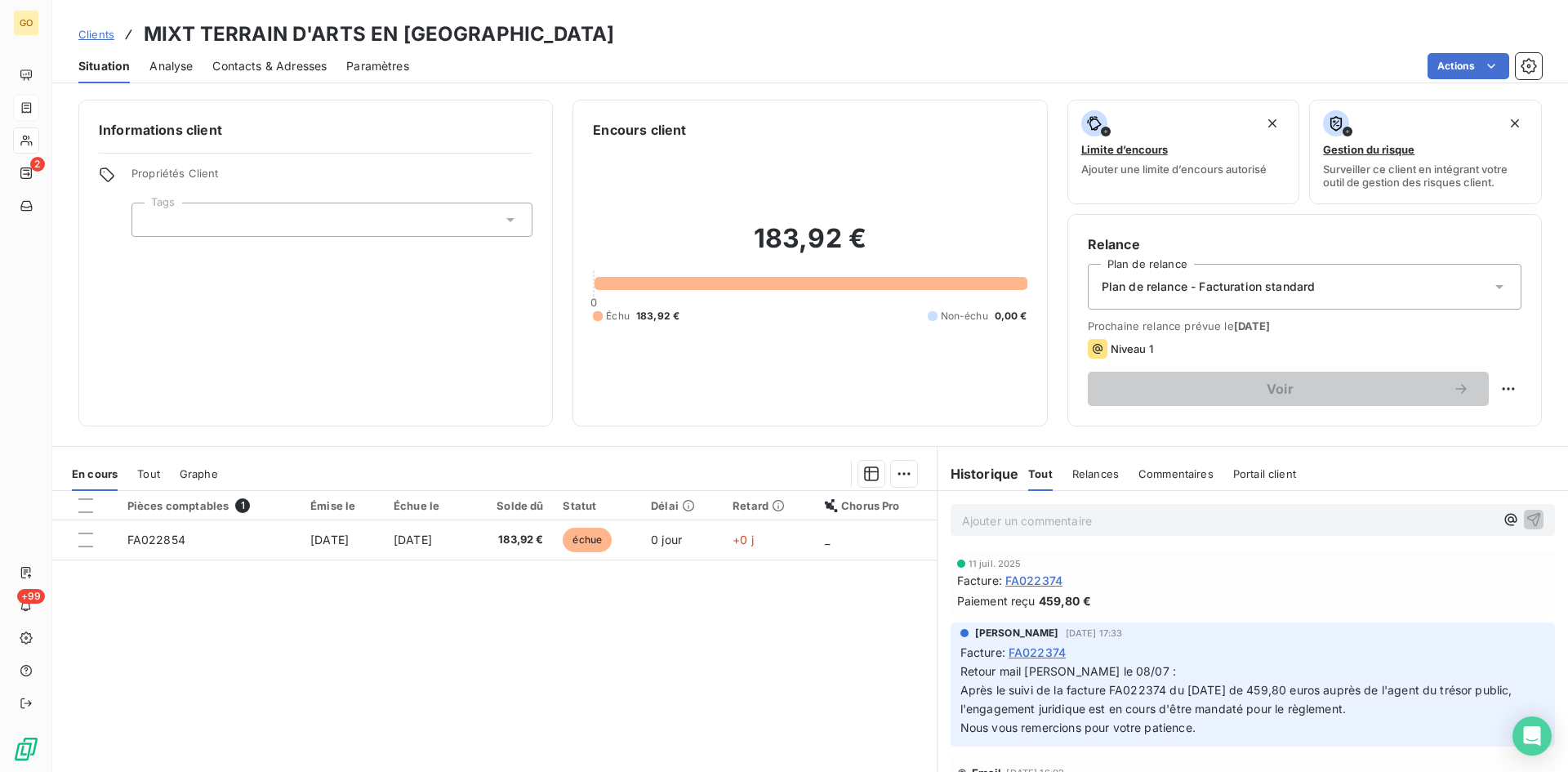
click at [170, 71] on span "Analyse" at bounding box center [171, 67] width 44 height 16
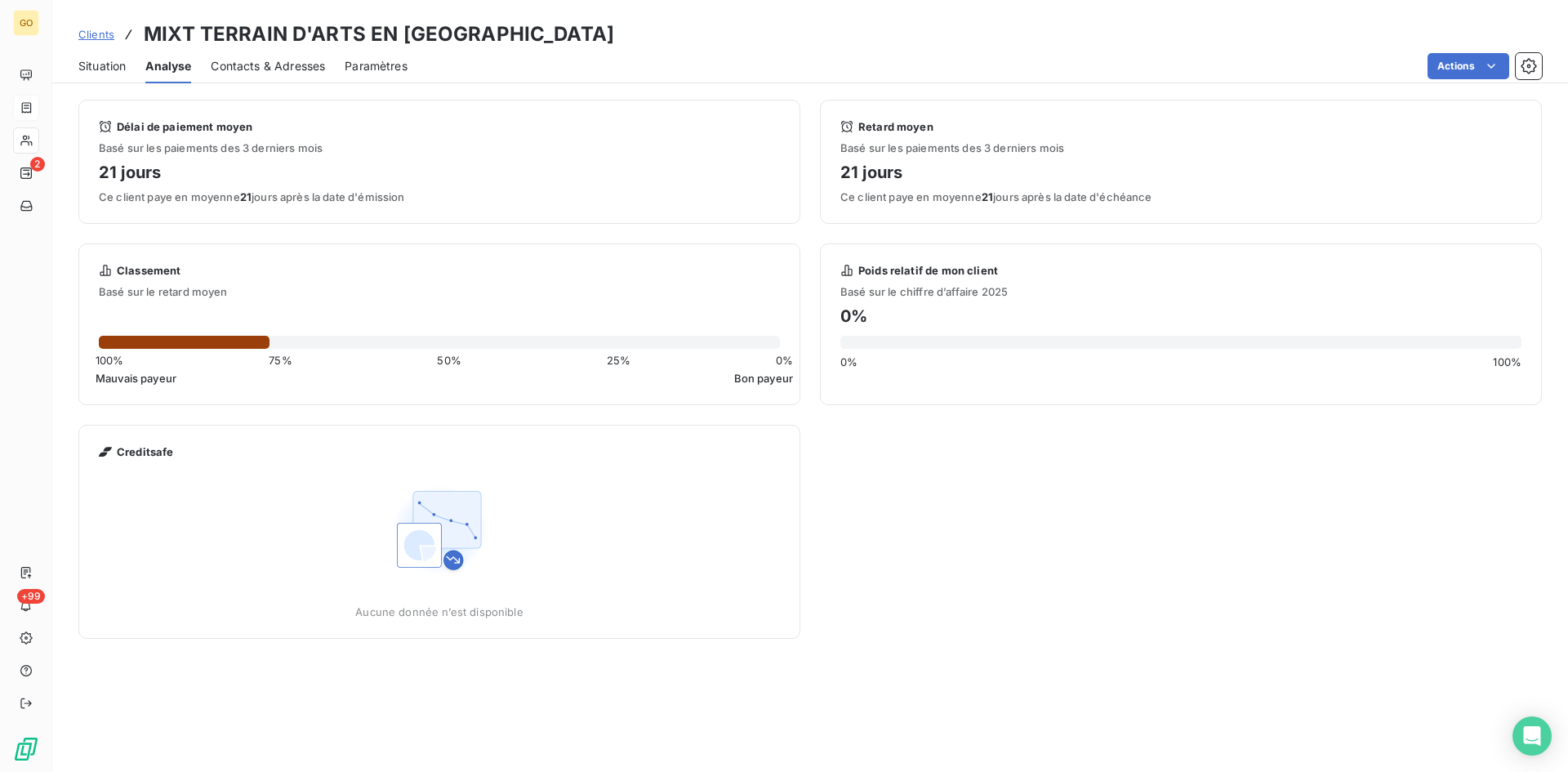
click at [260, 68] on span "Contacts & Adresses" at bounding box center [268, 67] width 114 height 16
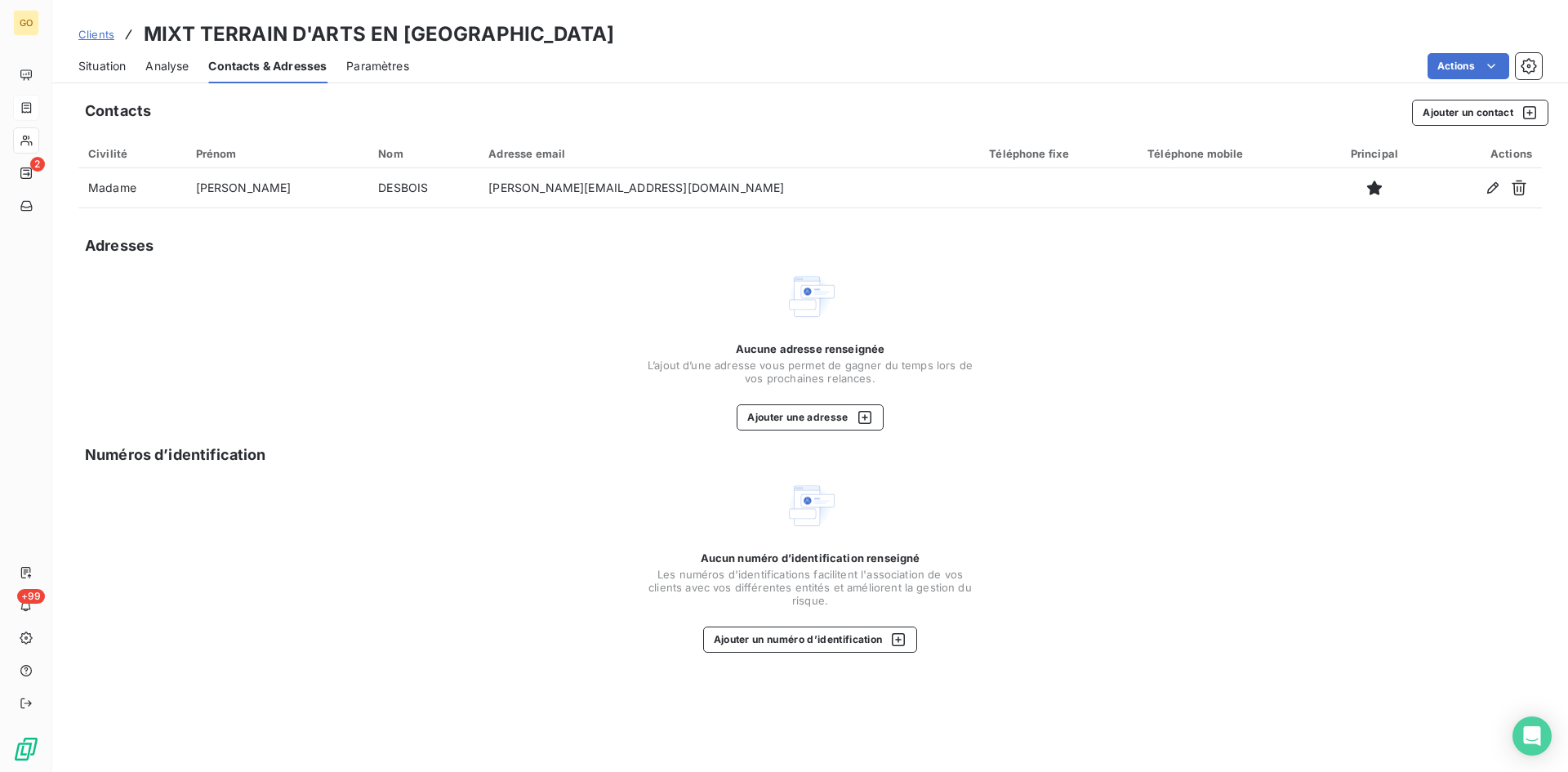
click at [370, 68] on span "Paramètres" at bounding box center [378, 67] width 63 height 16
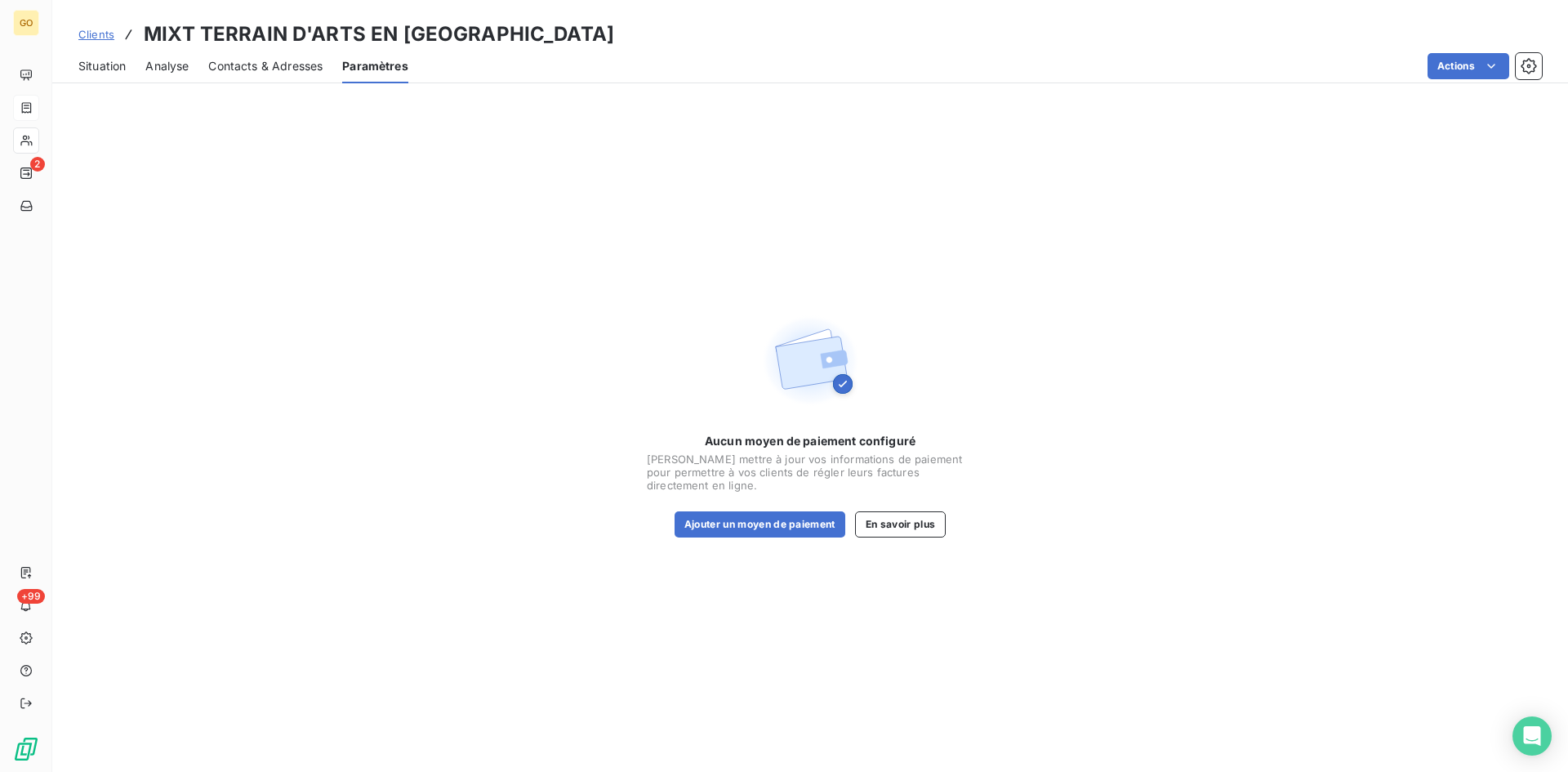
click at [103, 71] on span "Situation" at bounding box center [102, 67] width 48 height 16
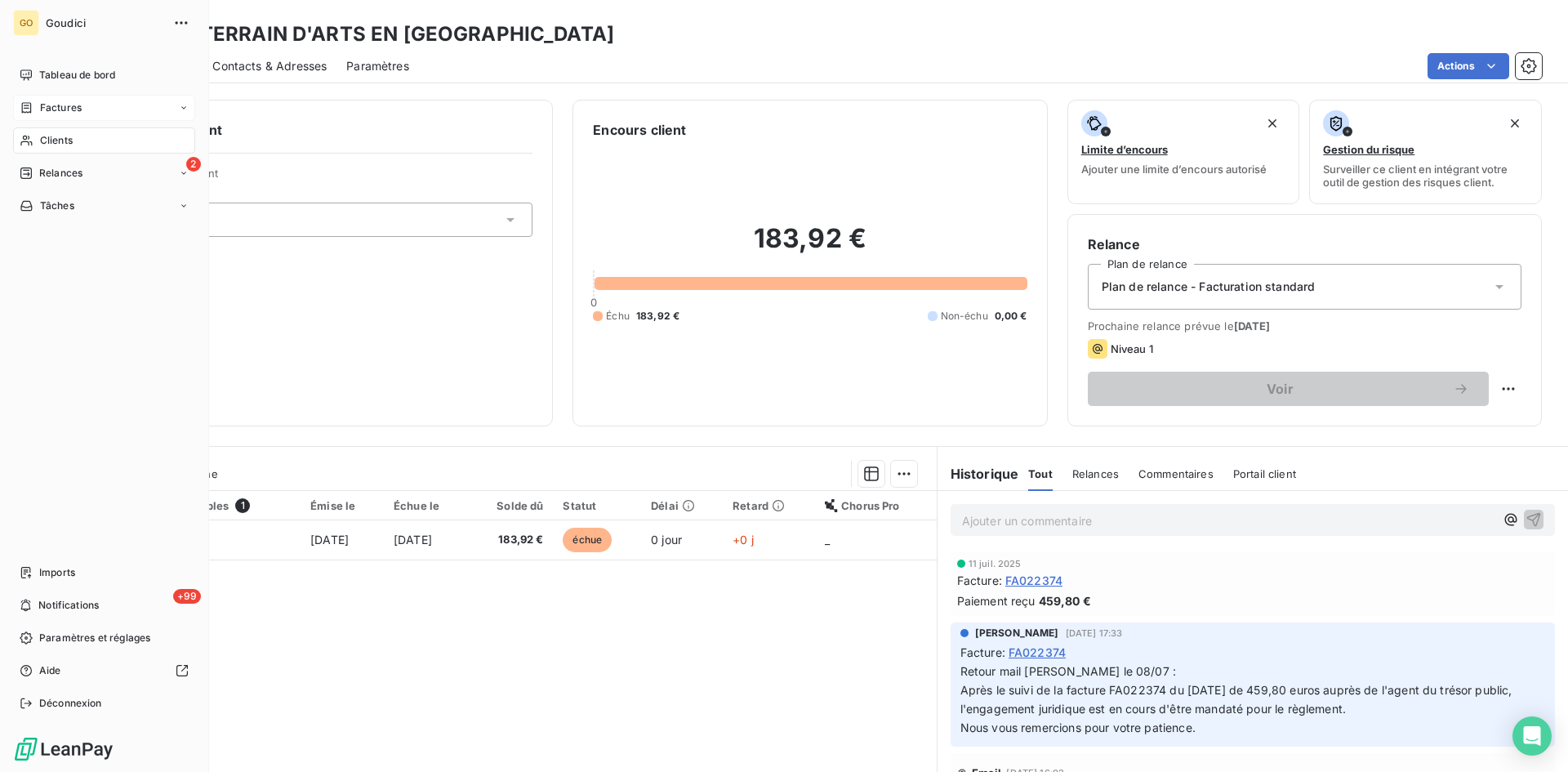
click at [74, 116] on div "Factures" at bounding box center [104, 108] width 182 height 26
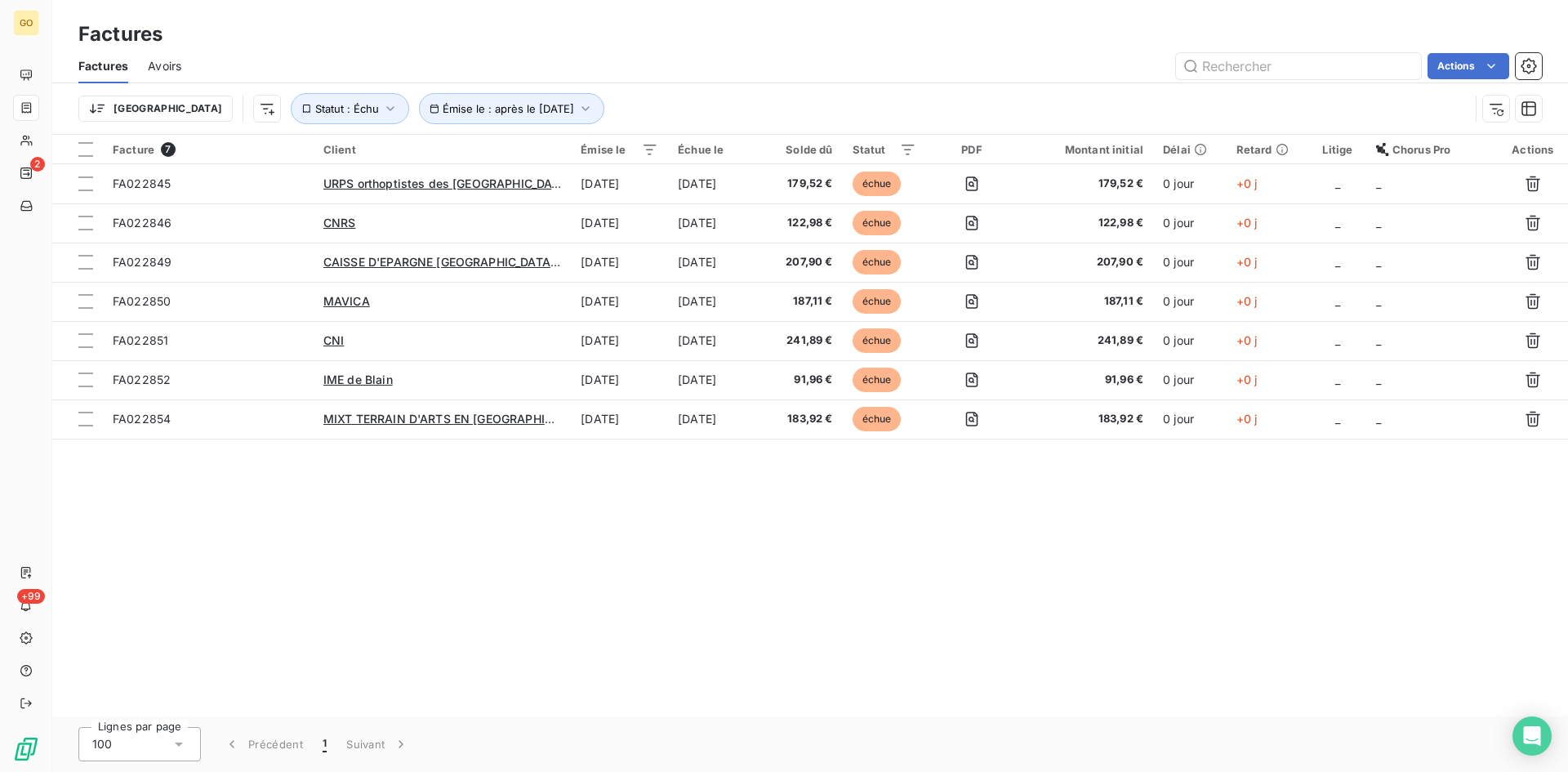
click at [730, 67] on div "Actions" at bounding box center [871, 67] width 1341 height 26
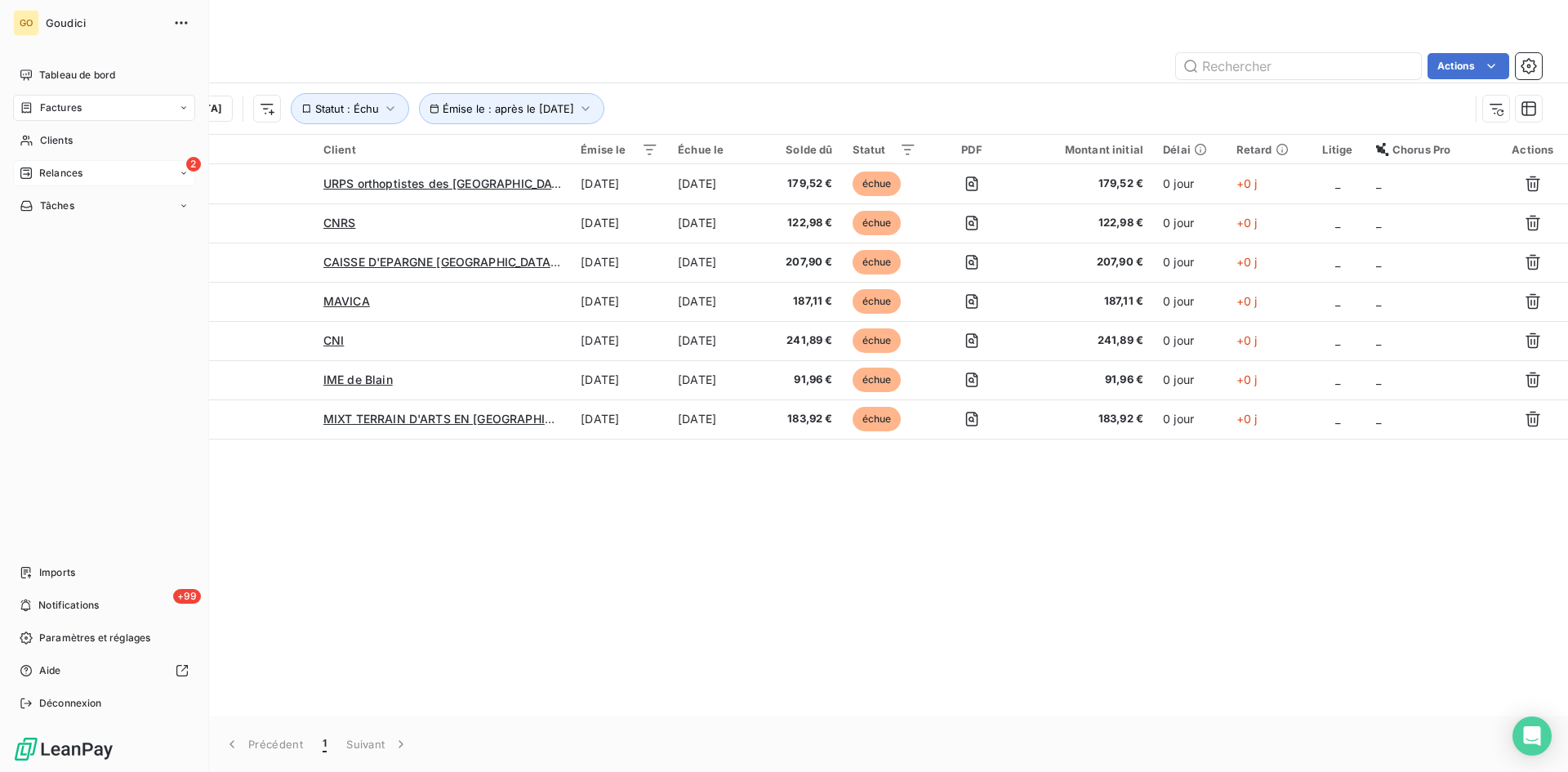
click at [38, 172] on div "Relances" at bounding box center [51, 173] width 63 height 15
click at [71, 210] on span "À effectuer" at bounding box center [66, 206] width 53 height 15
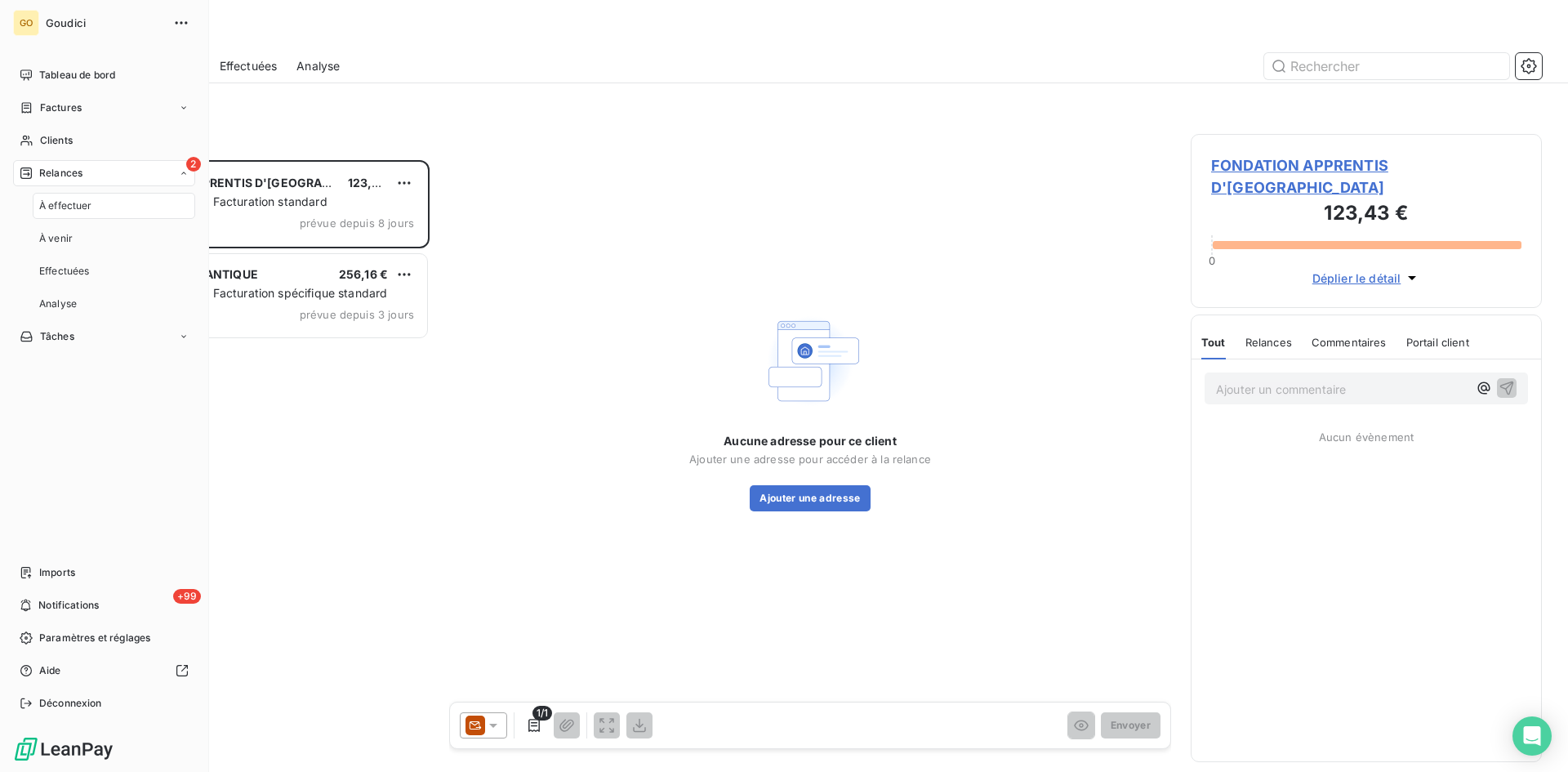
scroll to position [600, 339]
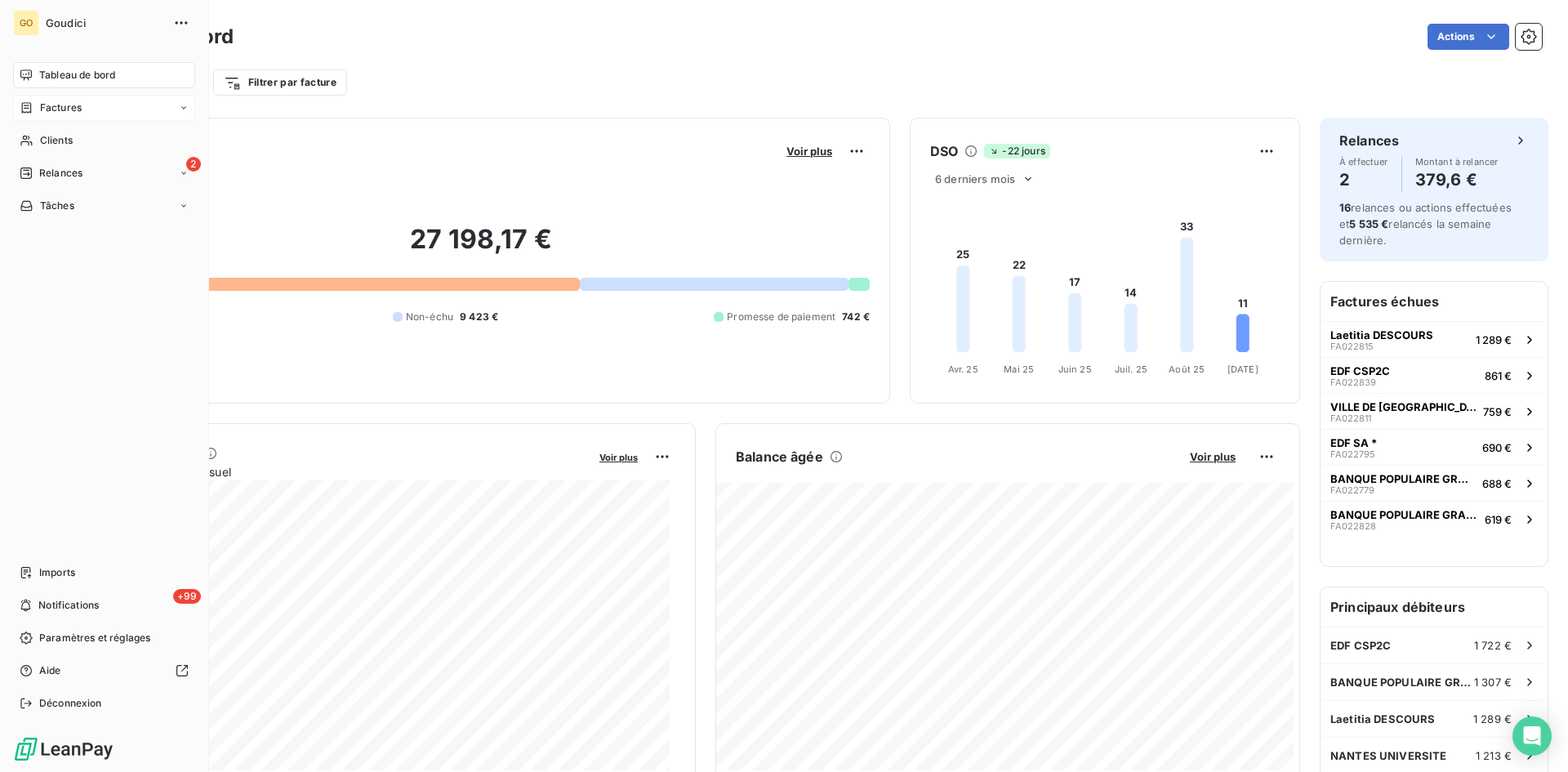
click at [67, 103] on span "Factures" at bounding box center [61, 108] width 42 height 15
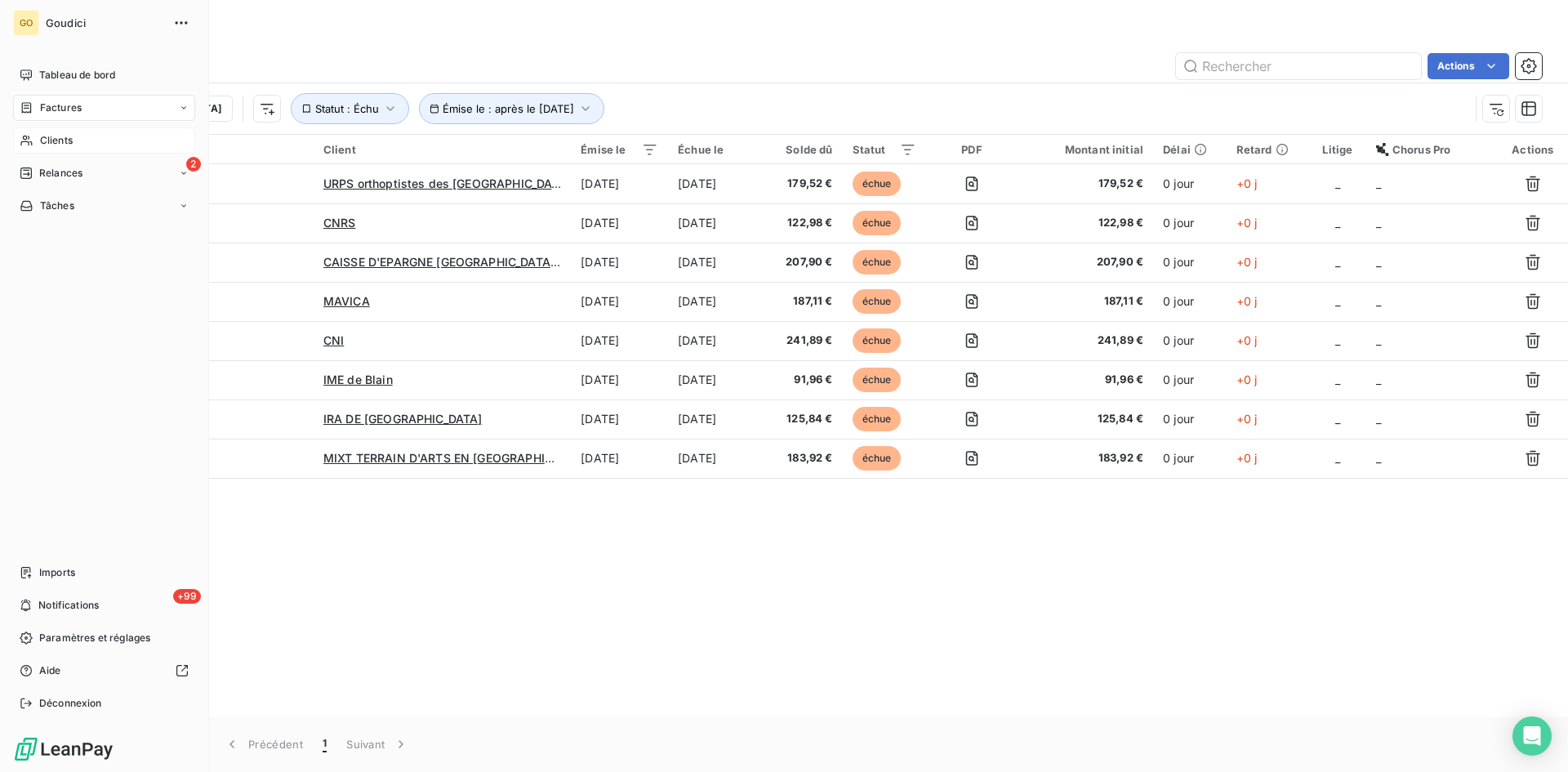
click at [62, 138] on span "Clients" at bounding box center [57, 140] width 33 height 15
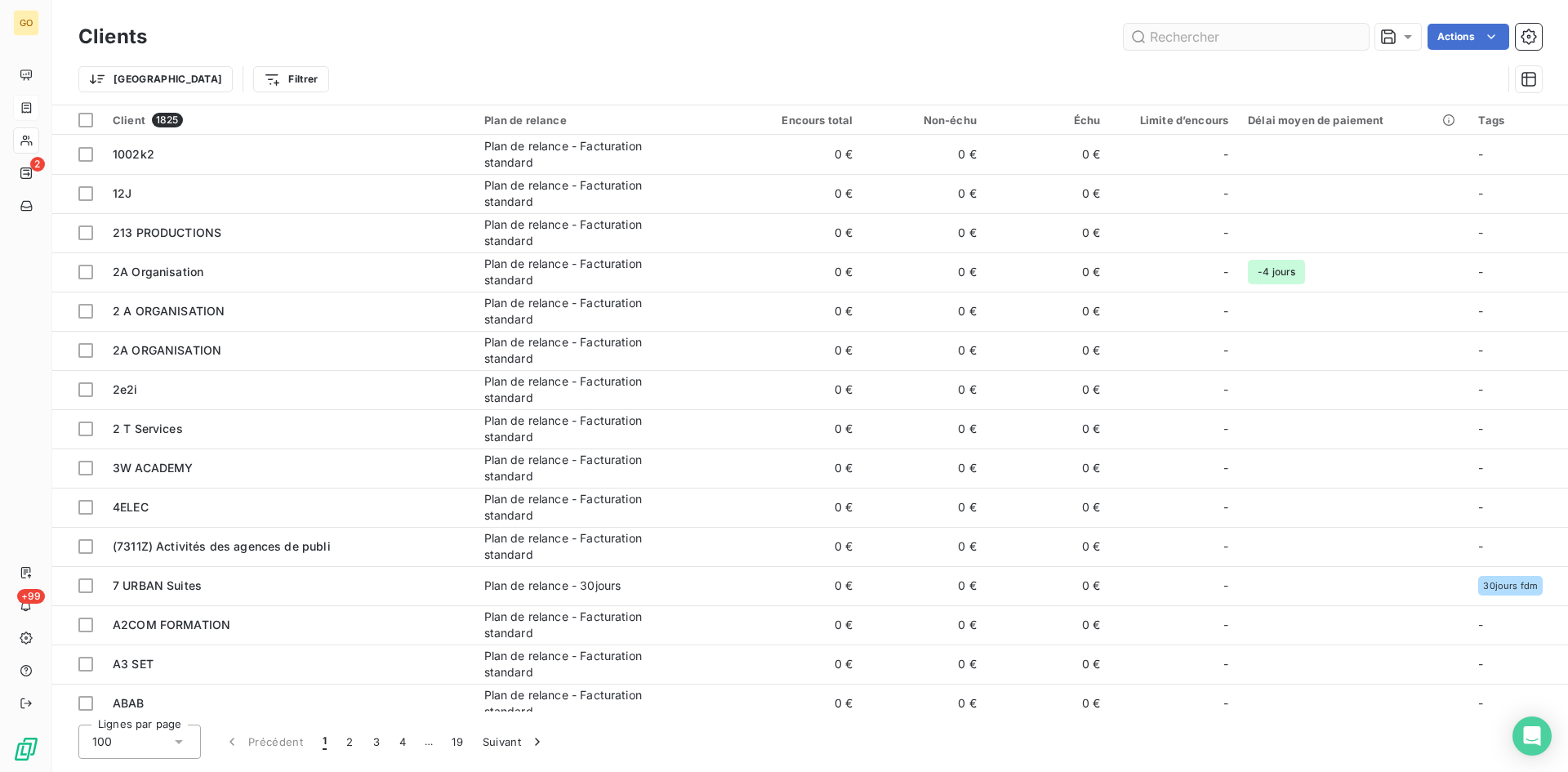
click at [1195, 32] on input "text" at bounding box center [1246, 37] width 245 height 26
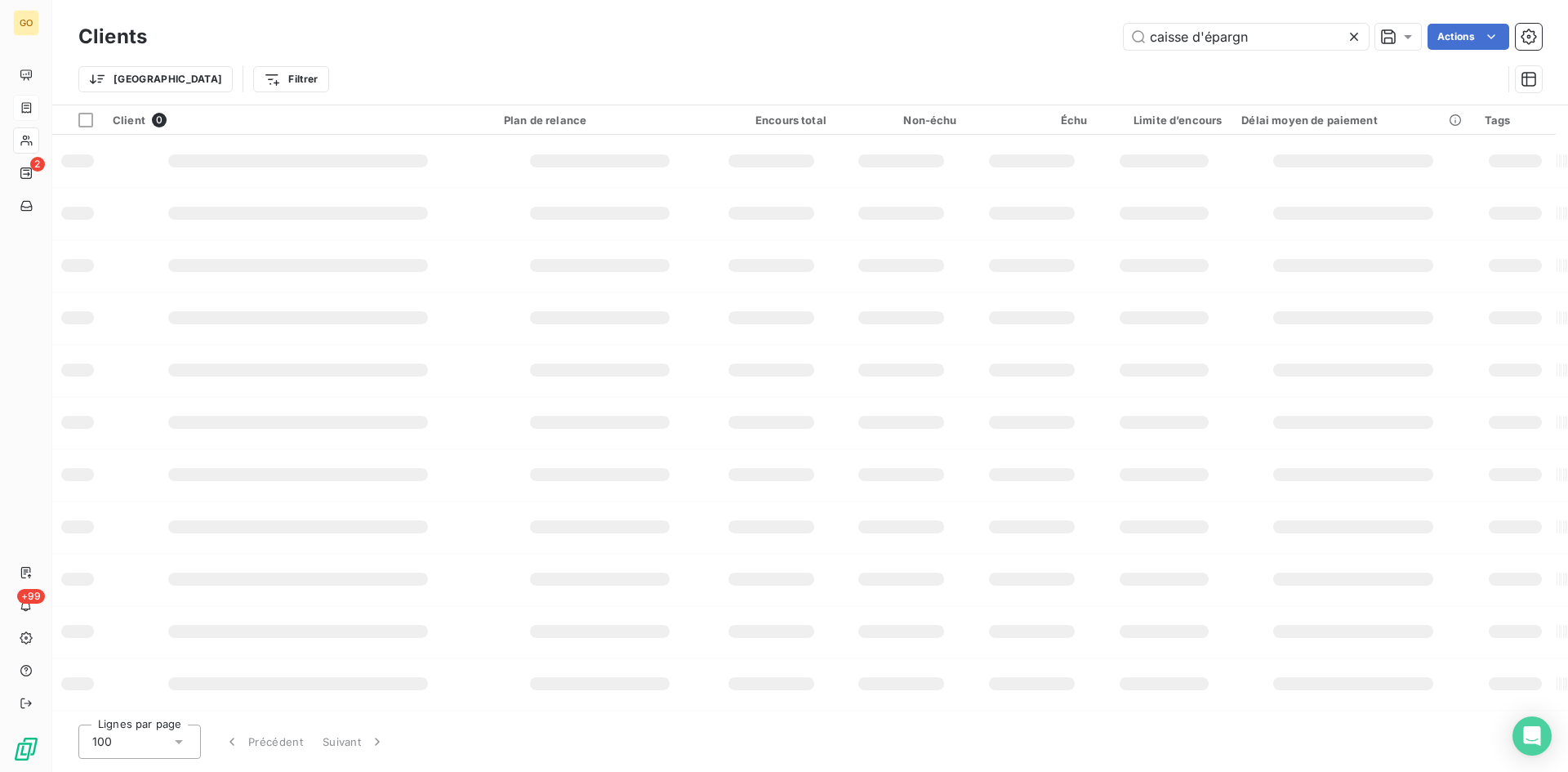
type input "caisse d'épargne"
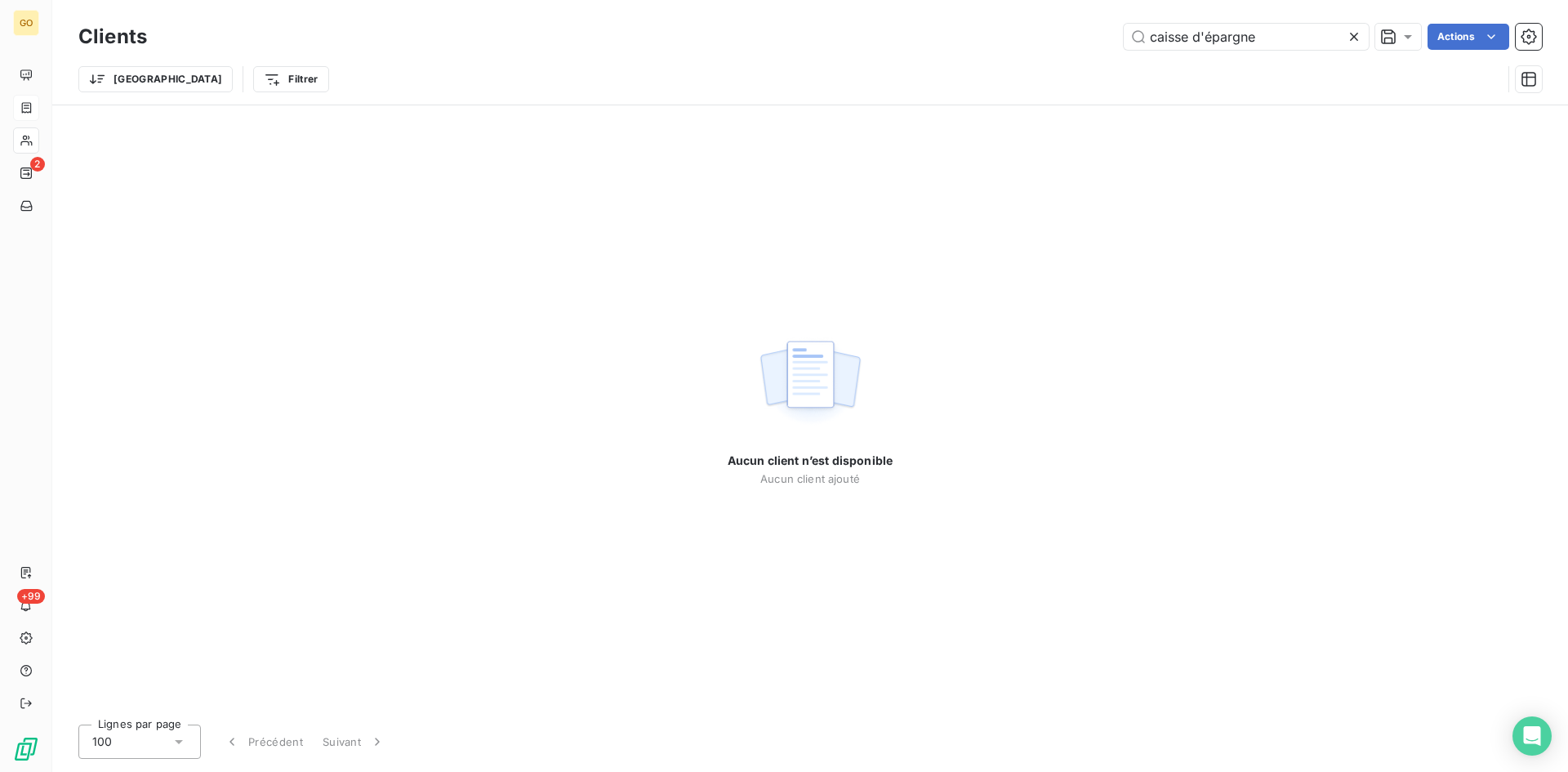
drag, startPoint x: 1271, startPoint y: 39, endPoint x: 1103, endPoint y: 42, distance: 168.0
click at [1103, 42] on div "caisse d'épargne Actions" at bounding box center [854, 37] width 1376 height 26
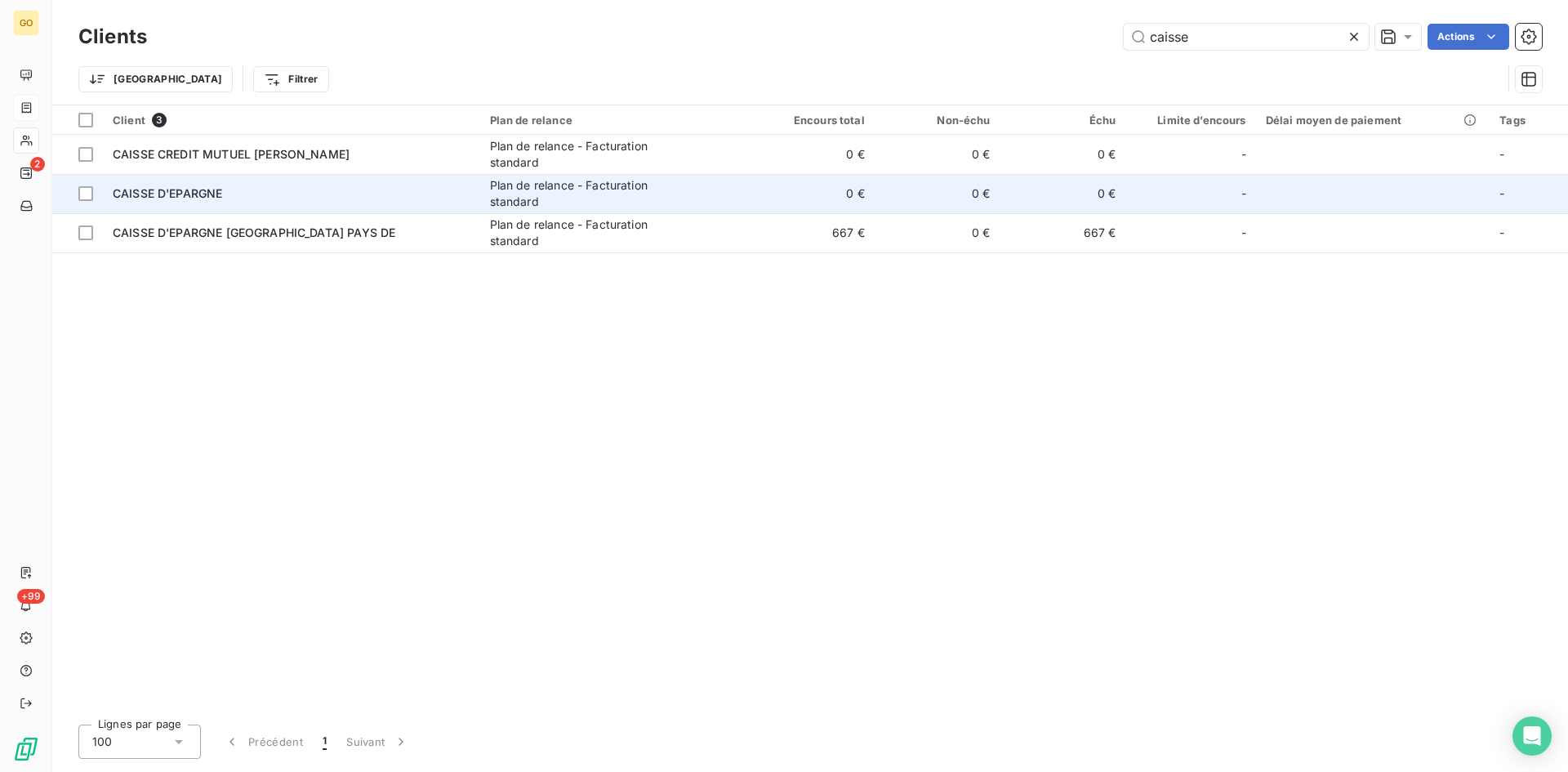
type input "caisse"
click at [518, 188] on div "Plan de relance - Facturation standard" at bounding box center [592, 194] width 205 height 33
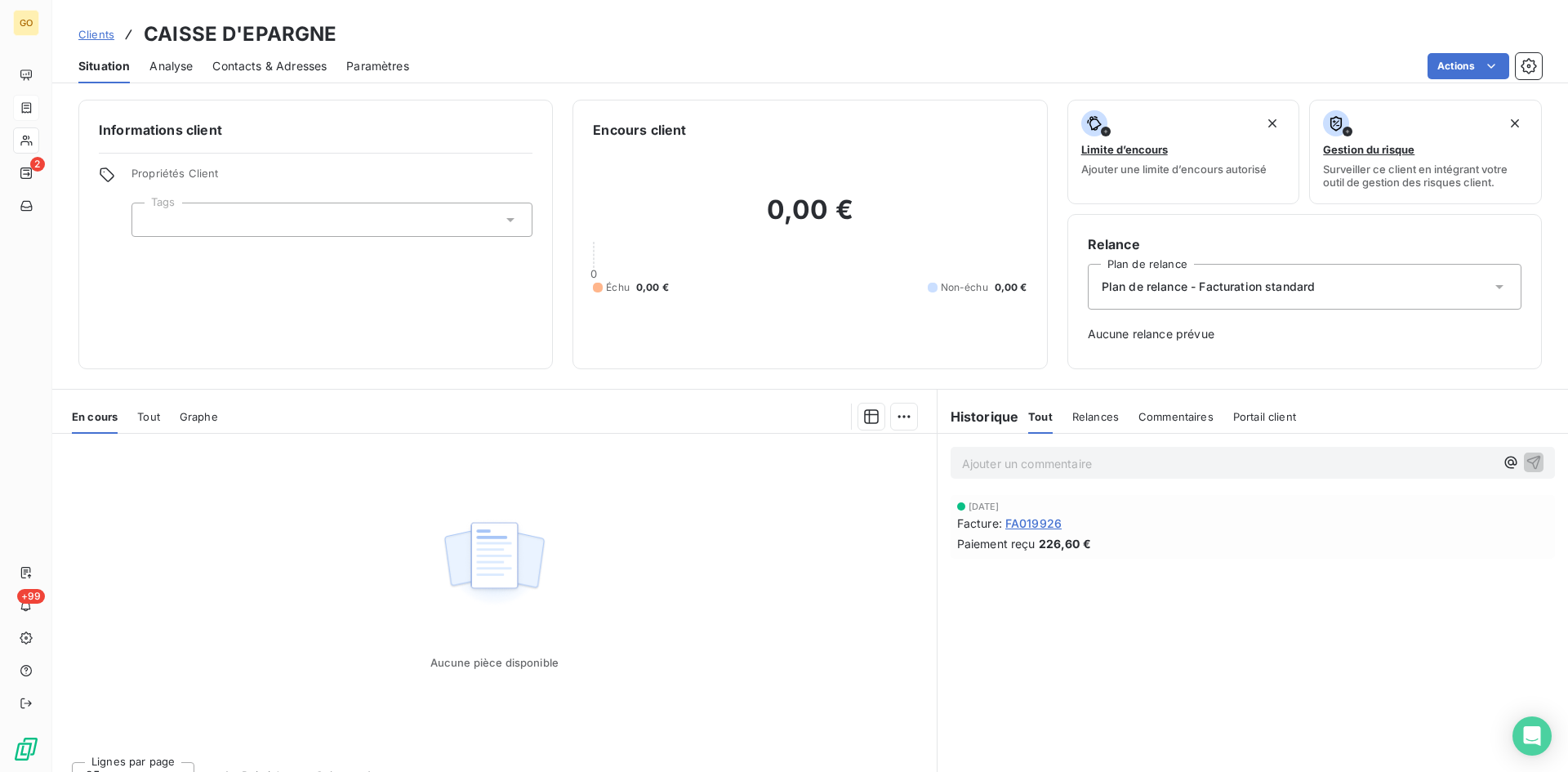
click at [152, 416] on span "Tout" at bounding box center [149, 416] width 23 height 13
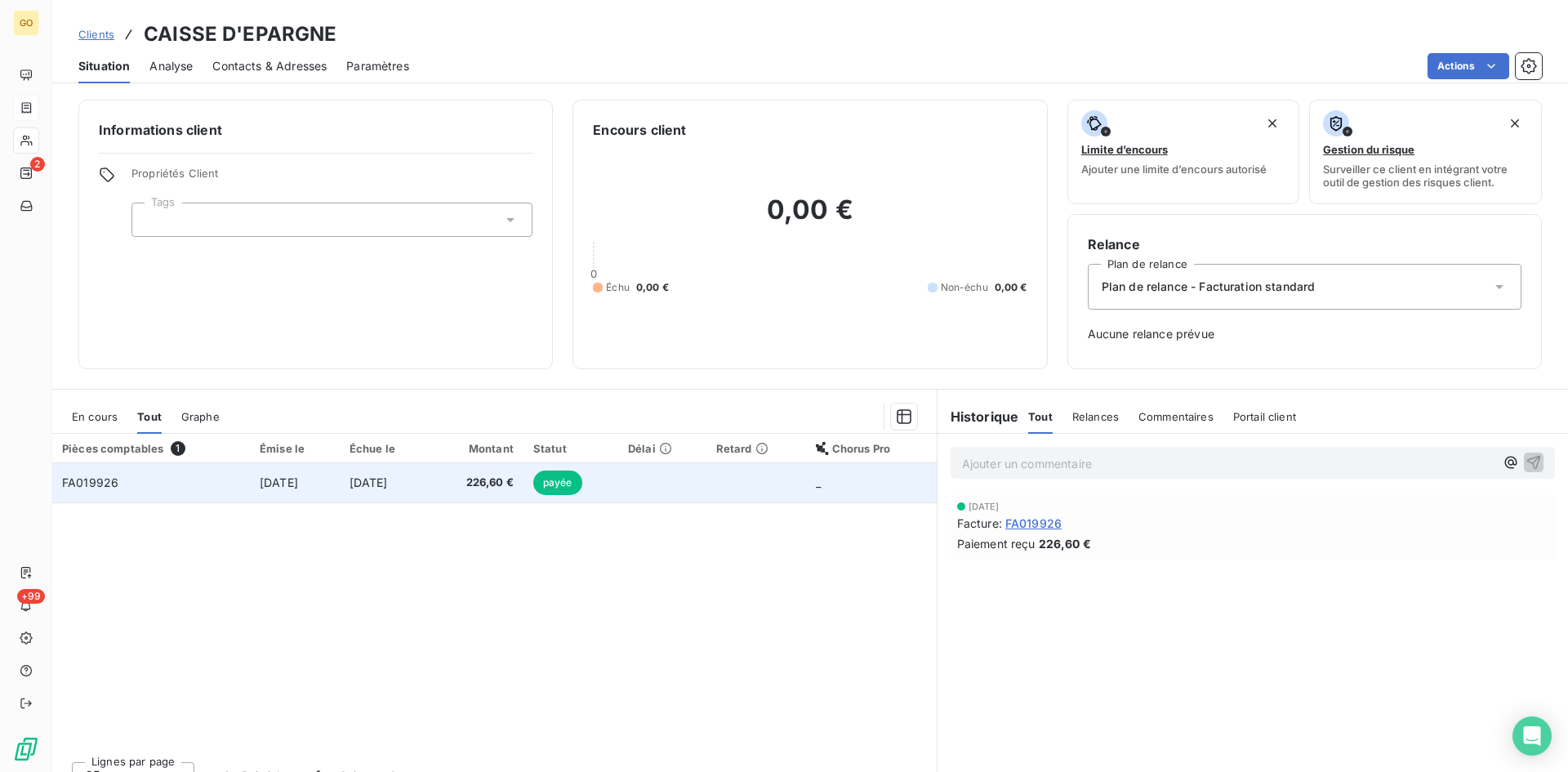
click at [281, 485] on span "14 nov. 2024" at bounding box center [278, 482] width 39 height 14
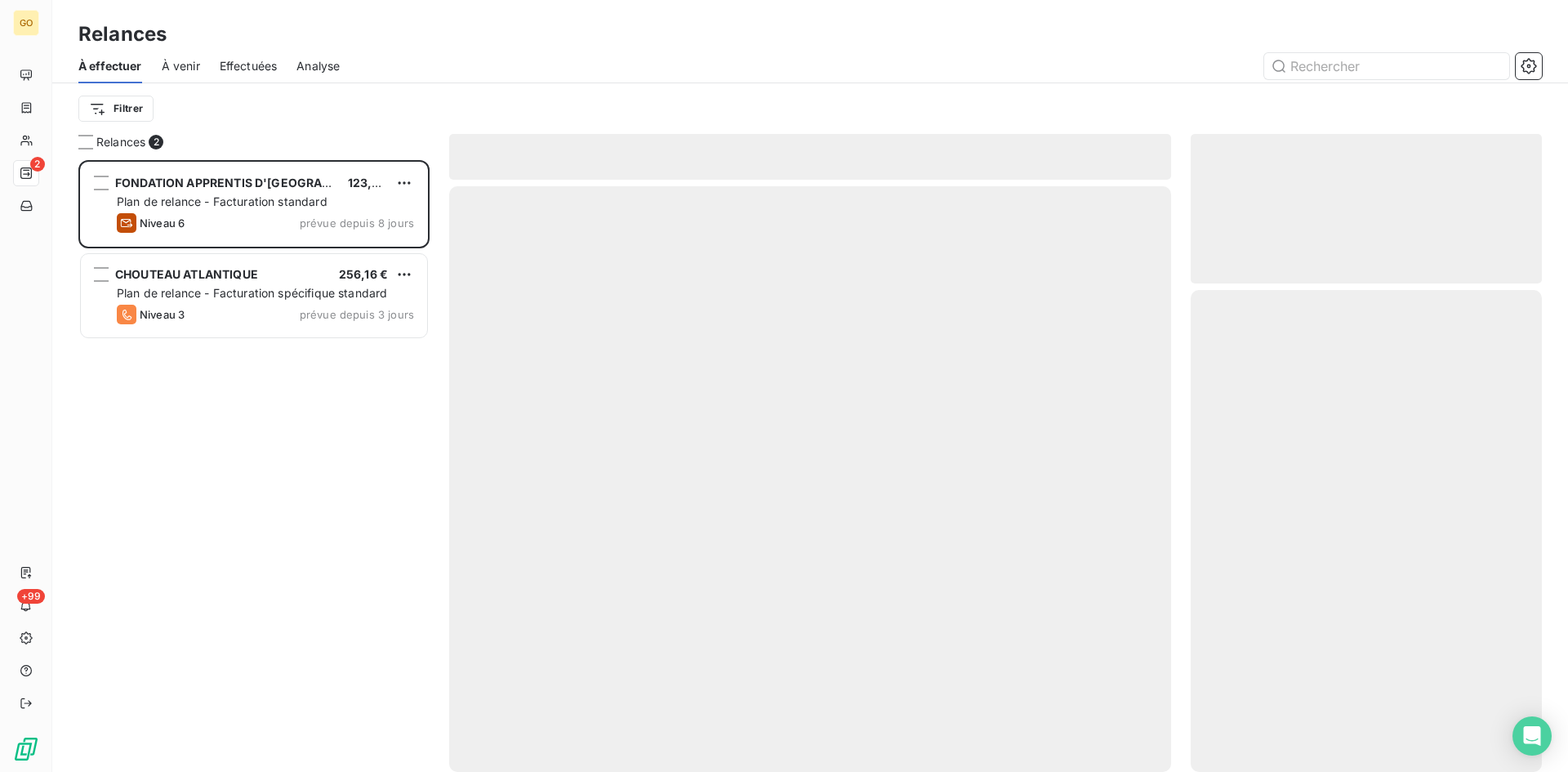
scroll to position [600, 339]
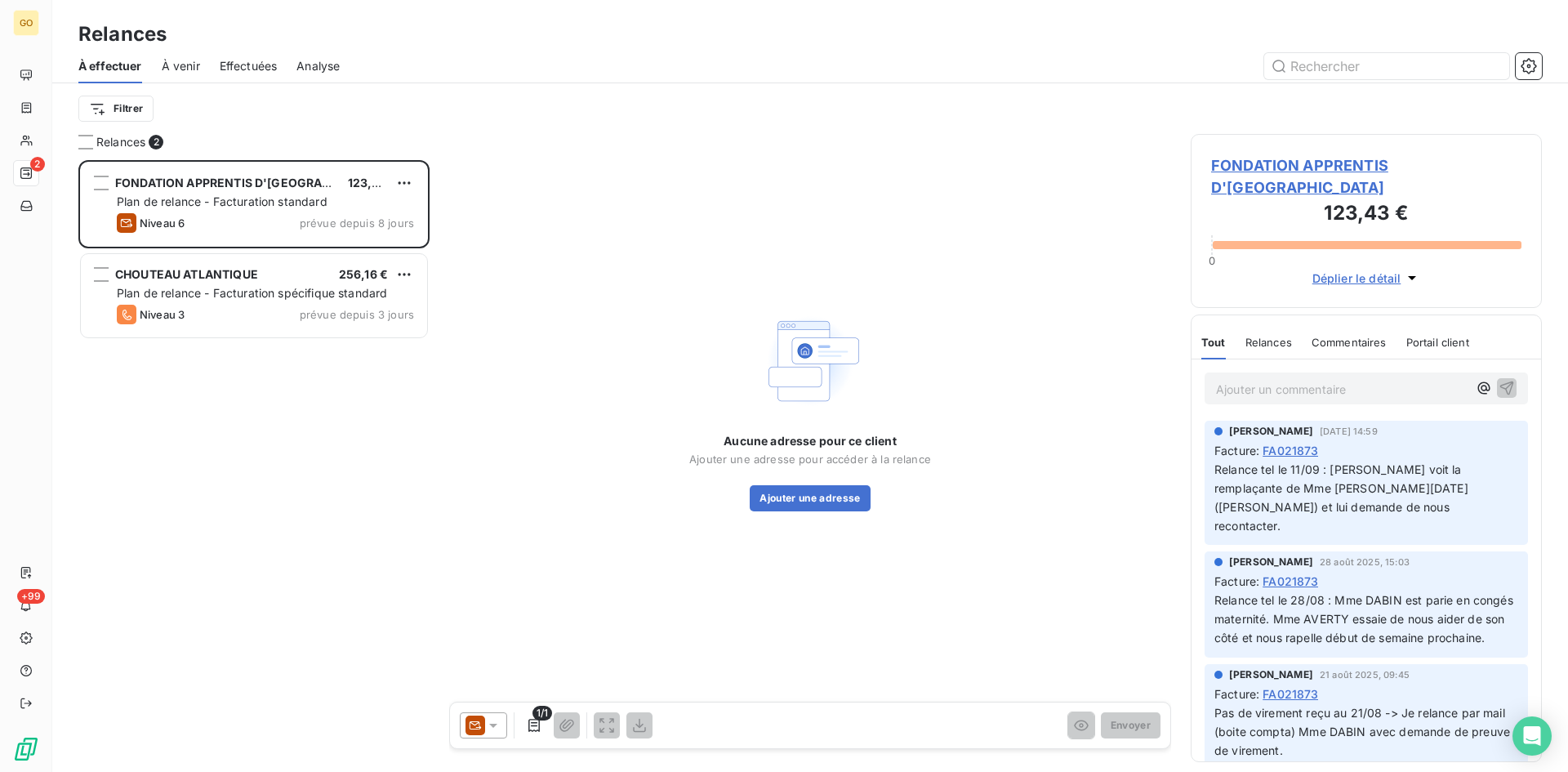
click at [266, 489] on div "FONDATION APPRENTIS D'AUTEUIL 123,43 € Plan de relance - Facturation standard N…" at bounding box center [254, 466] width 352 height 612
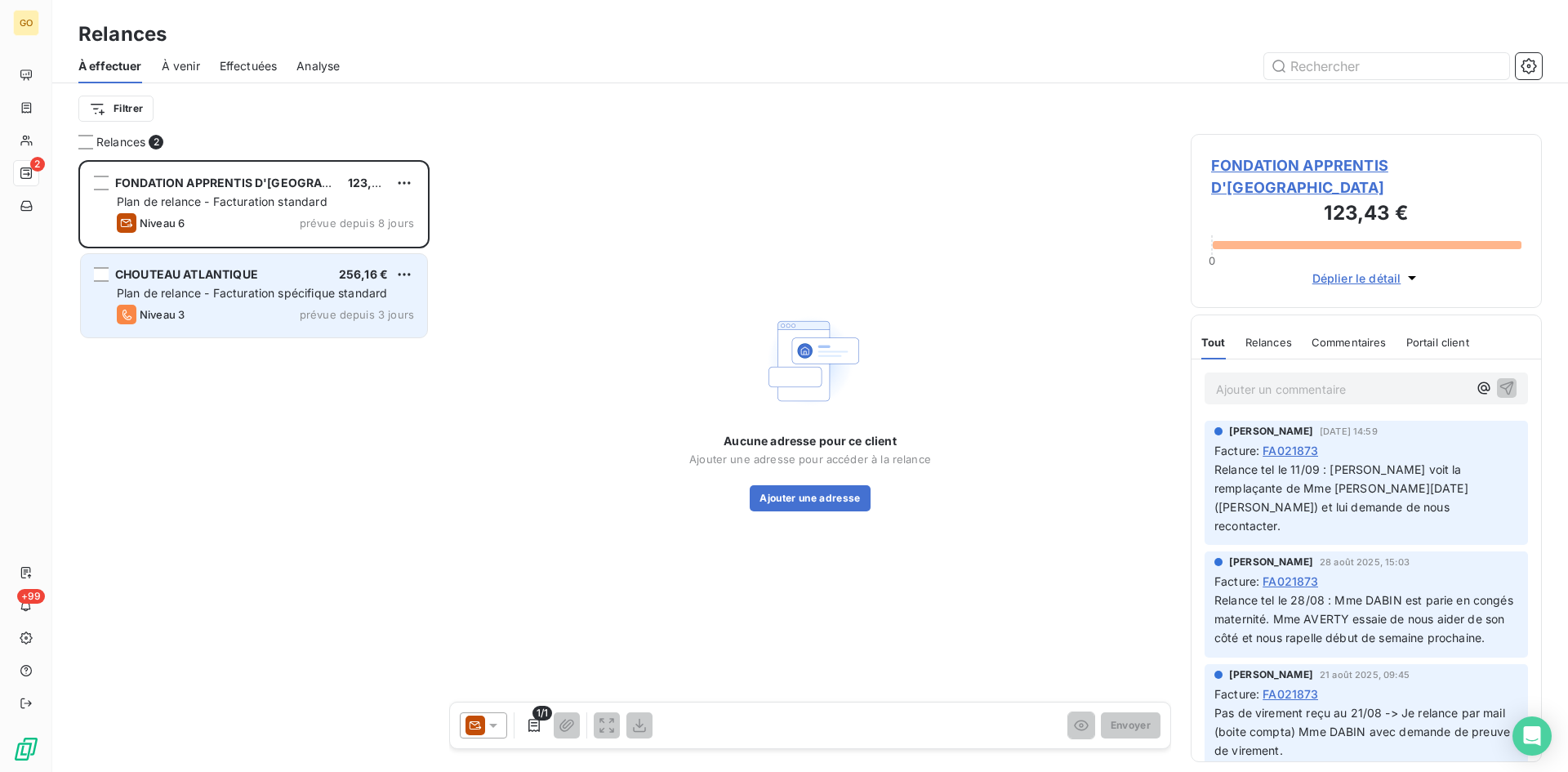
click at [193, 290] on span "Plan de relance - Facturation spécifique standard" at bounding box center [251, 292] width 270 height 14
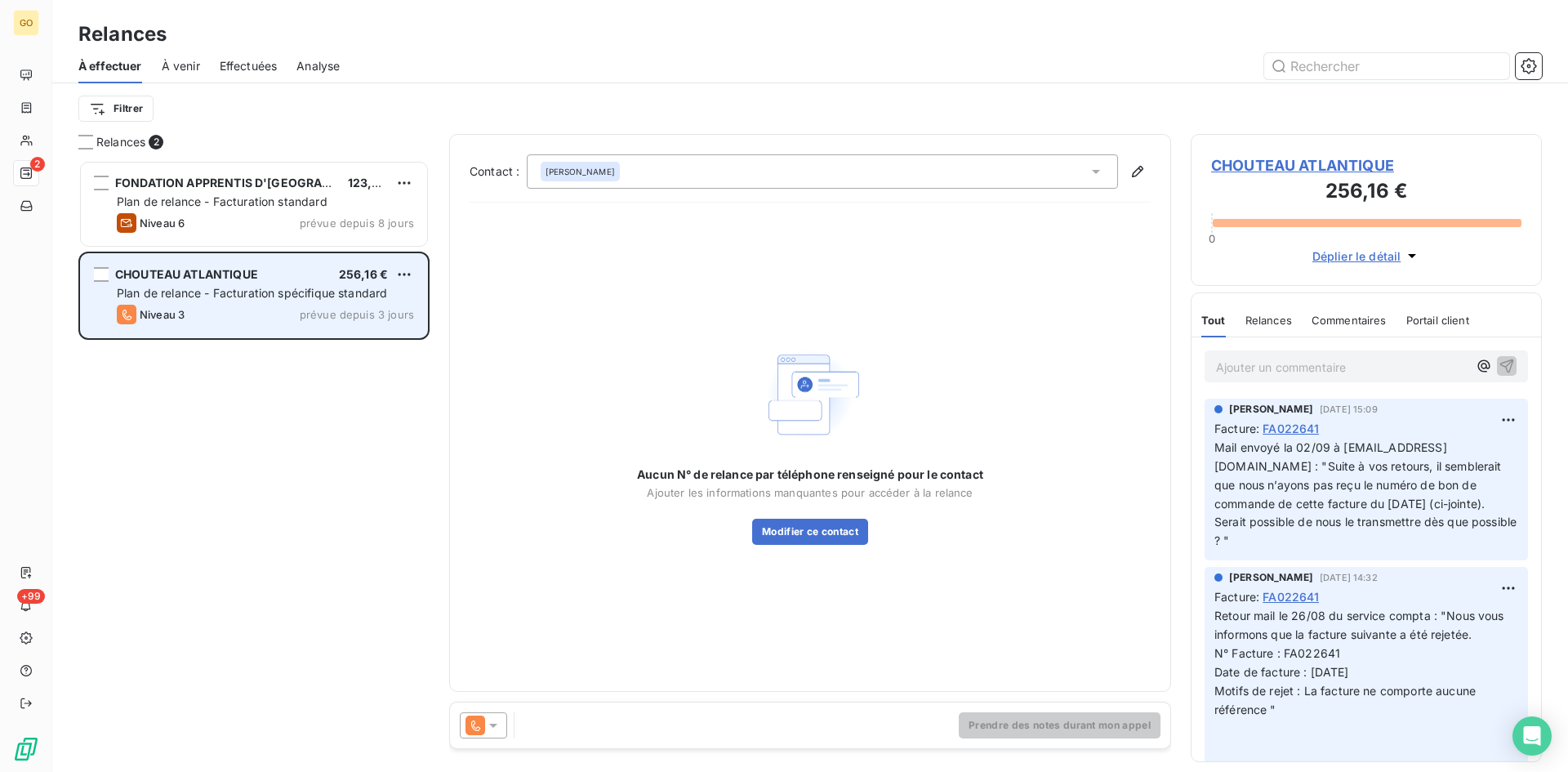
click at [237, 275] on span "CHOUTEAU ATLANTIQUE" at bounding box center [186, 273] width 143 height 14
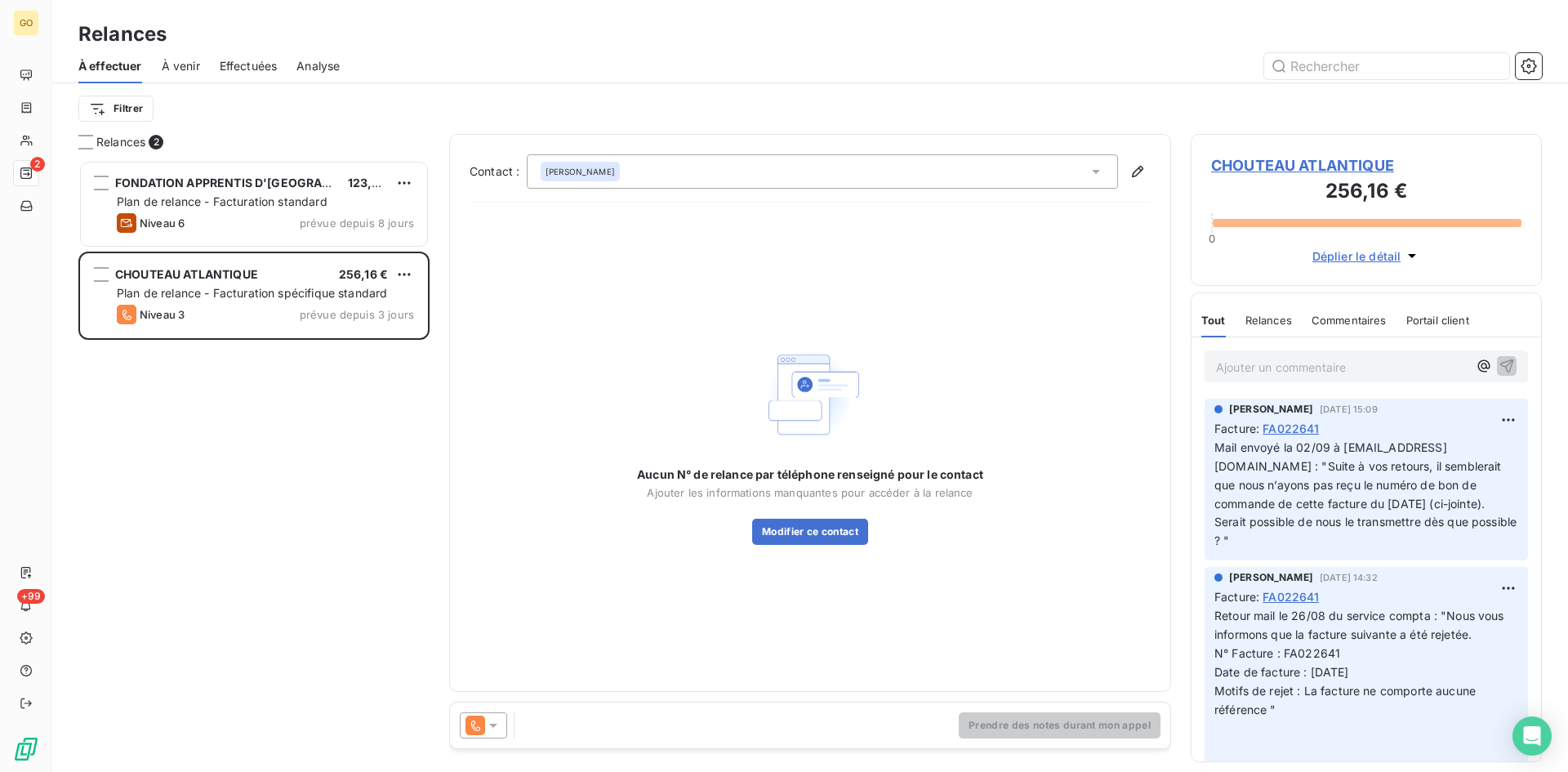
click at [1100, 169] on icon at bounding box center [1097, 172] width 16 height 16
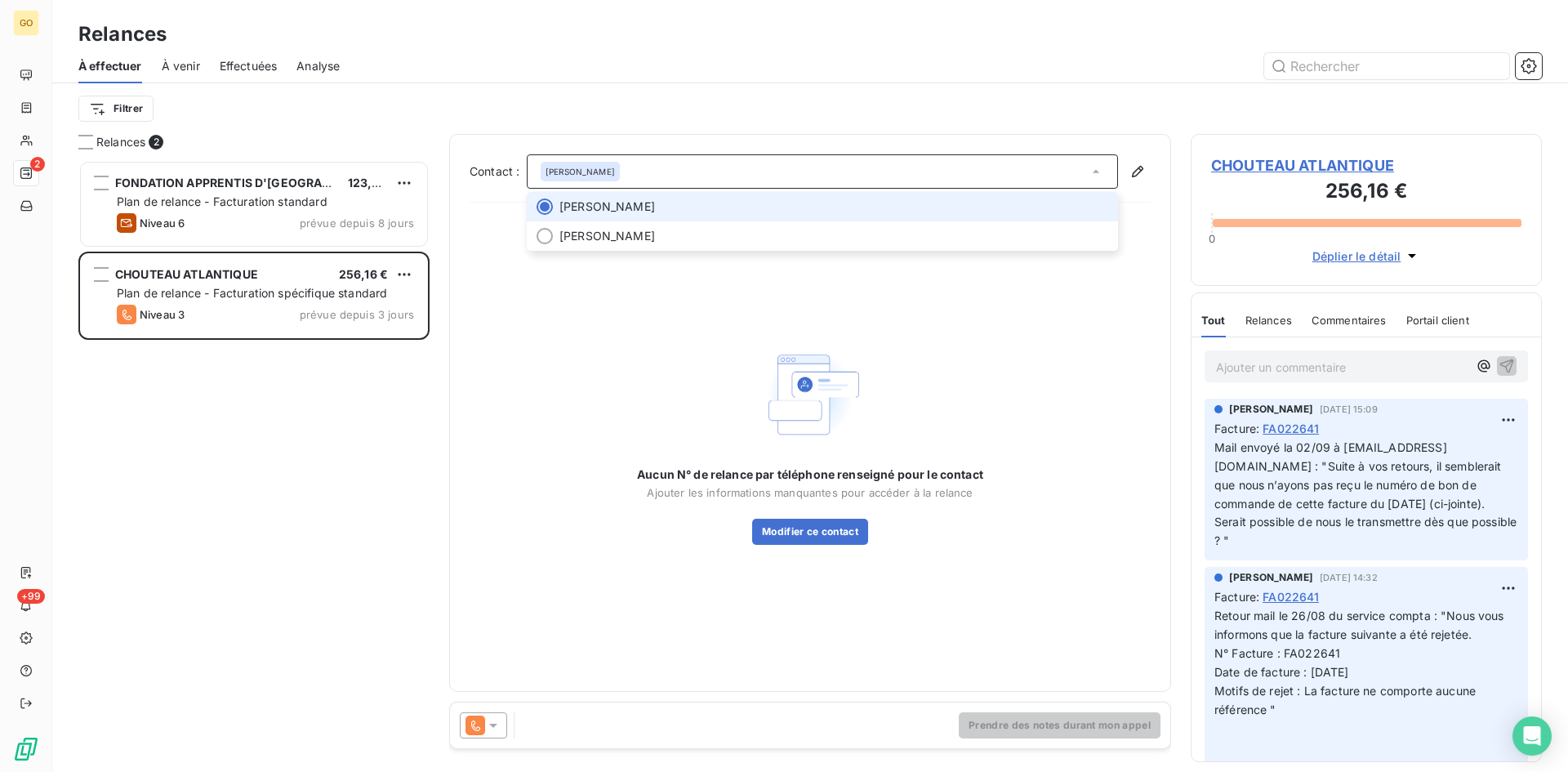
click at [1100, 169] on icon at bounding box center [1097, 172] width 16 height 16
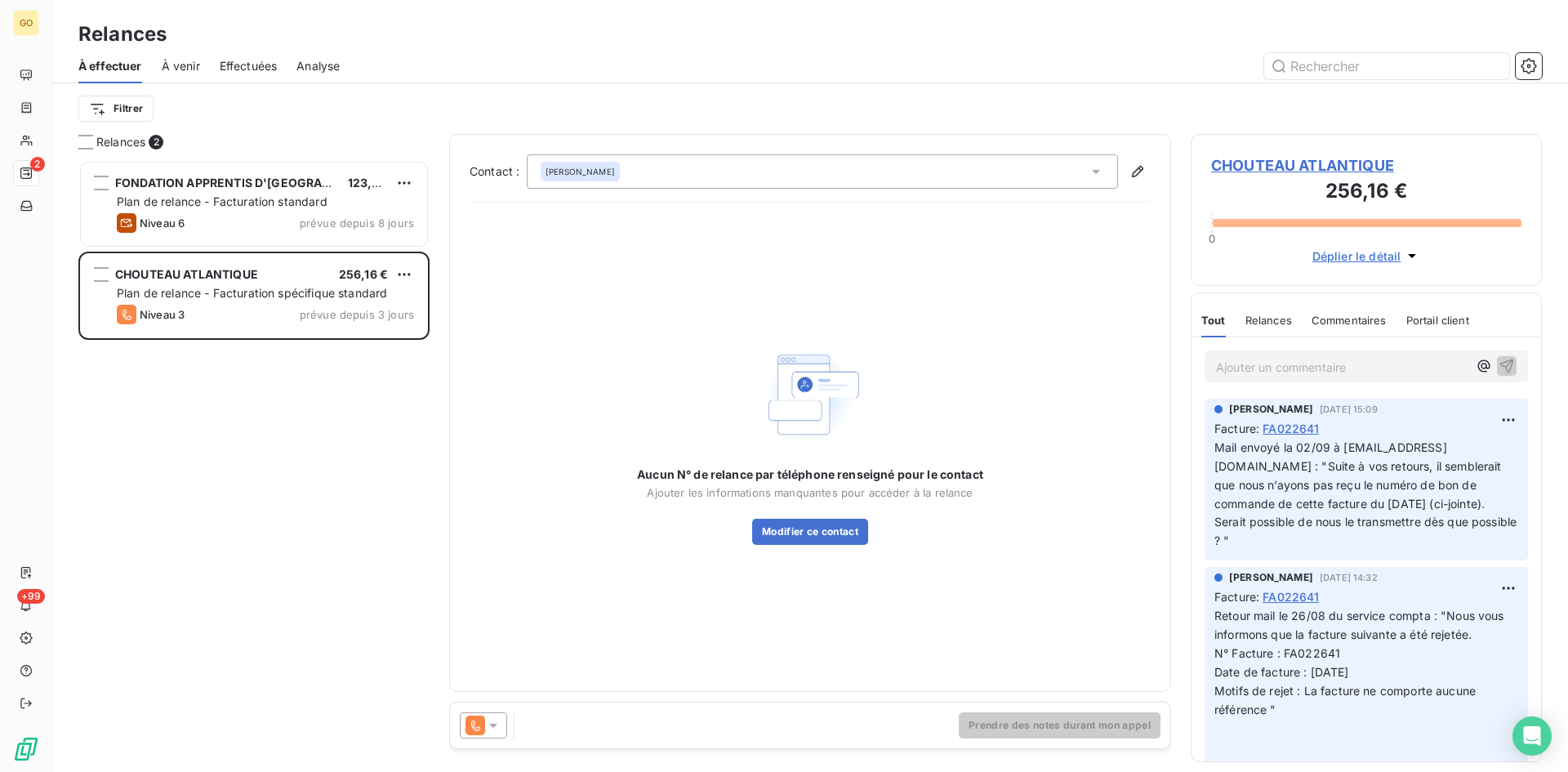
click at [1339, 166] on span "CHOUTEAU ATLANTIQUE" at bounding box center [1367, 165] width 310 height 22
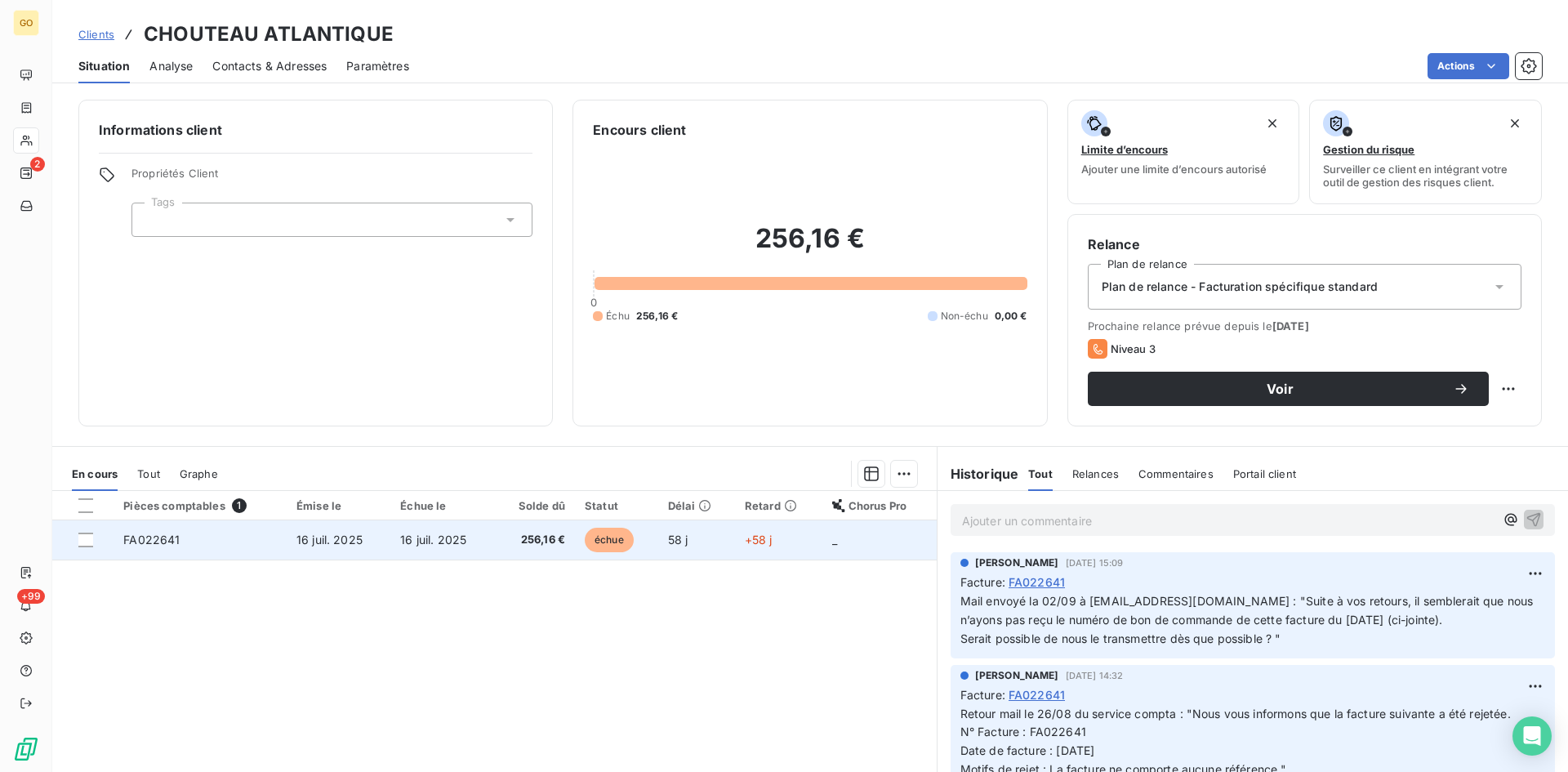
click at [159, 548] on td "FA022641" at bounding box center [200, 540] width 173 height 39
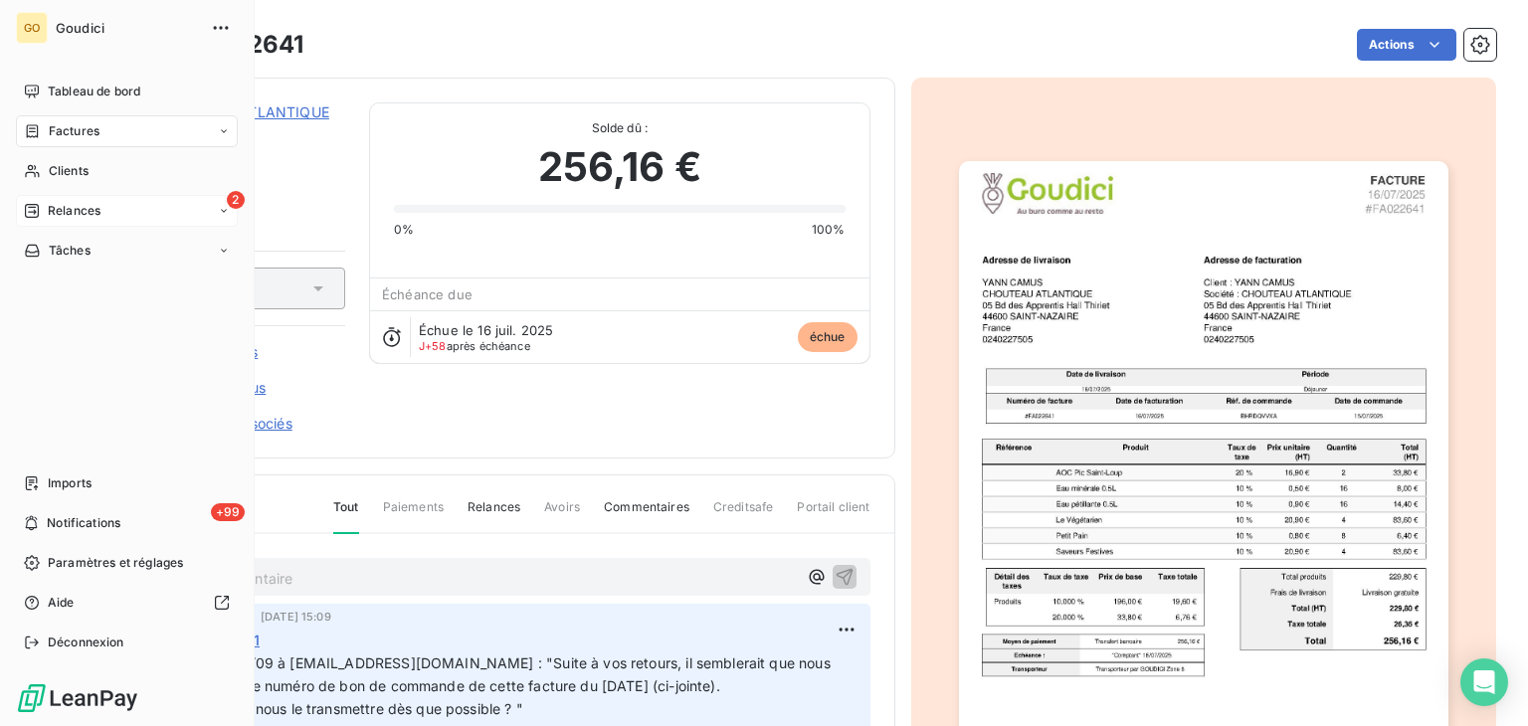
click at [61, 209] on span "Relances" at bounding box center [74, 211] width 53 height 18
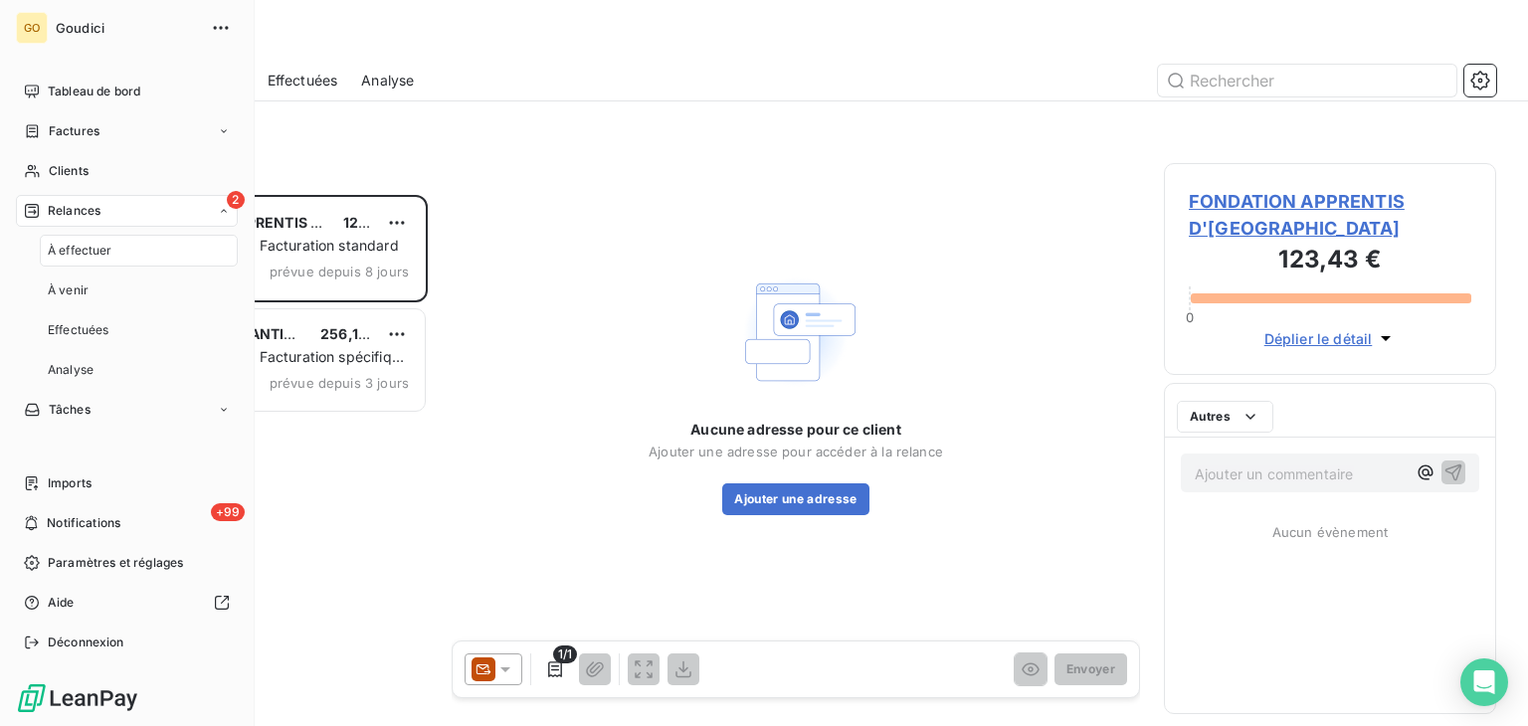
scroll to position [515, 316]
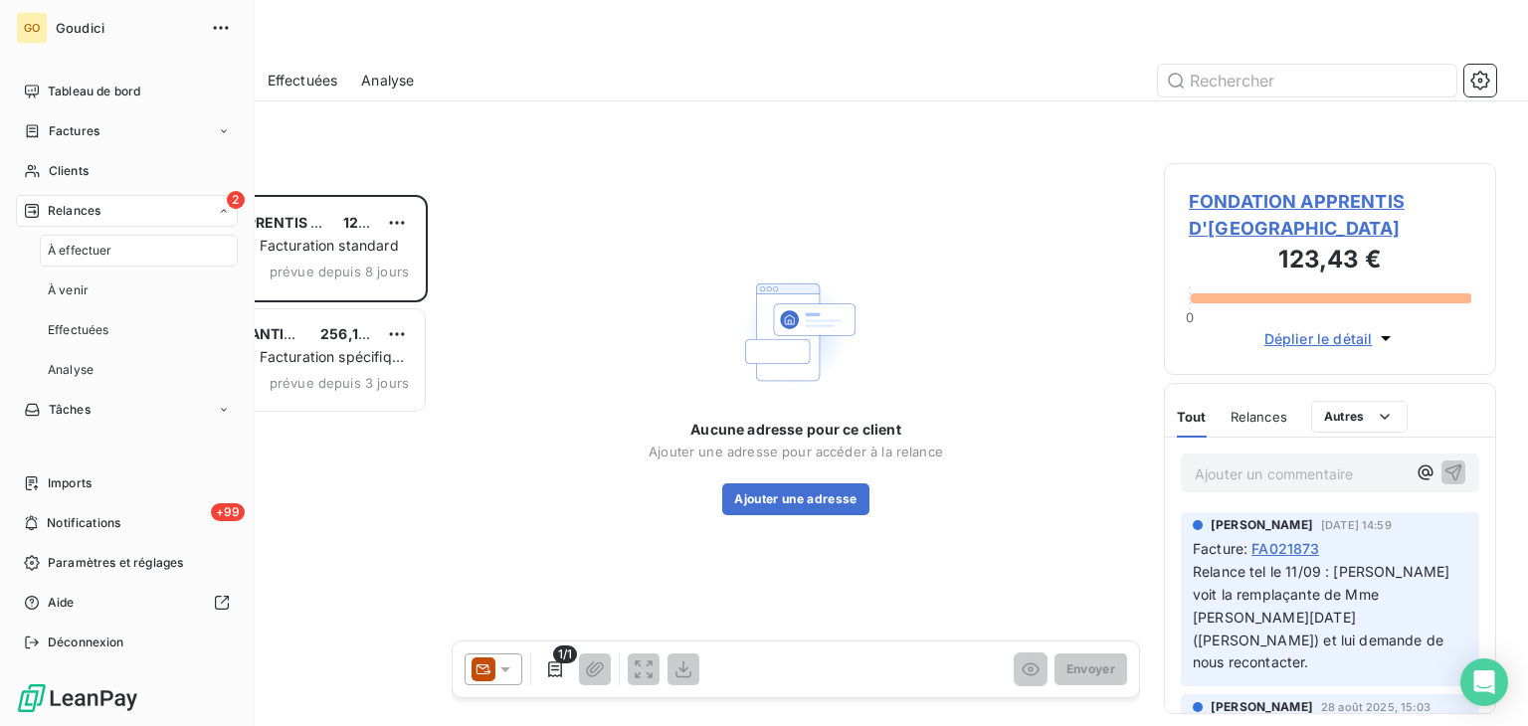
click at [61, 253] on span "À effectuer" at bounding box center [80, 251] width 65 height 18
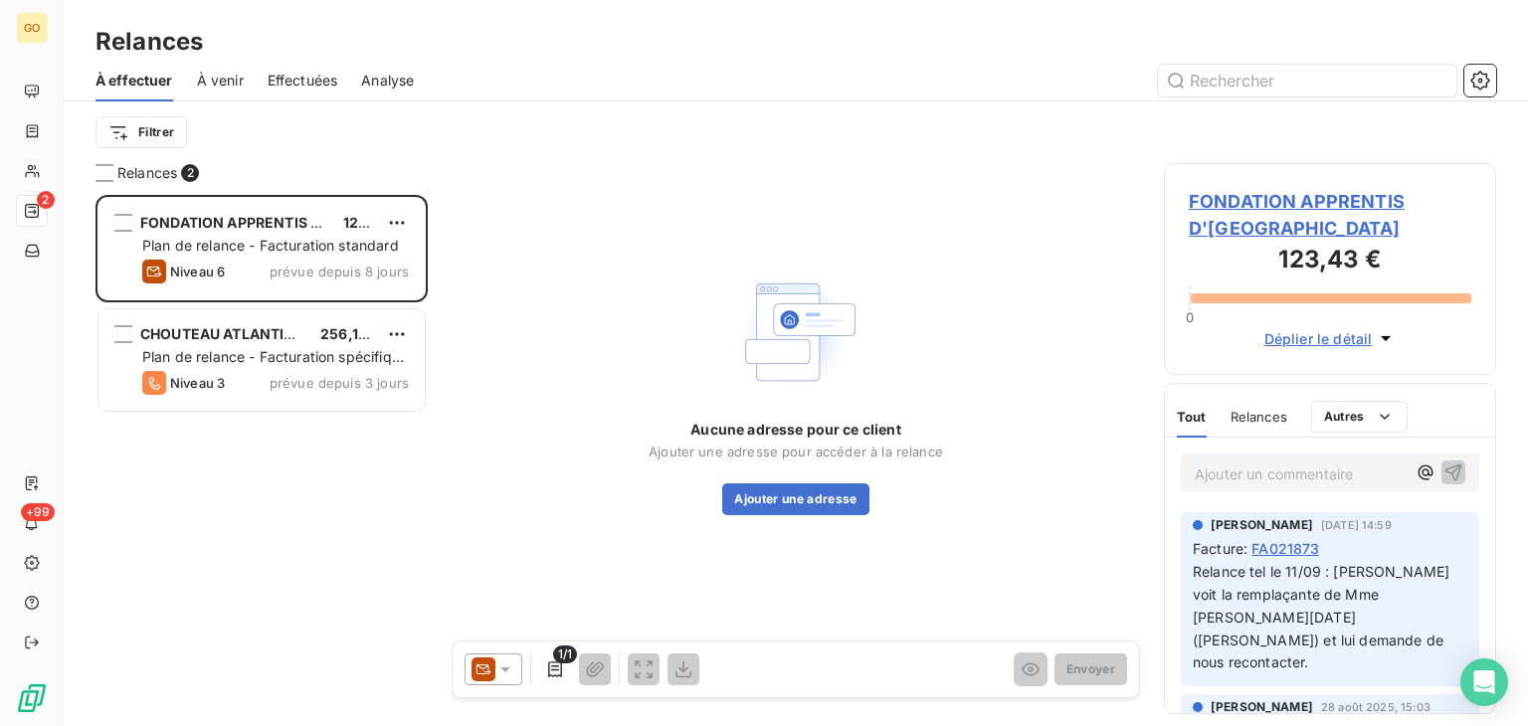
click at [549, 224] on div "Aucune adresse pour ce client Ajouter une adresse pour accéder à la relance Ajo…" at bounding box center [796, 391] width 688 height 457
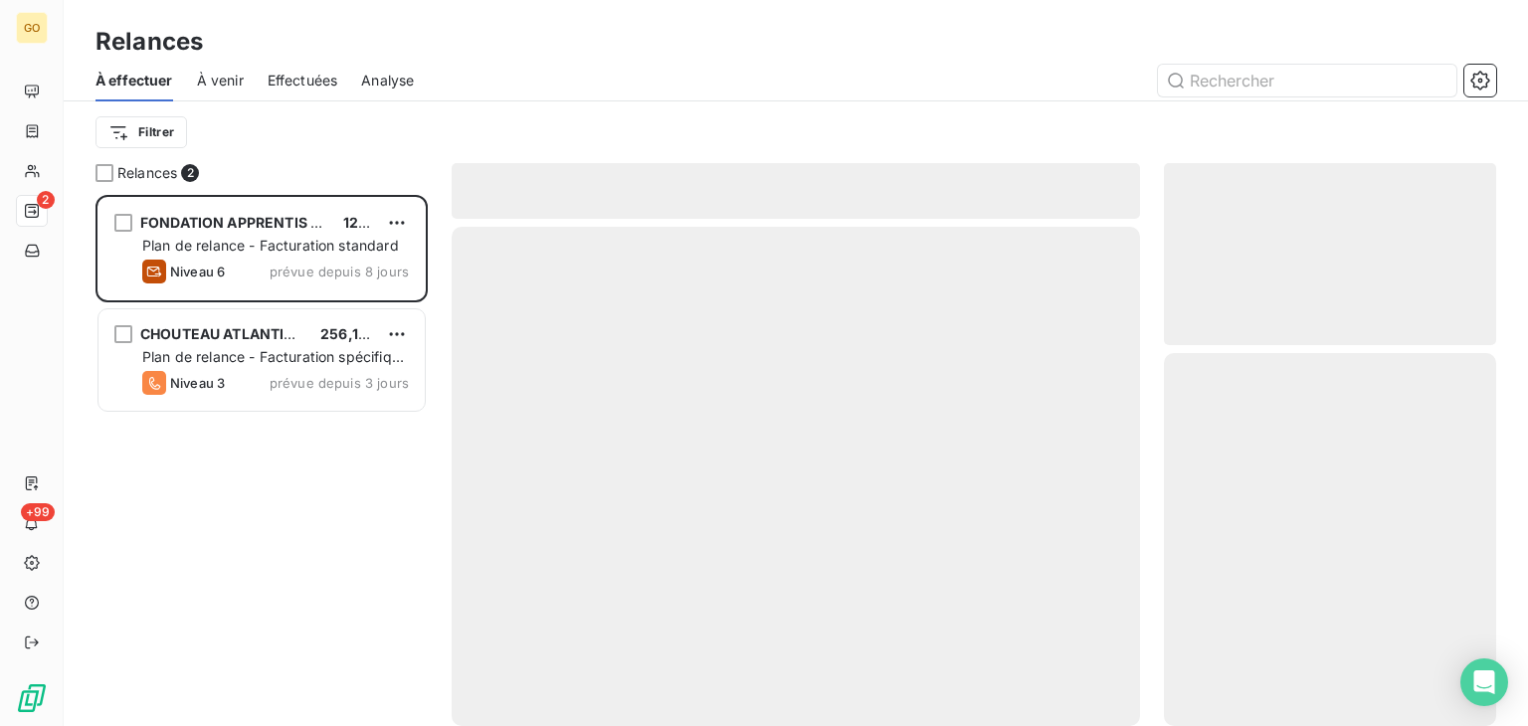
scroll to position [515, 316]
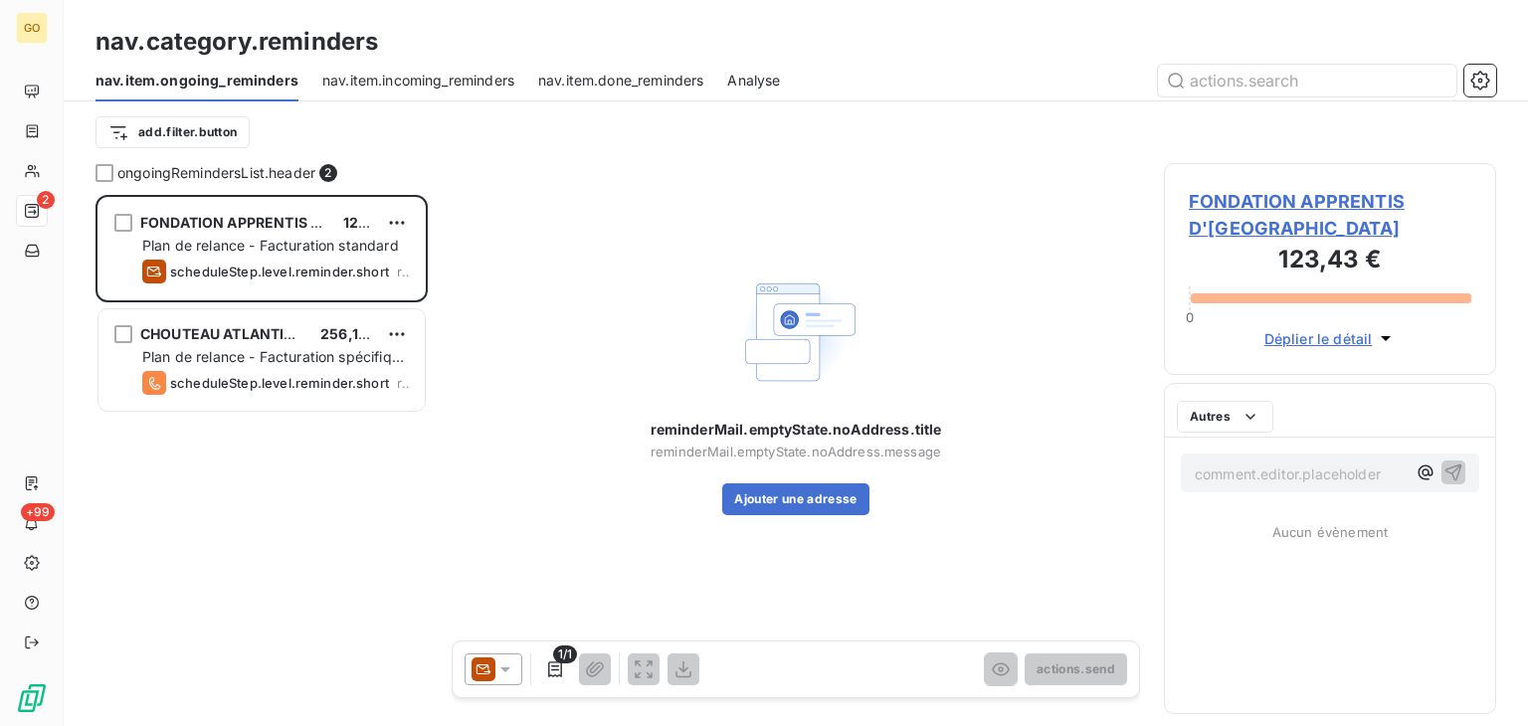
scroll to position [515, 316]
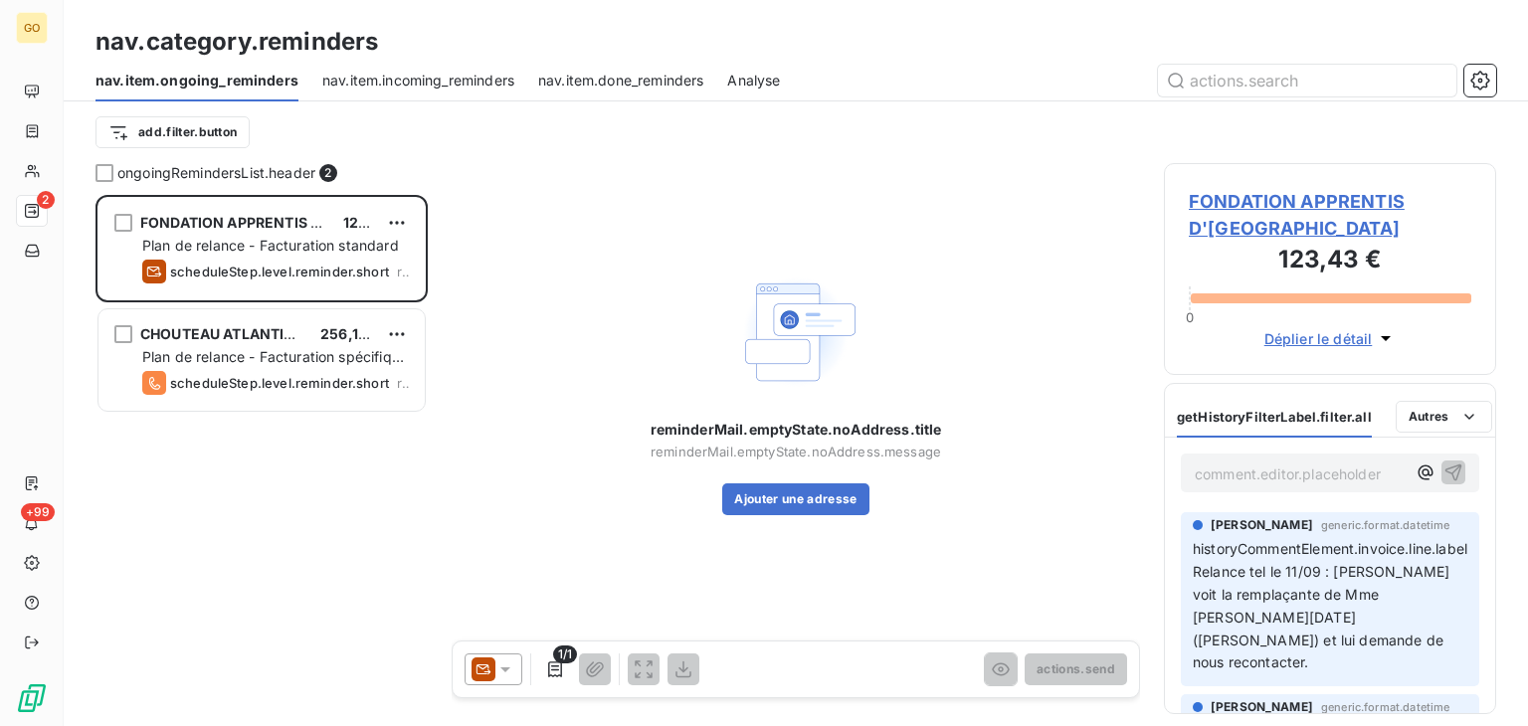
click at [311, 505] on div "FONDATION APPRENTIS D'AUTEUIL 123,43 € Plan de relance - Facturation standard s…" at bounding box center [261, 460] width 332 height 531
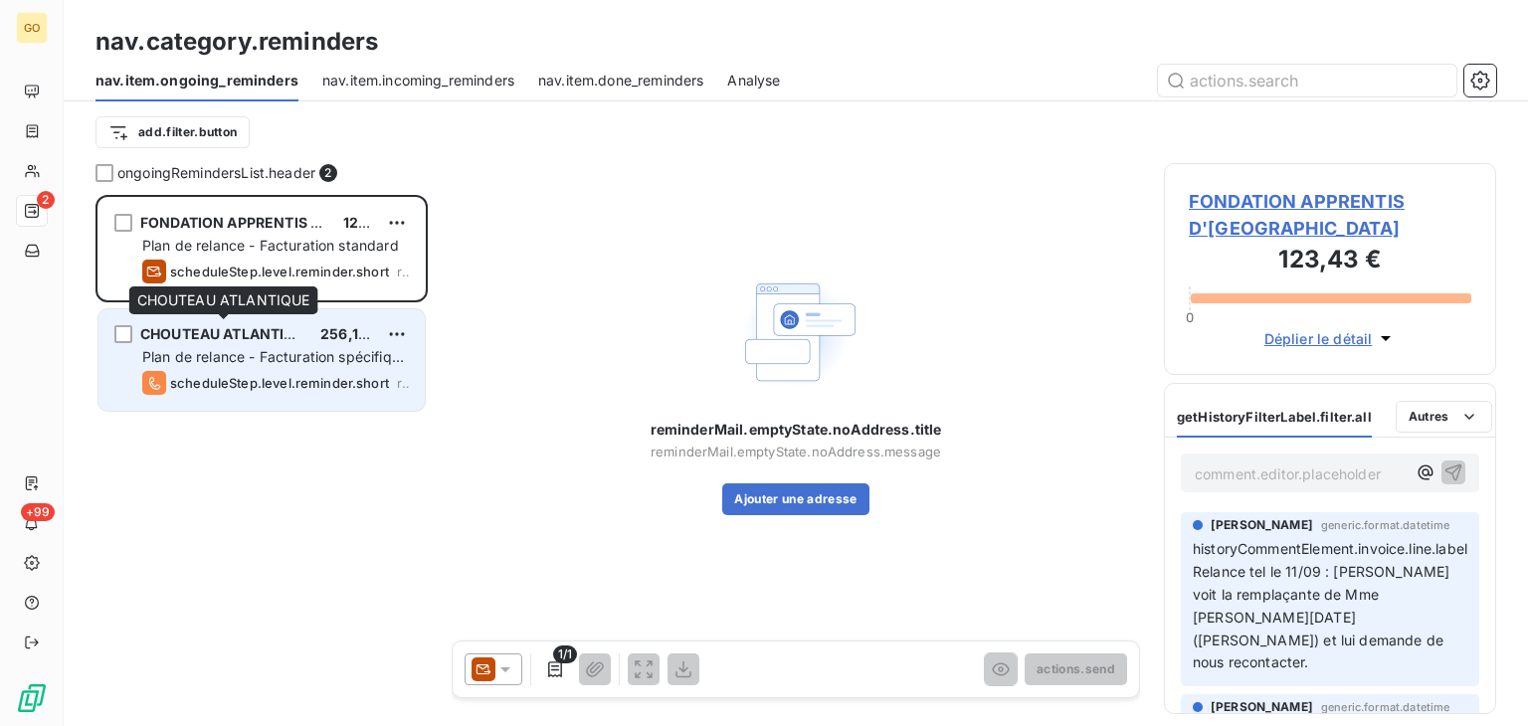
click at [258, 328] on span "CHOUTEAU ATLANTIQUE" at bounding box center [227, 333] width 174 height 17
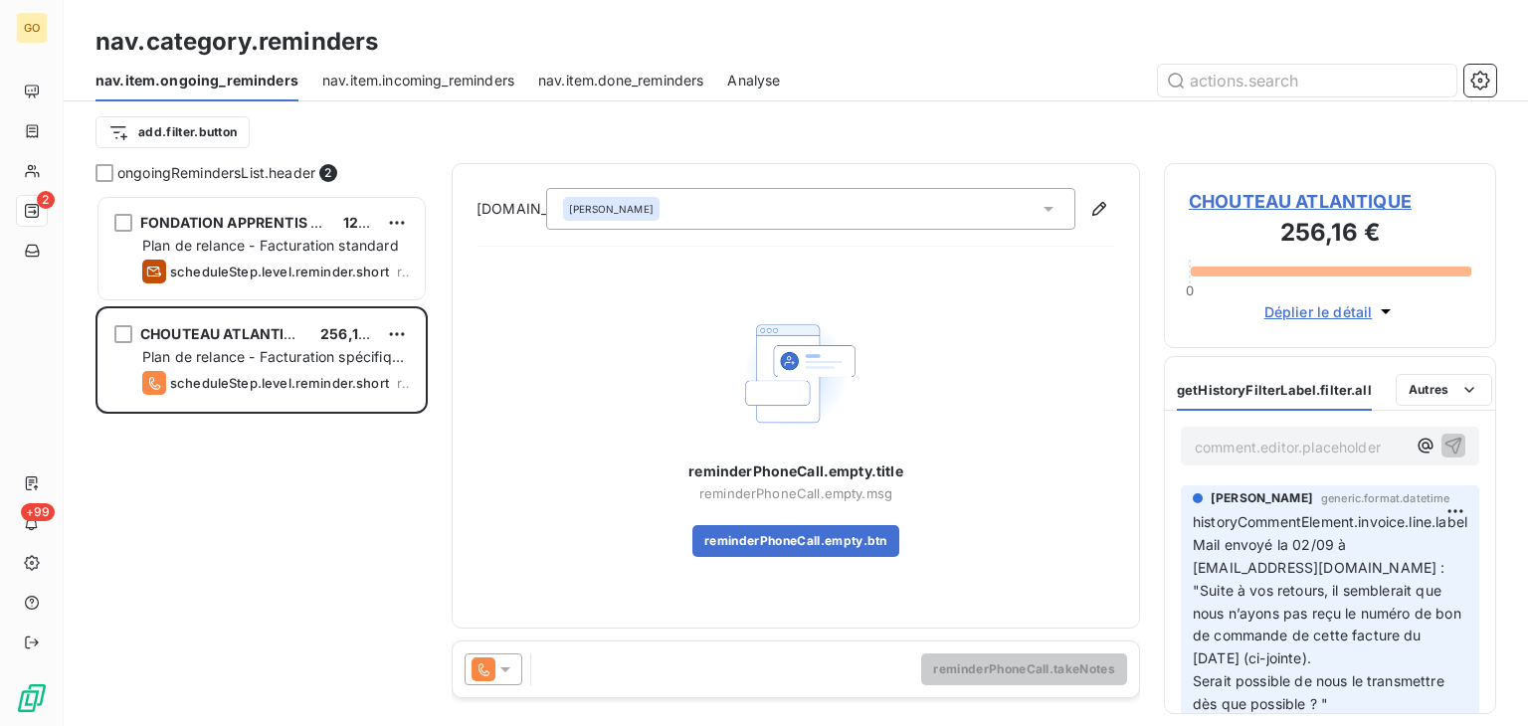
click at [1338, 206] on span "CHOUTEAU ATLANTIQUE" at bounding box center [1329, 201] width 282 height 27
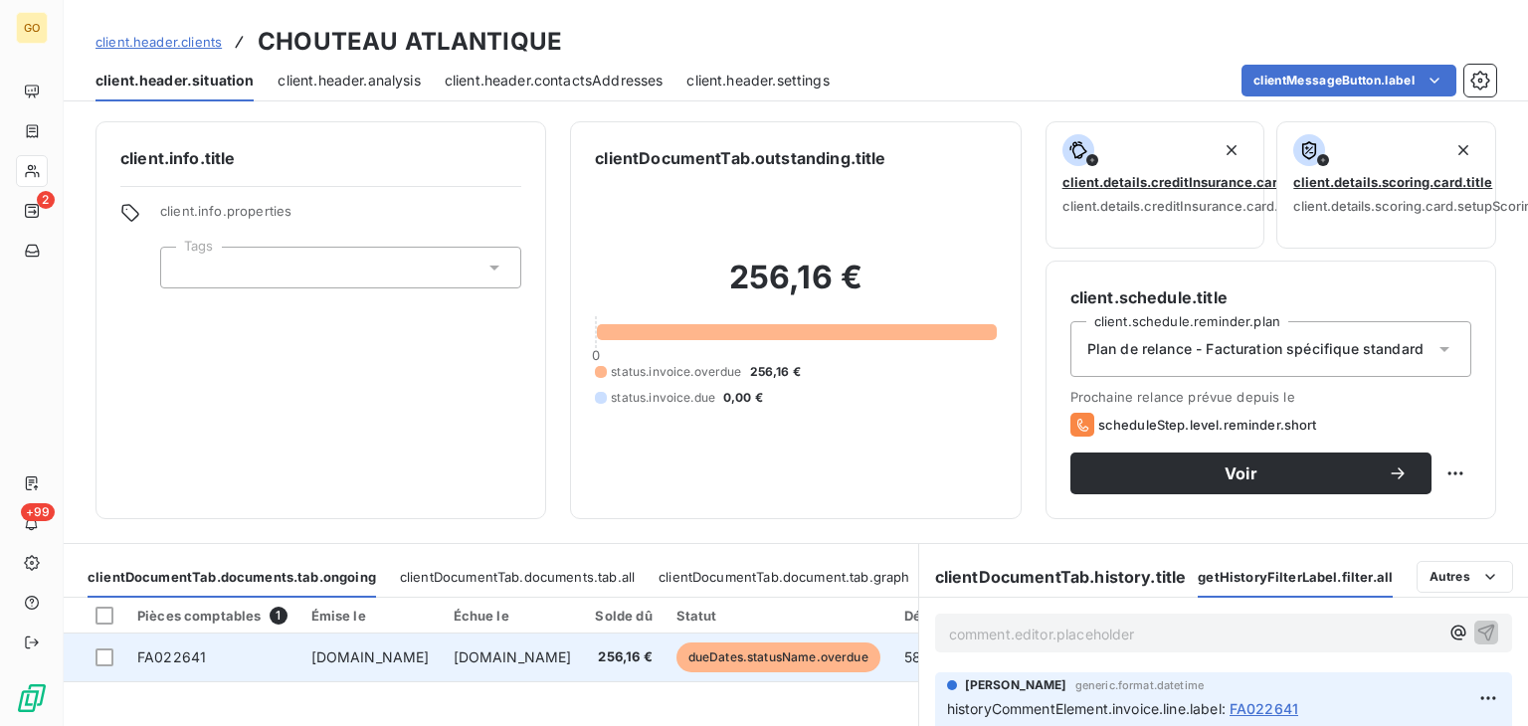
click at [342, 660] on span "format.date" at bounding box center [370, 656] width 118 height 17
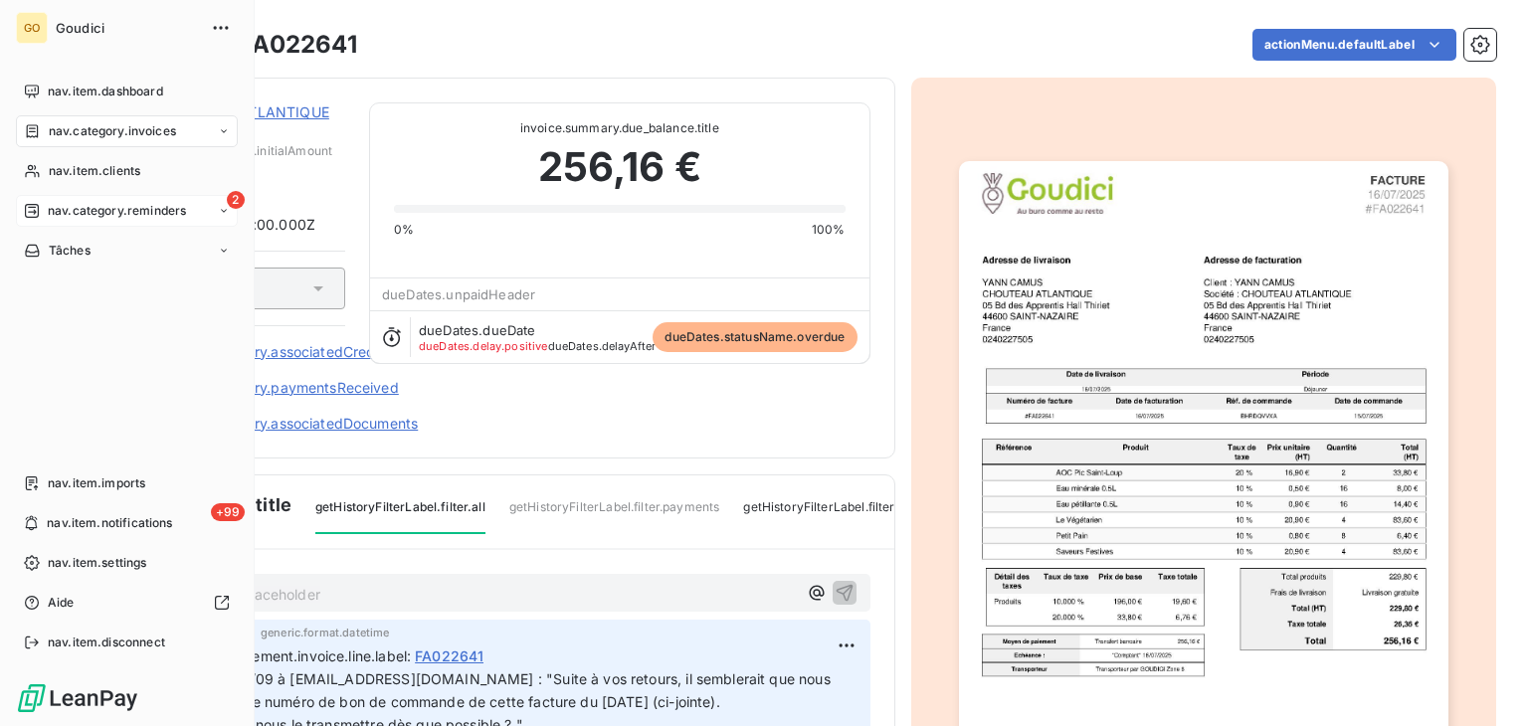
click at [55, 210] on span "nav.category.reminders" at bounding box center [117, 211] width 138 height 18
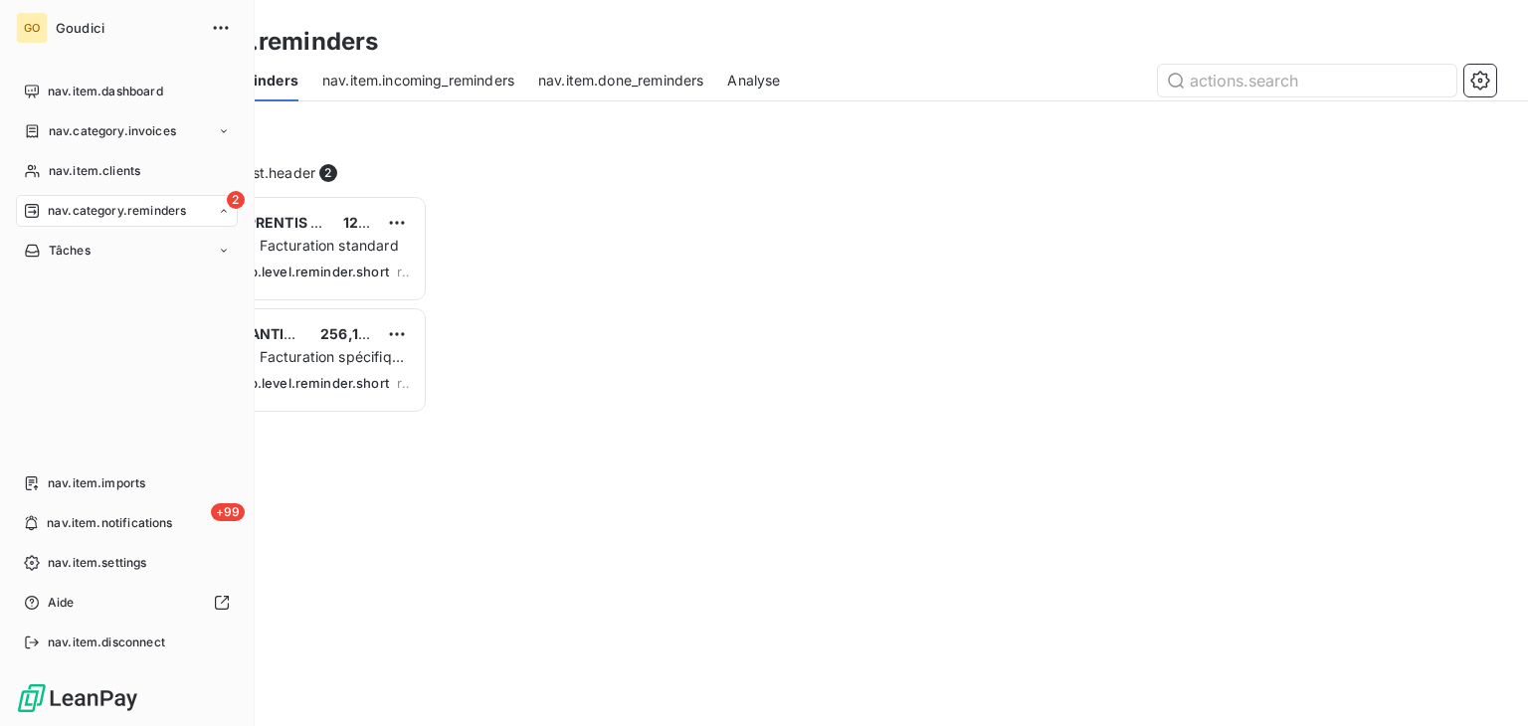
scroll to position [515, 316]
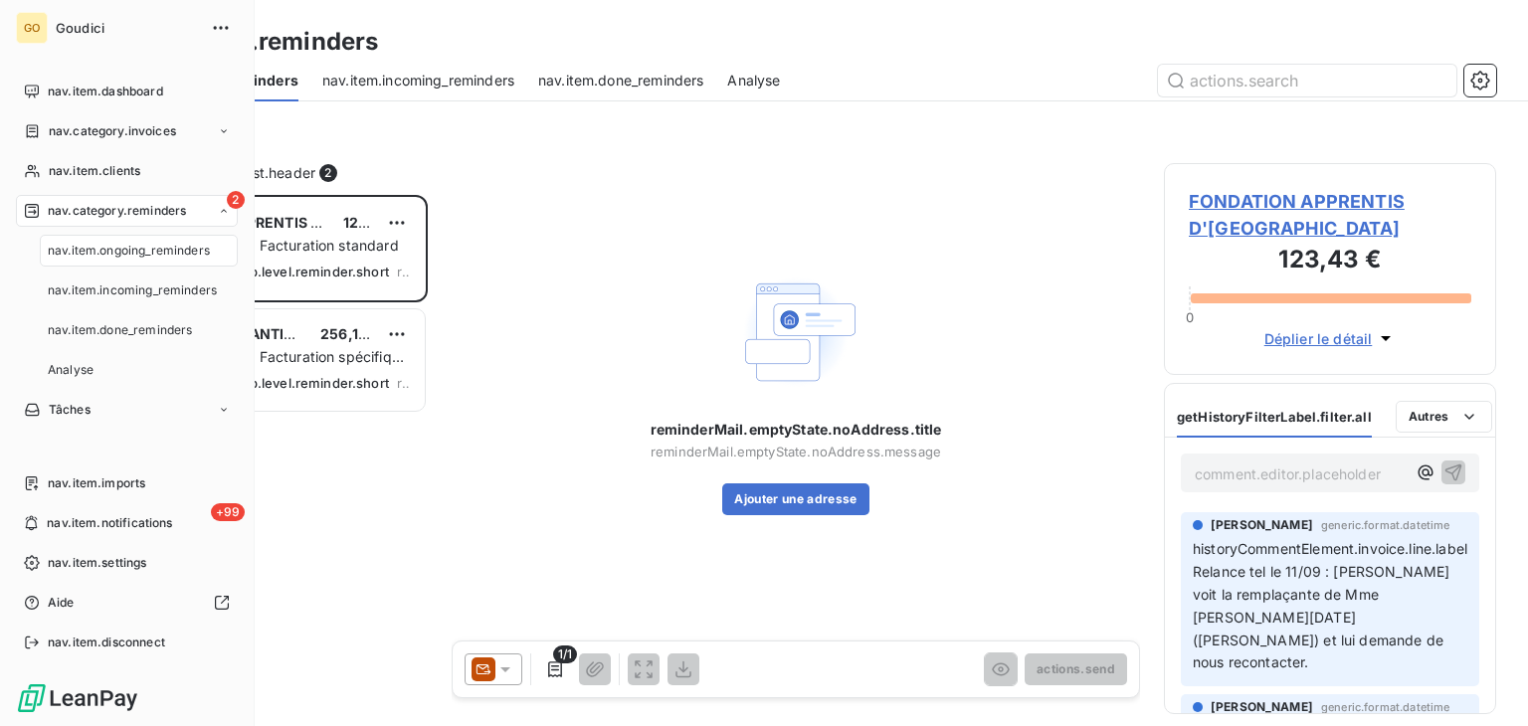
click at [55, 210] on span "nav.category.reminders" at bounding box center [117, 211] width 138 height 18
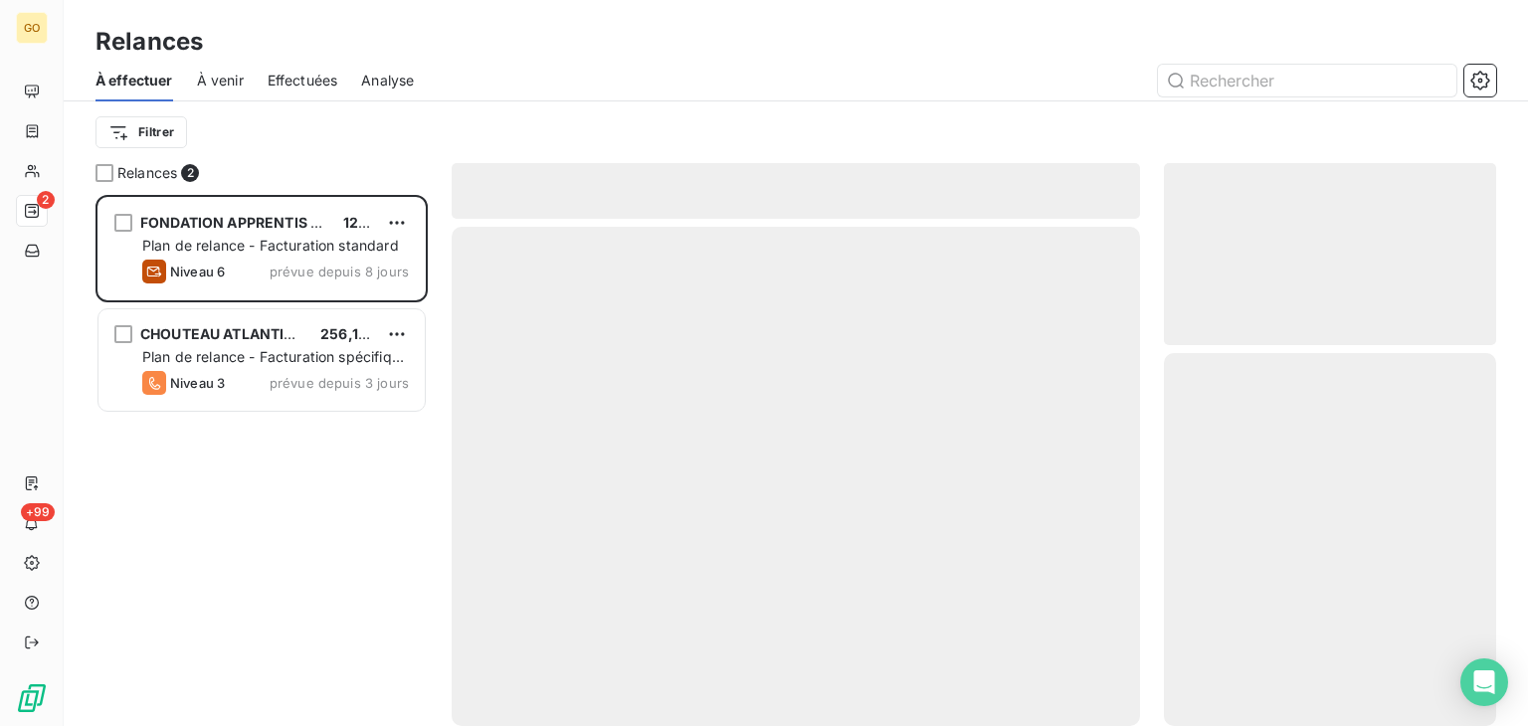
scroll to position [515, 316]
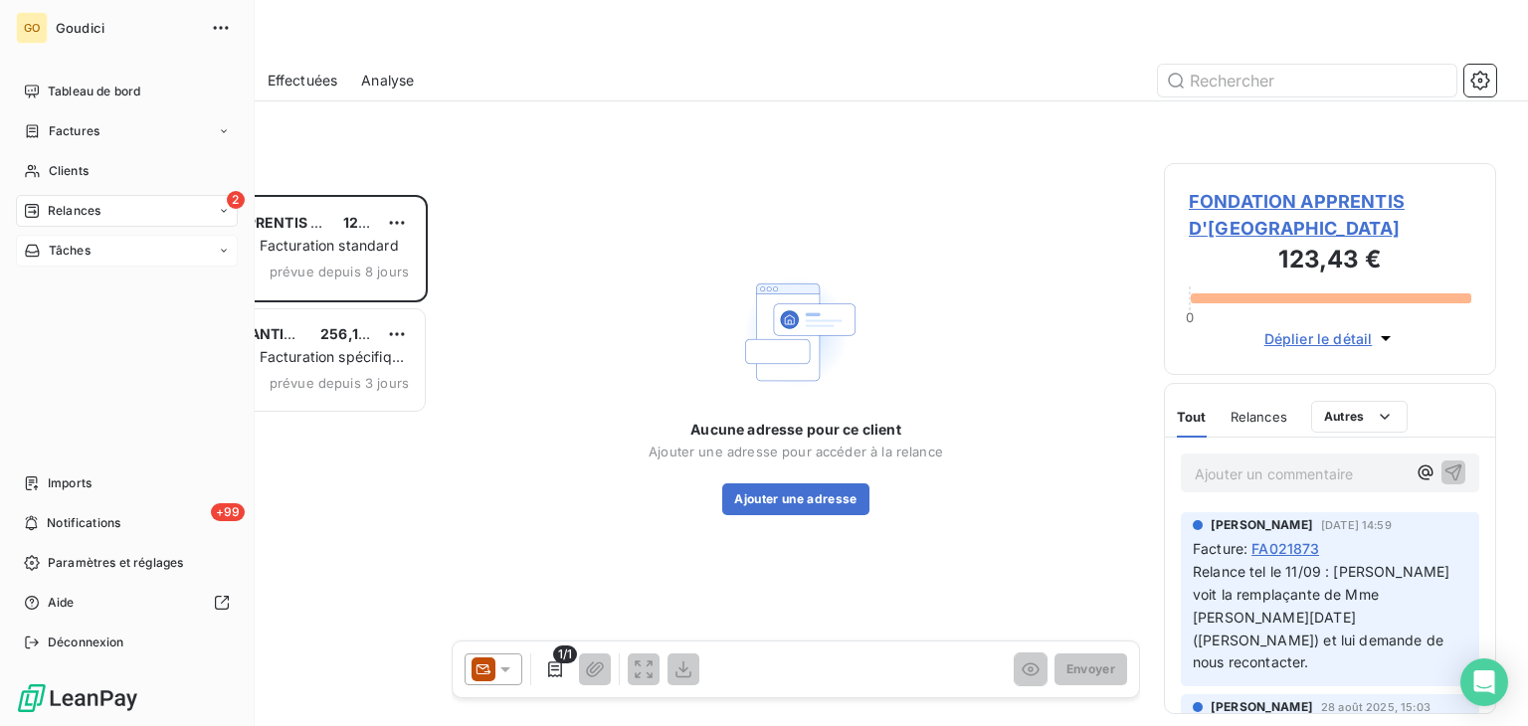
click at [65, 257] on span "Tâches" at bounding box center [70, 251] width 42 height 18
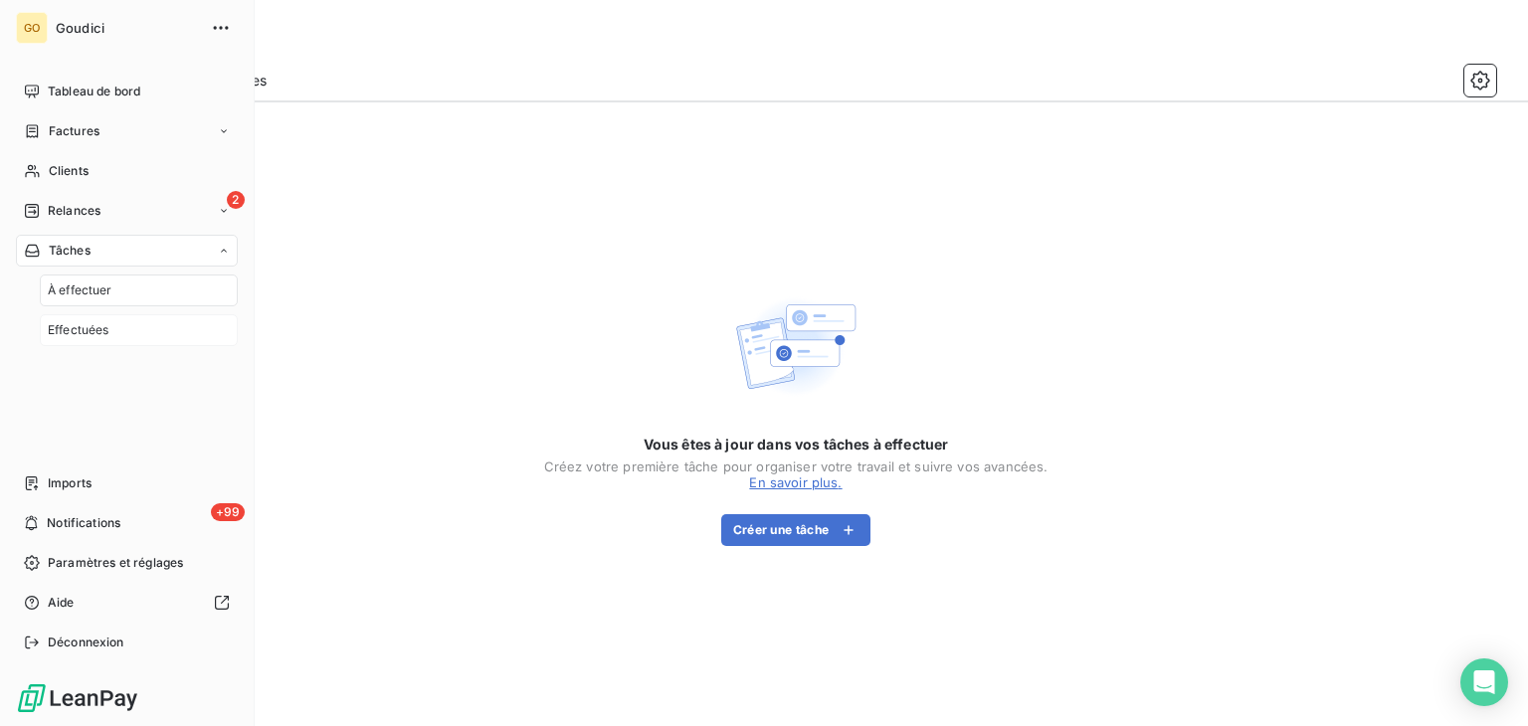
click at [78, 327] on span "Effectuées" at bounding box center [79, 330] width 62 height 18
click at [85, 523] on span "Notifications" at bounding box center [84, 523] width 74 height 18
click at [76, 160] on div "Clients" at bounding box center [127, 171] width 222 height 32
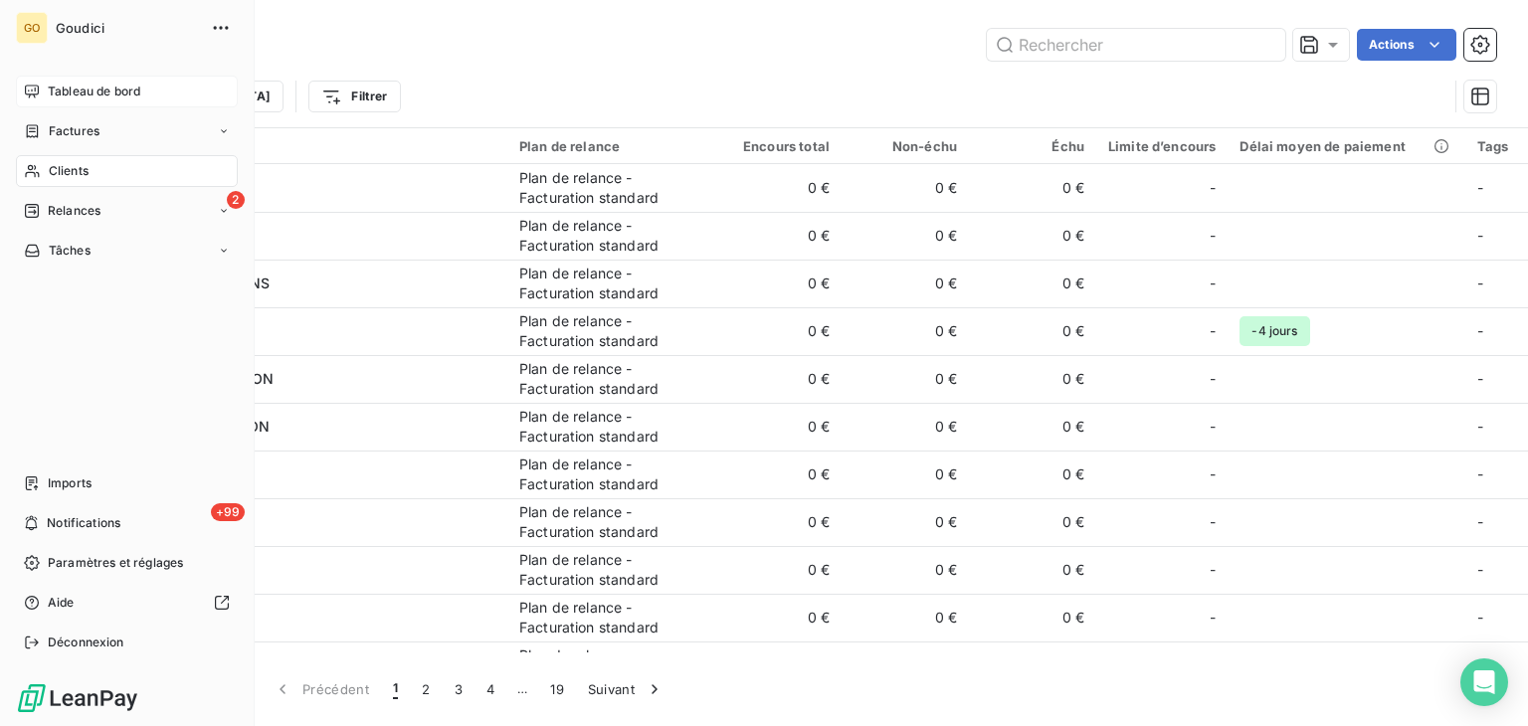
click at [99, 93] on span "Tableau de bord" at bounding box center [94, 92] width 92 height 18
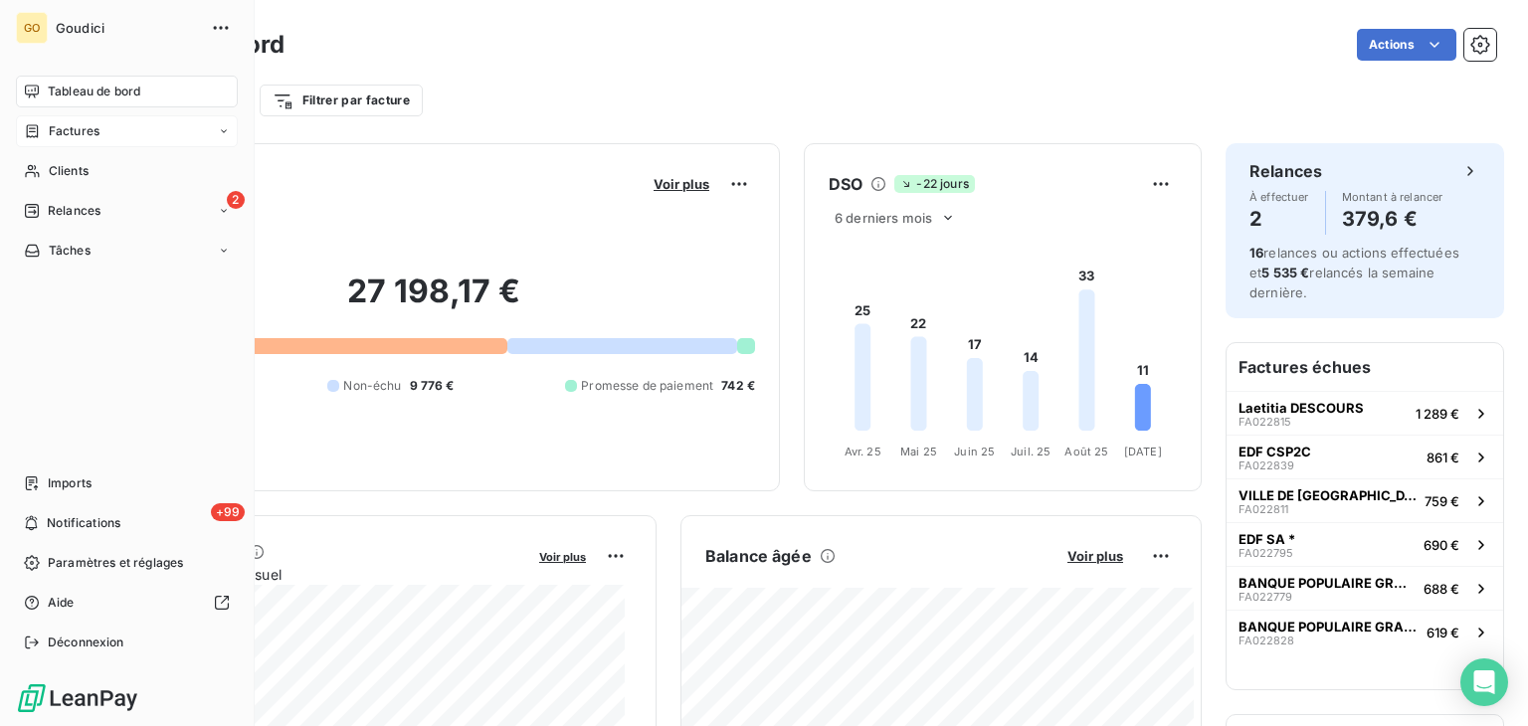
click at [93, 134] on span "Factures" at bounding box center [74, 131] width 51 height 18
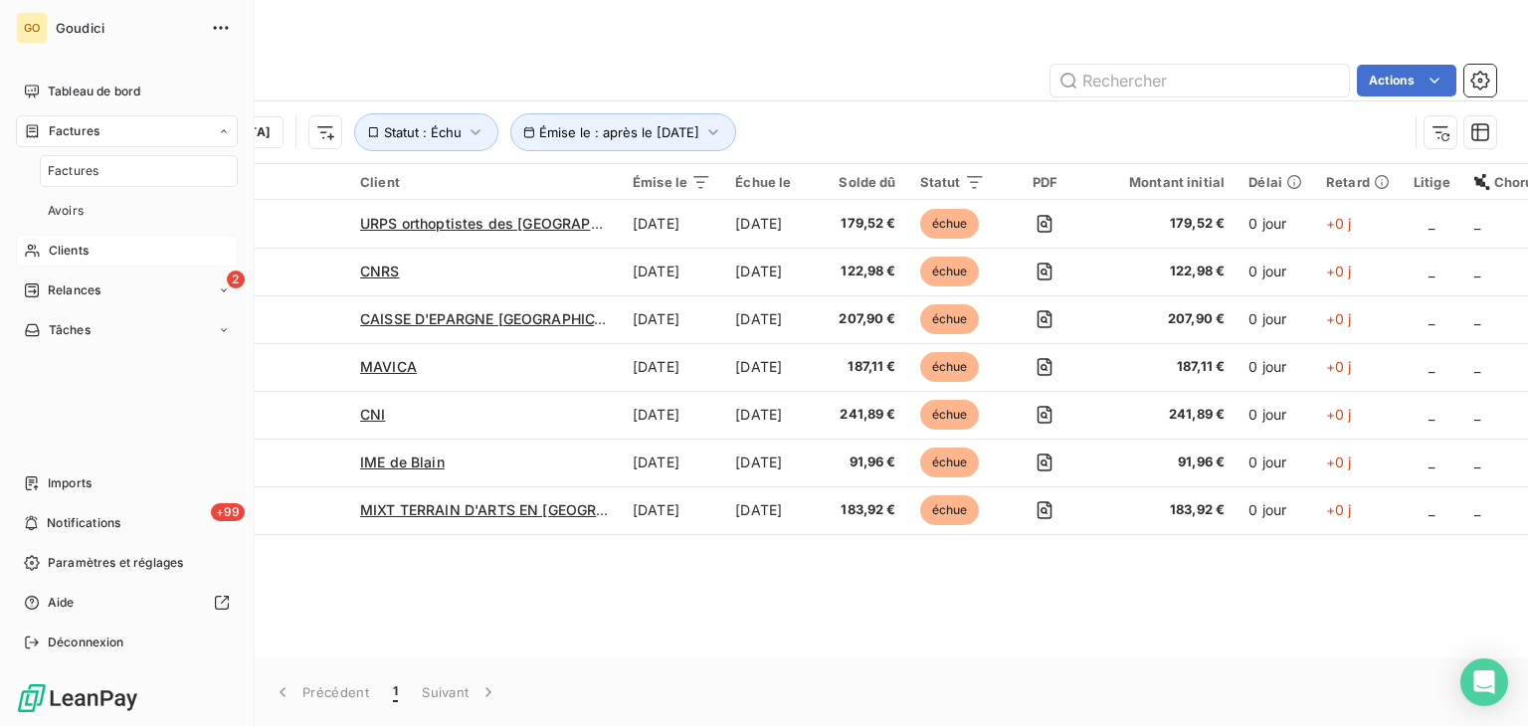
click at [73, 257] on span "Clients" at bounding box center [69, 251] width 40 height 18
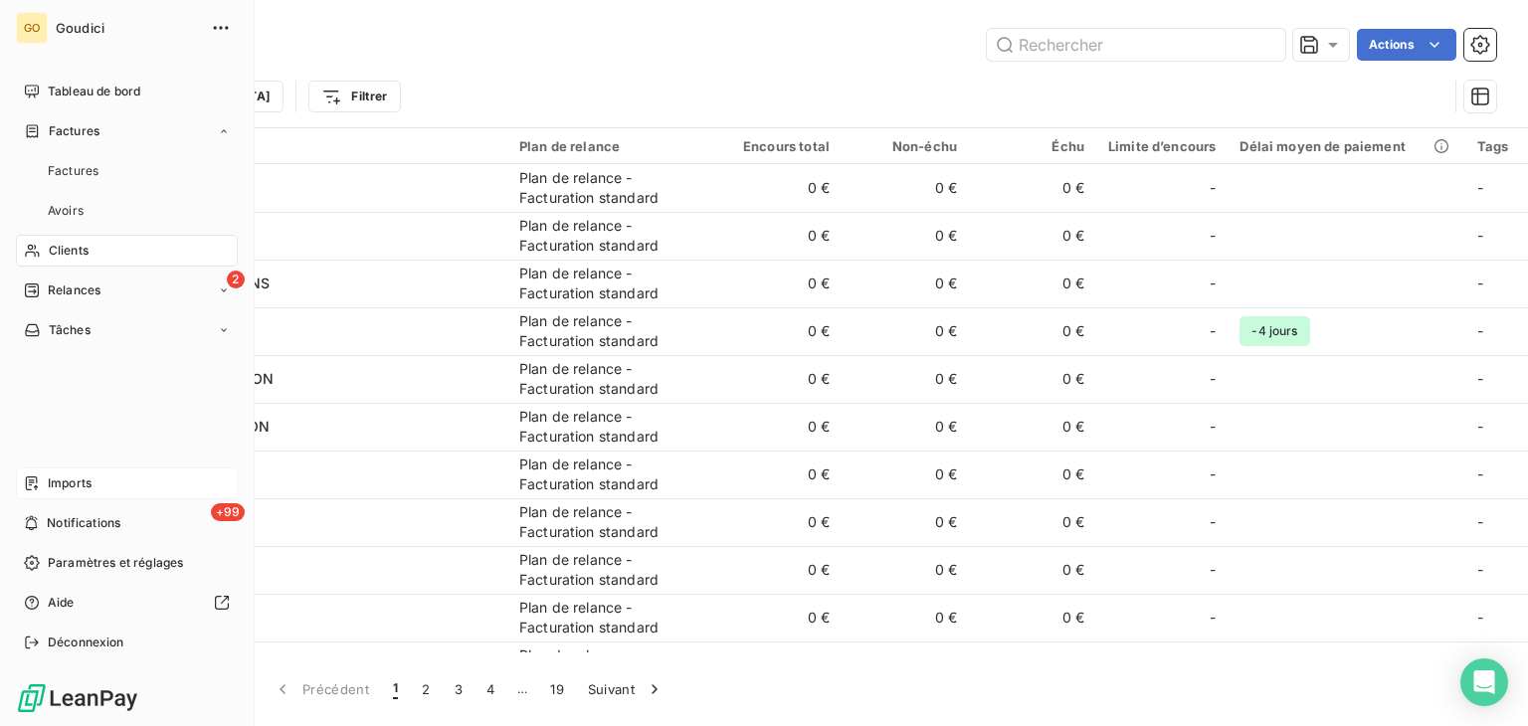
click at [71, 484] on span "Imports" at bounding box center [70, 483] width 44 height 18
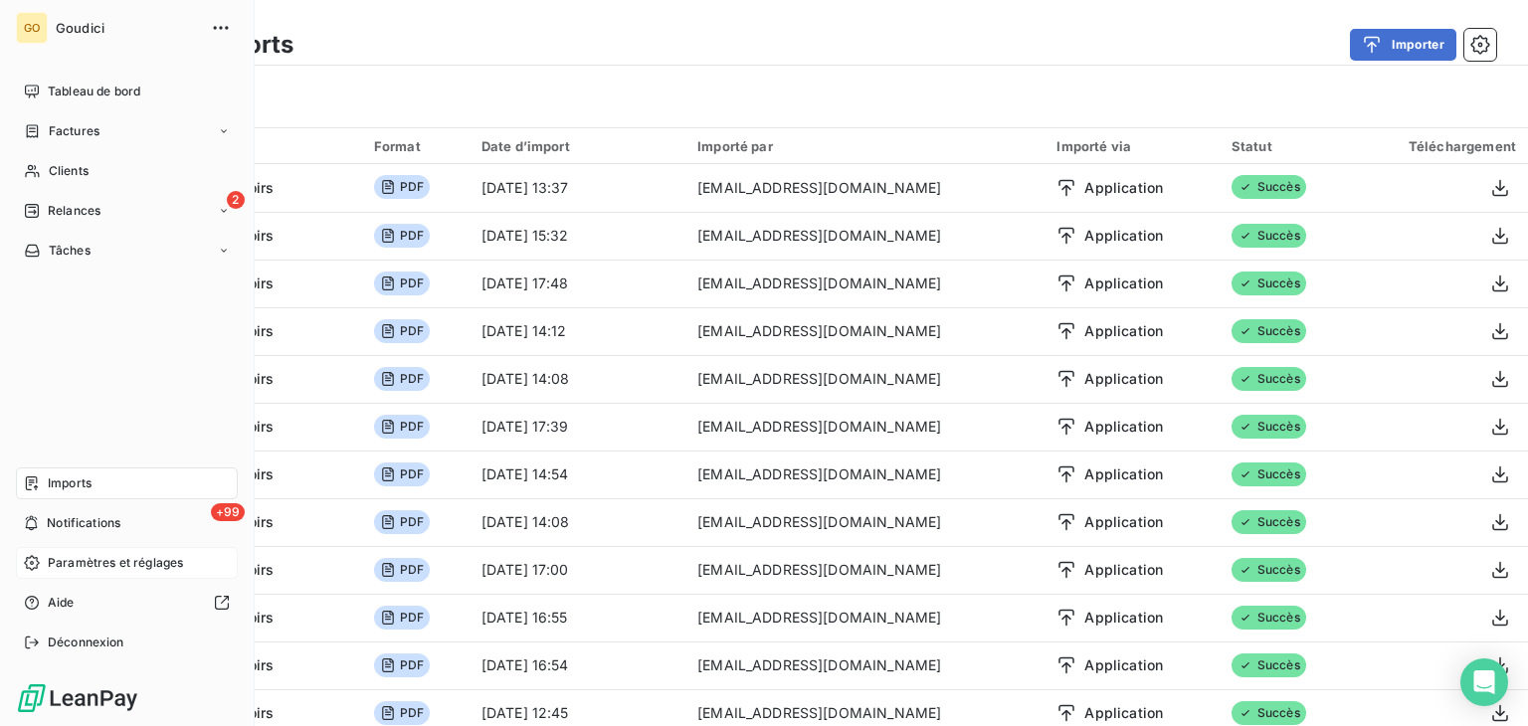
click at [97, 569] on span "Paramètres et réglages" at bounding box center [115, 563] width 135 height 18
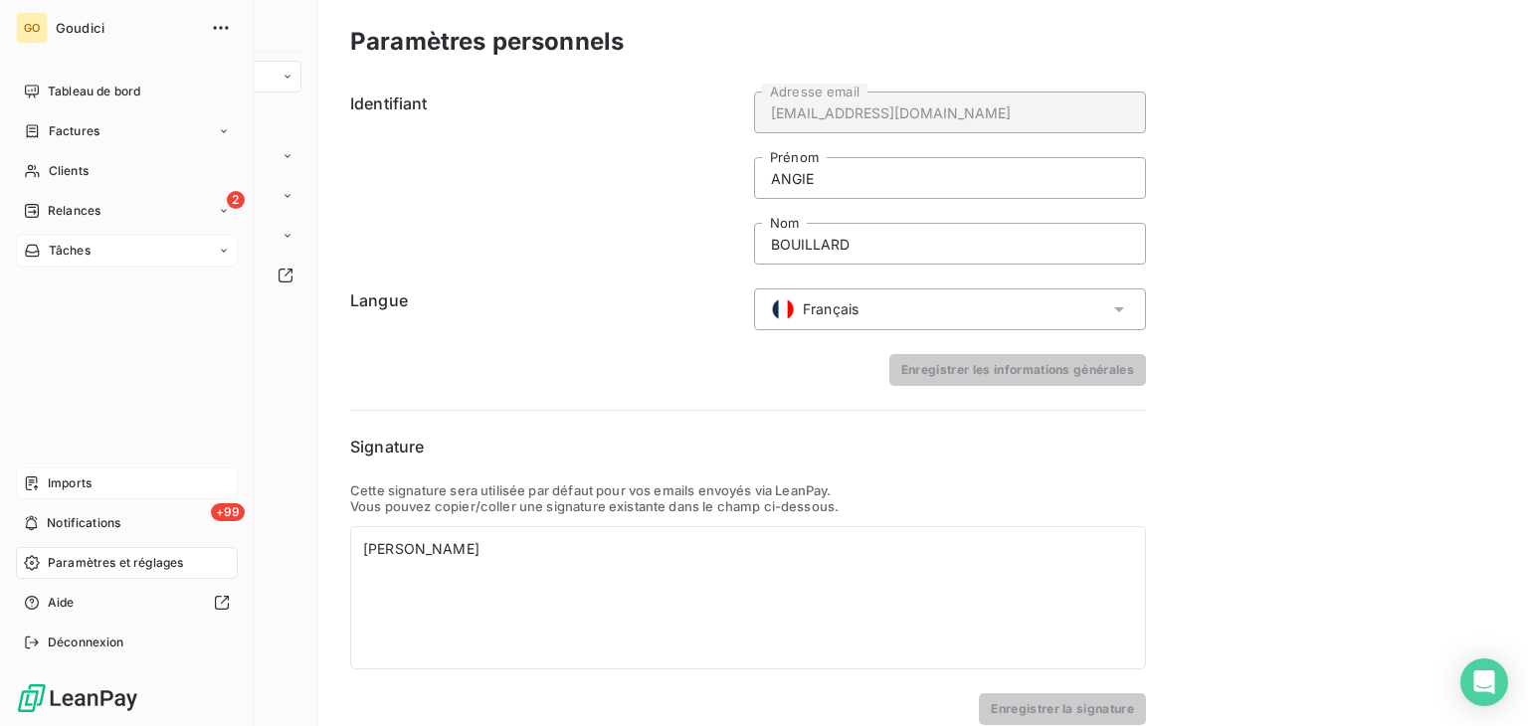
click at [66, 244] on span "Tâches" at bounding box center [70, 251] width 42 height 18
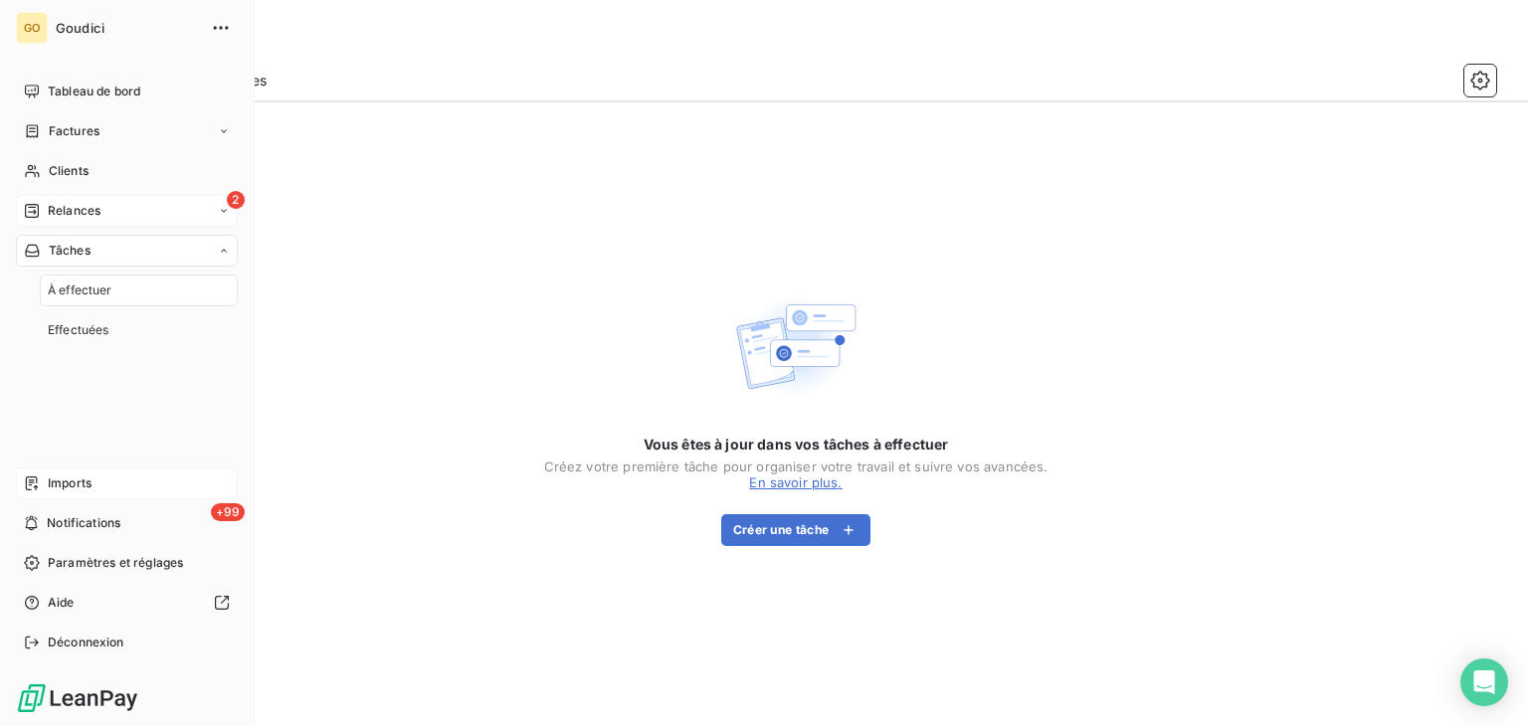
click at [76, 202] on span "Relances" at bounding box center [74, 211] width 53 height 18
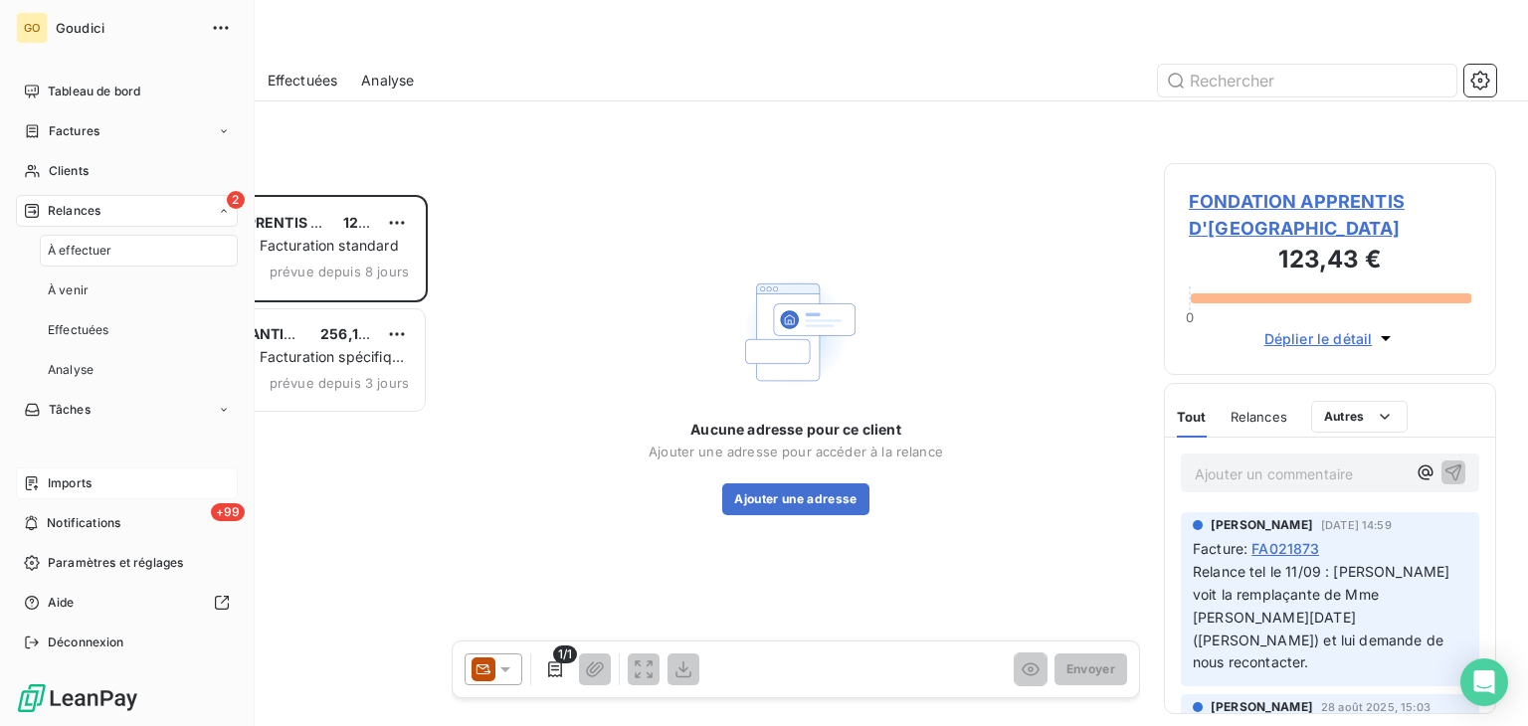
scroll to position [515, 316]
click at [84, 335] on span "Effectuées" at bounding box center [79, 330] width 62 height 18
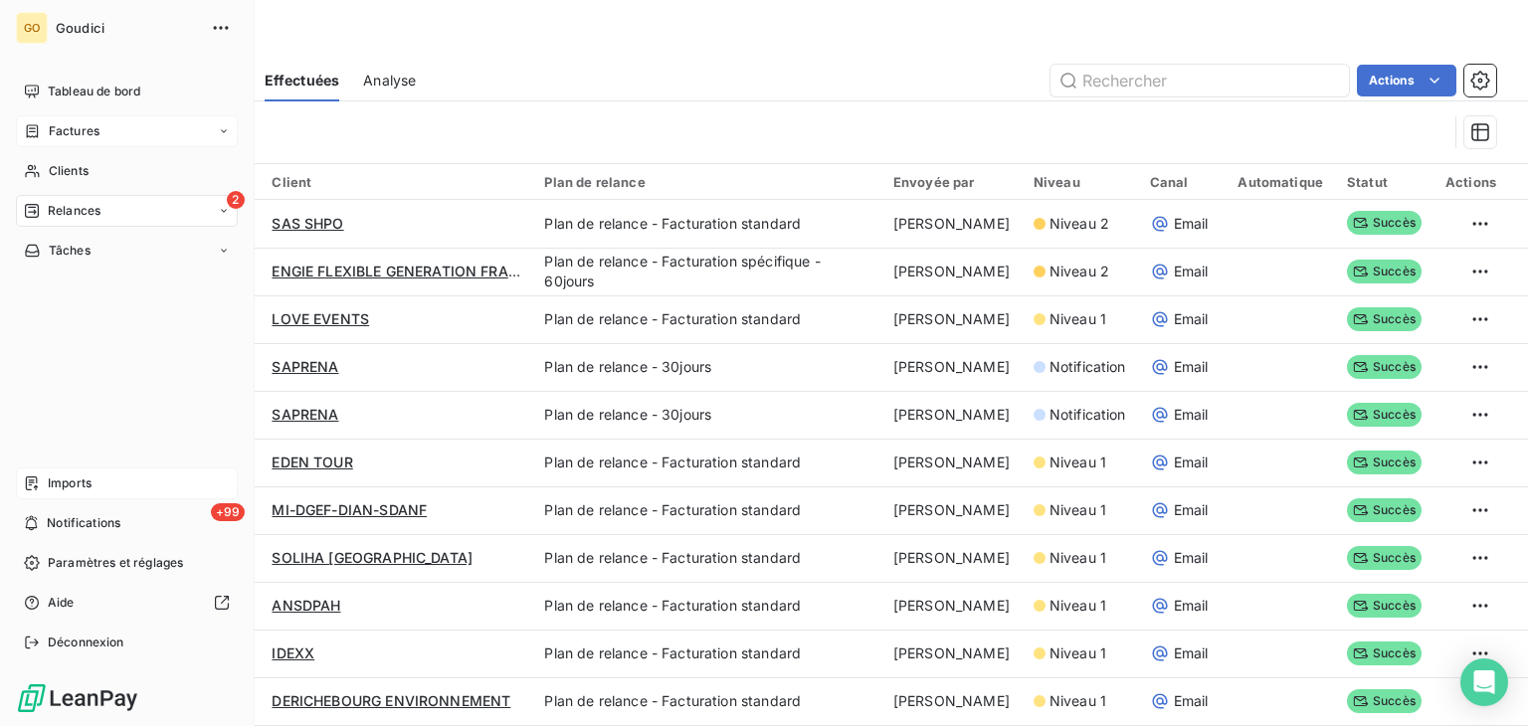
click at [77, 122] on span "Factures" at bounding box center [74, 131] width 51 height 18
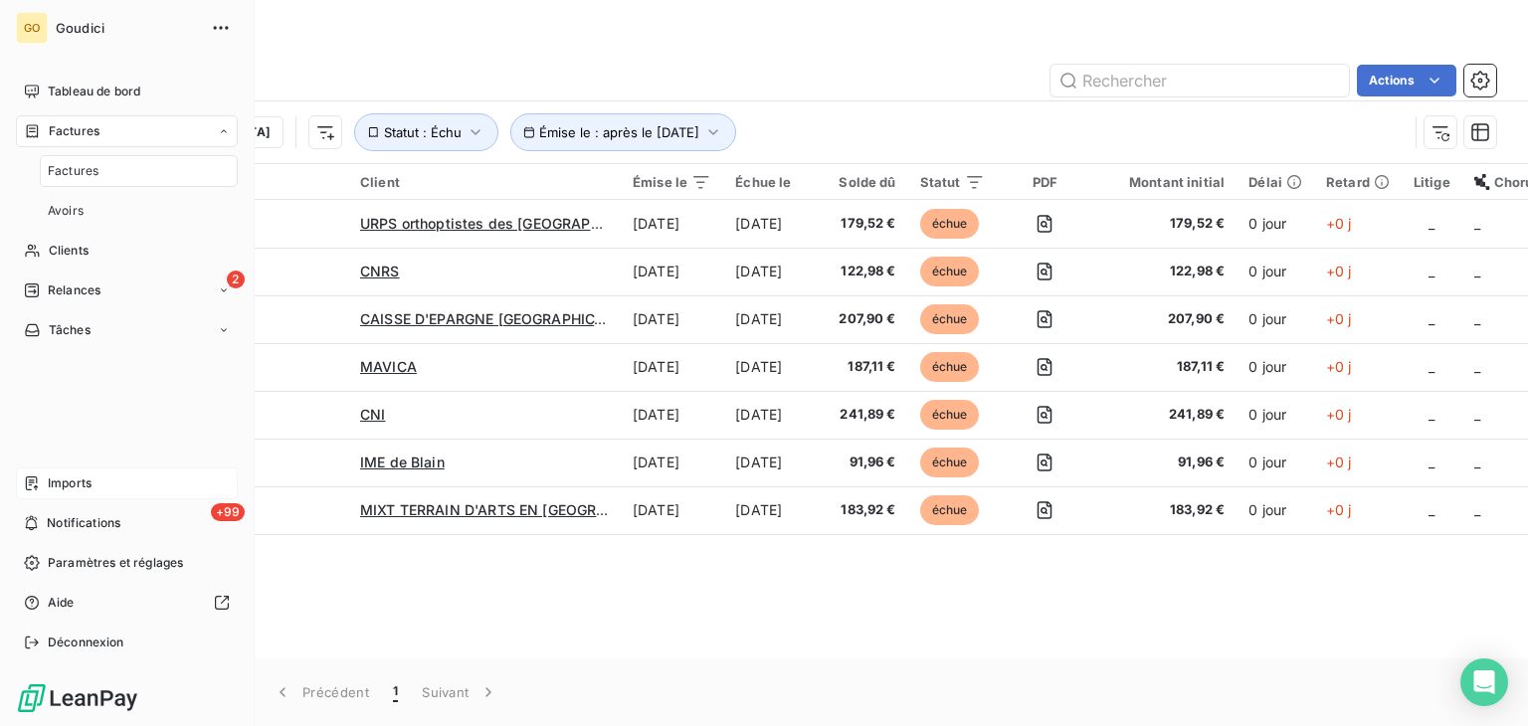
click at [79, 171] on span "Factures" at bounding box center [73, 171] width 51 height 18
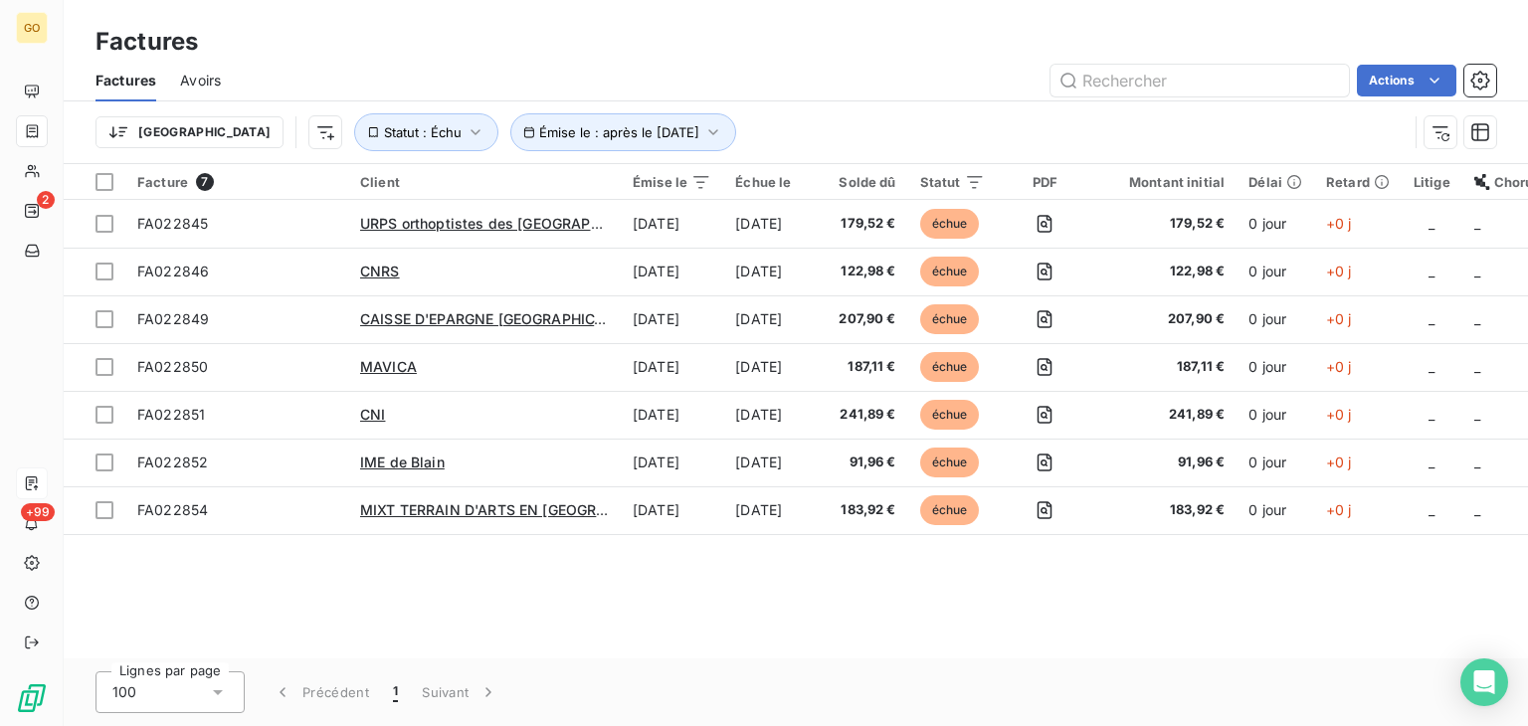
click at [668, 44] on div "Factures" at bounding box center [796, 42] width 1464 height 36
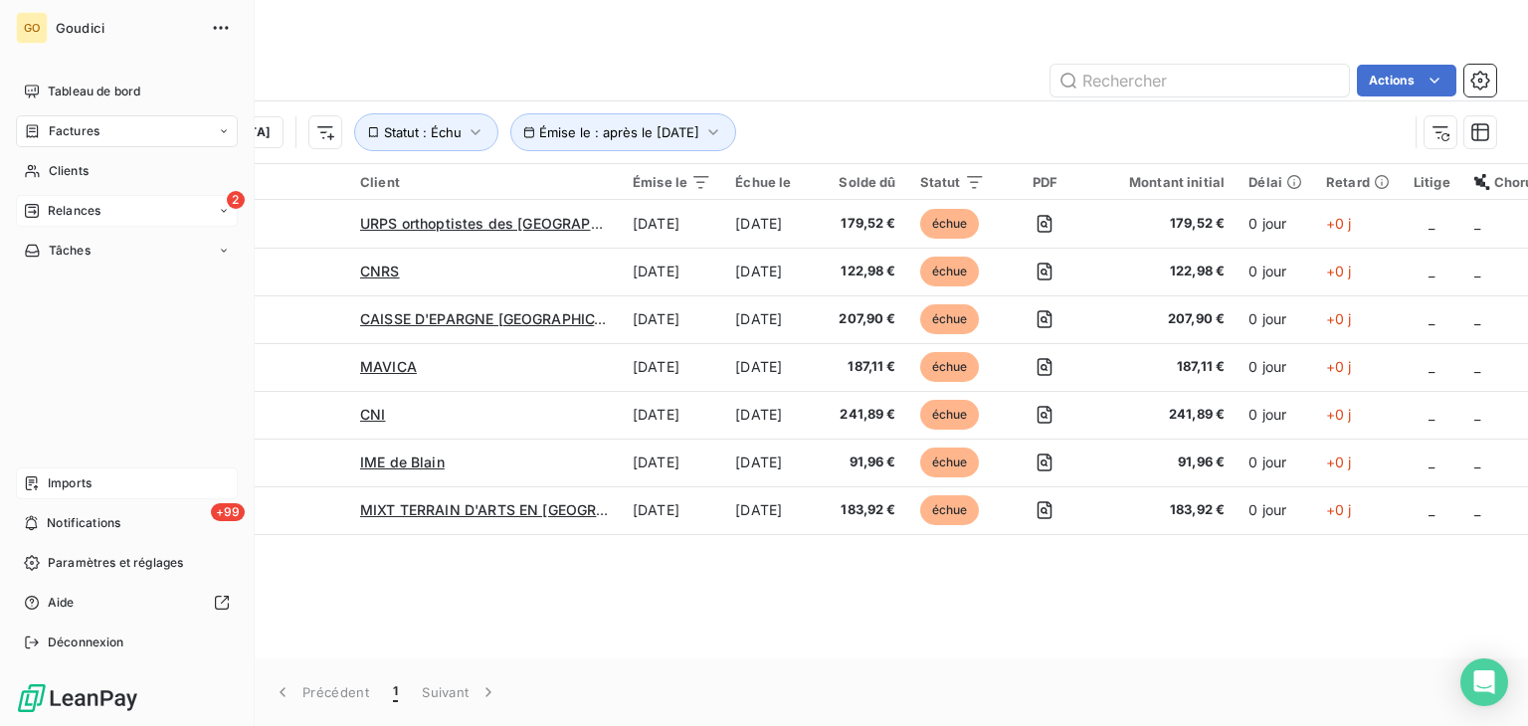
click at [76, 213] on span "Relances" at bounding box center [74, 211] width 53 height 18
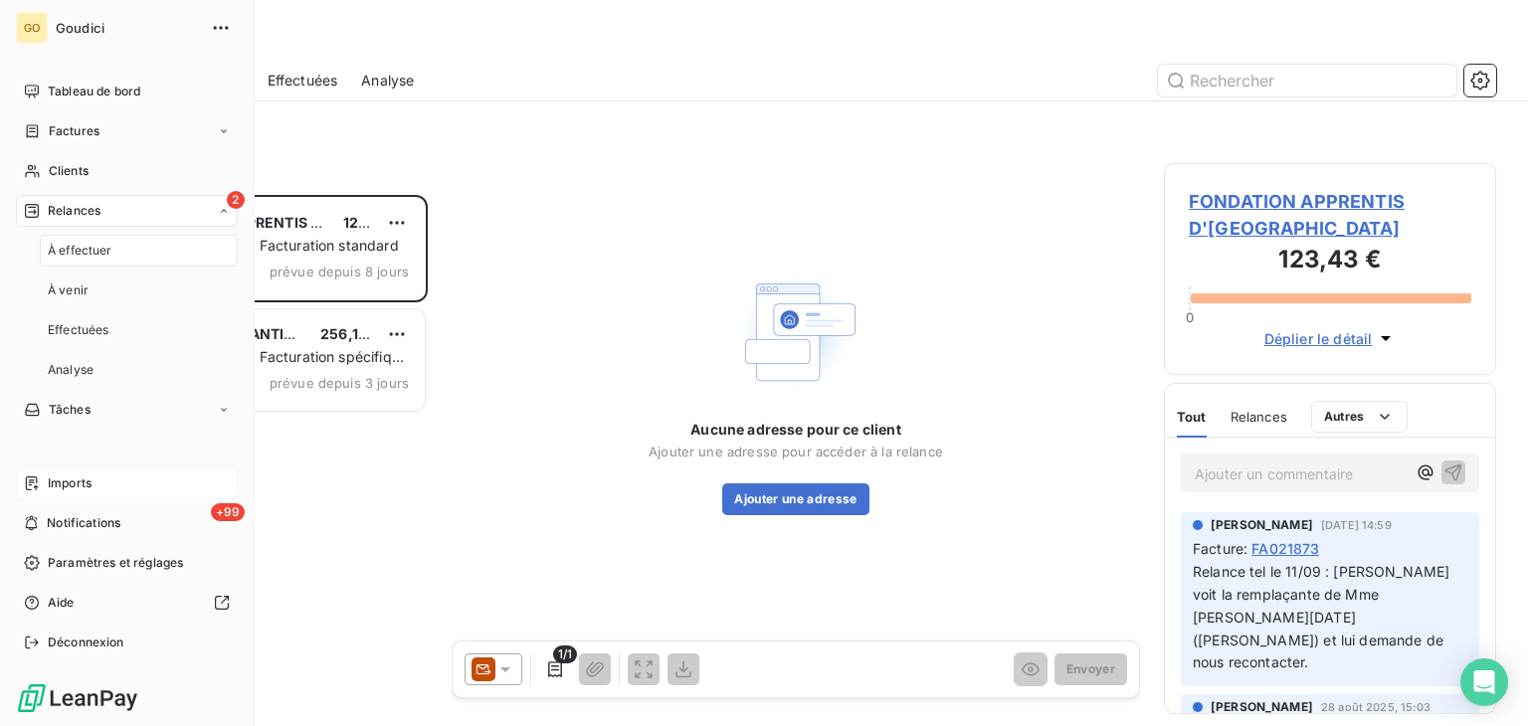
scroll to position [515, 316]
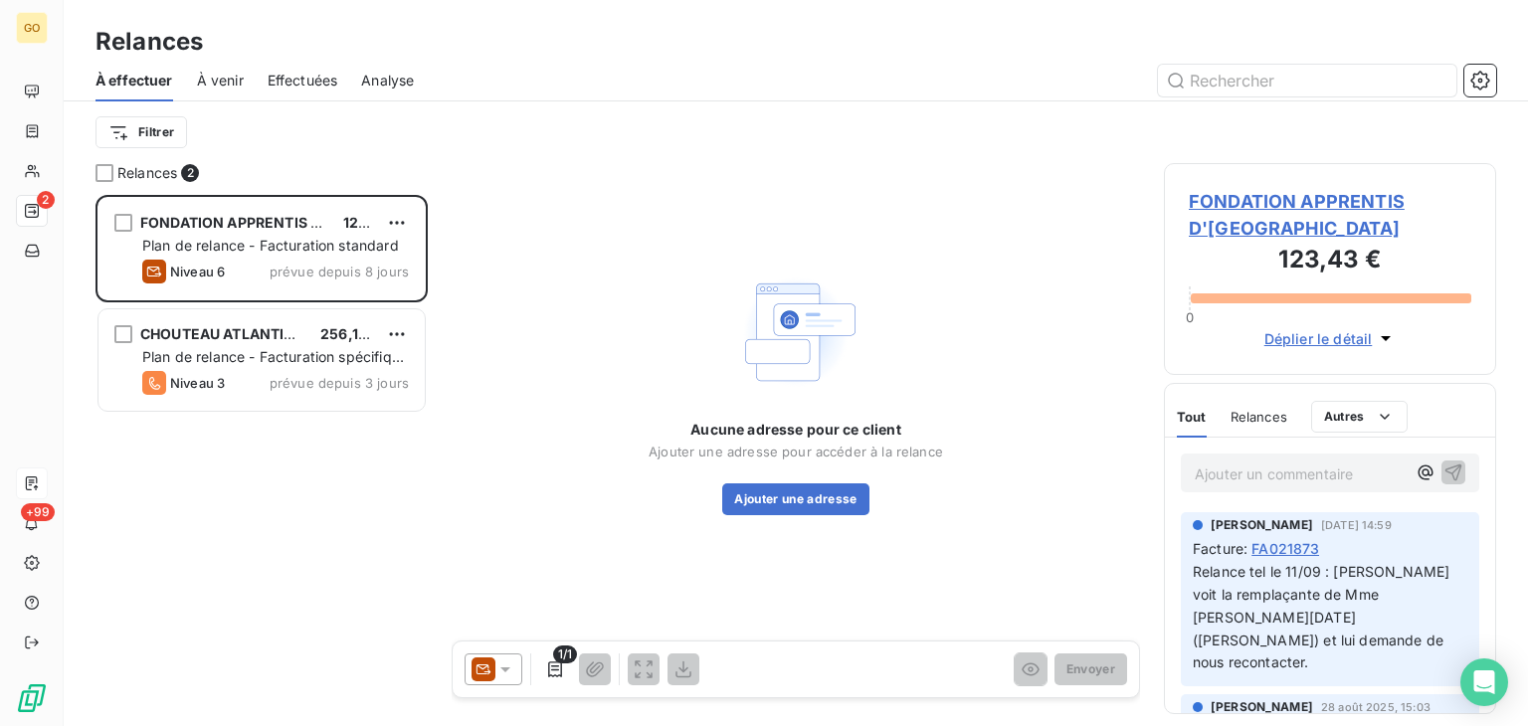
click at [261, 516] on div "FONDATION APPRENTIS D'AUTEUIL 123,43 € Plan de relance - Facturation standard N…" at bounding box center [261, 460] width 332 height 531
